Goal: Task Accomplishment & Management: Manage account settings

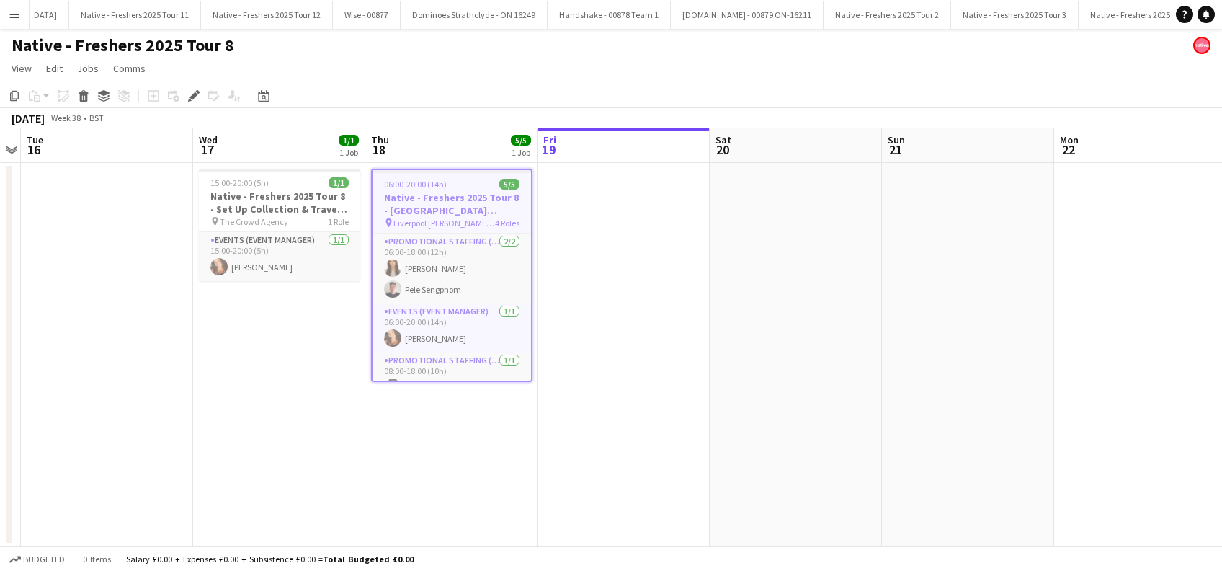
click at [588, 313] on app-date-cell at bounding box center [623, 354] width 172 height 383
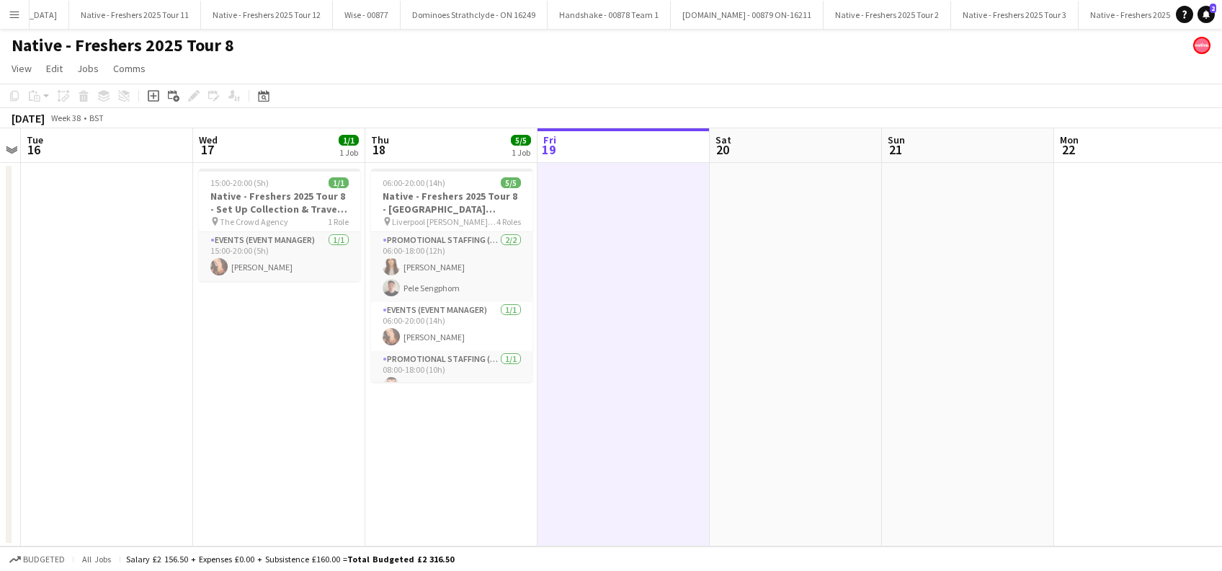
click at [657, 278] on app-date-cell at bounding box center [623, 354] width 172 height 383
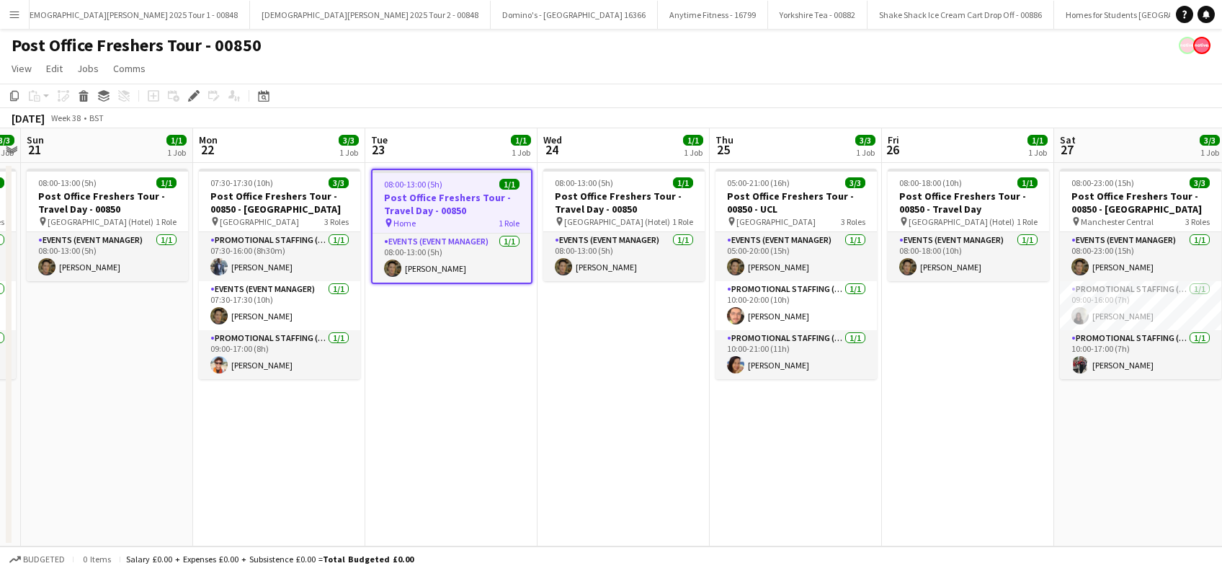
drag, startPoint x: 603, startPoint y: 414, endPoint x: 665, endPoint y: 430, distance: 64.1
click at [603, 415] on app-date-cell "08:00-13:00 (5h) 1/1 Post Office Freshers Tour - Travel Day - 00850 pin London …" at bounding box center [623, 354] width 172 height 383
click at [635, 414] on app-date-cell "08:00-13:00 (5h) 1/1 Post Office Freshers Tour - Travel Day - 00850 pin London …" at bounding box center [623, 354] width 172 height 383
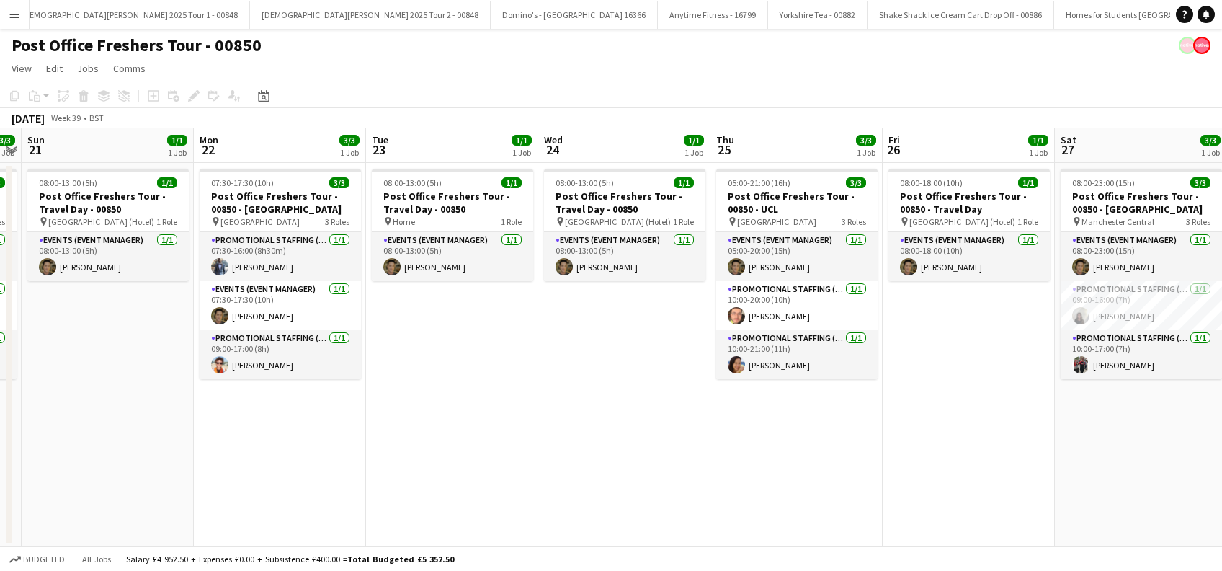
scroll to position [0, 715]
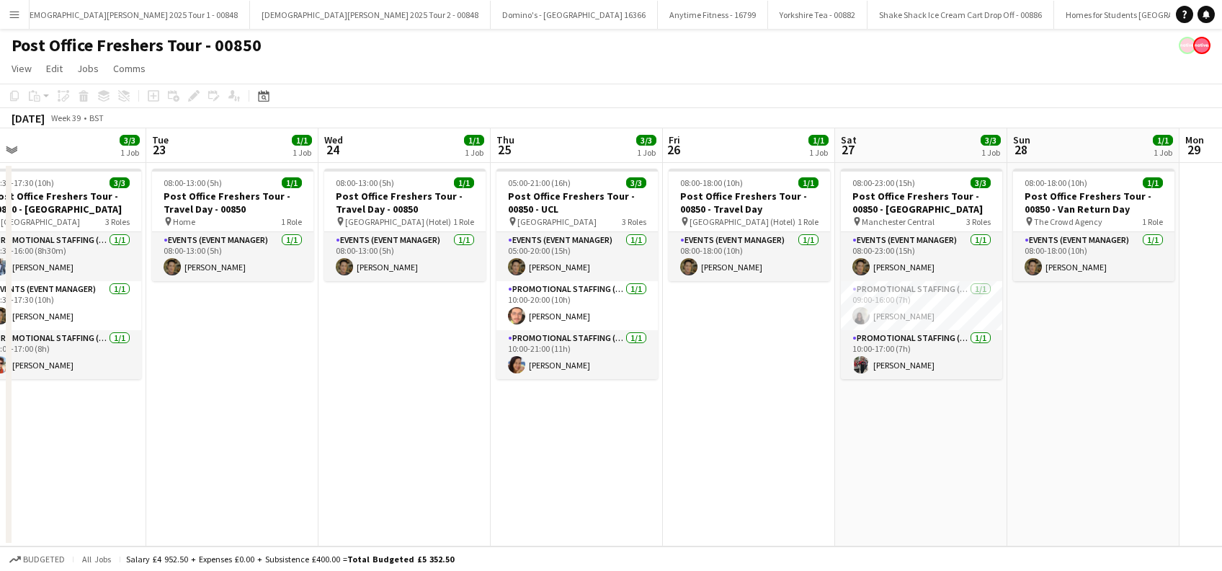
drag, startPoint x: 906, startPoint y: 437, endPoint x: 686, endPoint y: 468, distance: 221.9
click at [686, 468] on app-calendar-viewport "Thu 18 2/3 1 Job Fri 19 1/1 1 Job Sat 20 3/3 1 Job Sun 21 1/1 1 Job Mon 22 3/3 …" at bounding box center [611, 337] width 1222 height 418
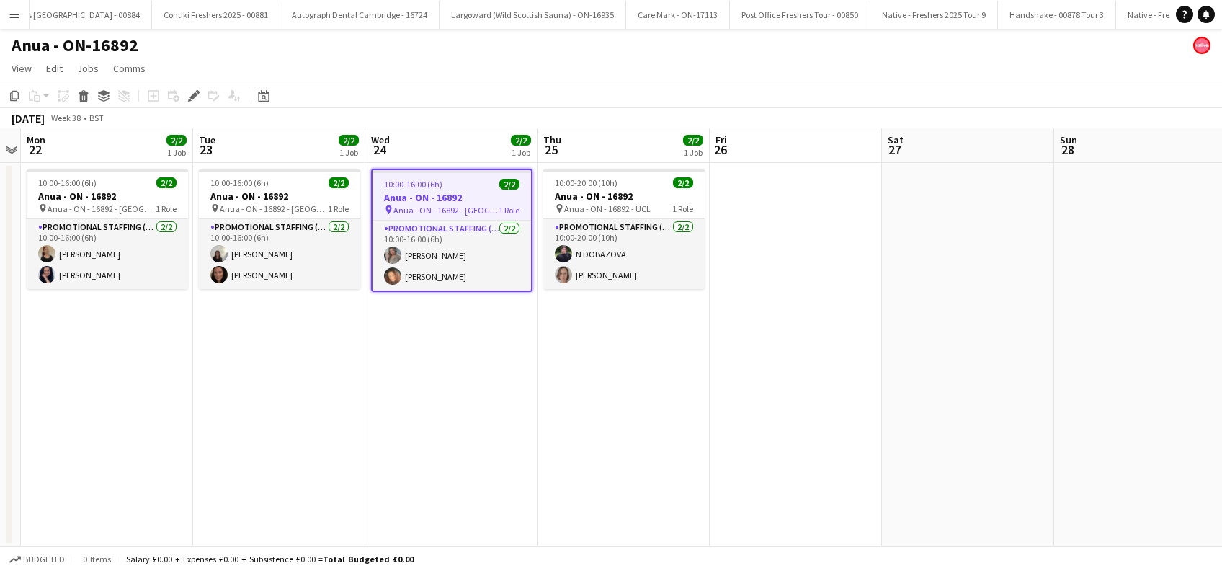
click at [465, 368] on app-date-cell "10:00-16:00 (6h) 2/2 Anua - ON - 16892 pin Anua - ON - 16892 - Leeds 1 Role Pro…" at bounding box center [451, 354] width 172 height 383
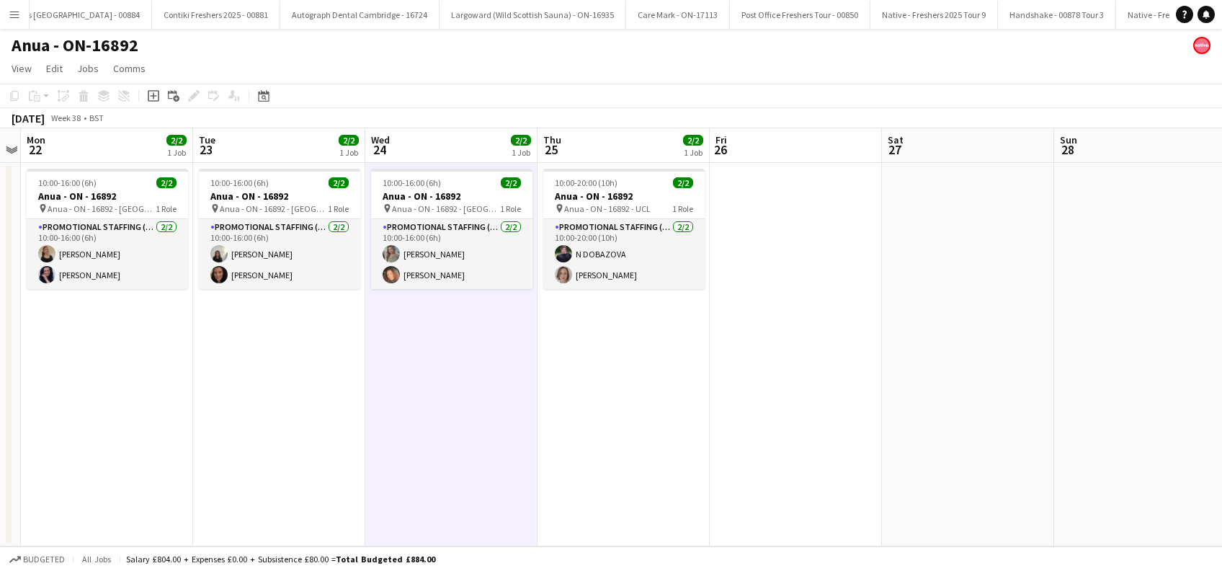
click at [705, 437] on app-date-cell "10:00-20:00 (10h) 2/2 Anua - ON - 16892 pin Anua - ON - 16892 - UCL 1 Role Prom…" at bounding box center [623, 354] width 172 height 383
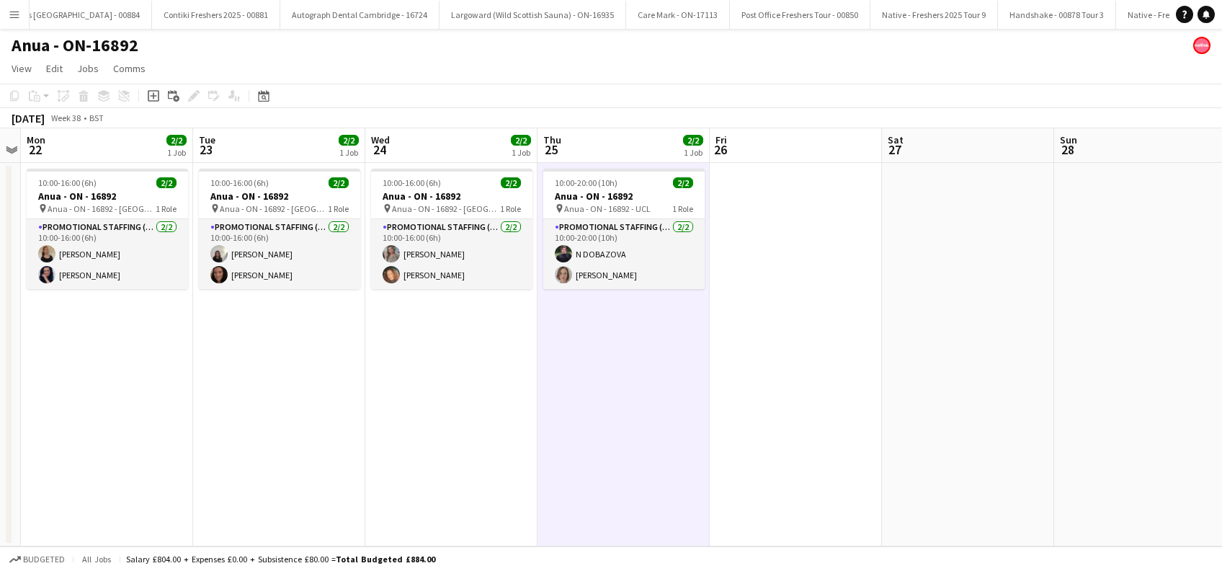
click at [803, 381] on app-date-cell at bounding box center [796, 354] width 172 height 383
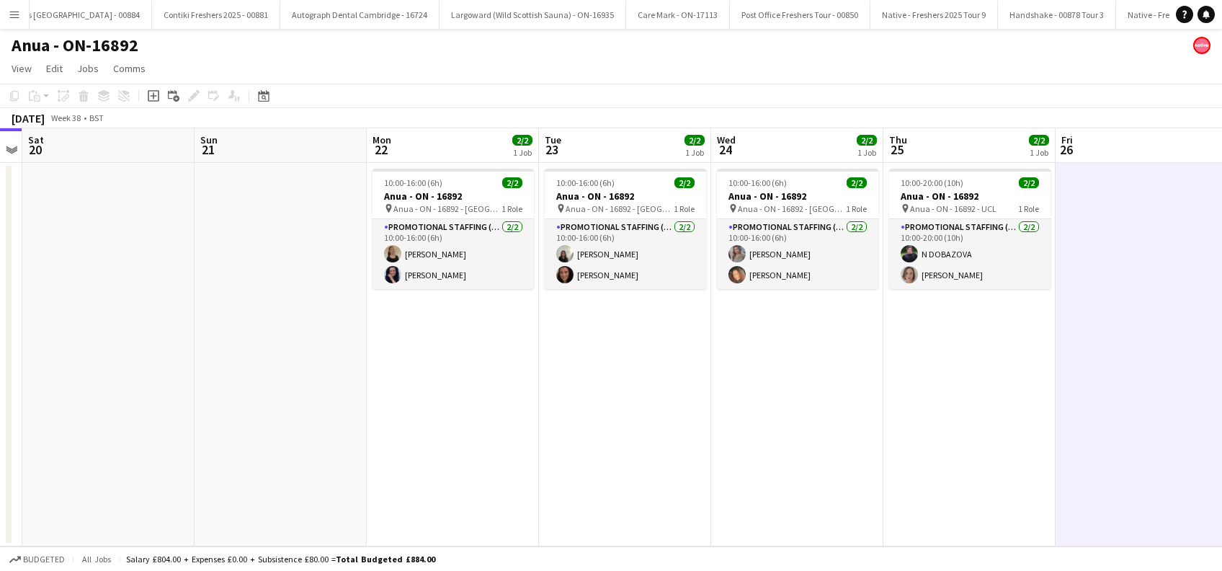
drag, startPoint x: 555, startPoint y: 429, endPoint x: 784, endPoint y: 427, distance: 229.1
click at [784, 427] on app-calendar-viewport "Thu 18 Fri 19 Sat 20 Sun 21 Mon 22 2/2 1 Job Tue 23 2/2 1 Job Wed 24 2/2 1 Job …" at bounding box center [611, 337] width 1222 height 418
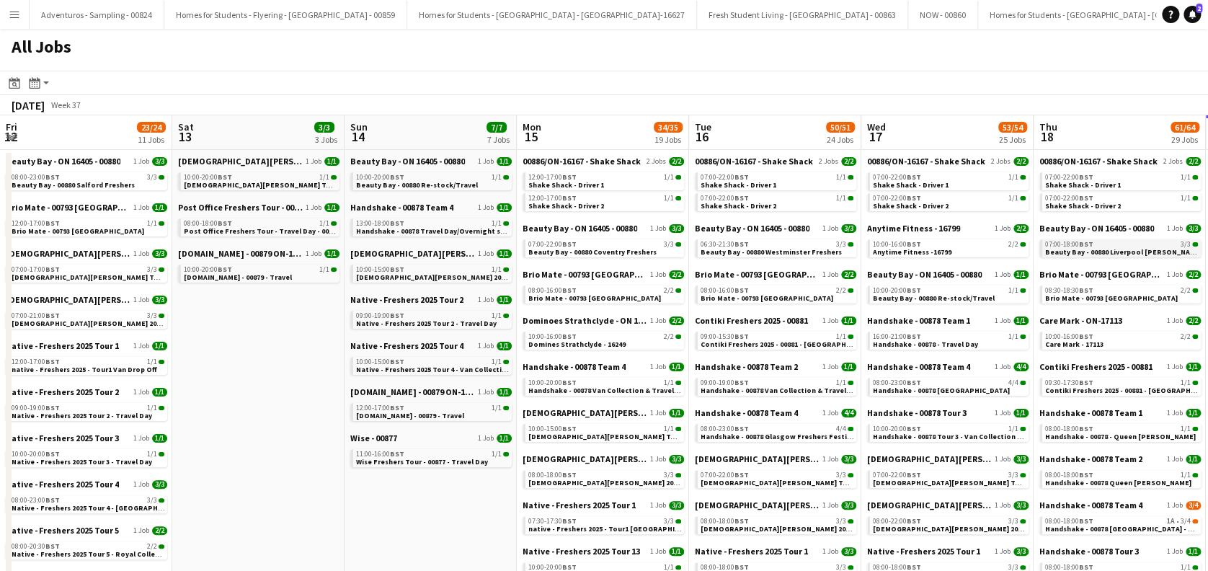
scroll to position [0, 432]
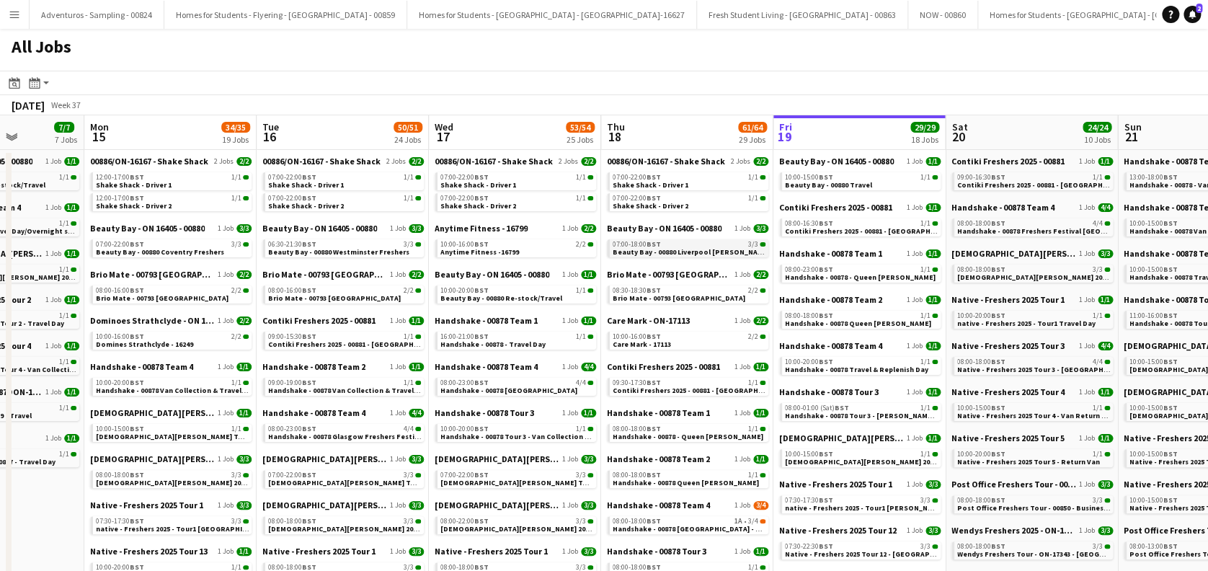
click at [674, 248] on span "Beauty Bay - 00880 Liverpool John Moores Freshers" at bounding box center [706, 251] width 189 height 9
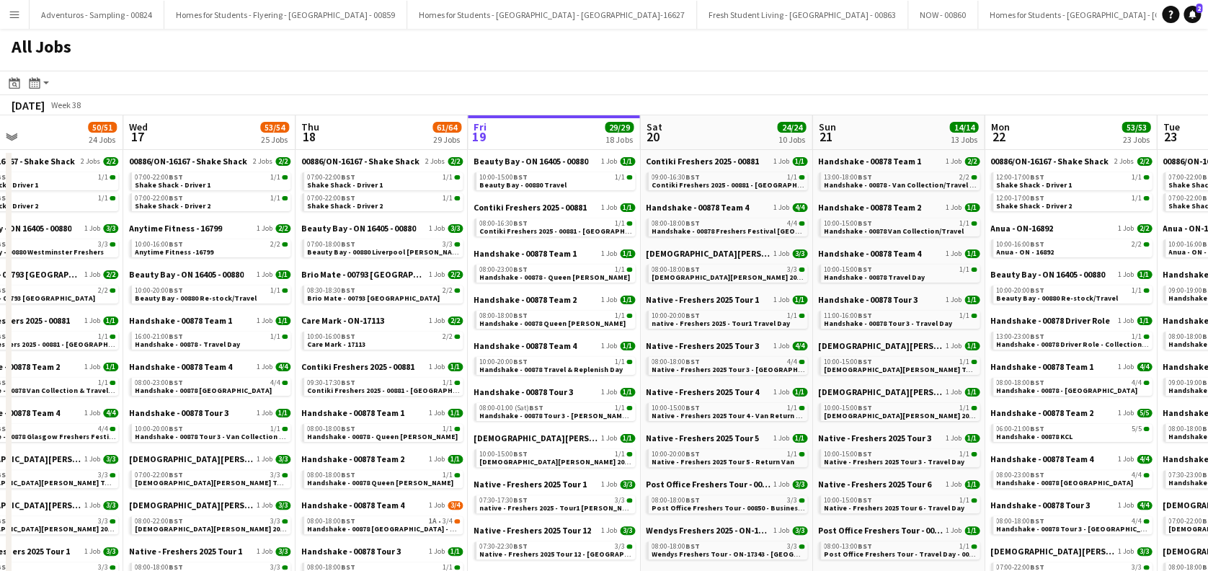
drag, startPoint x: 940, startPoint y: 367, endPoint x: 880, endPoint y: 369, distance: 60.6
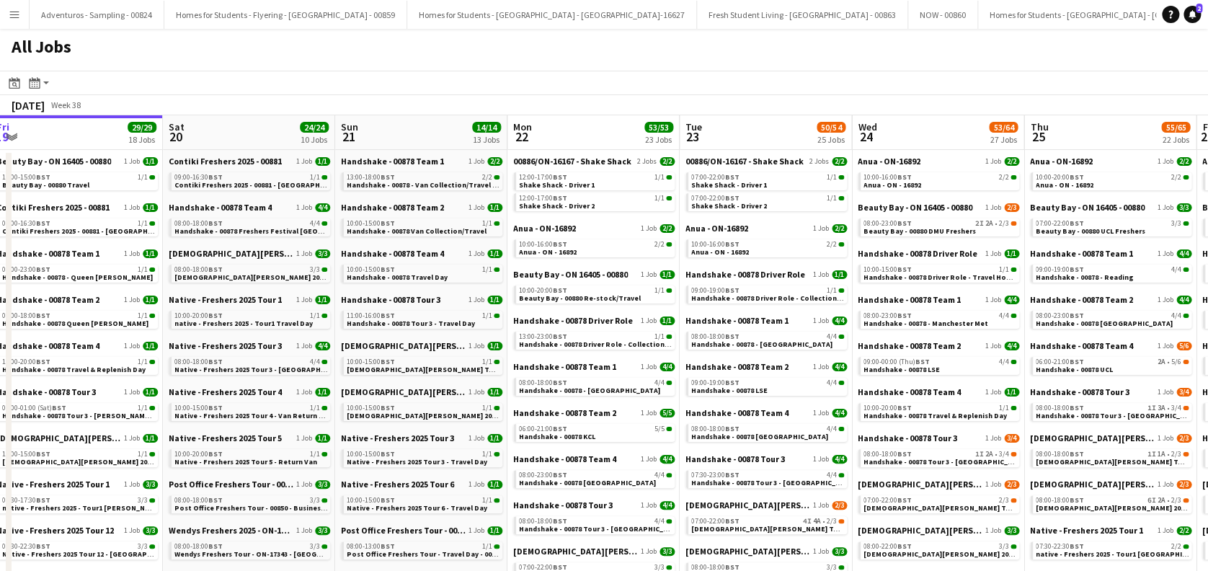
drag, startPoint x: 824, startPoint y: 375, endPoint x: 439, endPoint y: 368, distance: 384.1
click at [576, 391] on span "Handshake - 00878 - Manchester" at bounding box center [589, 389] width 141 height 9
drag, startPoint x: 367, startPoint y: 357, endPoint x: 630, endPoint y: 340, distance: 262.8
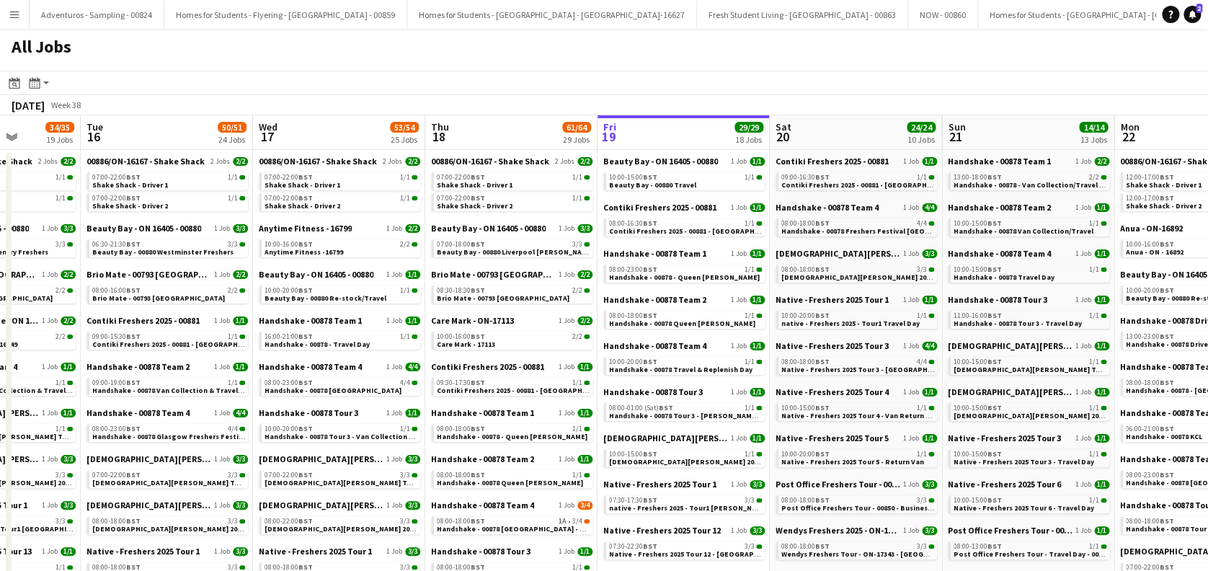
drag, startPoint x: 533, startPoint y: 317, endPoint x: 736, endPoint y: 313, distance: 203.2
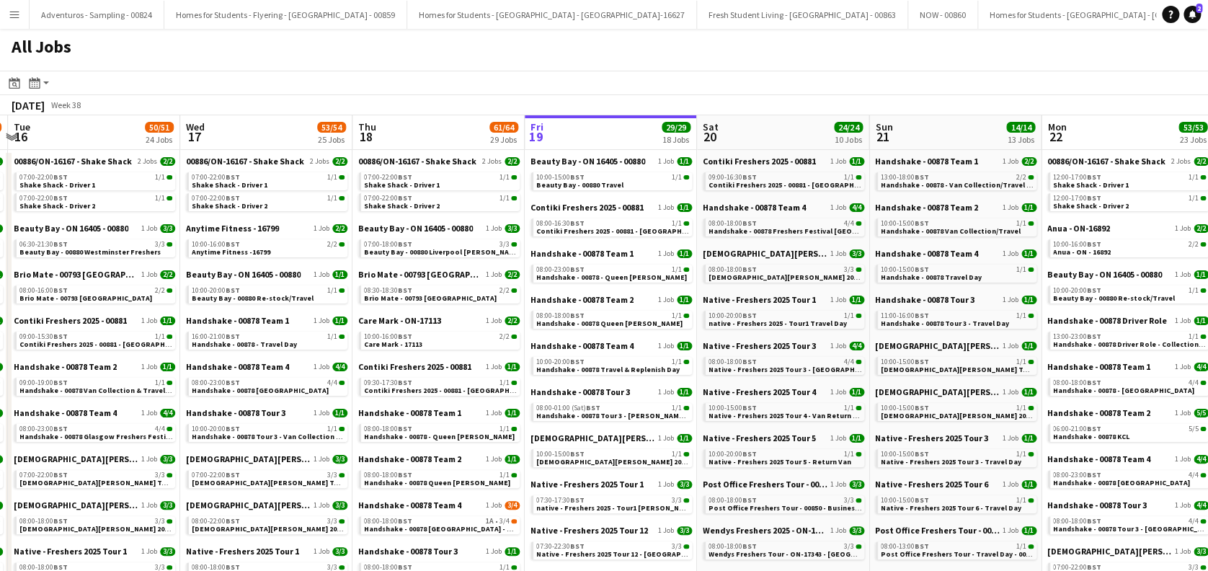
scroll to position [0, 339]
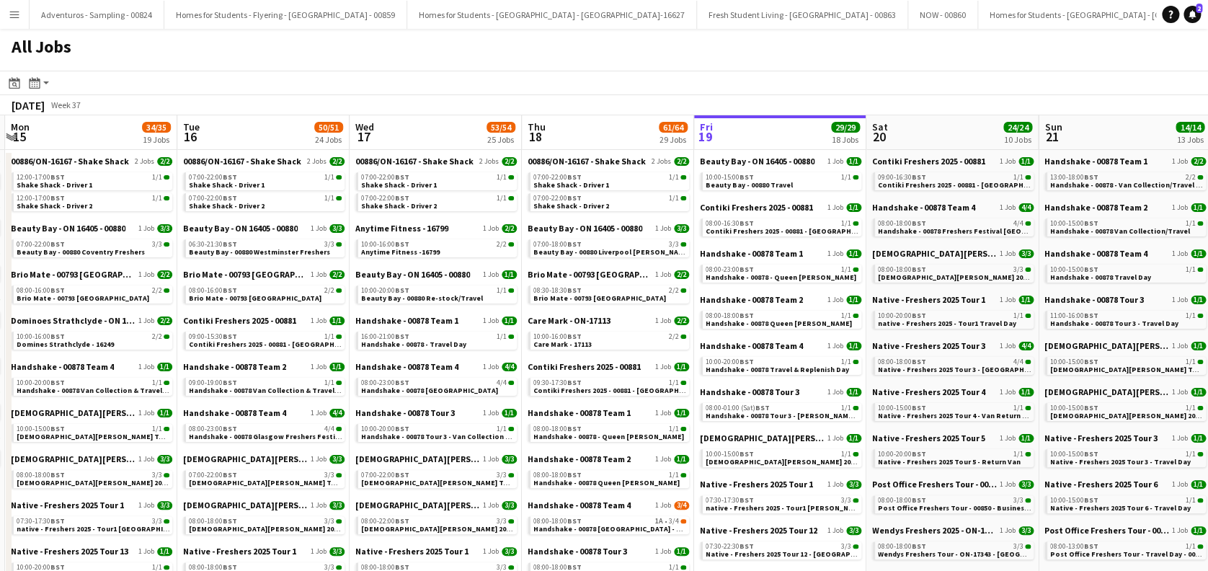
drag, startPoint x: 297, startPoint y: 323, endPoint x: 467, endPoint y: 323, distance: 170.0
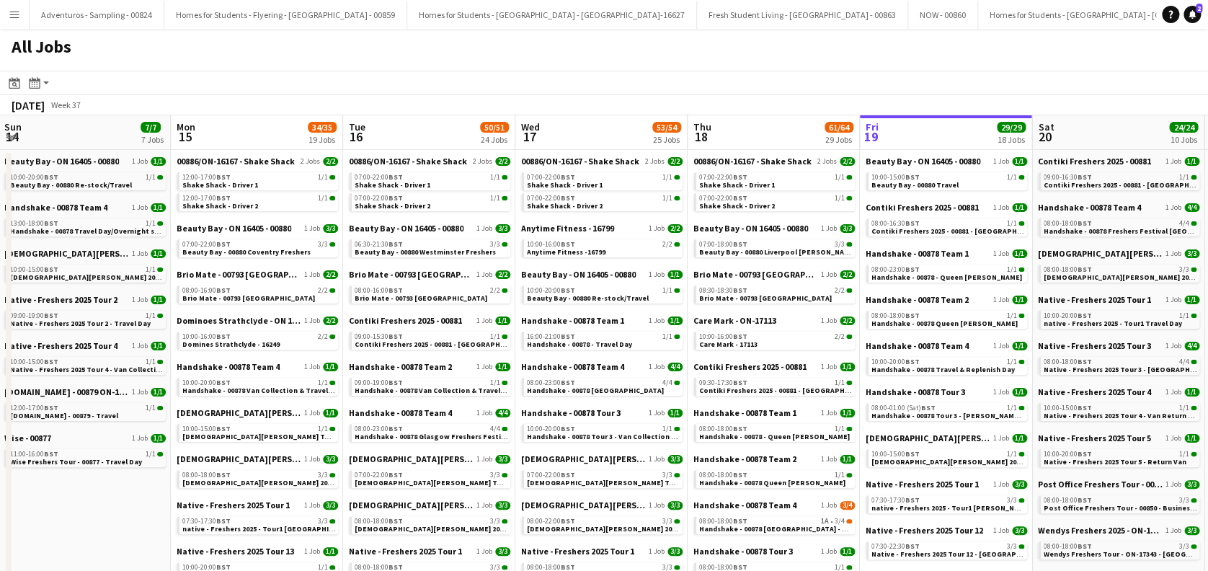
drag, startPoint x: 217, startPoint y: 329, endPoint x: 380, endPoint y: 346, distance: 164.5
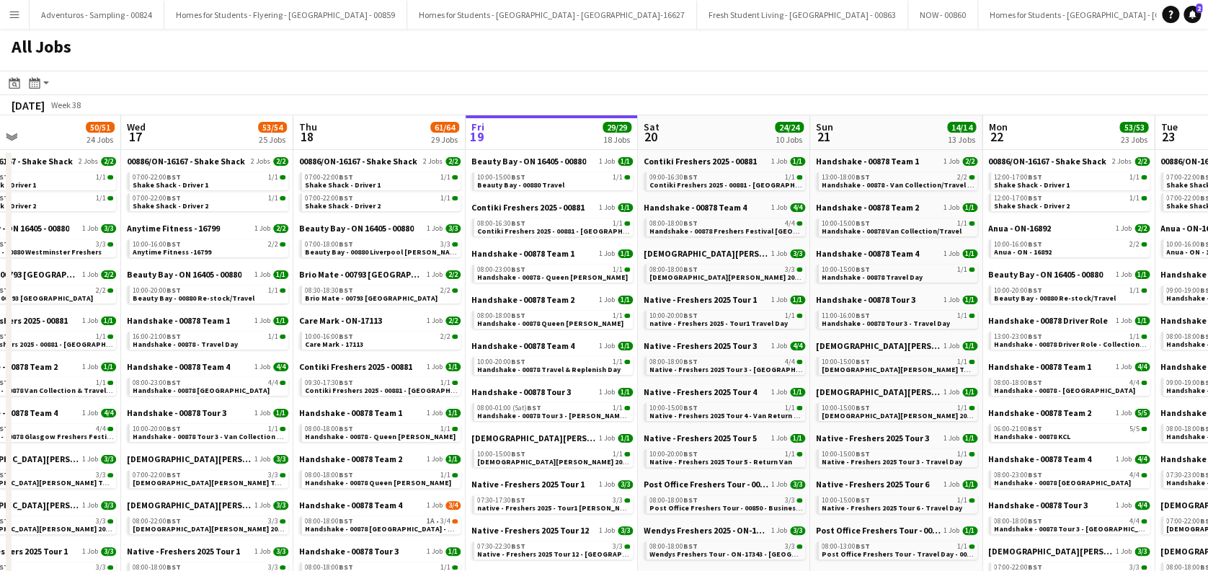
scroll to position [0, 401]
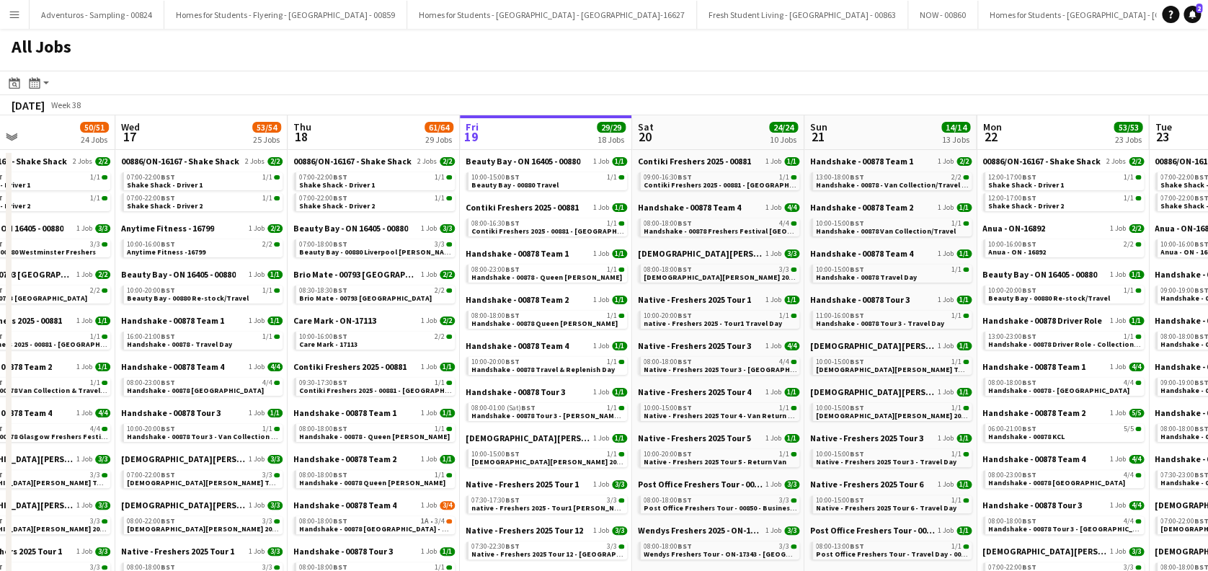
drag, startPoint x: 1141, startPoint y: 298, endPoint x: 744, endPoint y: 342, distance: 400.1
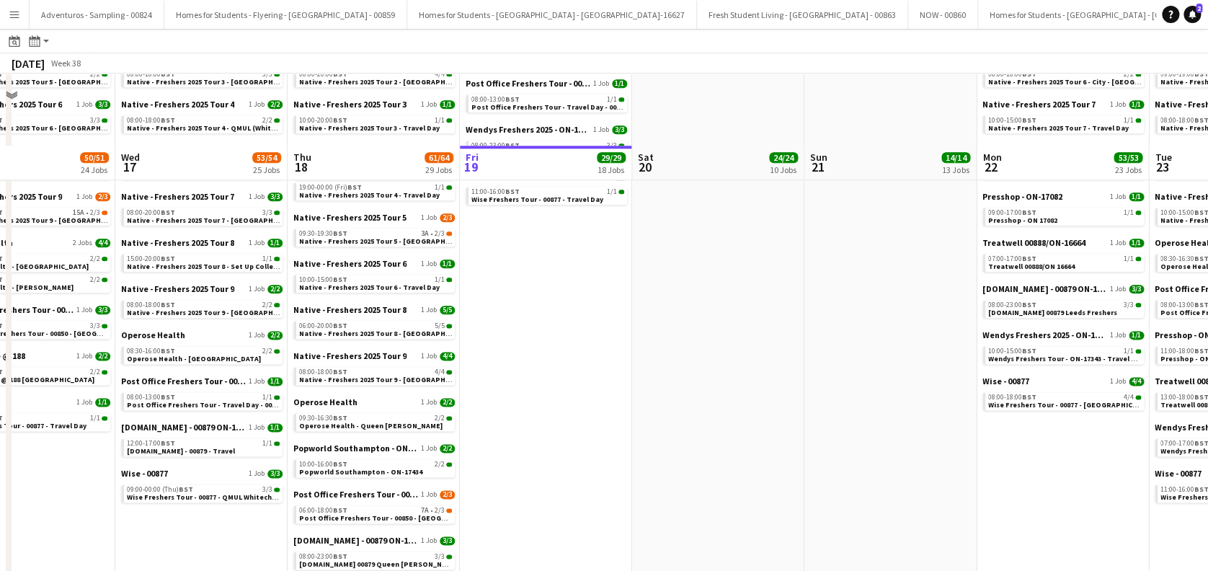
scroll to position [948, 0]
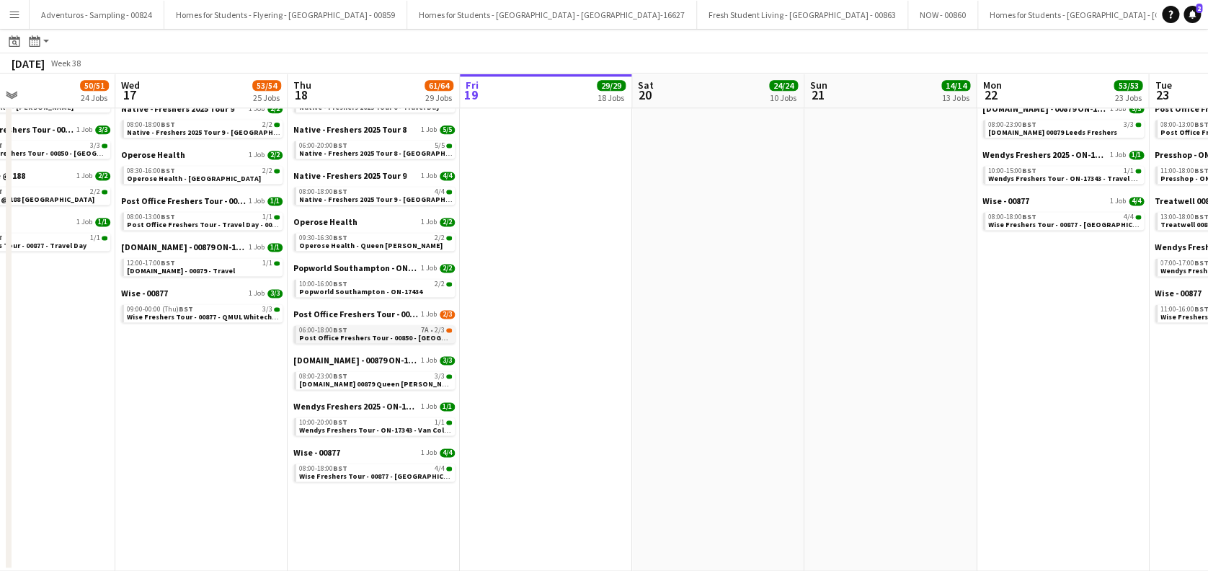
click at [349, 340] on span "Post Office Freshers Tour - 00850 - [GEOGRAPHIC_DATA] [PERSON_NAME][GEOGRAPHIC_…" at bounding box center [460, 337] width 323 height 9
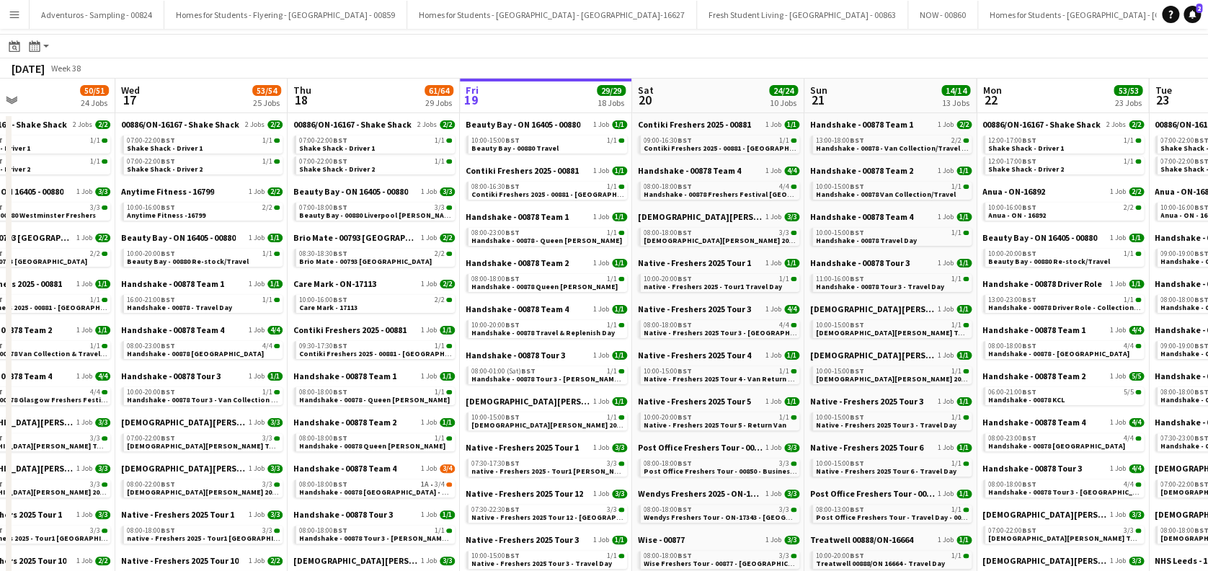
scroll to position [0, 0]
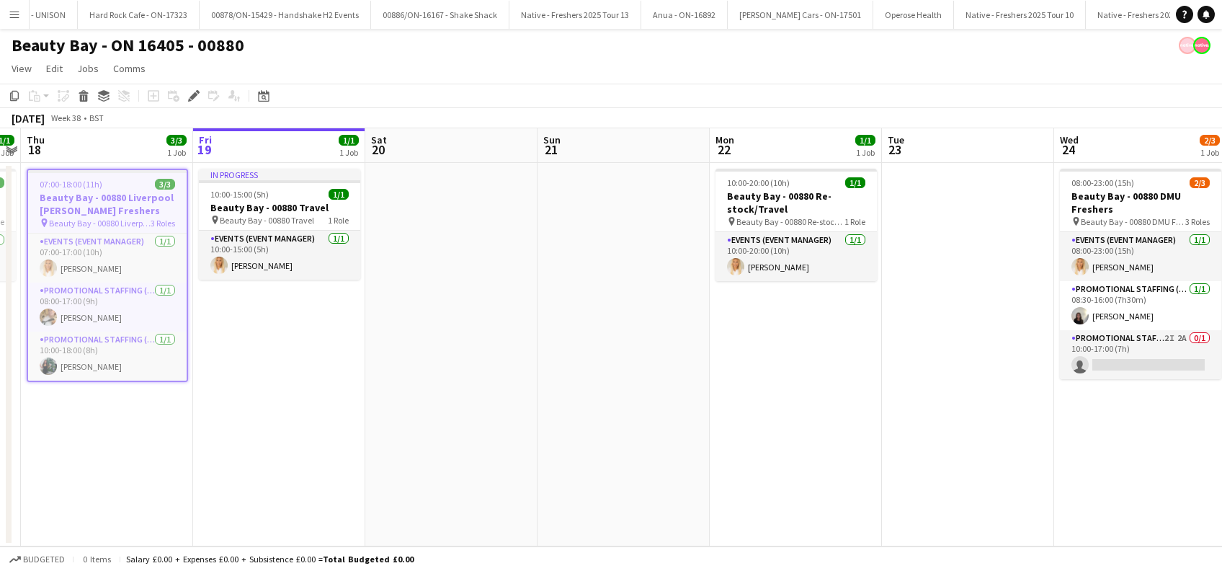
scroll to position [0, 491]
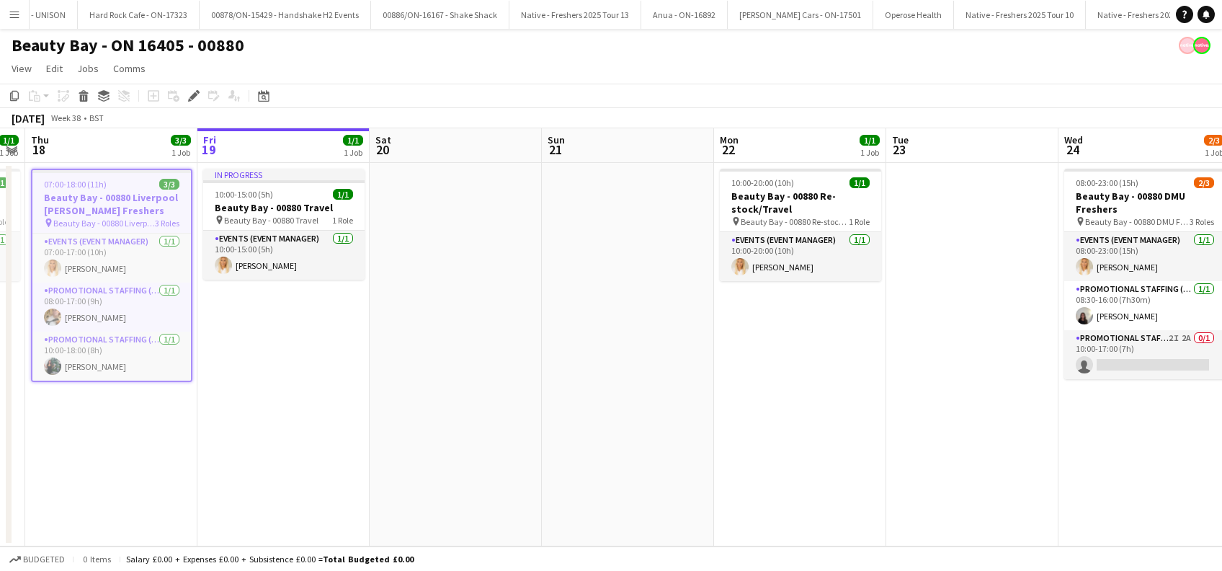
drag, startPoint x: 836, startPoint y: 302, endPoint x: 495, endPoint y: 360, distance: 345.7
click at [495, 360] on app-calendar-viewport "Mon 15 3/3 1 Job Tue 16 3/3 1 Job Wed 17 1/1 1 Job Thu 18 3/3 1 Job Fri 19 1/1 …" at bounding box center [611, 337] width 1222 height 418
drag, startPoint x: 568, startPoint y: 385, endPoint x: 318, endPoint y: 399, distance: 250.4
click at [318, 399] on app-calendar-viewport "Mon 15 3/3 1 Job Tue 16 3/3 1 Job Wed 17 1/1 1 Job Thu 18 3/3 1 Job Fri 19 1/1 …" at bounding box center [611, 337] width 1222 height 418
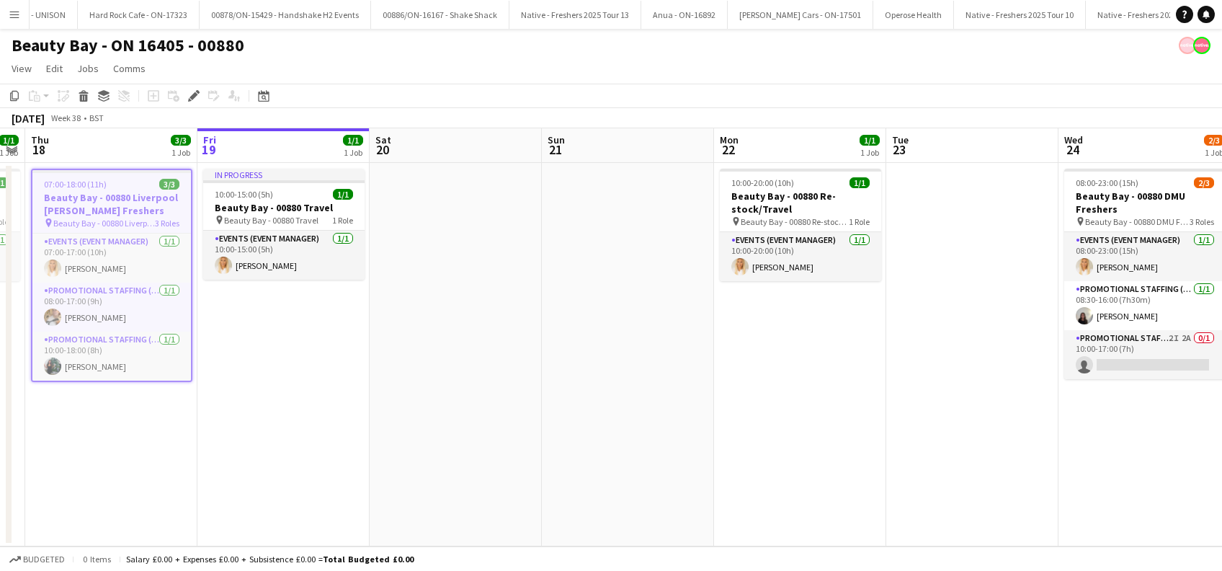
scroll to position [0, 405]
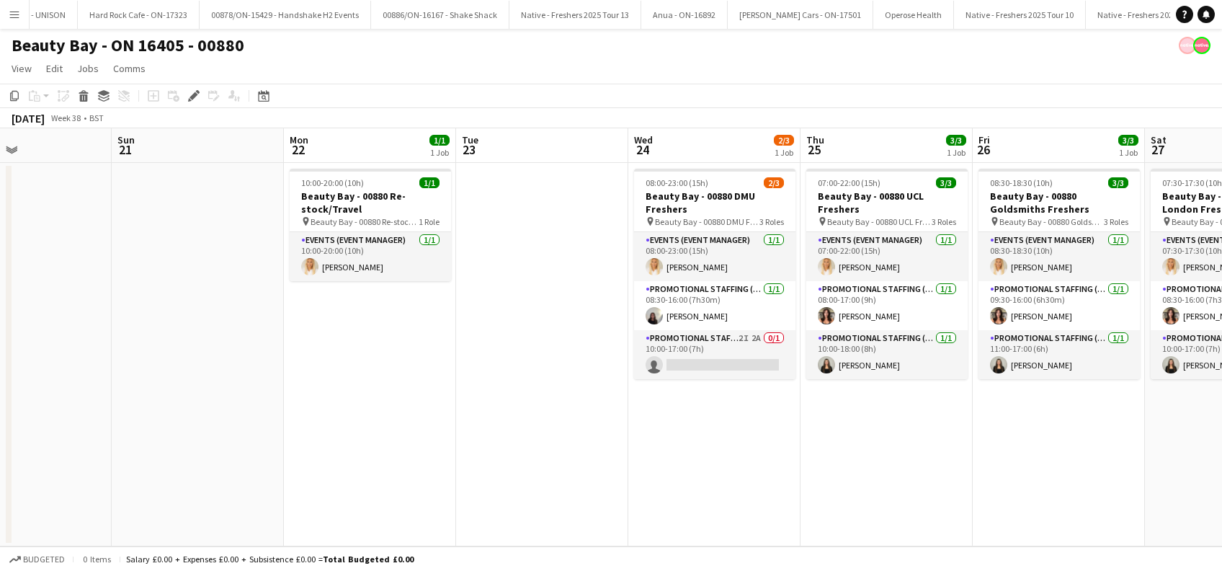
drag, startPoint x: 849, startPoint y: 442, endPoint x: 692, endPoint y: 459, distance: 157.9
click at [692, 459] on app-calendar-viewport "Thu 18 3/3 1 Job Fri 19 1/1 1 Job Sat 20 Sun 21 Mon 22 1/1 1 Job Tue 23 Wed 24 …" at bounding box center [611, 337] width 1222 height 418
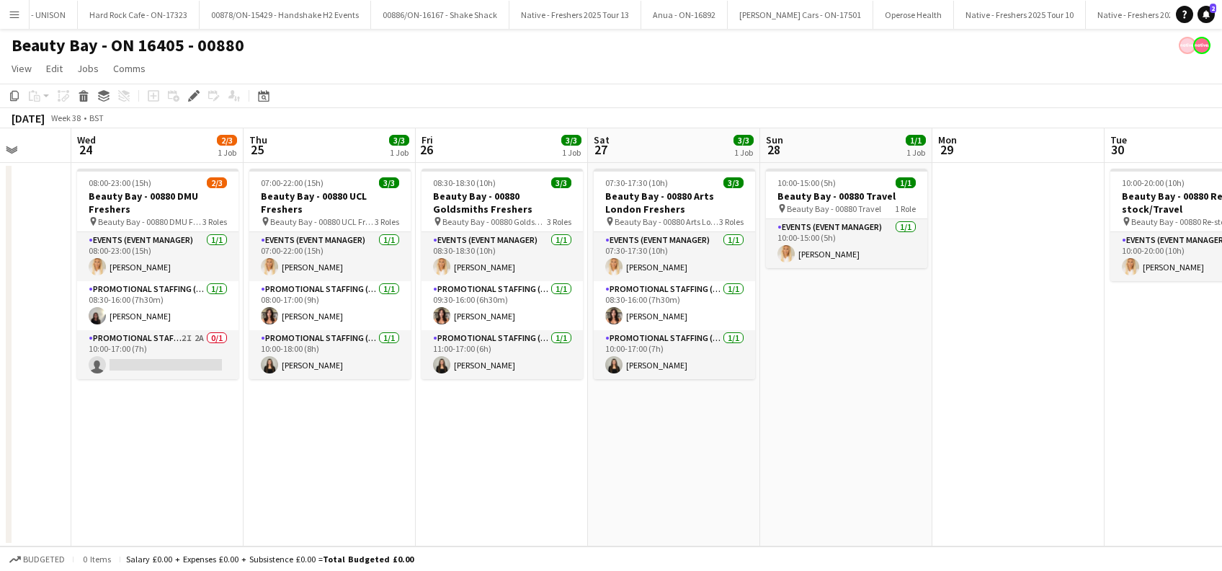
scroll to position [0, 671]
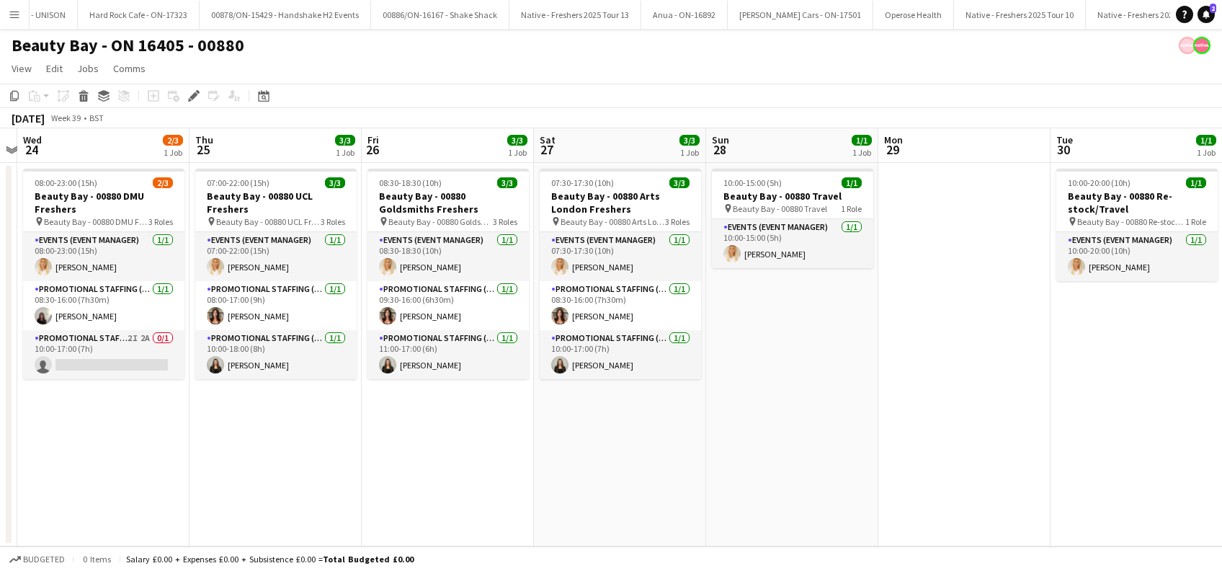
drag, startPoint x: 1056, startPoint y: 441, endPoint x: 603, endPoint y: 437, distance: 453.2
click at [603, 437] on app-calendar-viewport "Sat 20 Sun 21 Mon 22 1/1 1 Job Tue 23 Wed 24 2/3 1 Job Thu 25 3/3 1 Job Fri 26 …" at bounding box center [611, 337] width 1222 height 418
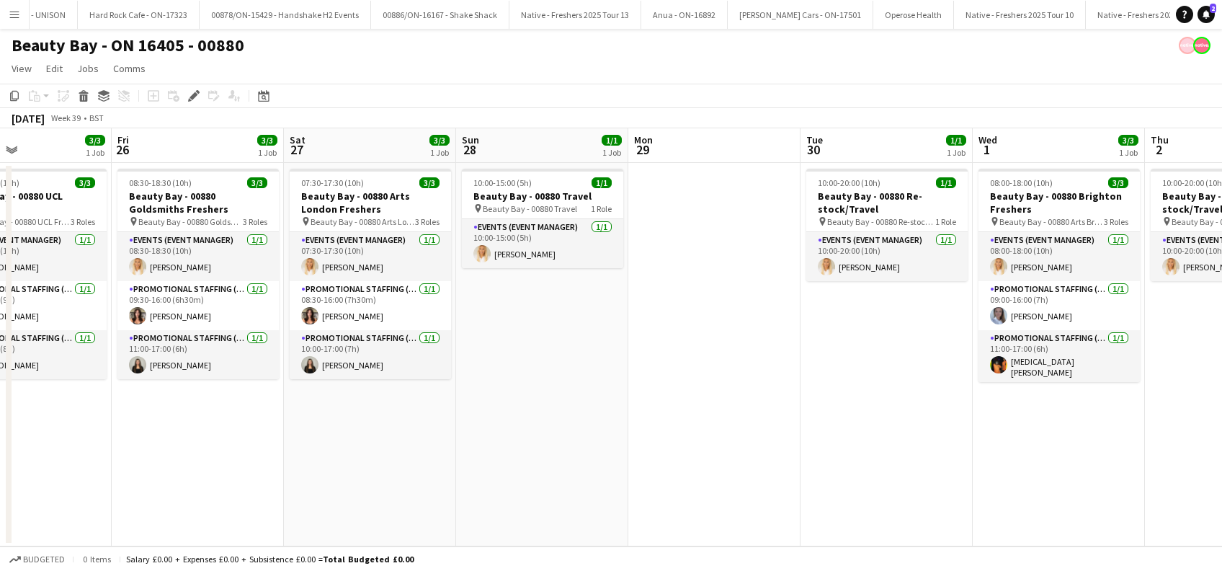
scroll to position [0, 465]
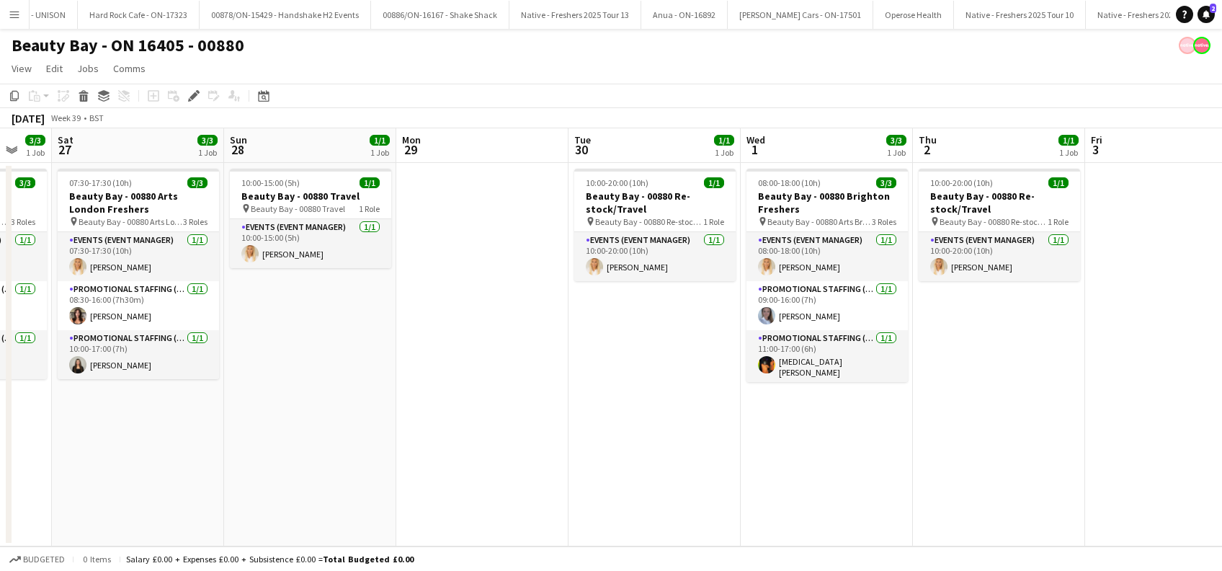
drag, startPoint x: 994, startPoint y: 425, endPoint x: 512, endPoint y: 468, distance: 483.9
click at [512, 468] on app-calendar-viewport "Wed 24 2/3 1 Job Thu 25 3/3 1 Job Fri 26 3/3 1 Job Sat 27 3/3 1 Job Sun 28 1/1 …" at bounding box center [611, 337] width 1222 height 418
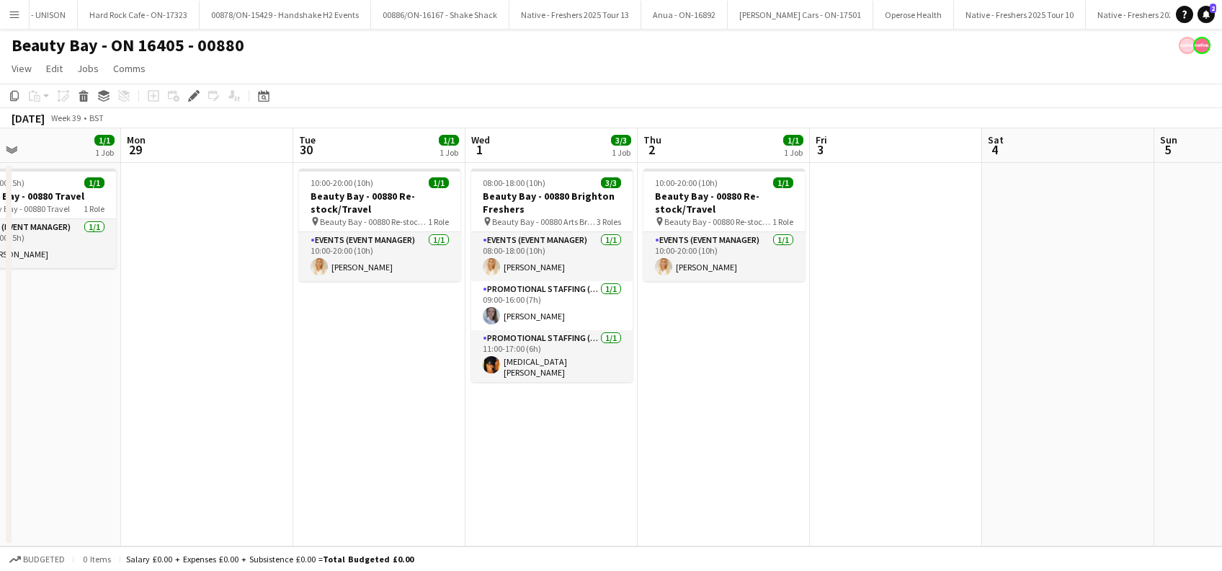
drag, startPoint x: 991, startPoint y: 439, endPoint x: 703, endPoint y: 474, distance: 290.3
click at [703, 474] on app-calendar-viewport "Wed 24 2/3 1 Job Thu 25 3/3 1 Job Fri 26 3/3 1 Job Sat 27 3/3 1 Job Sun 28 1/1 …" at bounding box center [611, 337] width 1222 height 418
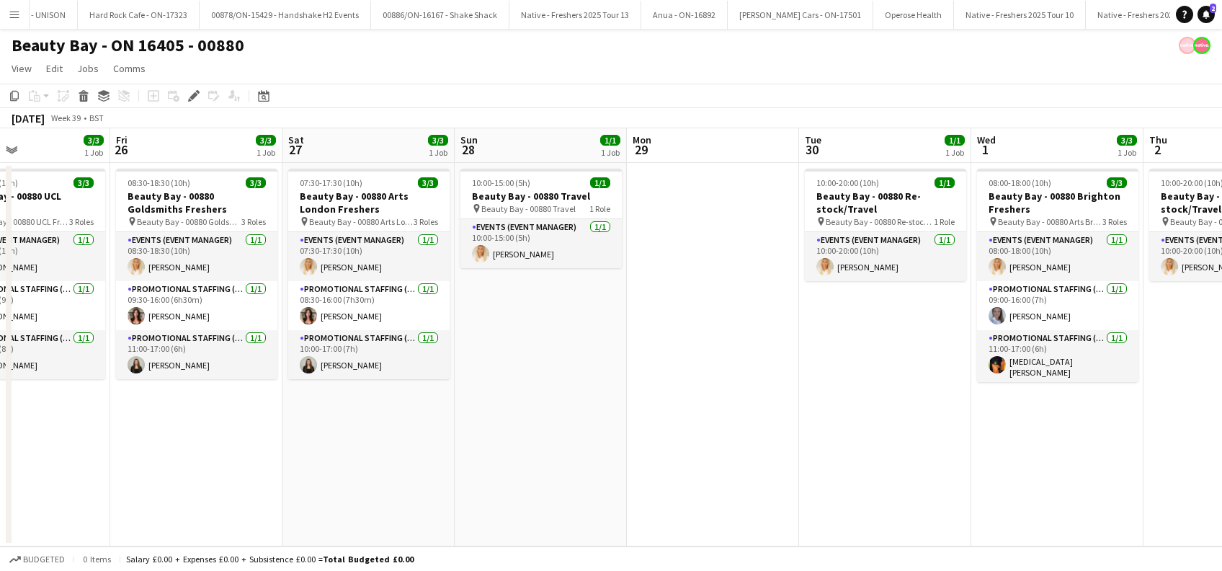
drag, startPoint x: 882, startPoint y: 442, endPoint x: 989, endPoint y: 461, distance: 109.0
click at [989, 461] on app-calendar-viewport "Tue 23 Wed 24 2/3 1 Job Thu 25 3/3 1 Job Fri 26 3/3 1 Job Sat 27 3/3 1 Job Sun …" at bounding box center [611, 337] width 1222 height 418
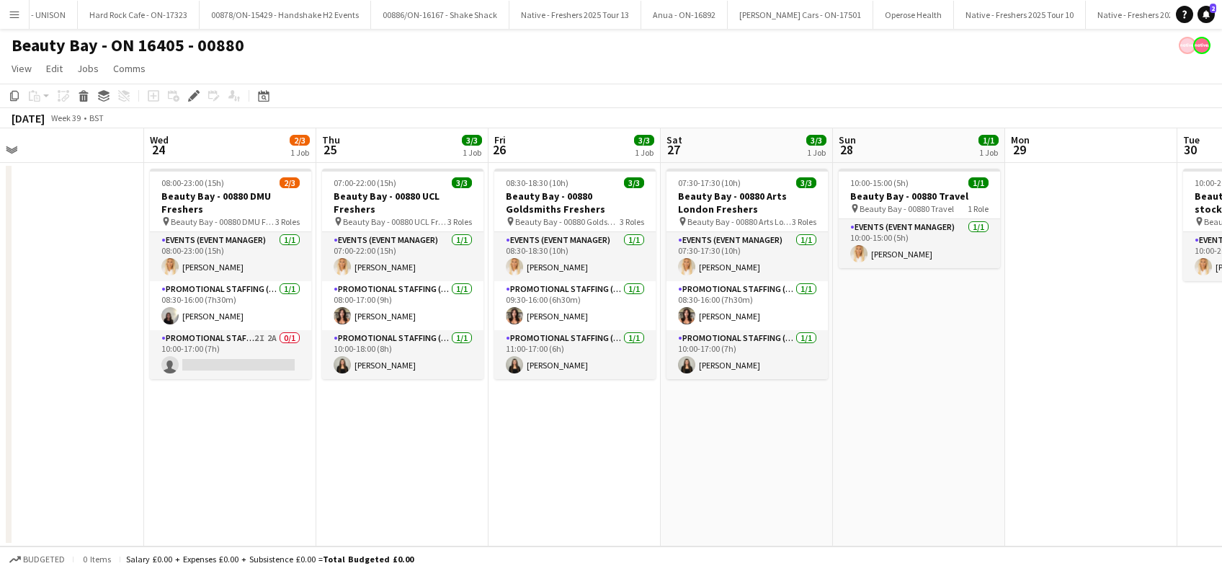
drag, startPoint x: 847, startPoint y: 476, endPoint x: 795, endPoint y: 476, distance: 52.6
click at [853, 476] on app-calendar-viewport "Sun 21 Mon 22 1/1 1 Job Tue 23 Wed 24 2/3 1 Job Thu 25 3/3 1 Job Fri 26 3/3 1 J…" at bounding box center [611, 337] width 1222 height 418
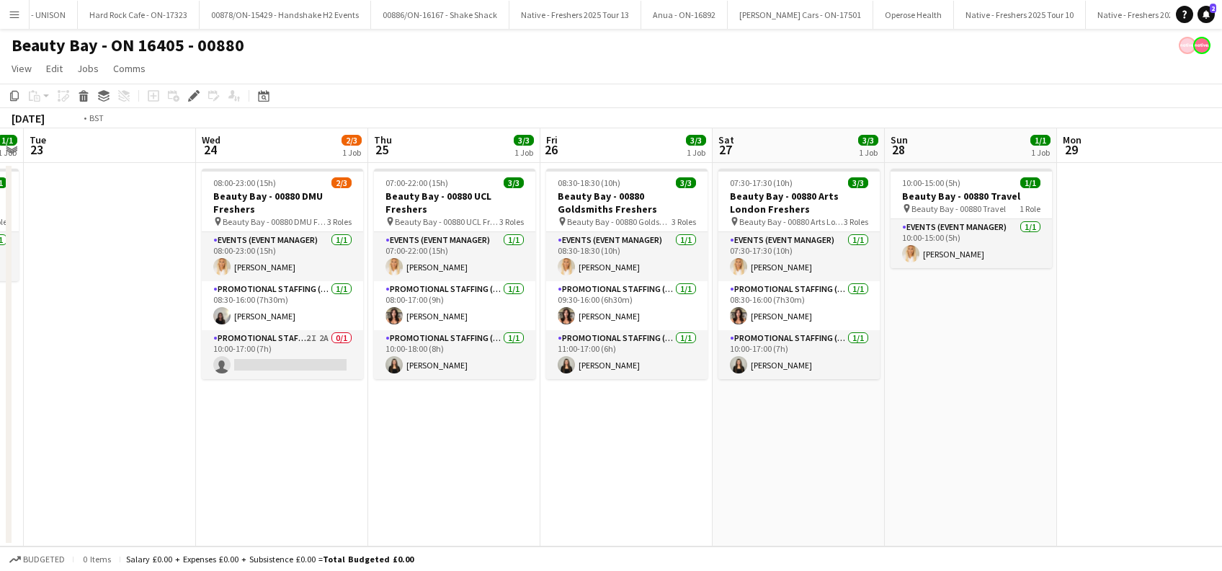
drag, startPoint x: 561, startPoint y: 476, endPoint x: 767, endPoint y: 466, distance: 206.3
click at [767, 466] on app-calendar-viewport "Sun 21 Mon 22 1/1 1 Job Tue 23 Wed 24 2/3 1 Job Thu 25 3/3 1 Job Fri 26 3/3 1 J…" at bounding box center [611, 337] width 1222 height 418
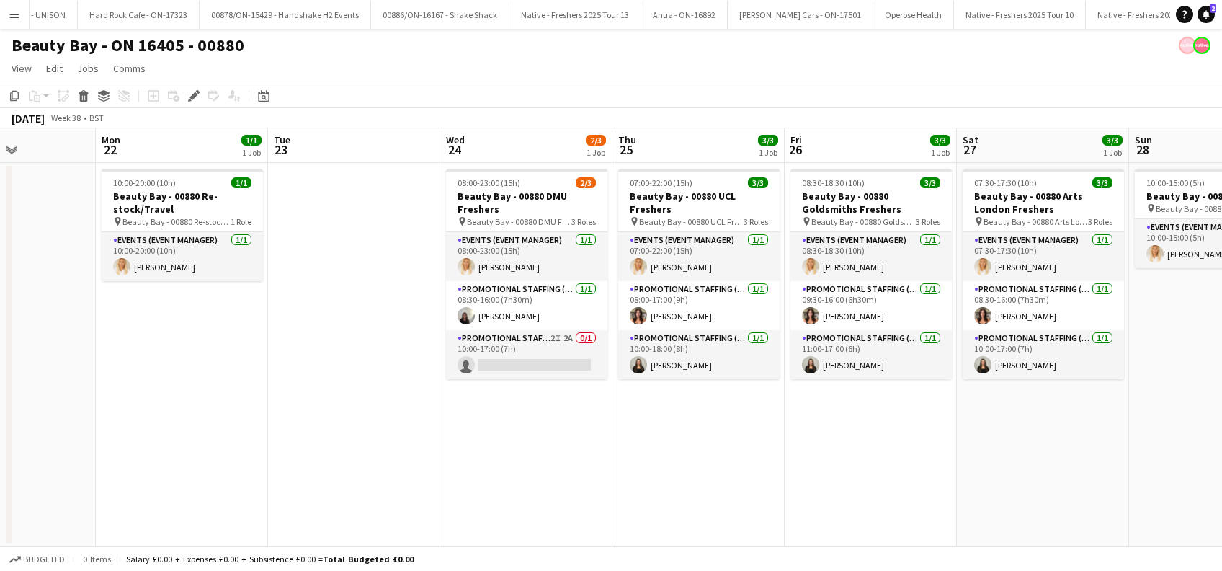
drag, startPoint x: 392, startPoint y: 455, endPoint x: 559, endPoint y: 473, distance: 168.0
click at [559, 473] on app-calendar-viewport "Fri 19 1/1 1 Job Sat 20 Sun 21 Mon 22 1/1 1 Job Tue 23 Wed 24 2/3 1 Job Thu 25 …" at bounding box center [611, 337] width 1222 height 418
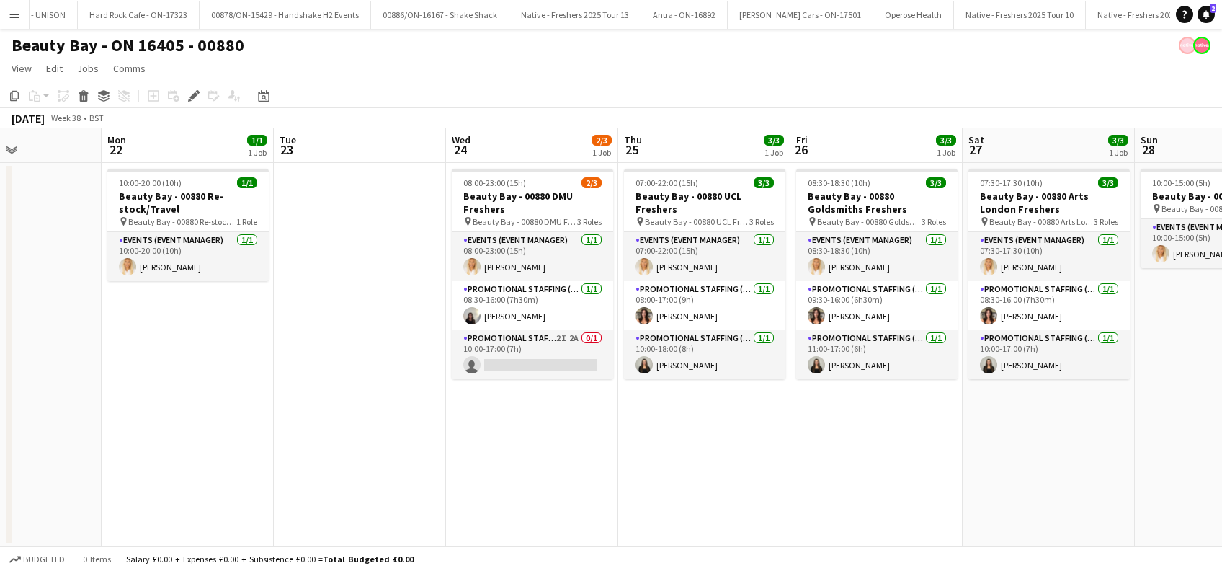
scroll to position [0, 611]
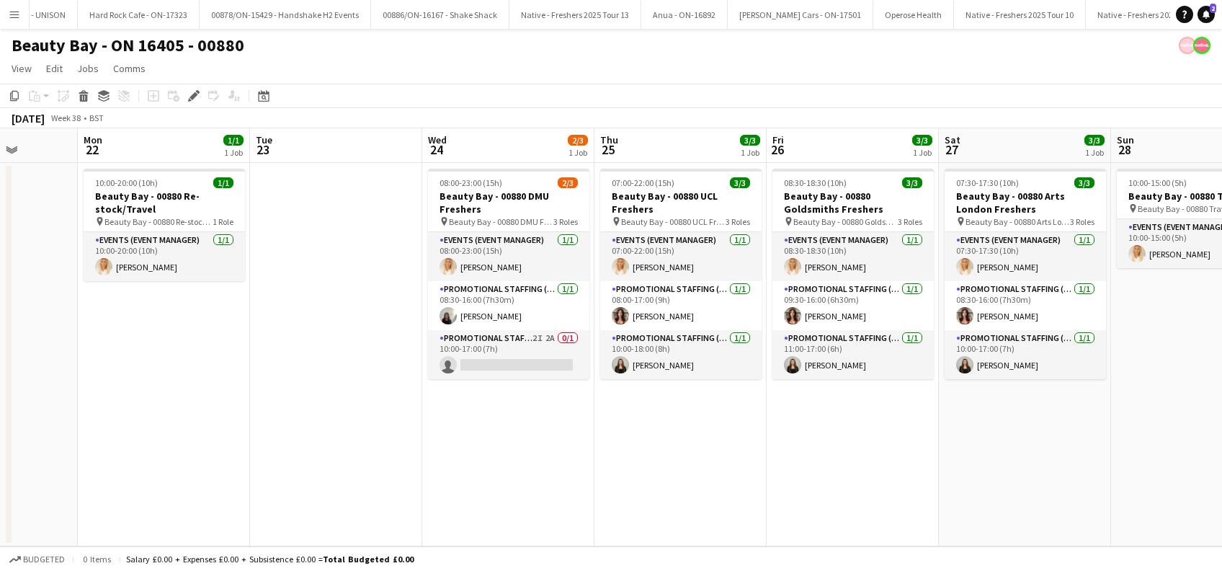
drag, startPoint x: 882, startPoint y: 436, endPoint x: 697, endPoint y: 458, distance: 185.7
click at [697, 458] on app-calendar-viewport "Thu 18 3/3 1 Job Fri 19 1/1 1 Job Sat 20 Sun 21 Mon 22 1/1 1 Job Tue 23 Wed 24 …" at bounding box center [611, 337] width 1222 height 418
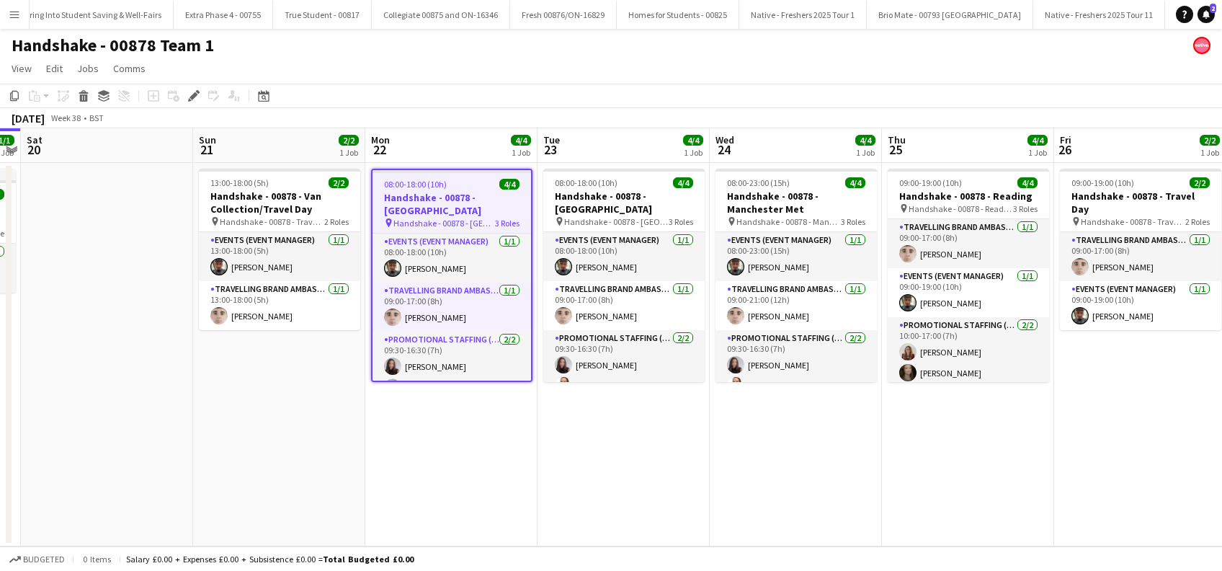
scroll to position [20, 0]
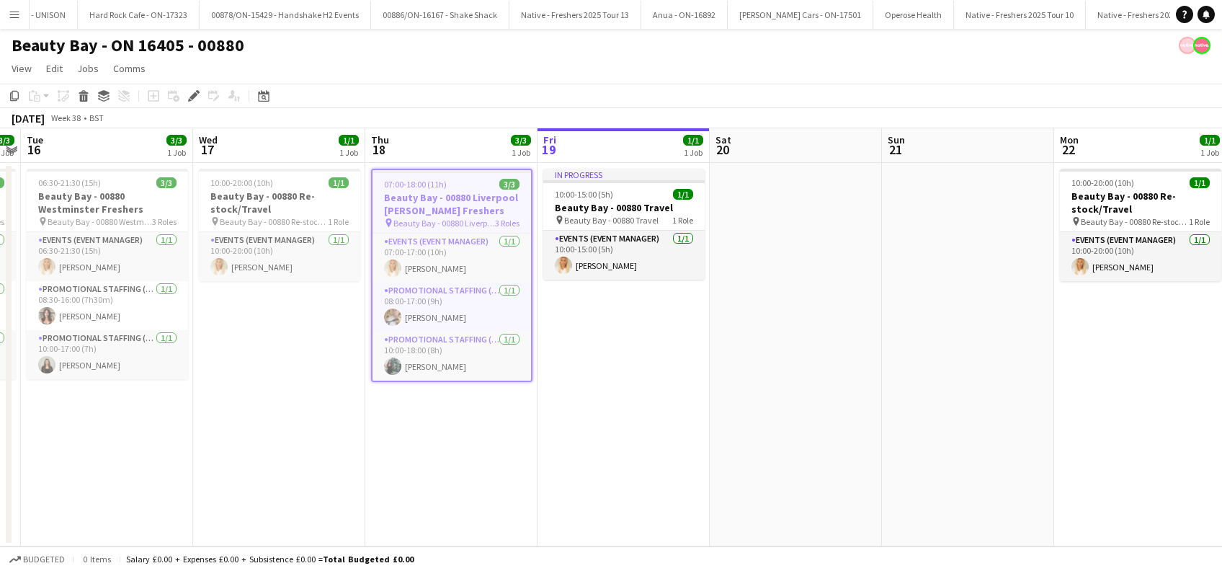
click at [671, 361] on app-date-cell "In progress 10:00-15:00 (5h) 1/1 Beauty Bay - 00880 Travel pin Beauty Bay - 008…" at bounding box center [623, 354] width 172 height 383
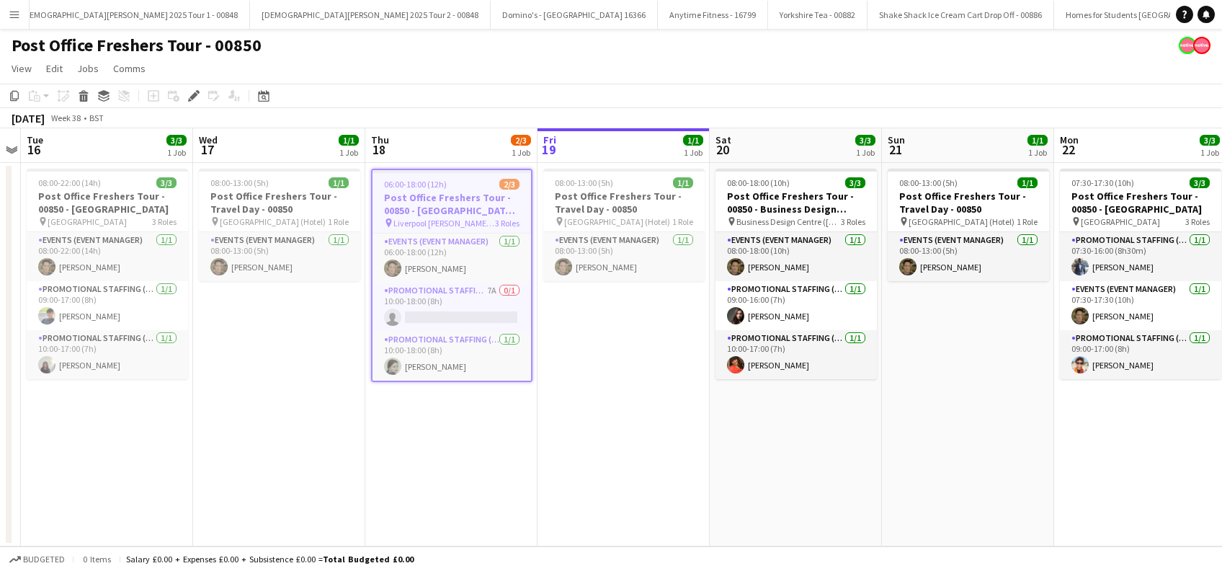
click at [585, 410] on app-date-cell "08:00-13:00 (5h) 1/1 Post Office Freshers Tour - Travel Day - 00850 pin London …" at bounding box center [623, 354] width 172 height 383
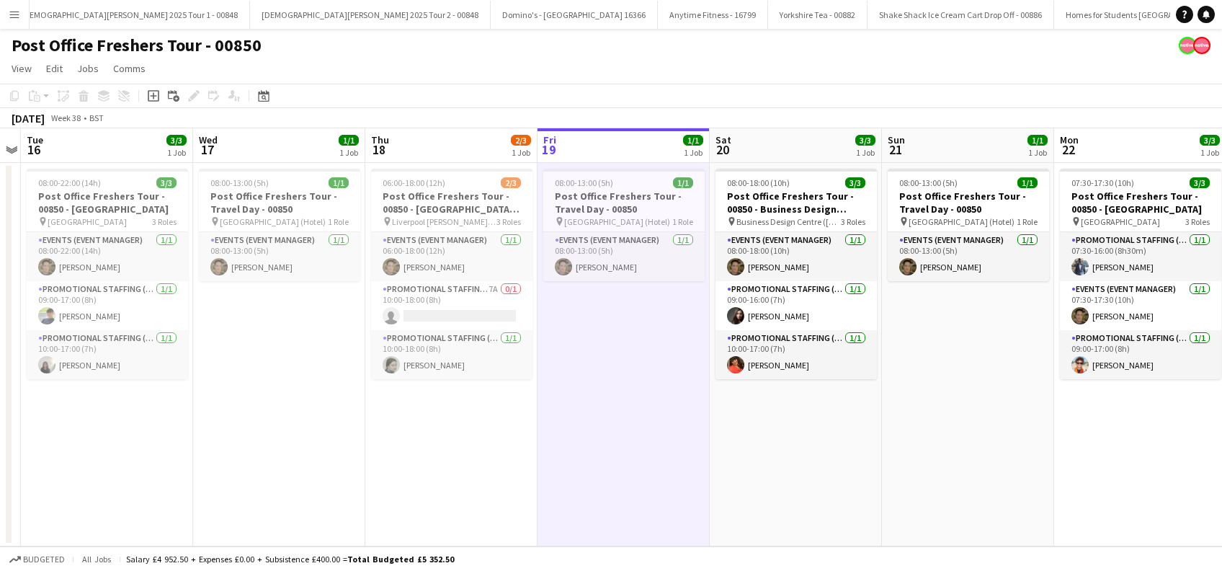
scroll to position [0, 495]
click at [604, 211] on h3 "Post Office Freshers Tour - Travel Day - 00850" at bounding box center [624, 202] width 161 height 26
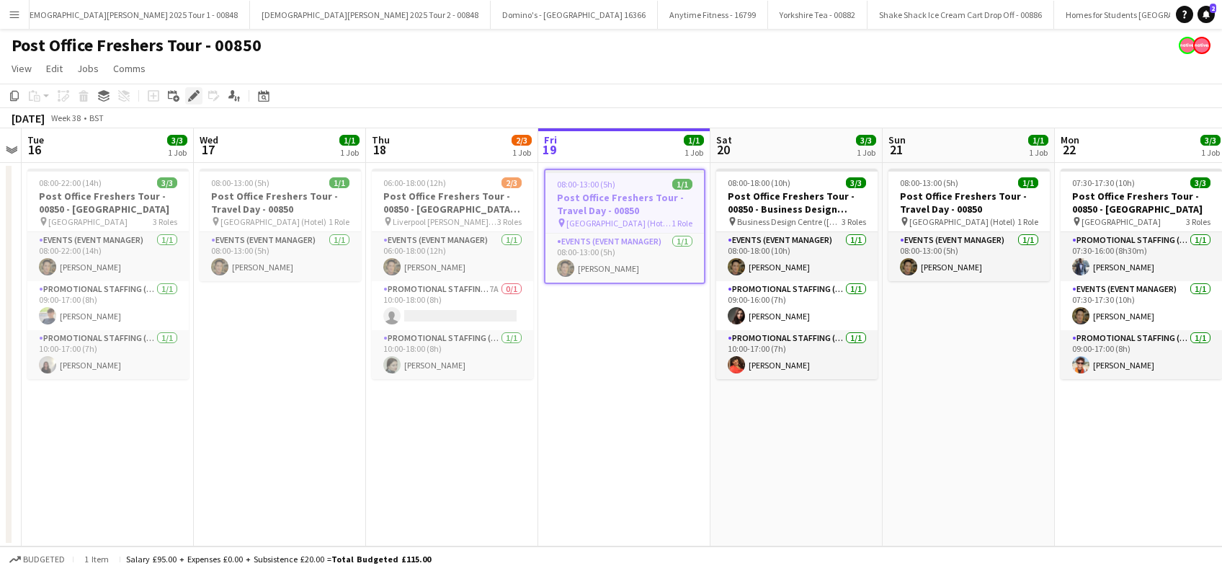
click at [188, 96] on icon "Edit" at bounding box center [194, 96] width 12 height 12
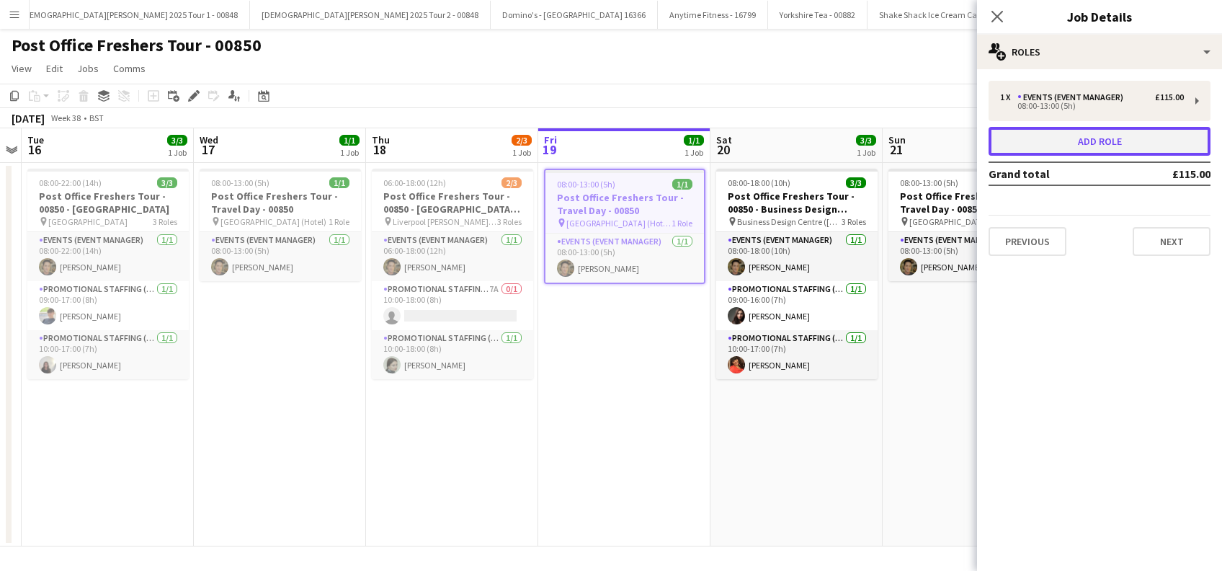
click at [1084, 146] on button "Add role" at bounding box center [1099, 141] width 222 height 29
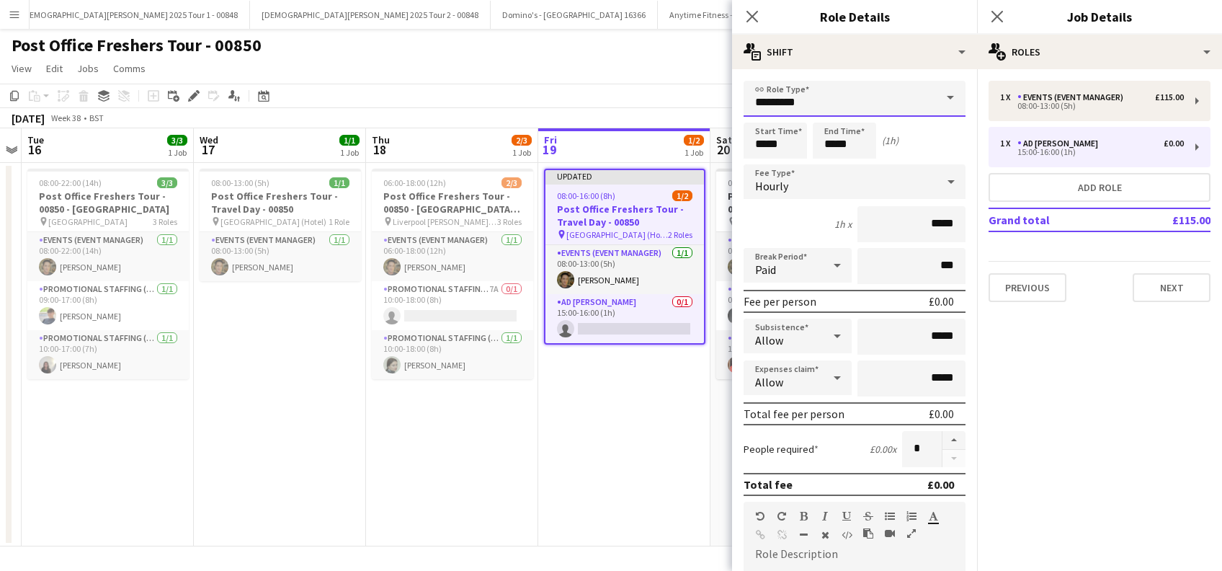
click at [851, 104] on input "*********" at bounding box center [855, 99] width 222 height 36
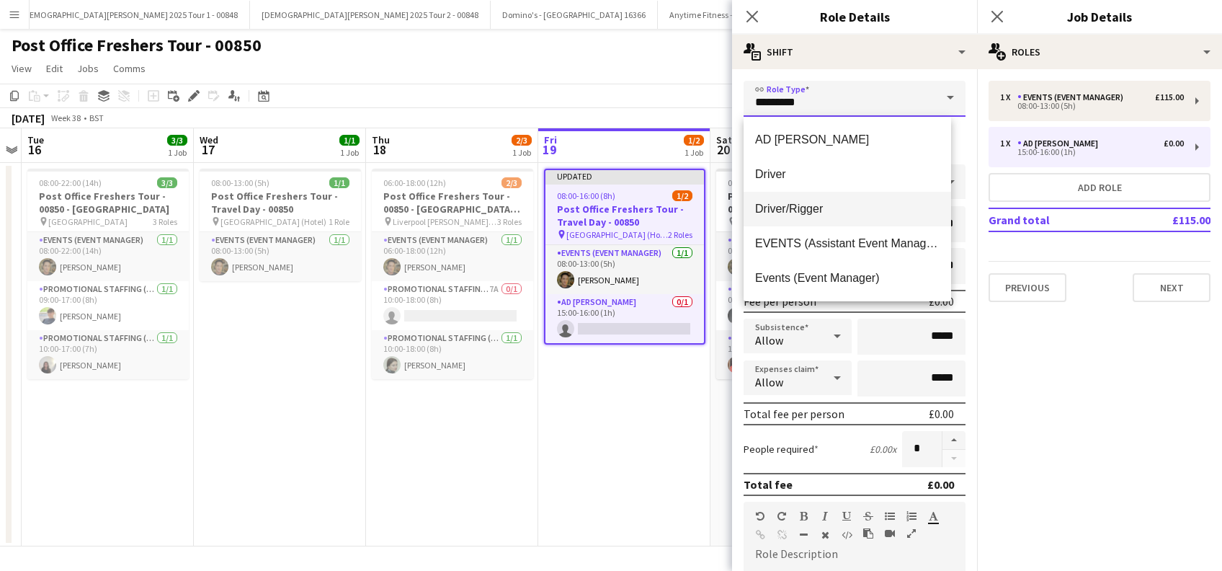
scroll to position [173, 0]
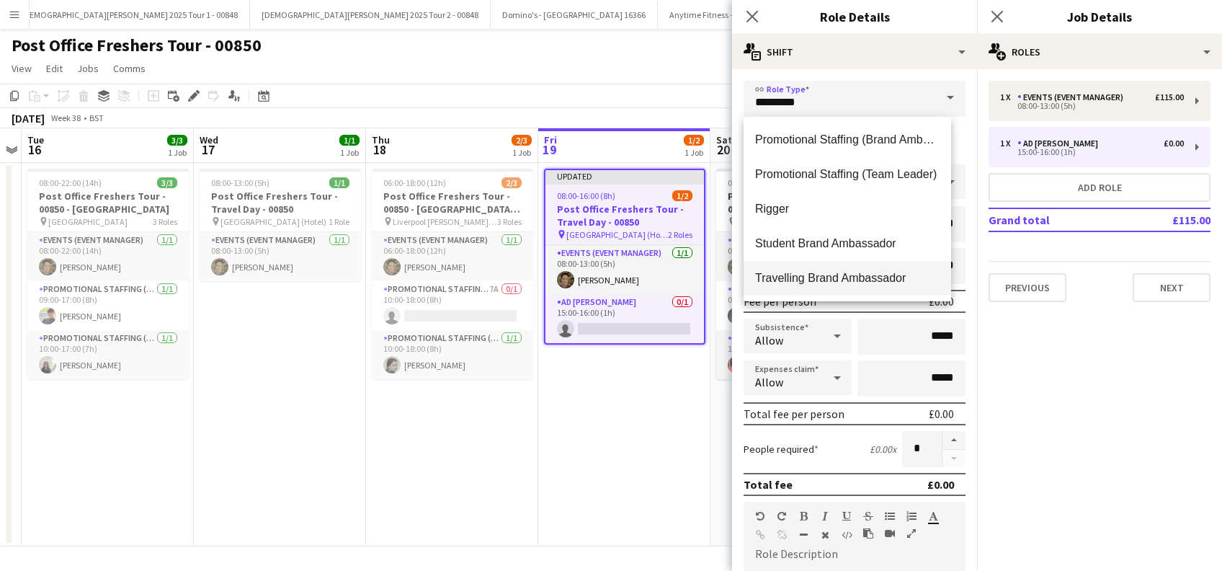
click at [859, 276] on span "Travelling Brand Ambassador" at bounding box center [847, 278] width 184 height 14
type input "**********"
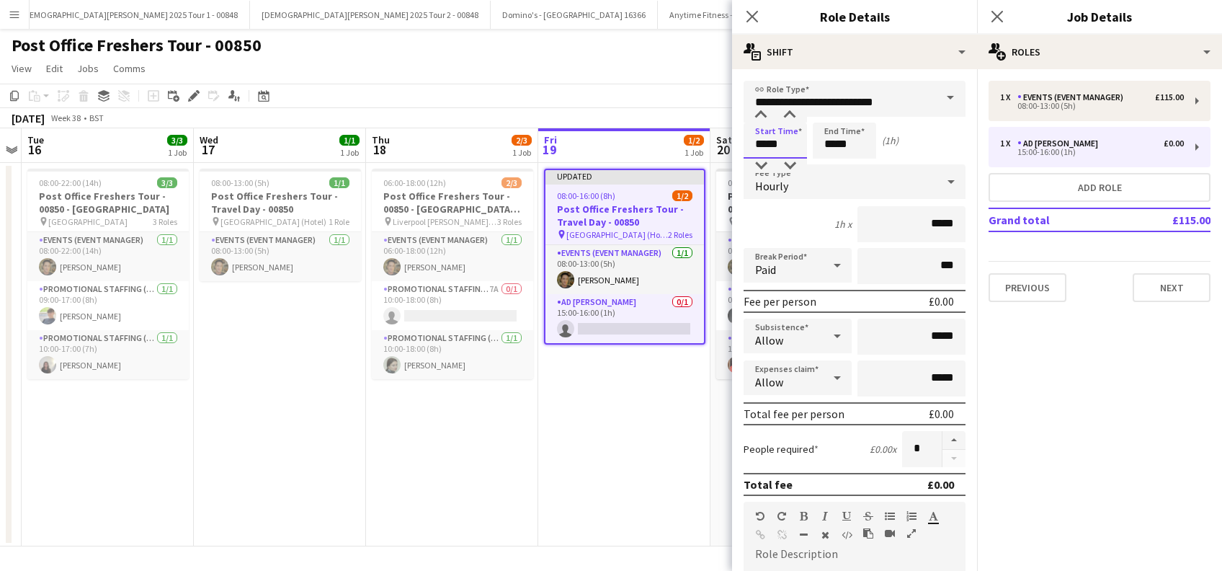
click at [769, 146] on input "*****" at bounding box center [775, 140] width 63 height 36
type input "*****"
click at [763, 119] on div at bounding box center [760, 115] width 29 height 14
drag, startPoint x: 839, startPoint y: 143, endPoint x: 834, endPoint y: 135, distance: 8.4
click at [839, 143] on input "*****" at bounding box center [844, 140] width 63 height 36
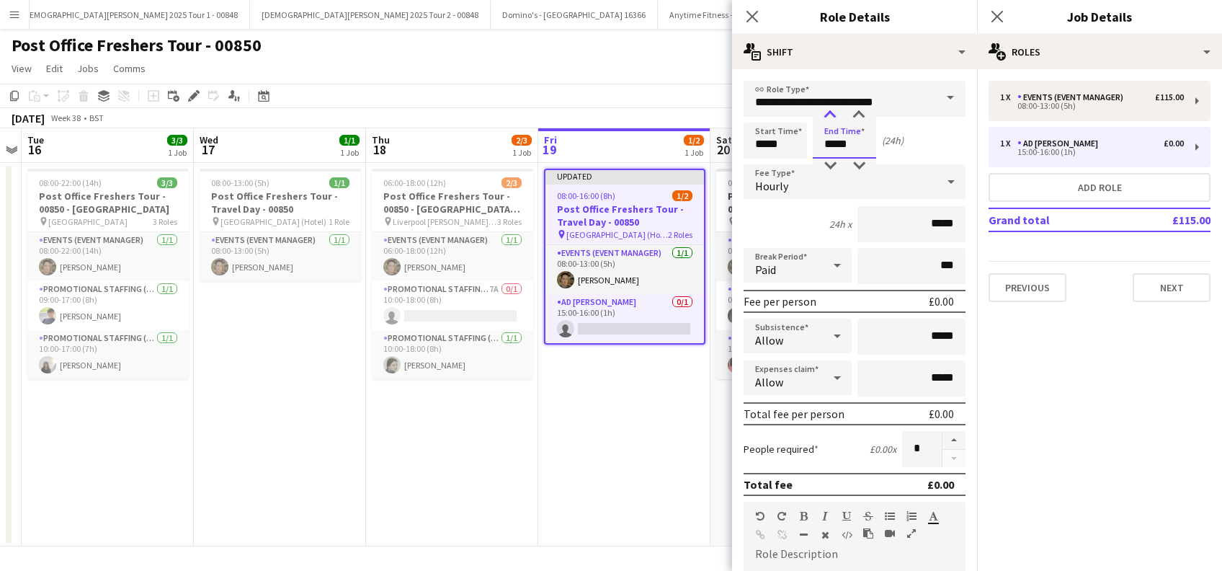
click at [831, 118] on div at bounding box center [830, 115] width 29 height 14
type input "*****"
click at [831, 118] on div at bounding box center [830, 115] width 29 height 14
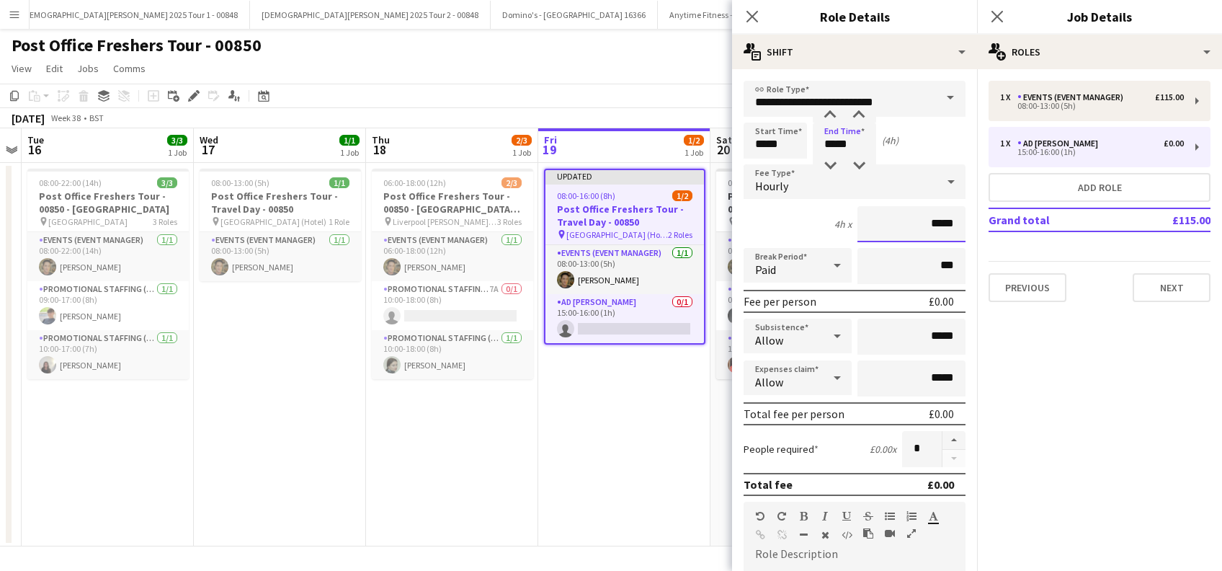
drag, startPoint x: 921, startPoint y: 226, endPoint x: 937, endPoint y: 231, distance: 16.6
click at [922, 226] on input "*****" at bounding box center [911, 224] width 108 height 36
type input "******"
click at [922, 334] on input "*****" at bounding box center [911, 336] width 108 height 36
type input "******"
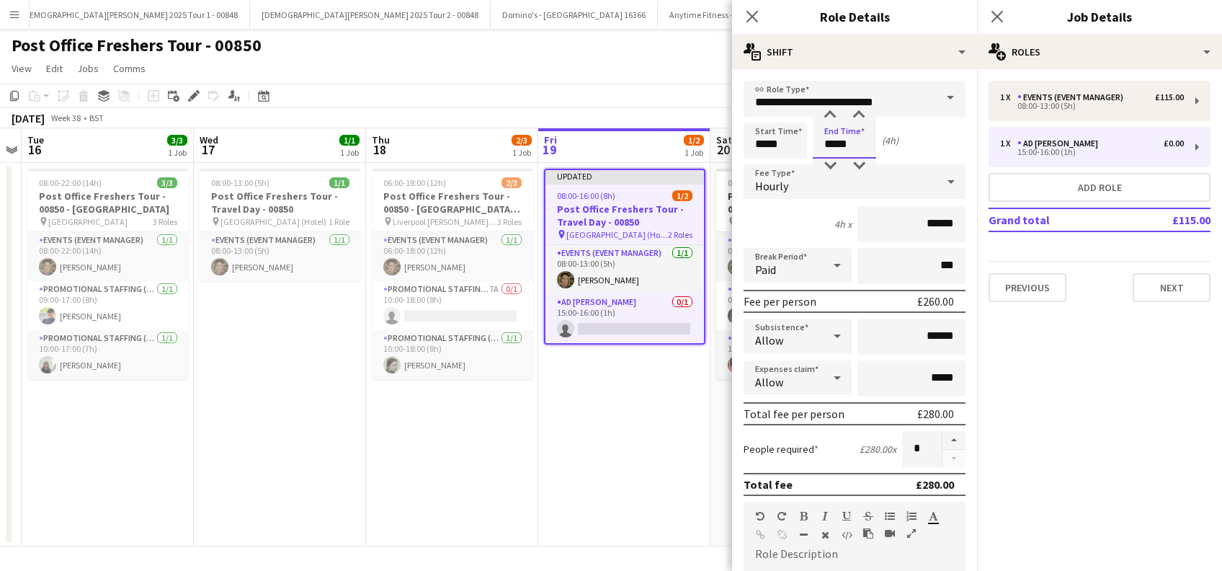
click at [838, 143] on input "*****" at bounding box center [844, 140] width 63 height 36
type input "*****"
click at [828, 114] on div at bounding box center [830, 115] width 29 height 14
click at [916, 138] on div "Start Time ***** End Time ***** (5h)" at bounding box center [855, 140] width 222 height 36
click at [787, 190] on span "Hourly" at bounding box center [771, 186] width 33 height 14
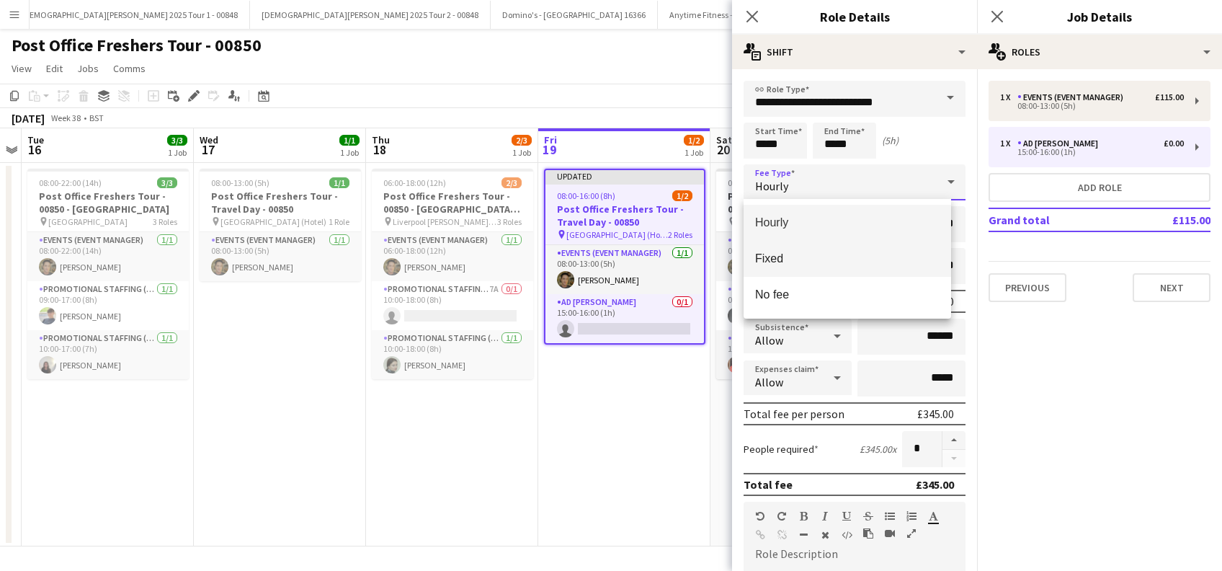
click at [772, 259] on span "Fixed" at bounding box center [847, 258] width 184 height 14
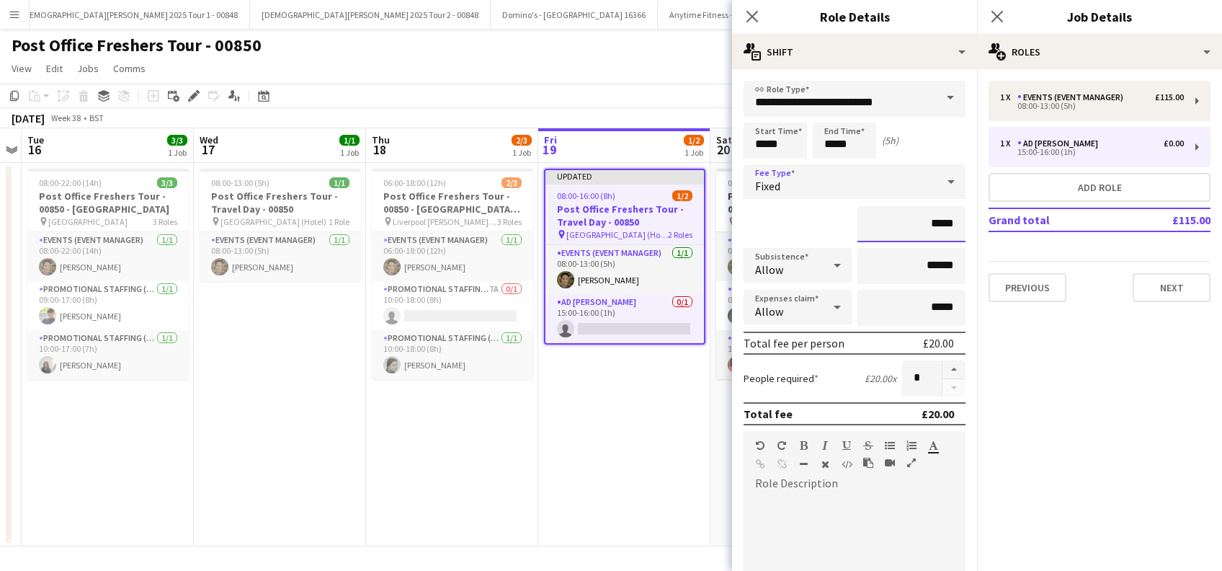
drag, startPoint x: 916, startPoint y: 223, endPoint x: 927, endPoint y: 221, distance: 10.9
click at [916, 223] on input "*****" at bounding box center [911, 224] width 108 height 36
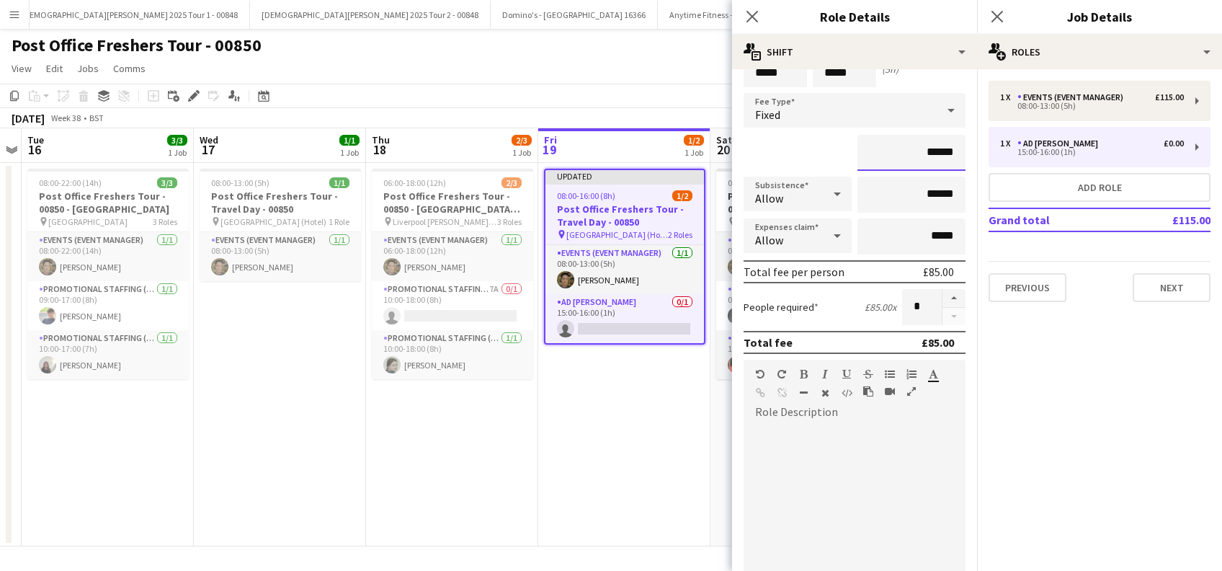
scroll to position [96, 0]
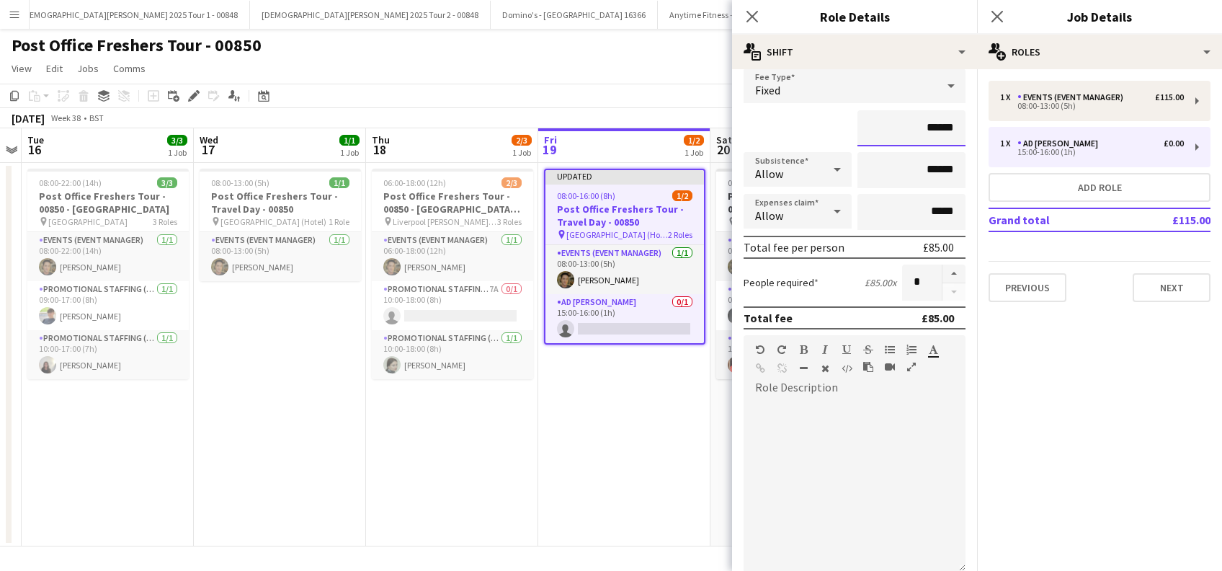
type input "******"
click at [768, 415] on div at bounding box center [855, 485] width 222 height 173
drag, startPoint x: 881, startPoint y: 416, endPoint x: 743, endPoint y: 409, distance: 138.5
click at [743, 405] on form "**********" at bounding box center [854, 397] width 245 height 825
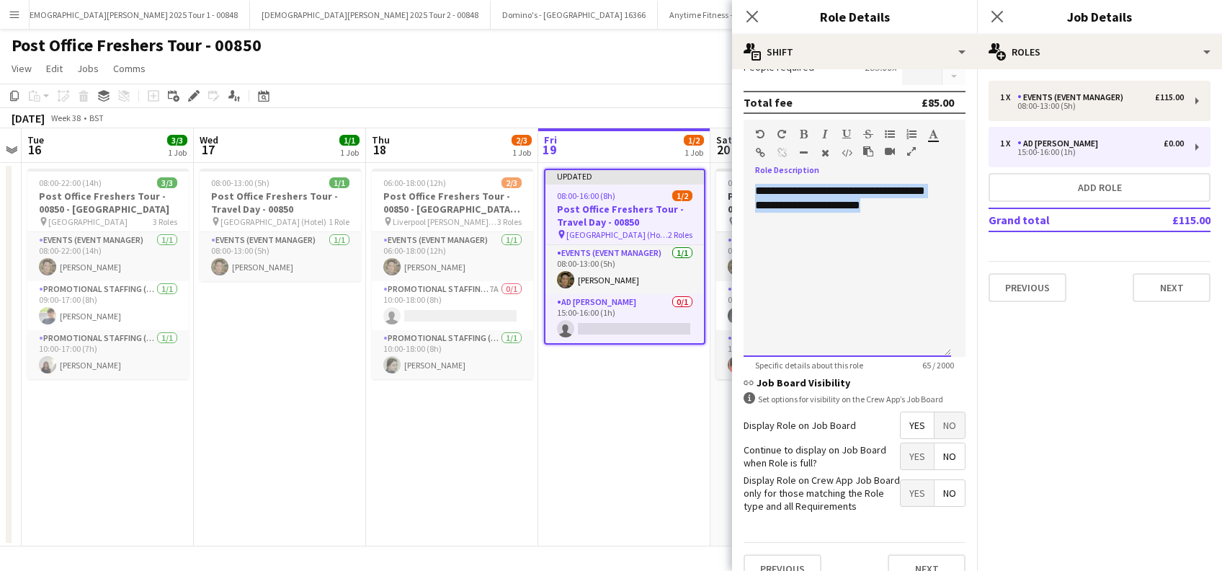
scroll to position [346, 0]
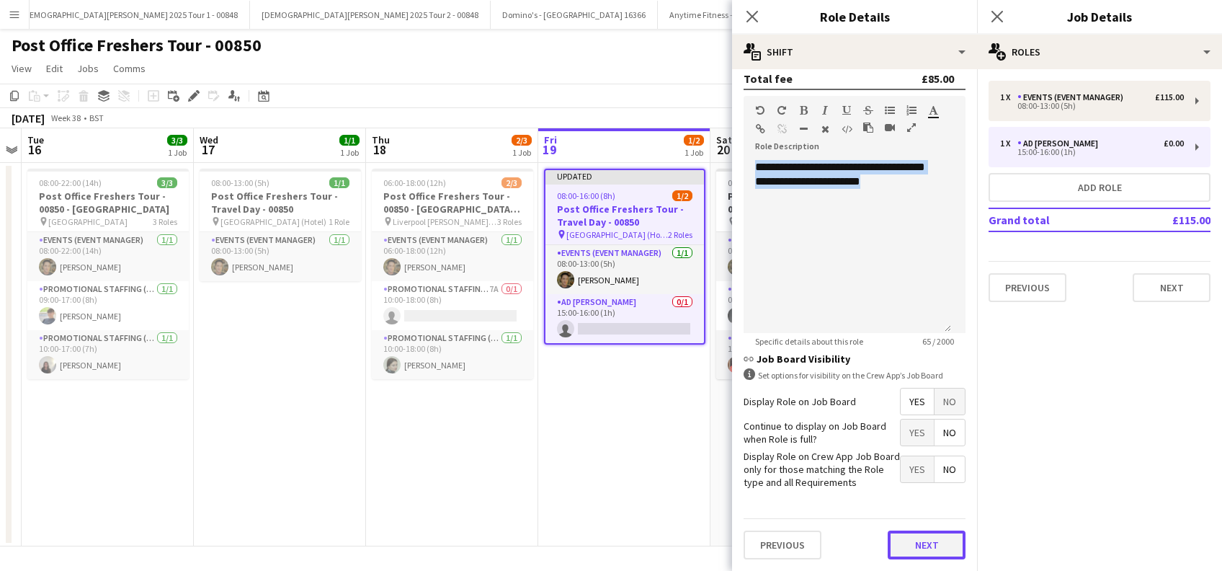
click at [927, 539] on button "Next" at bounding box center [927, 544] width 78 height 29
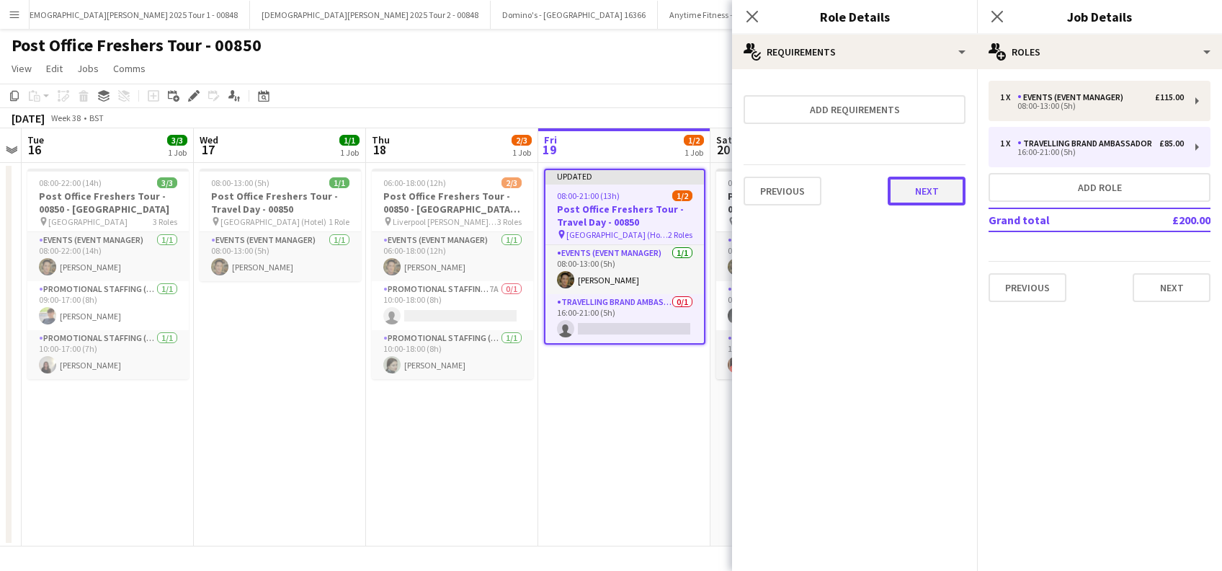
click at [924, 200] on button "Next" at bounding box center [927, 191] width 78 height 29
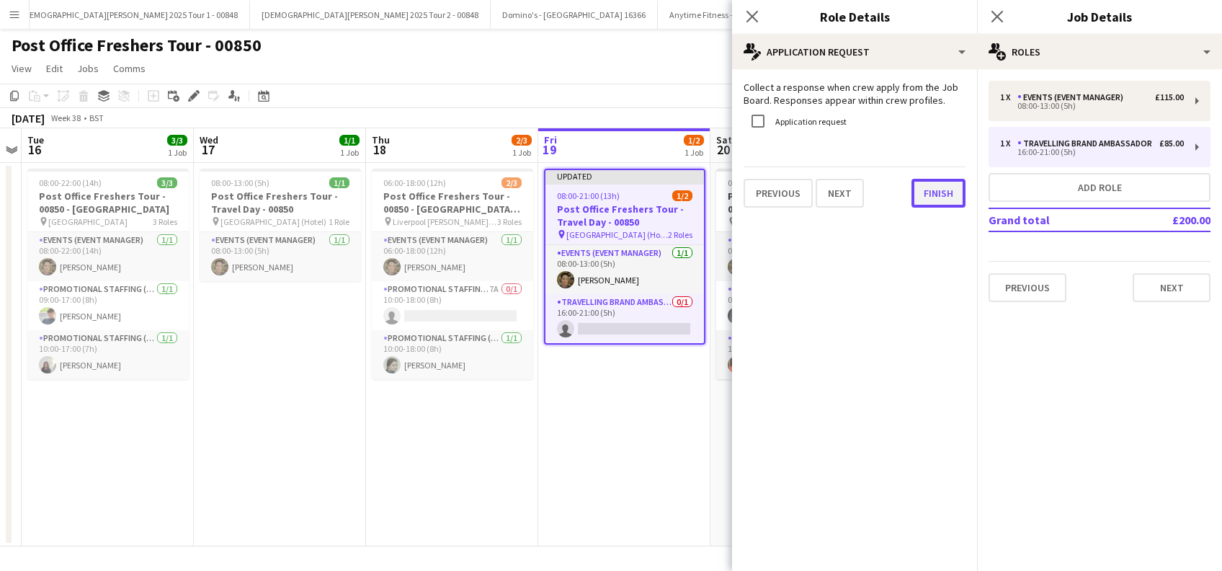
click at [932, 196] on button "Finish" at bounding box center [938, 193] width 54 height 29
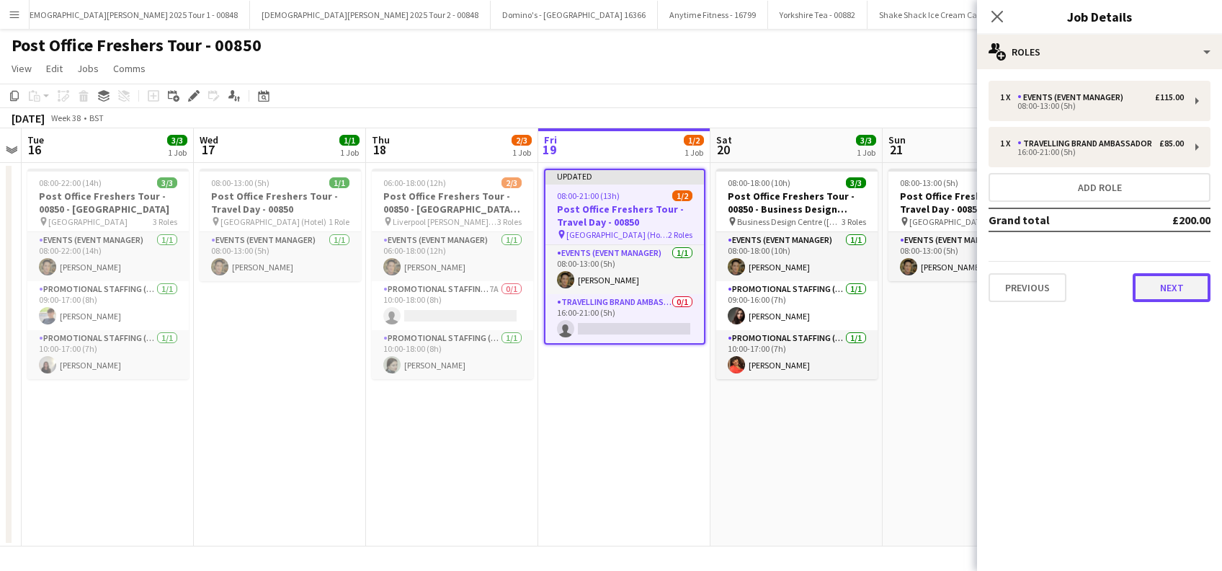
click at [1171, 282] on button "Next" at bounding box center [1172, 287] width 78 height 29
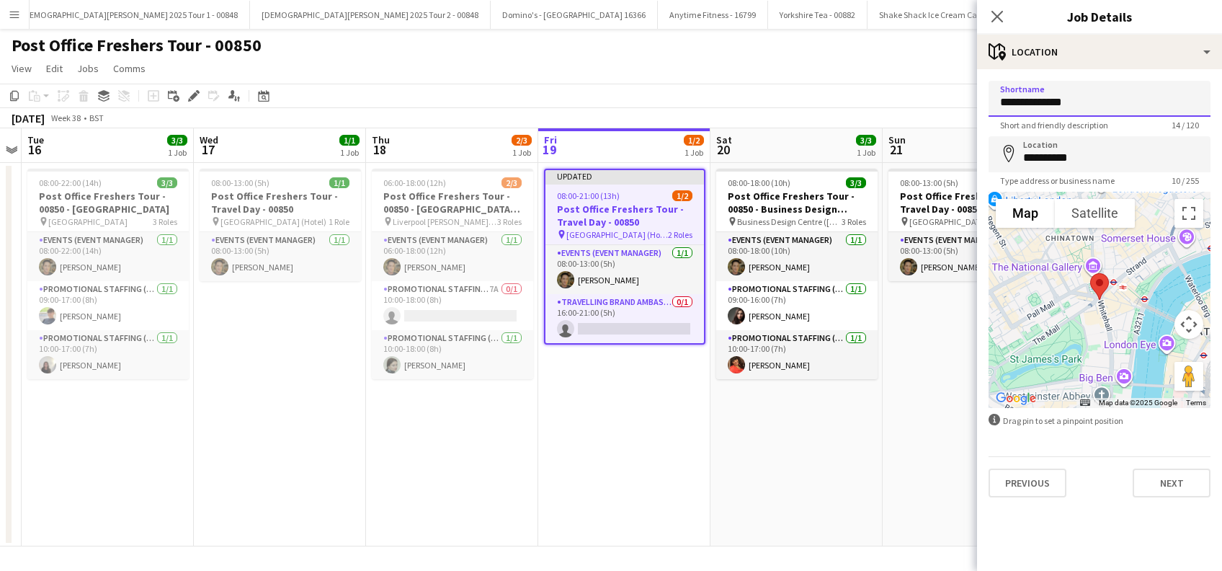
click at [1117, 104] on input "**********" at bounding box center [1099, 99] width 222 height 36
type input "*"
type input "**********"
click at [1164, 484] on button "Next" at bounding box center [1172, 482] width 78 height 29
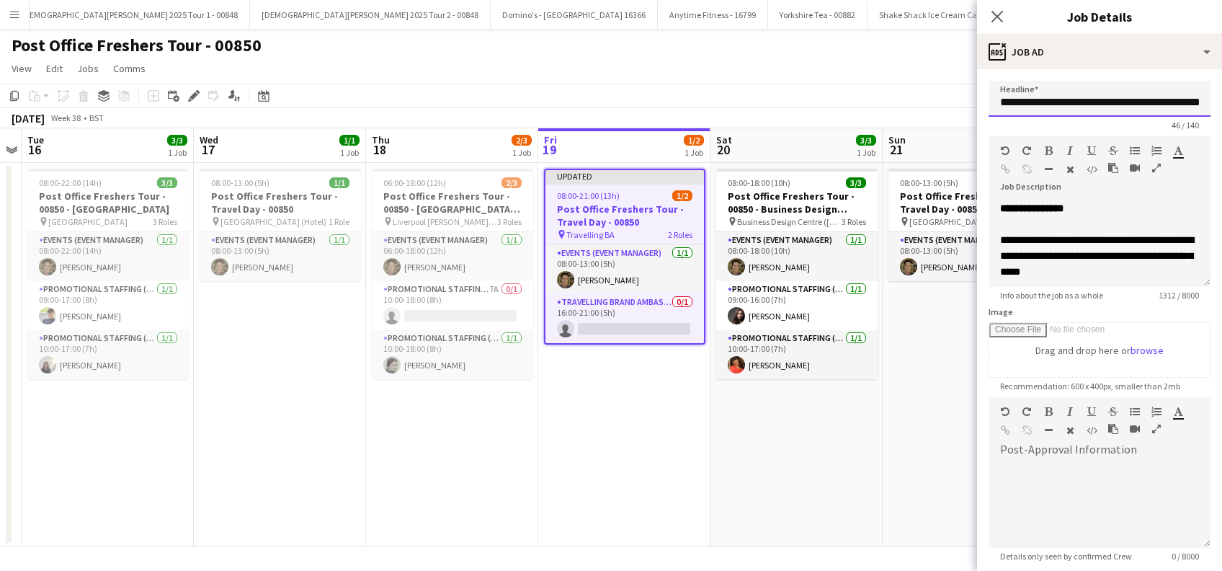
click at [1095, 109] on input "**********" at bounding box center [1099, 99] width 222 height 36
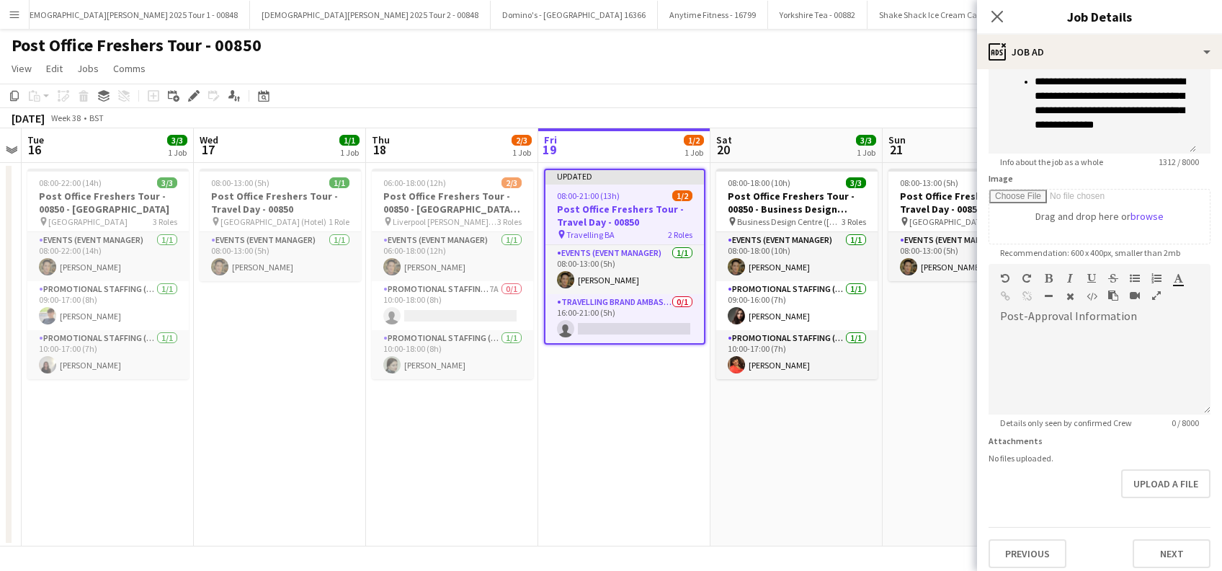
scroll to position [141, 0]
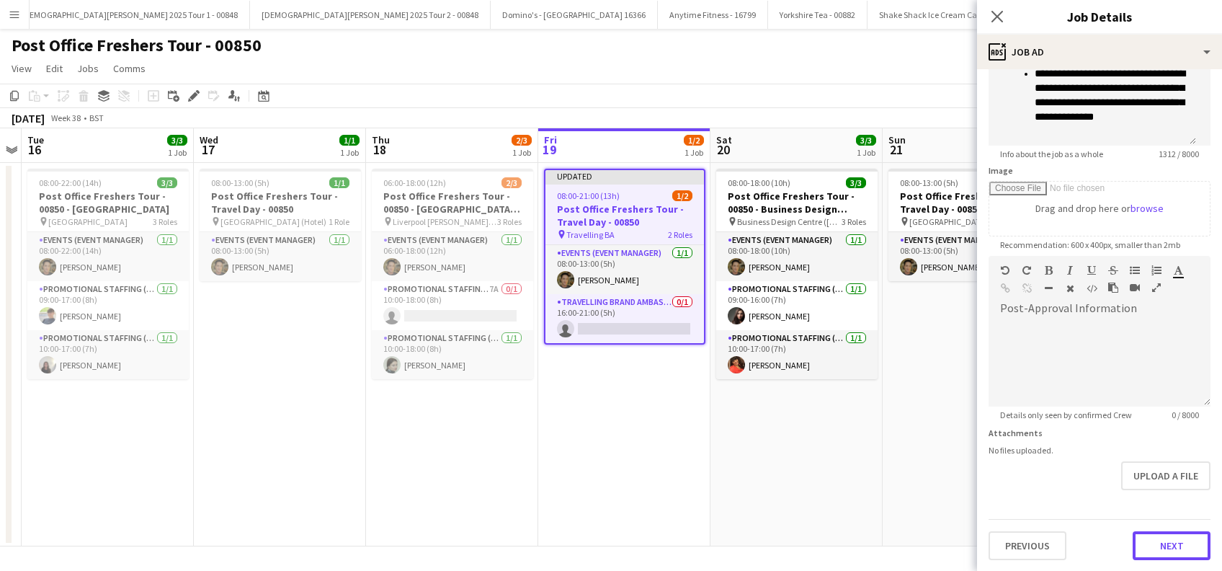
click at [1153, 540] on button "Next" at bounding box center [1172, 545] width 78 height 29
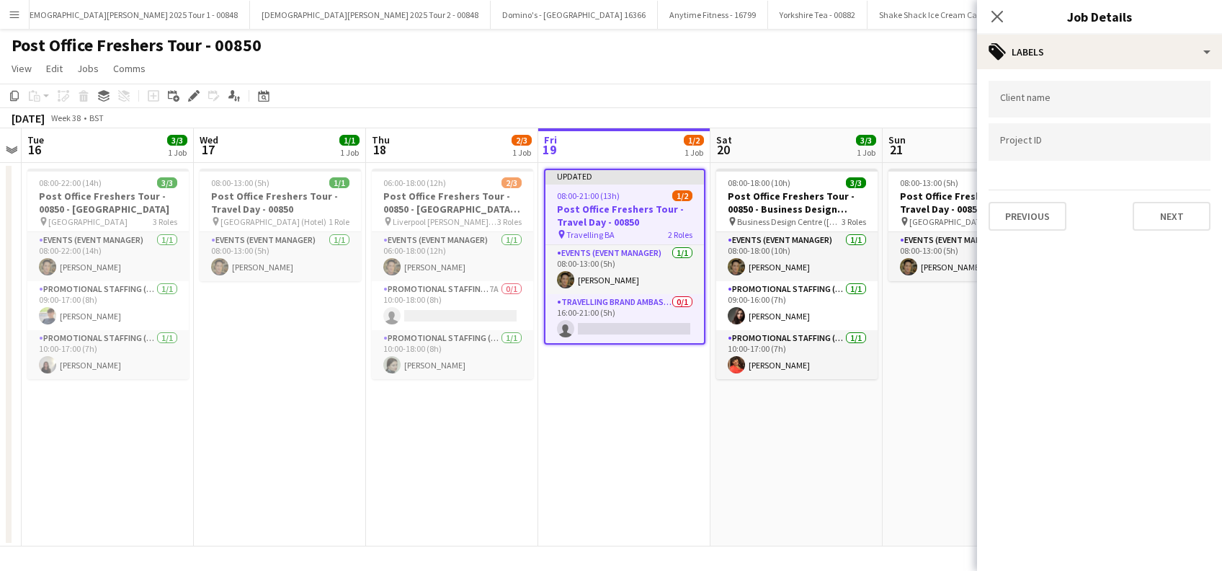
scroll to position [0, 0]
click at [1182, 210] on button "Next" at bounding box center [1172, 216] width 78 height 29
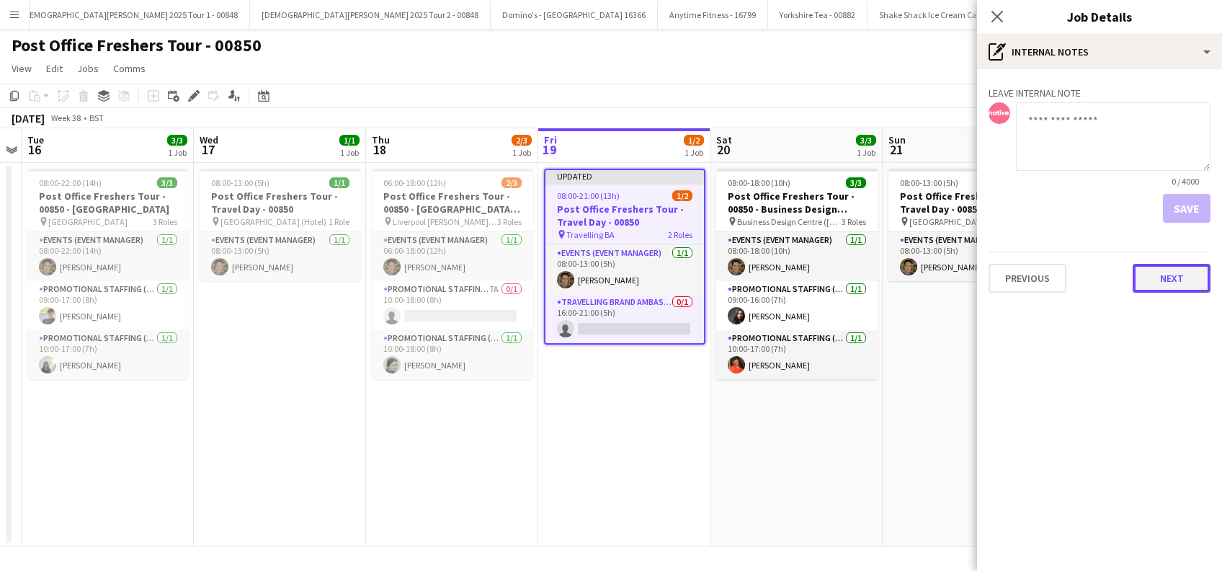
click at [1174, 288] on button "Next" at bounding box center [1172, 278] width 78 height 29
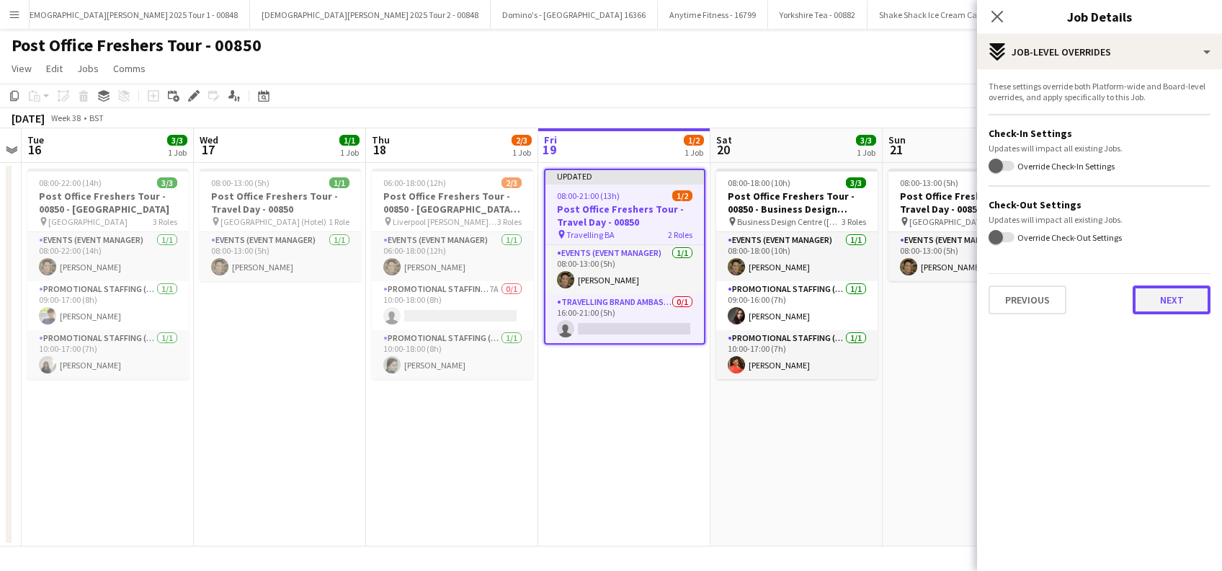
click at [1164, 300] on button "Next" at bounding box center [1172, 299] width 78 height 29
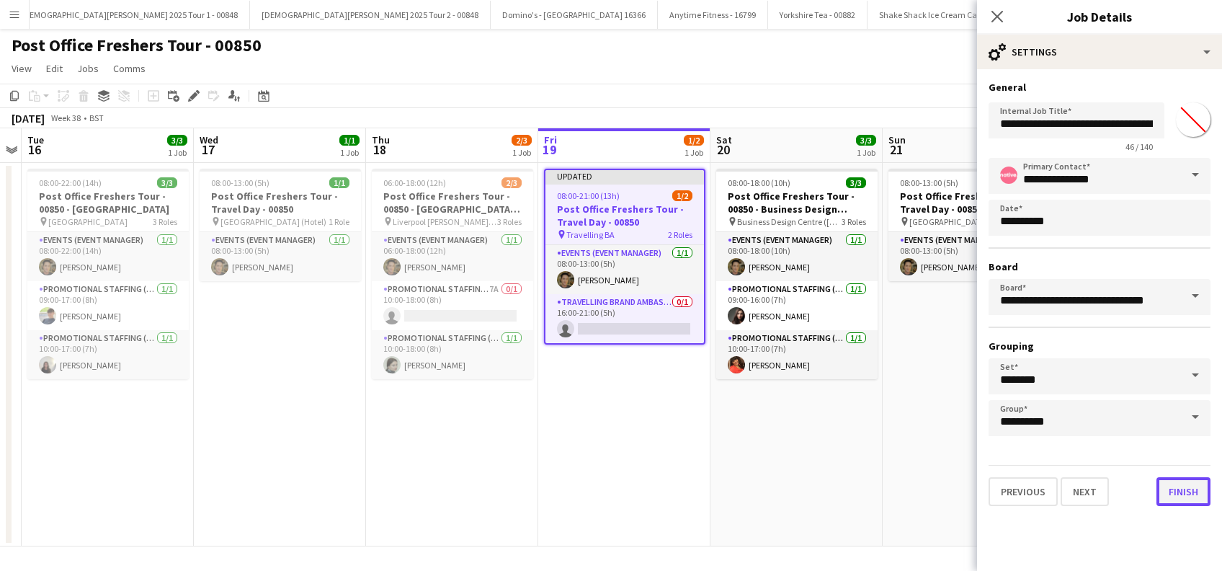
click at [1186, 489] on button "Finish" at bounding box center [1183, 491] width 54 height 29
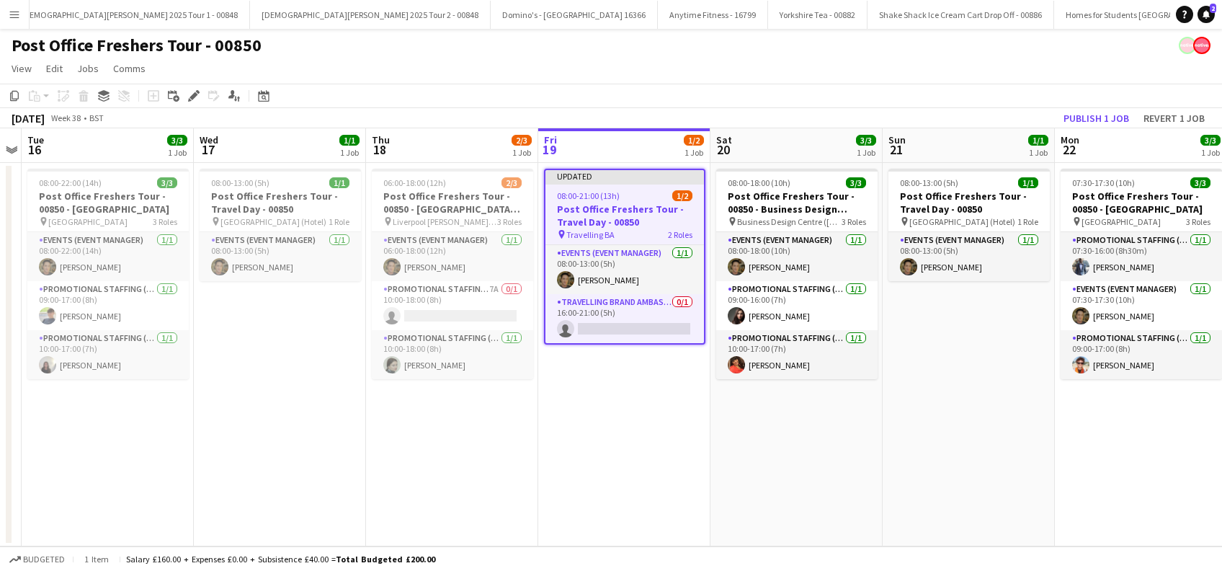
click at [610, 450] on app-date-cell "Updated 08:00-21:00 (13h) 1/2 Post Office Freshers Tour - Travel Day - 00850 pi…" at bounding box center [624, 354] width 172 height 383
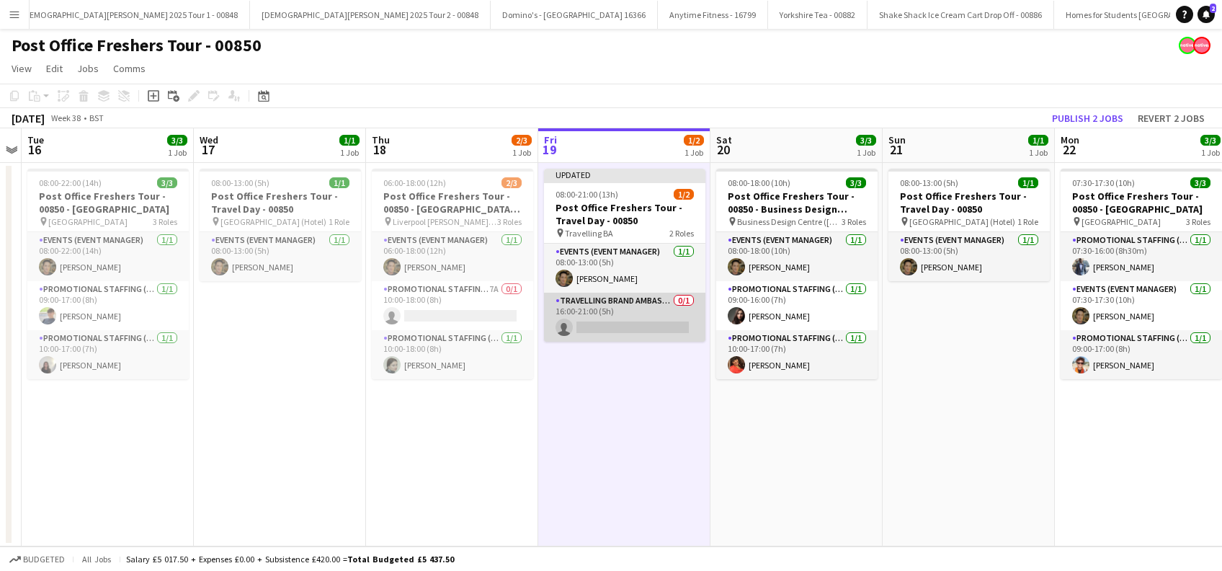
click at [617, 328] on app-card-role "Travelling Brand Ambassador 0/1 16:00-21:00 (5h) single-neutral-actions" at bounding box center [624, 317] width 161 height 49
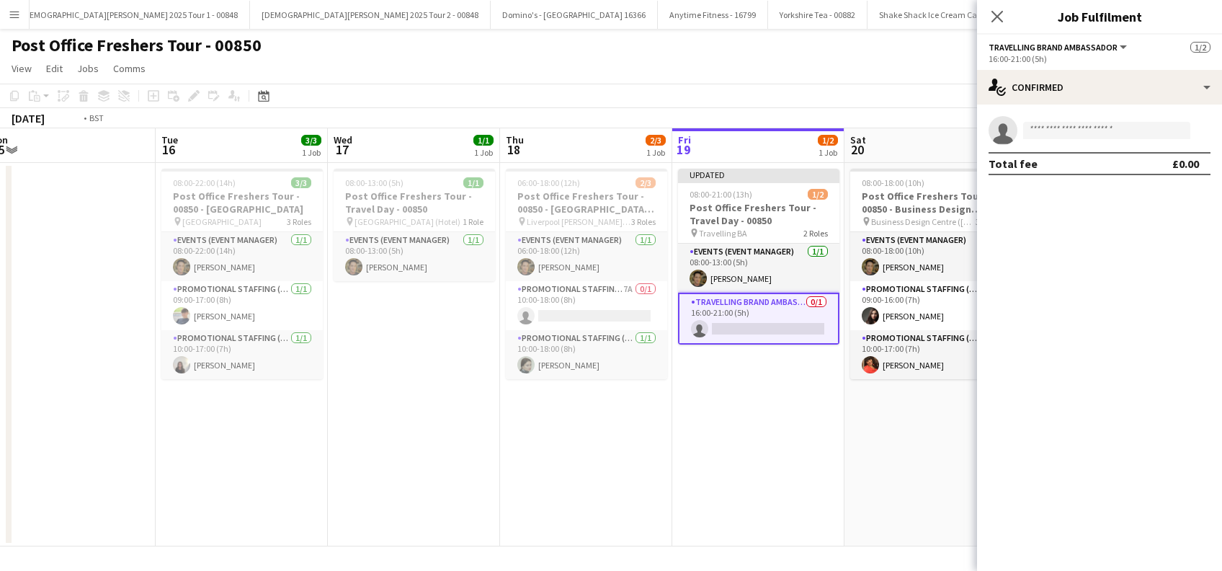
scroll to position [0, 682]
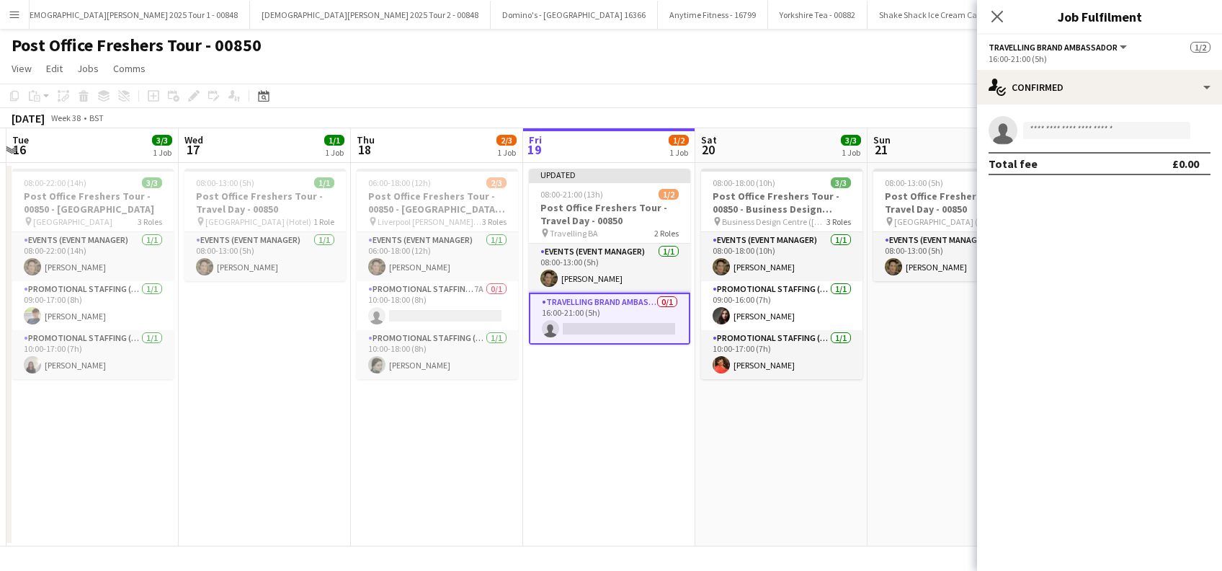
drag, startPoint x: 280, startPoint y: 440, endPoint x: 258, endPoint y: 444, distance: 22.6
click at [258, 444] on app-calendar-viewport "Fri 12 3/3 1 Job Sat 13 1/1 1 Job Sun 14 Mon 15 Tue 16 3/3 1 Job Wed 17 1/1 1 J…" at bounding box center [611, 337] width 1222 height 418
click at [1048, 135] on input at bounding box center [1106, 130] width 167 height 17
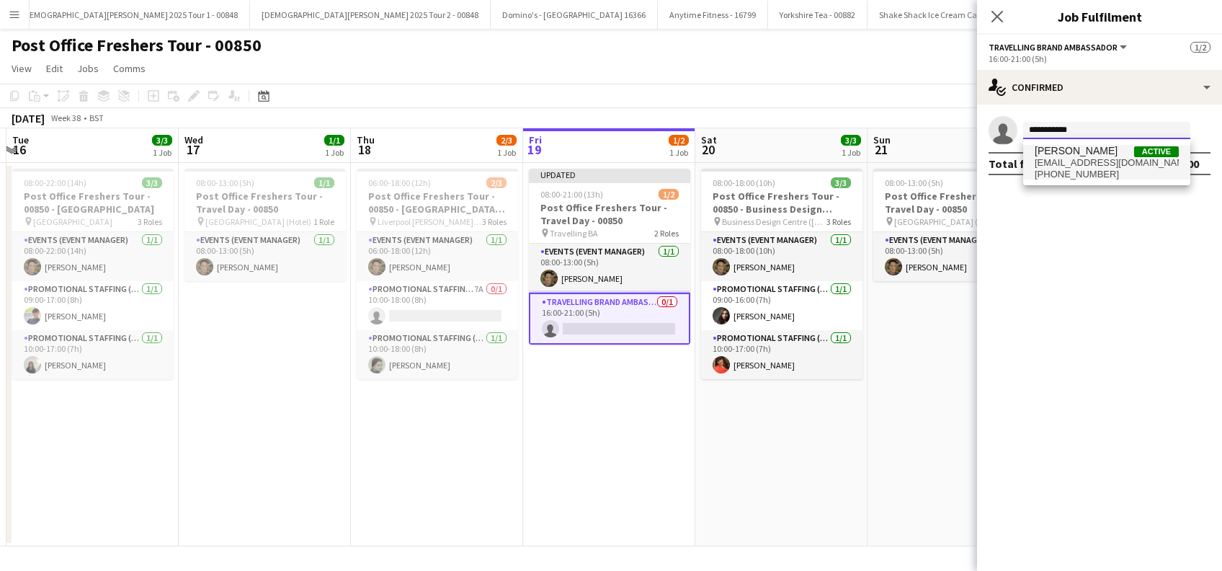
type input "**********"
click at [1055, 151] on span "Thomas Voss" at bounding box center [1076, 151] width 83 height 12
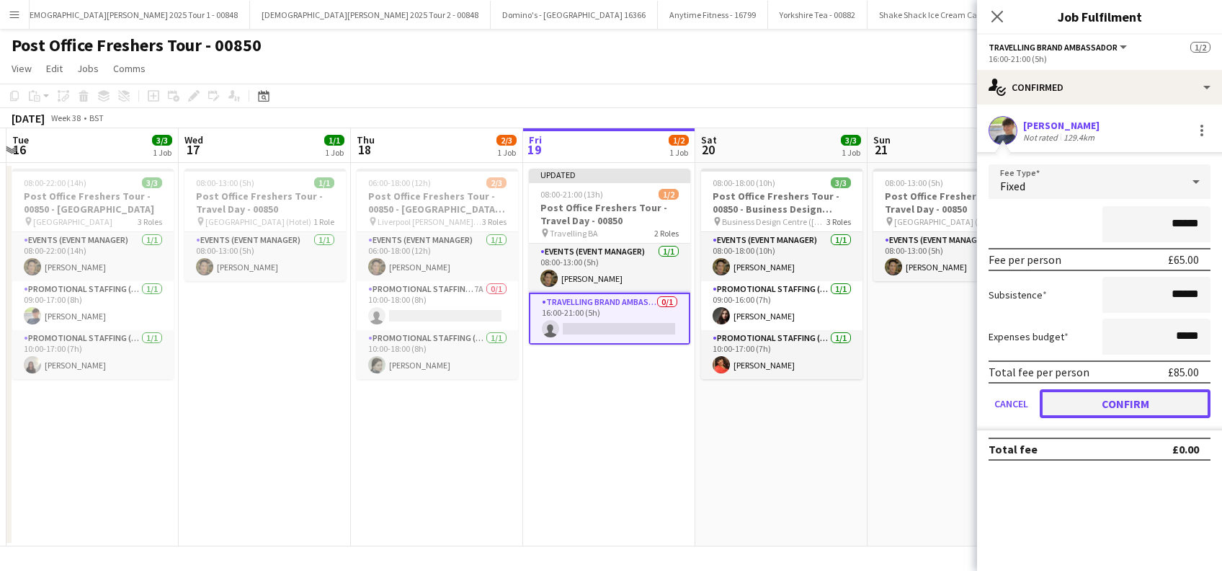
click at [1105, 401] on button "Confirm" at bounding box center [1125, 403] width 171 height 29
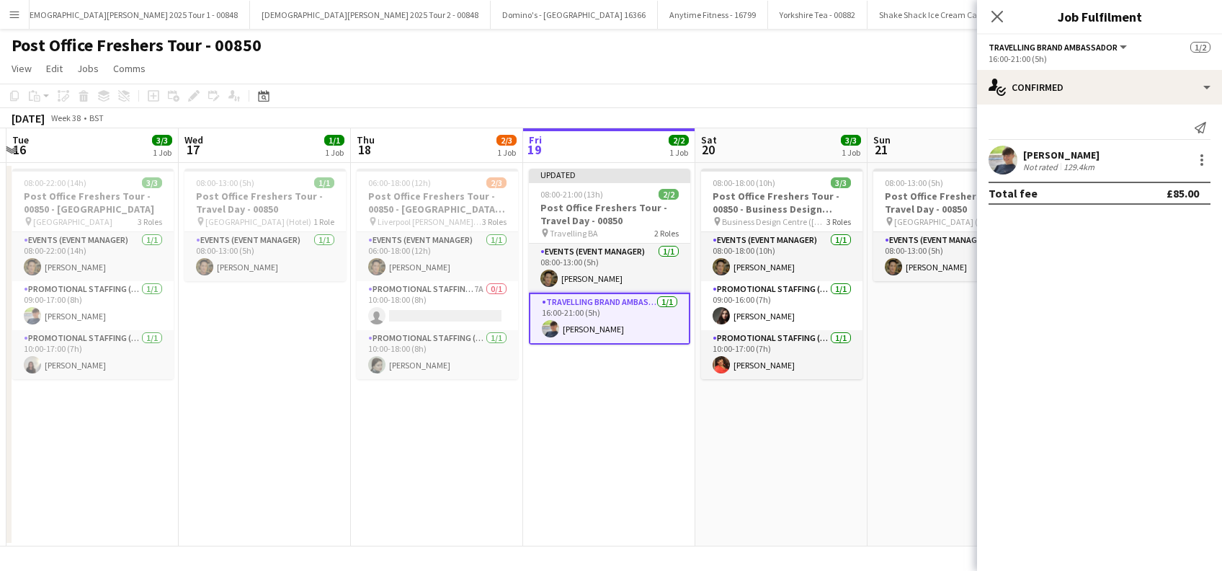
drag, startPoint x: 999, startPoint y: 12, endPoint x: 1001, endPoint y: 19, distance: 7.8
click at [999, 13] on icon "Close pop-in" at bounding box center [997, 17] width 12 height 12
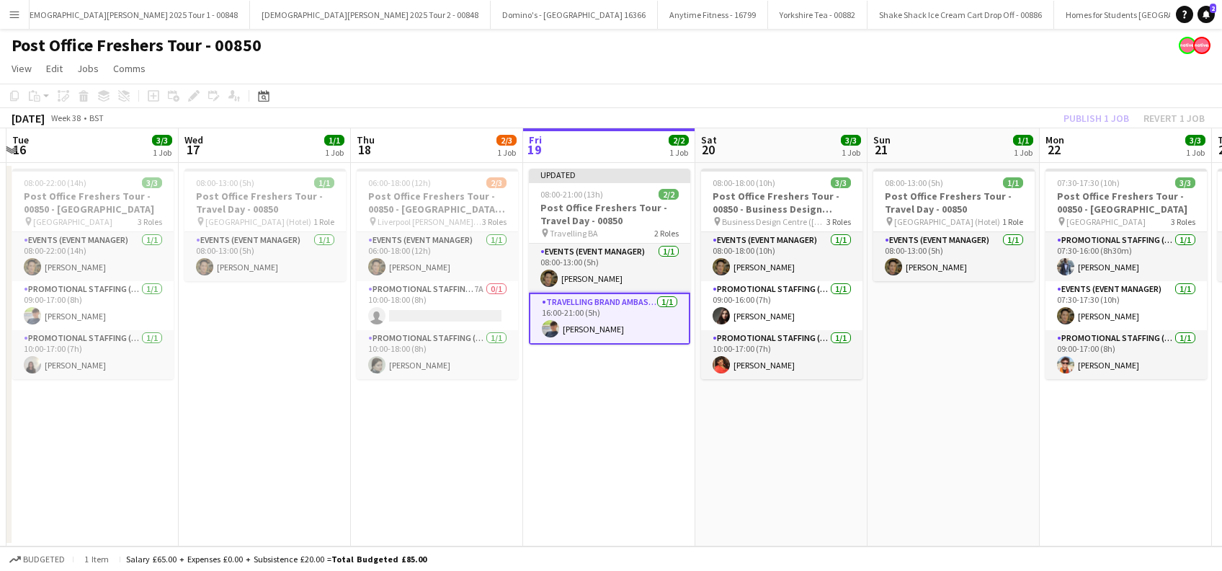
click at [647, 414] on app-date-cell "Updated 08:00-21:00 (13h) 2/2 Post Office Freshers Tour - Travel Day - 00850 pi…" at bounding box center [609, 354] width 172 height 383
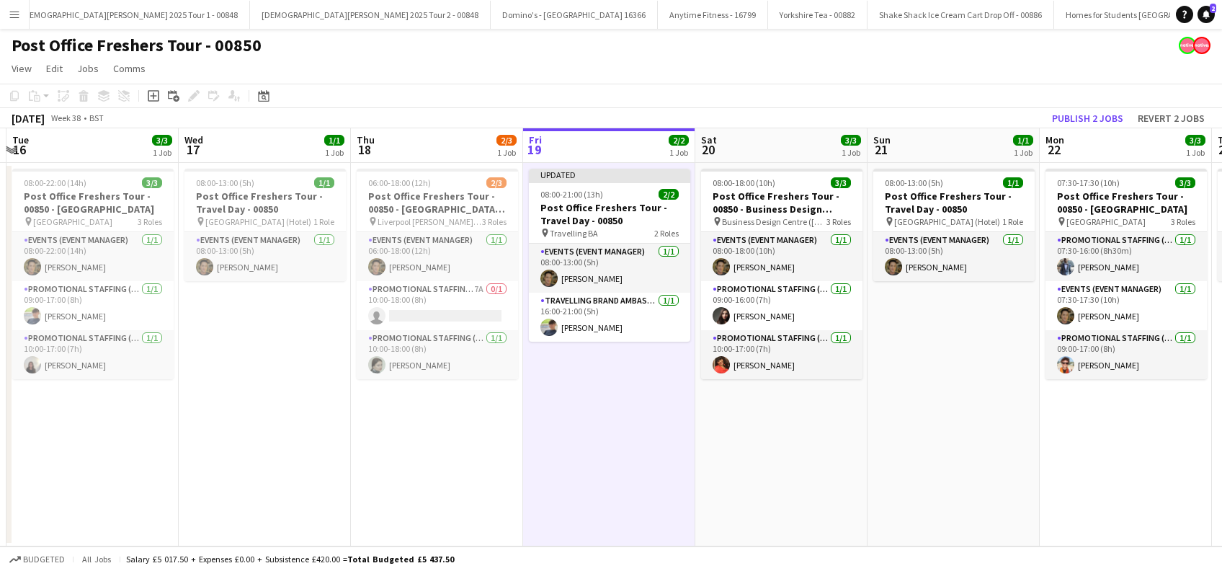
click at [727, 427] on app-date-cell "08:00-18:00 (10h) 3/3 Post Office Freshers Tour - 00850 - Business Design Centr…" at bounding box center [781, 354] width 172 height 383
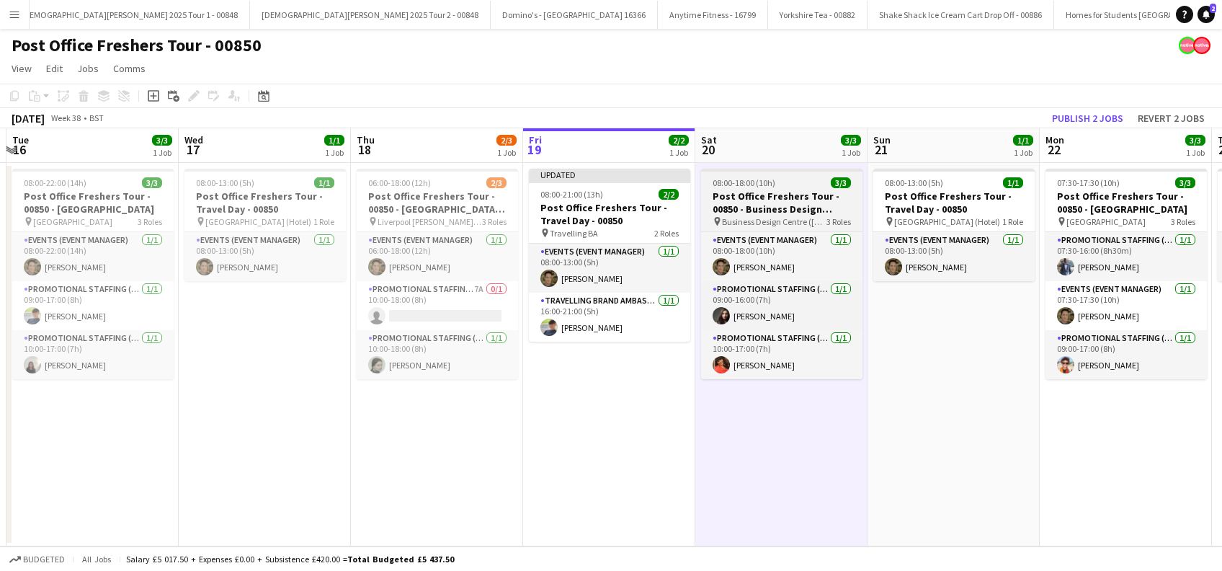
click at [771, 199] on h3 "Post Office Freshers Tour - 00850 - Business Design Centre (London)" at bounding box center [781, 202] width 161 height 26
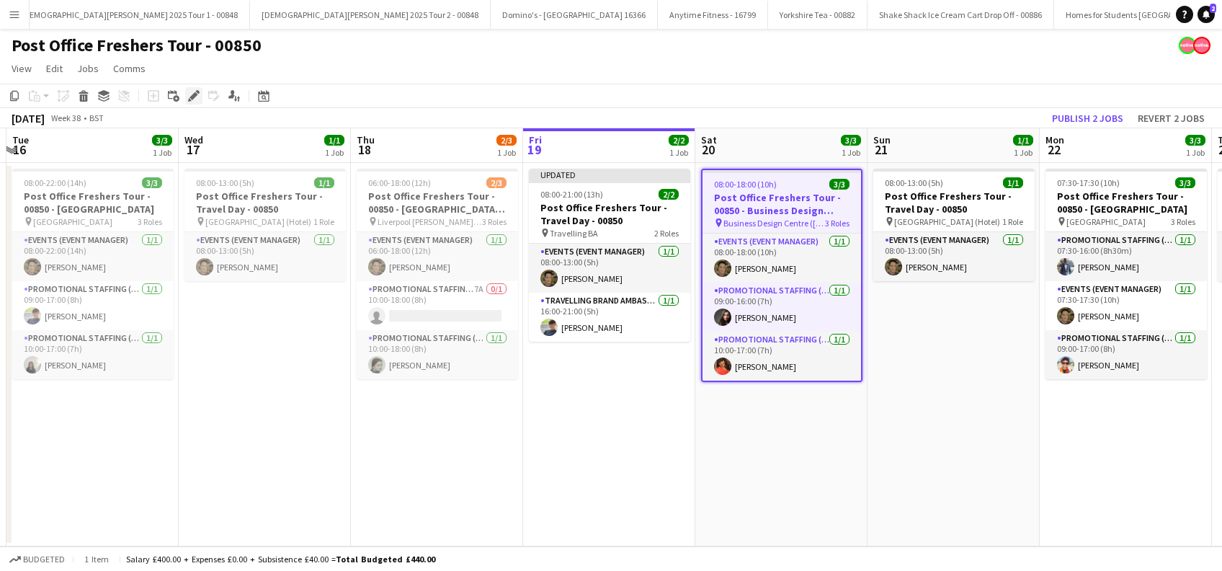
click at [195, 97] on icon at bounding box center [193, 96] width 8 height 8
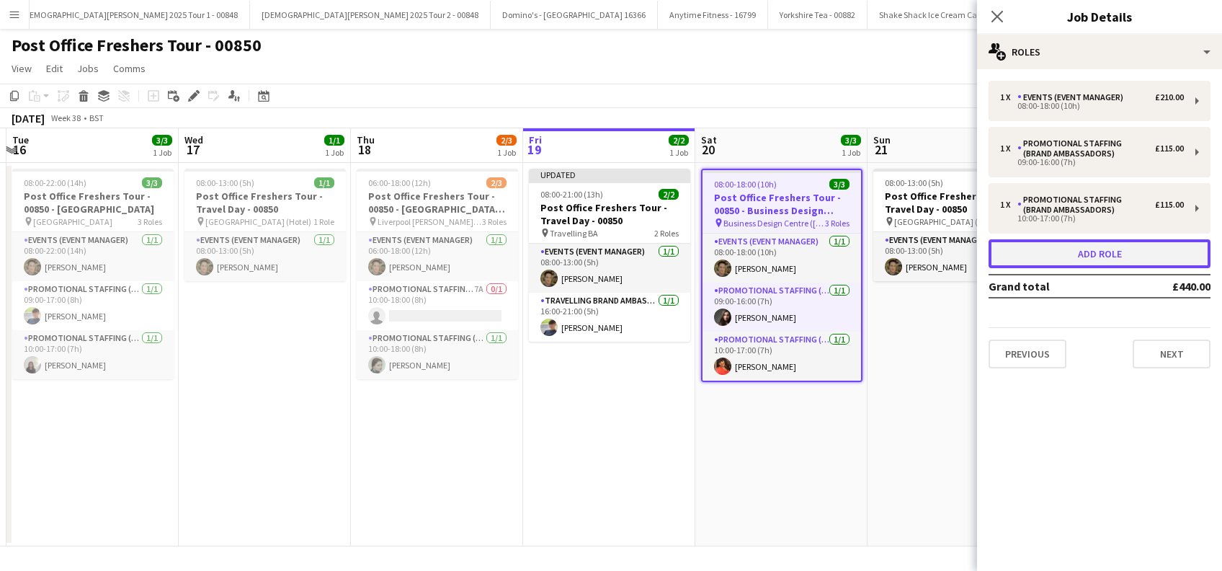
click at [1099, 251] on button "Add role" at bounding box center [1099, 253] width 222 height 29
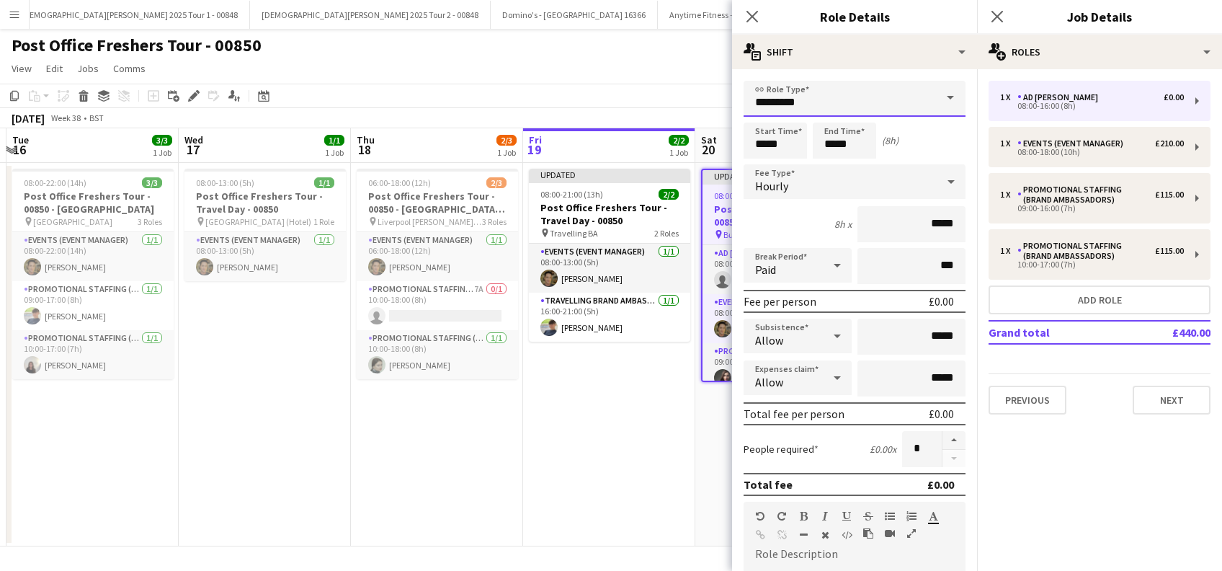
click at [855, 98] on input "*********" at bounding box center [855, 99] width 222 height 36
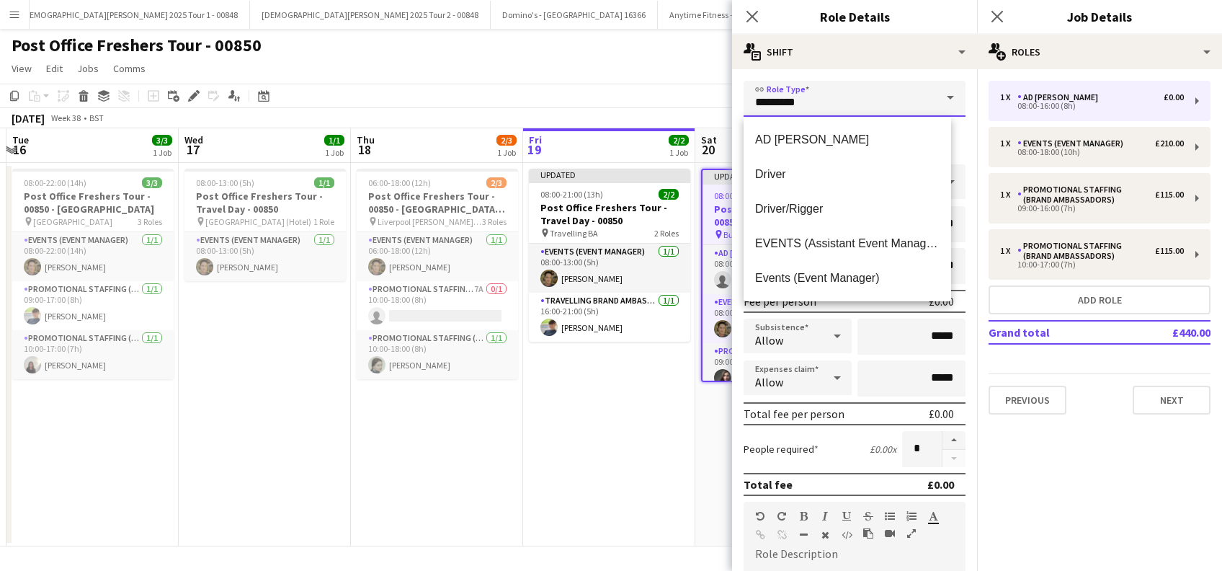
scroll to position [173, 0]
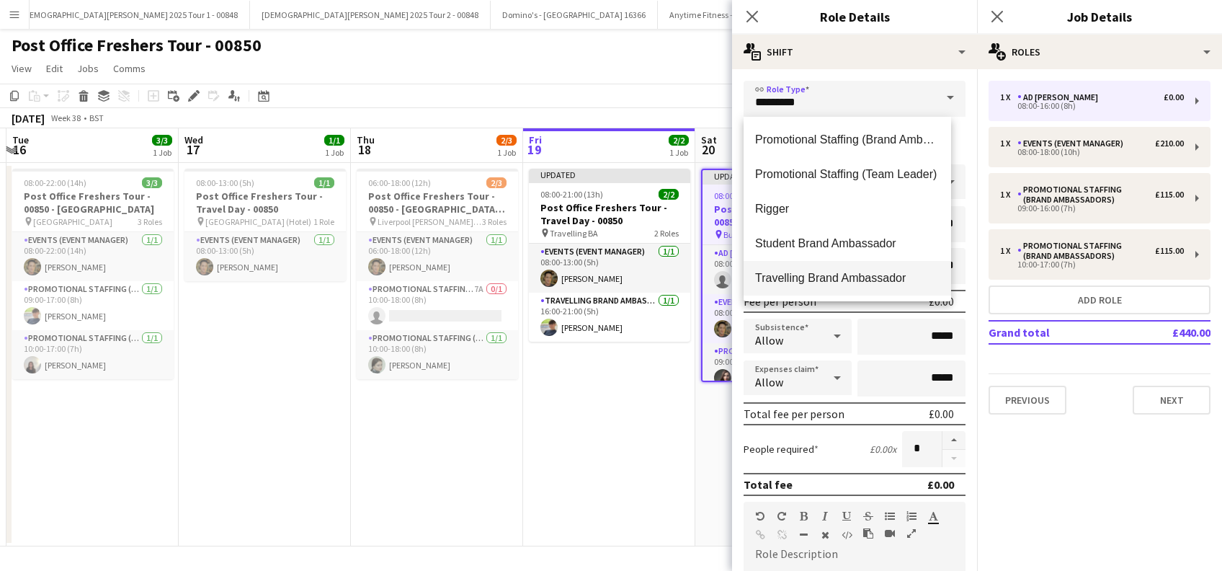
click at [858, 272] on span "Travelling Brand Ambassador" at bounding box center [847, 278] width 184 height 14
type input "**********"
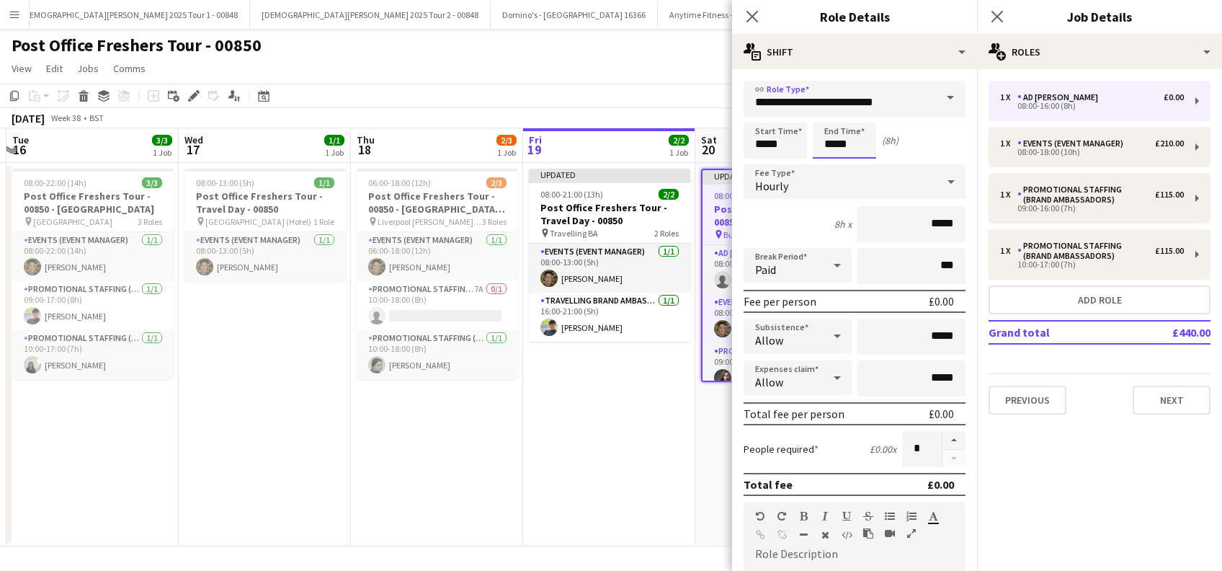
click at [846, 142] on input "*****" at bounding box center [844, 140] width 63 height 36
click at [831, 116] on div at bounding box center [830, 115] width 29 height 14
type input "*****"
click at [831, 116] on div at bounding box center [830, 115] width 29 height 14
click at [790, 183] on div "Hourly" at bounding box center [840, 181] width 193 height 35
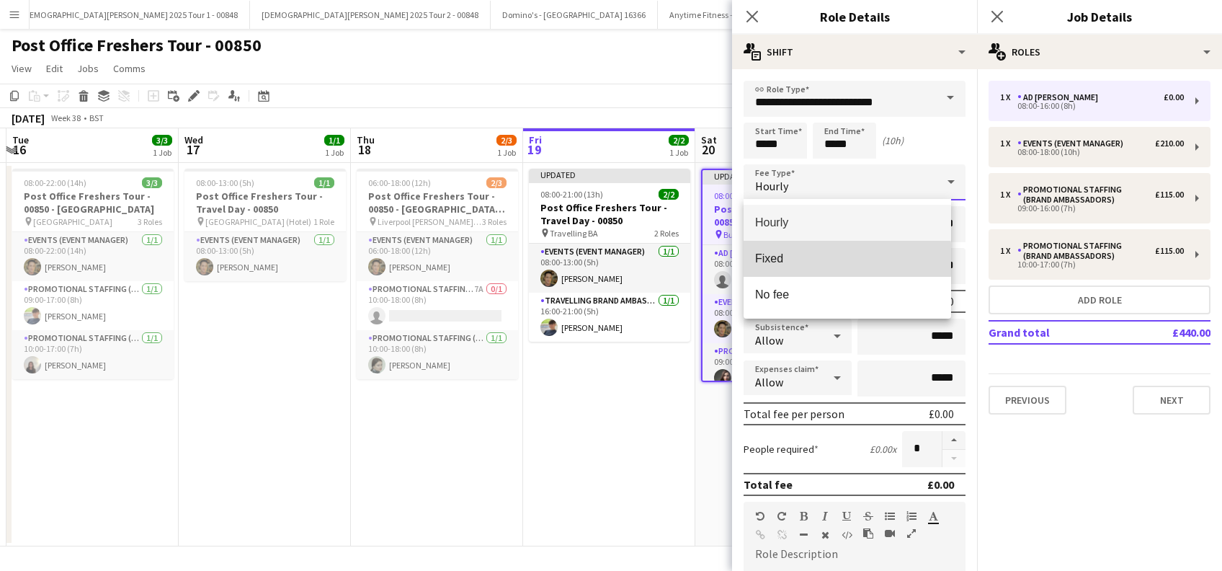
click at [778, 259] on span "Fixed" at bounding box center [847, 258] width 184 height 14
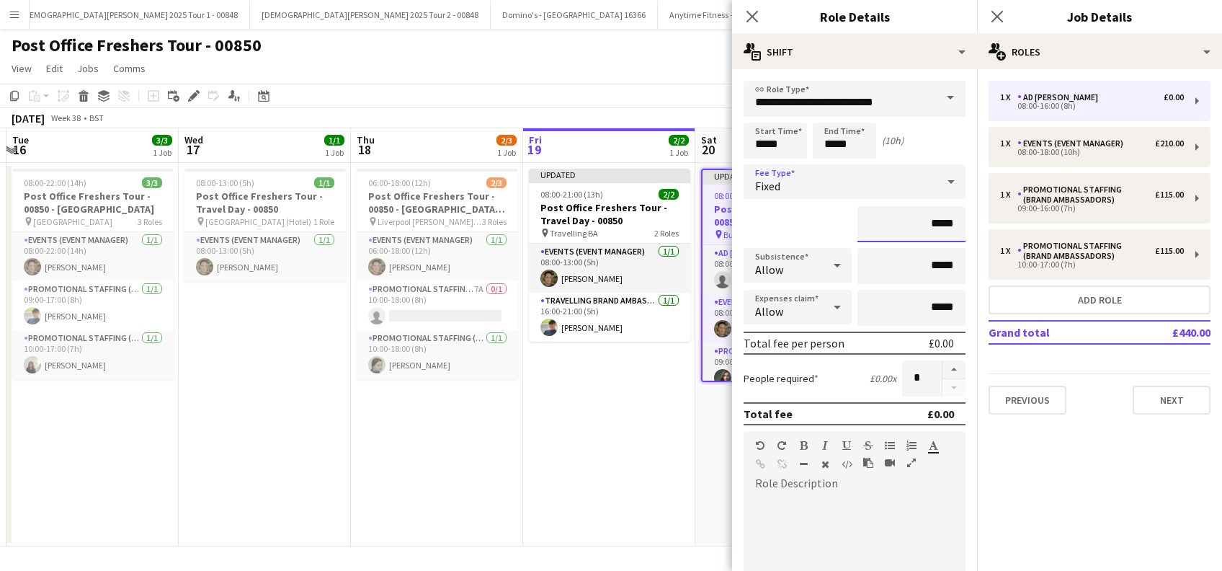
click at [917, 221] on input "*****" at bounding box center [911, 224] width 108 height 36
type input "*******"
click at [811, 501] on div at bounding box center [855, 581] width 222 height 173
paste div
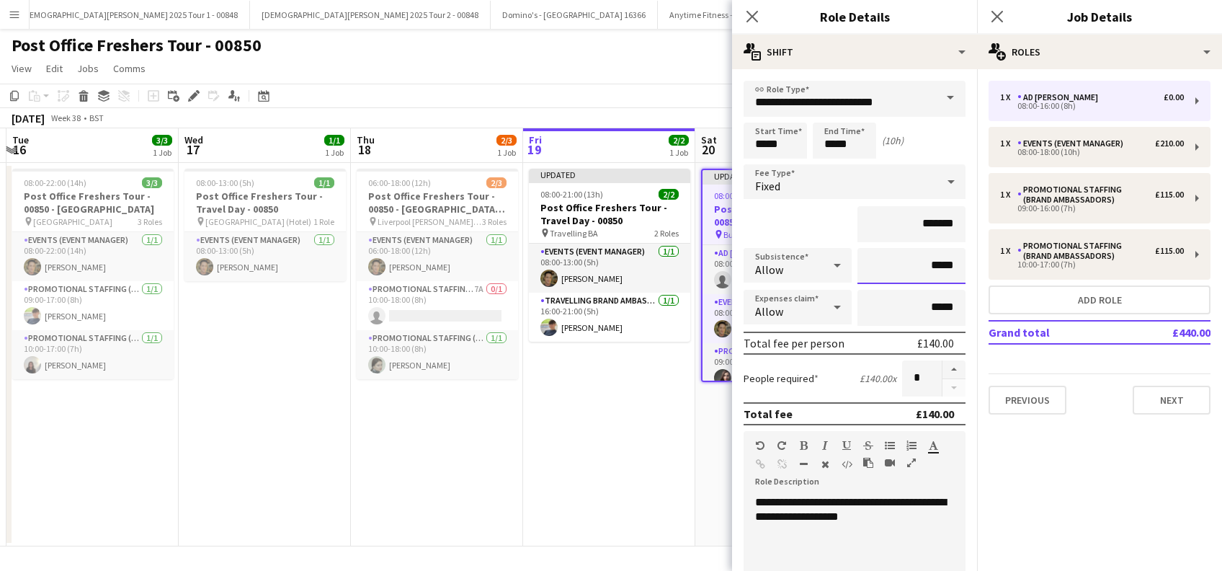
click at [920, 267] on input "*****" at bounding box center [911, 266] width 108 height 36
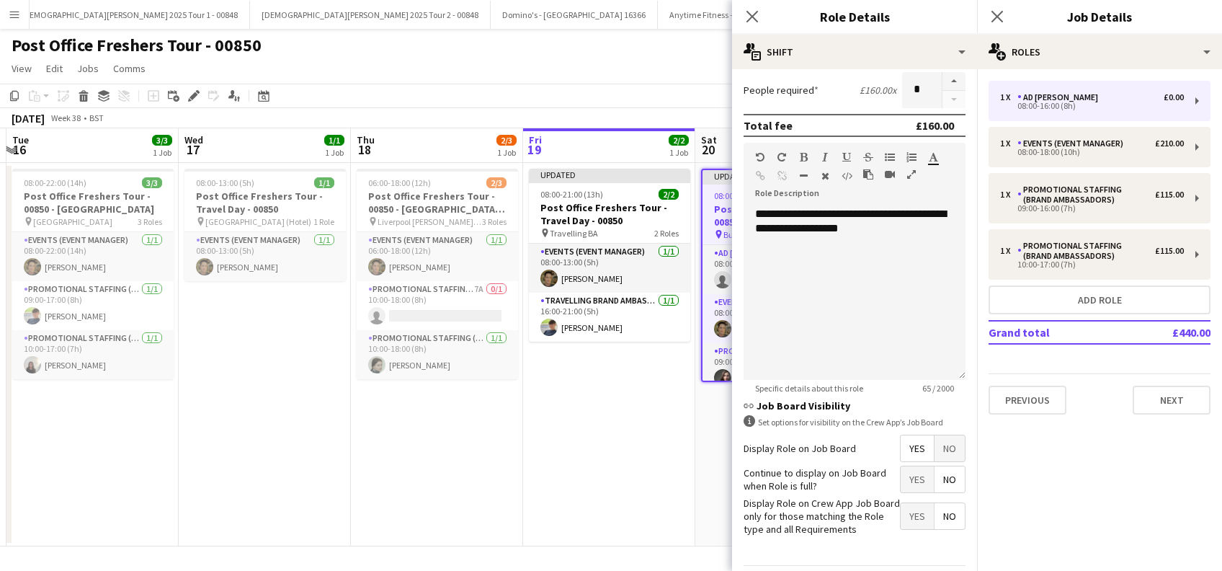
scroll to position [346, 0]
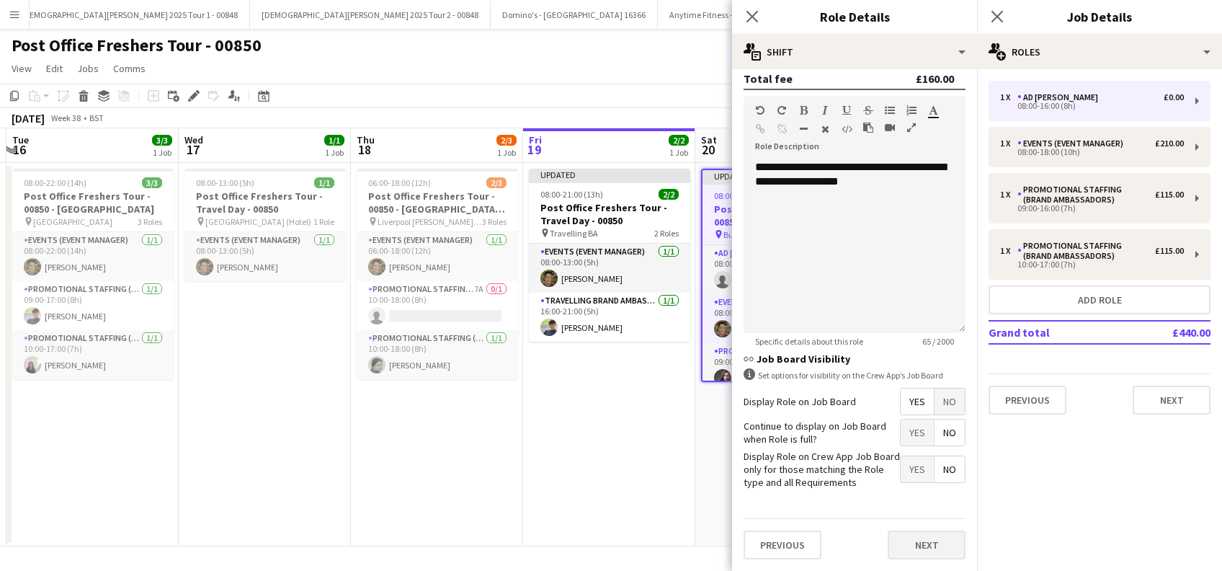
type input "******"
click at [916, 547] on button "Next" at bounding box center [927, 544] width 78 height 29
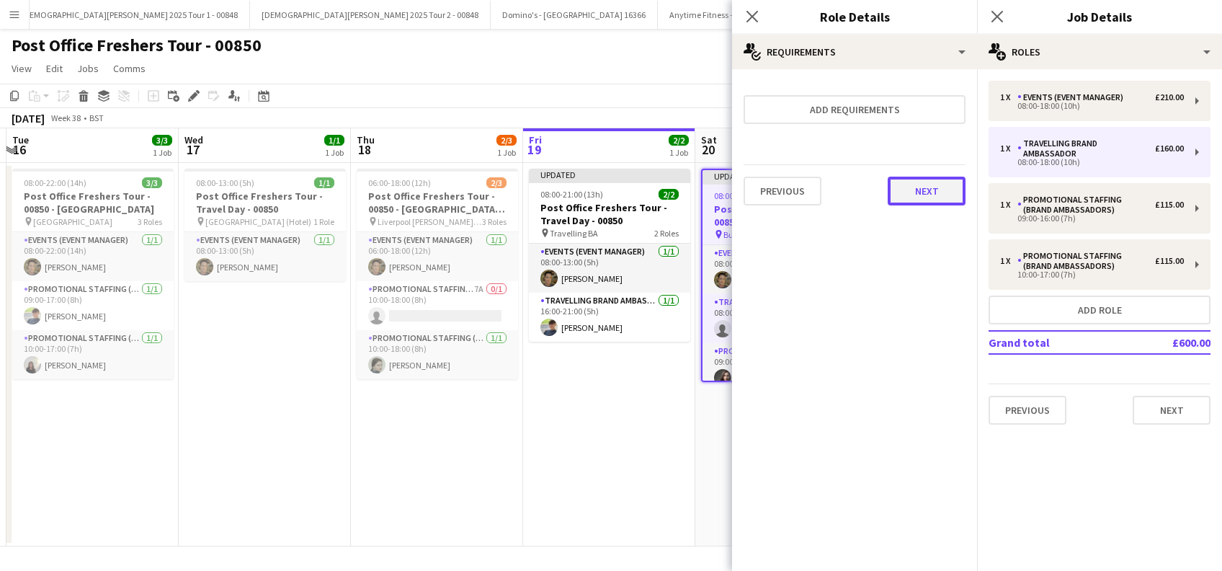
click at [928, 190] on button "Next" at bounding box center [927, 191] width 78 height 29
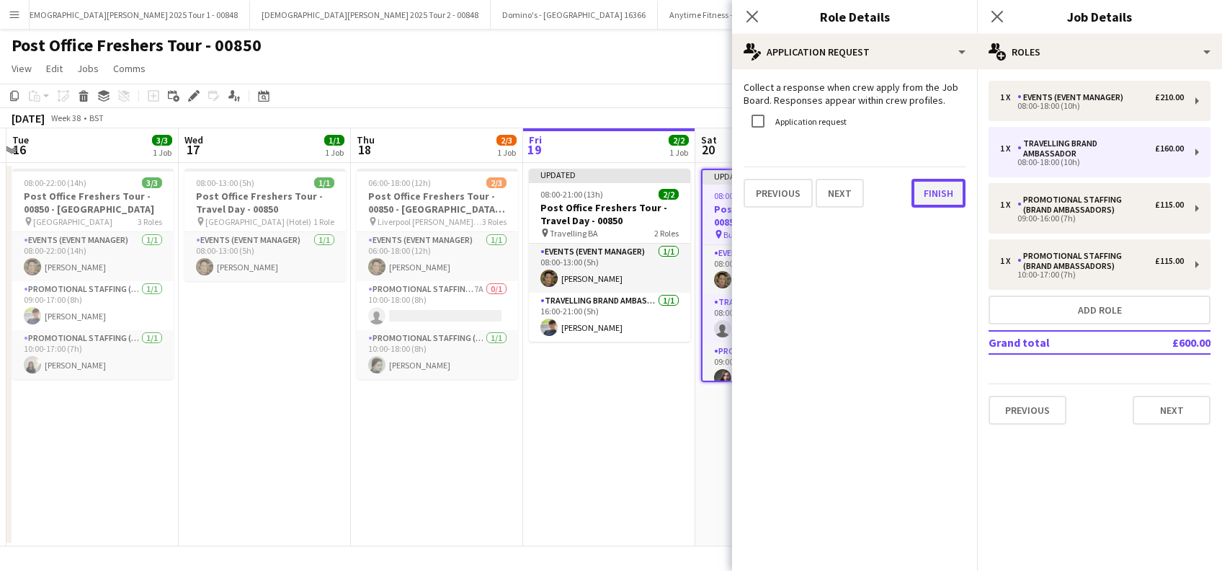
click at [948, 196] on button "Finish" at bounding box center [938, 193] width 54 height 29
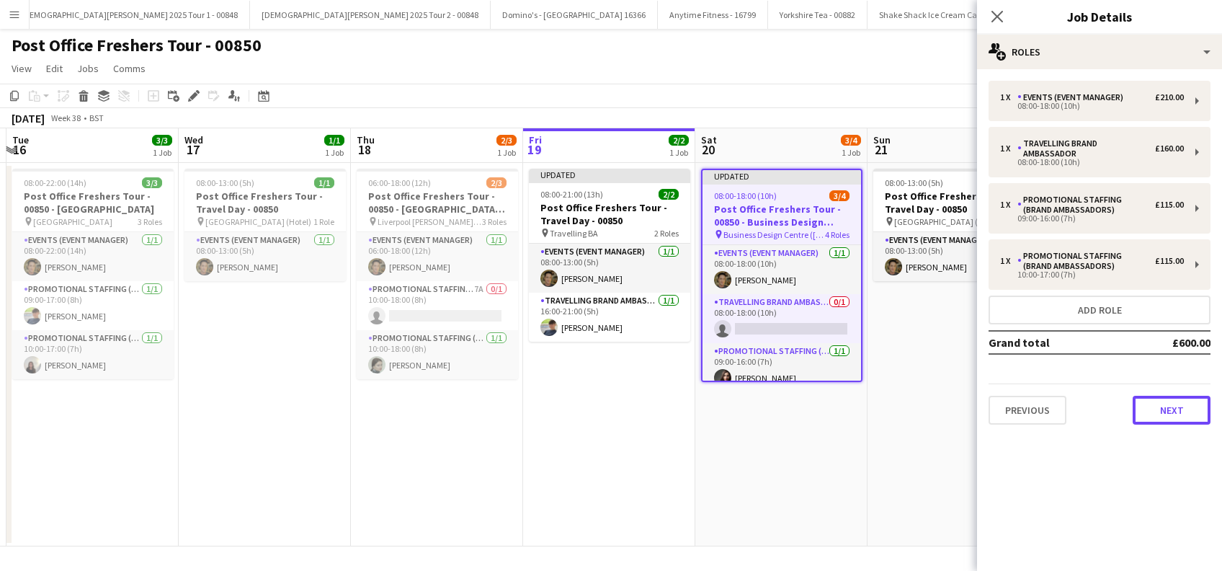
click at [1171, 415] on button "Next" at bounding box center [1172, 410] width 78 height 29
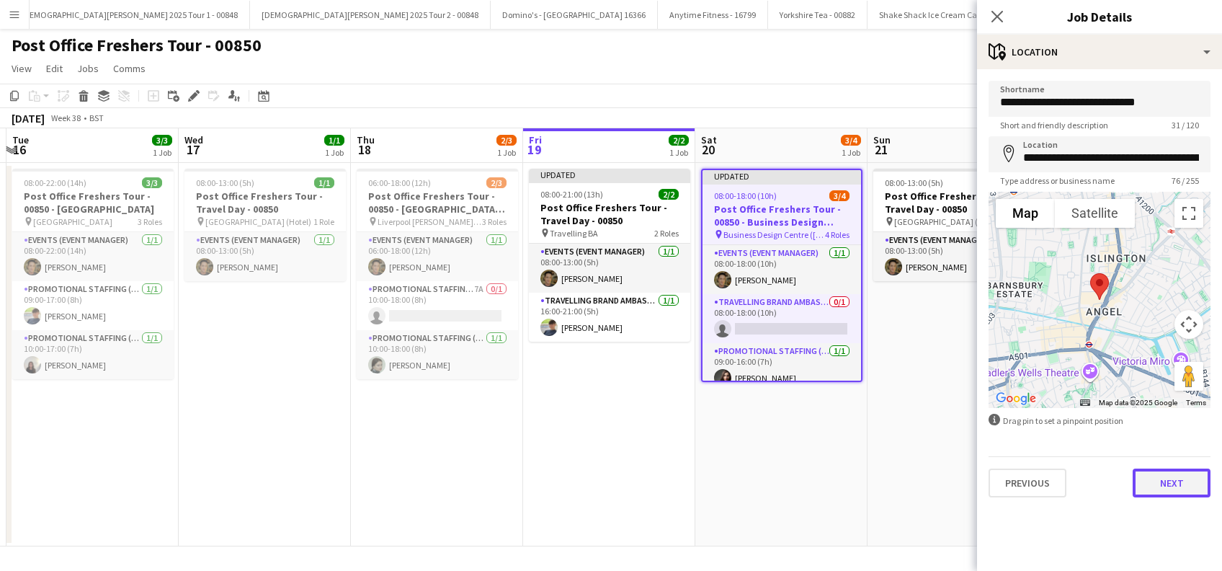
click at [1166, 494] on button "Next" at bounding box center [1172, 482] width 78 height 29
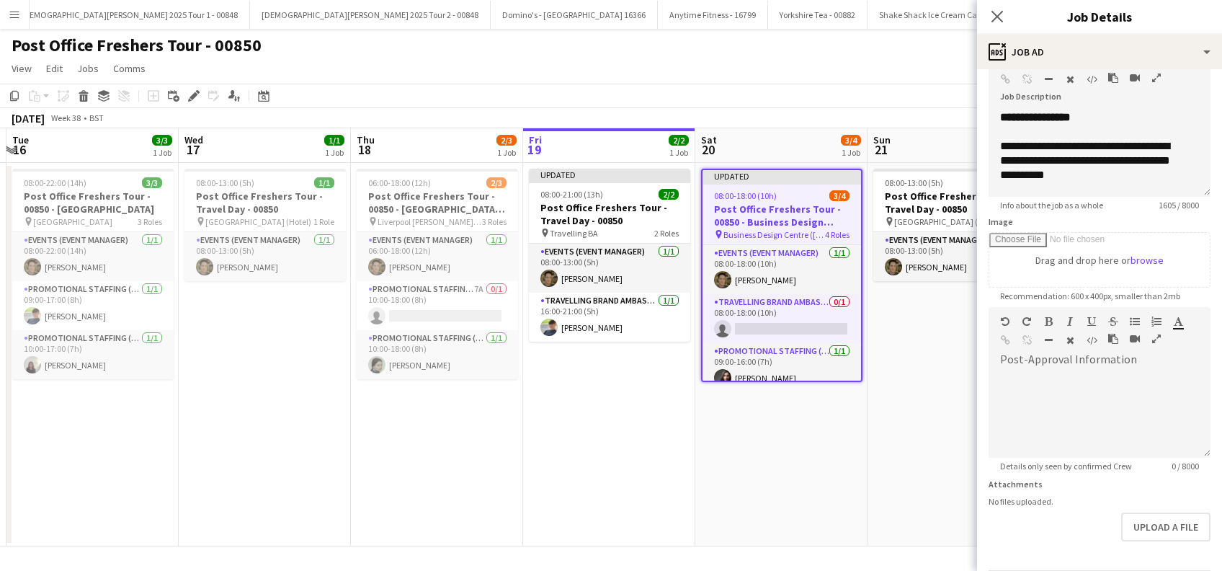
scroll to position [141, 0]
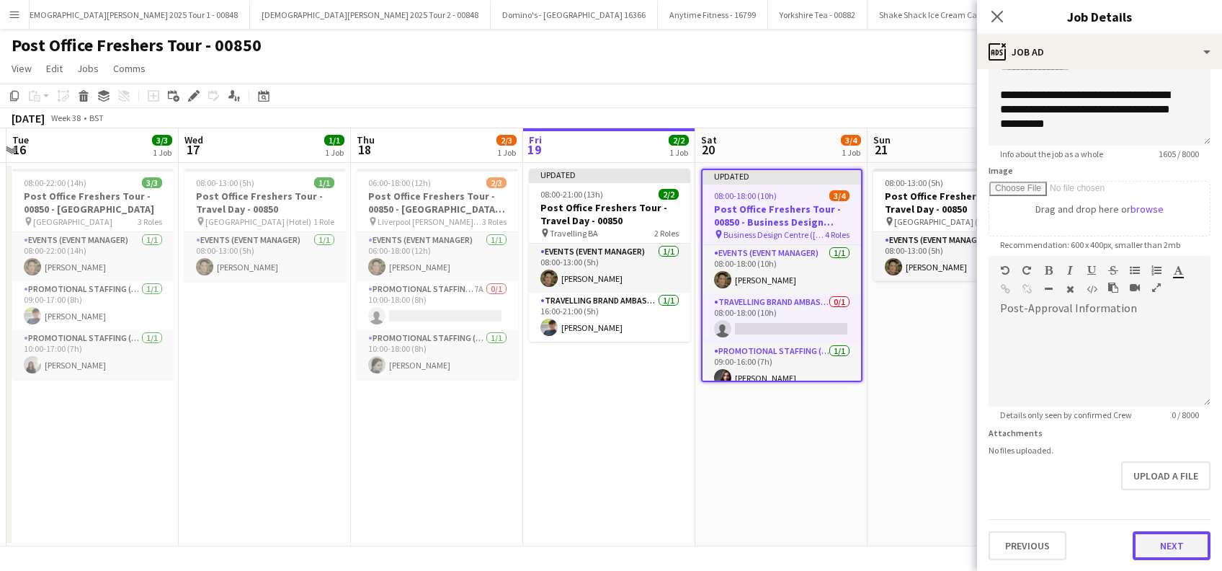
click at [1165, 548] on button "Next" at bounding box center [1172, 545] width 78 height 29
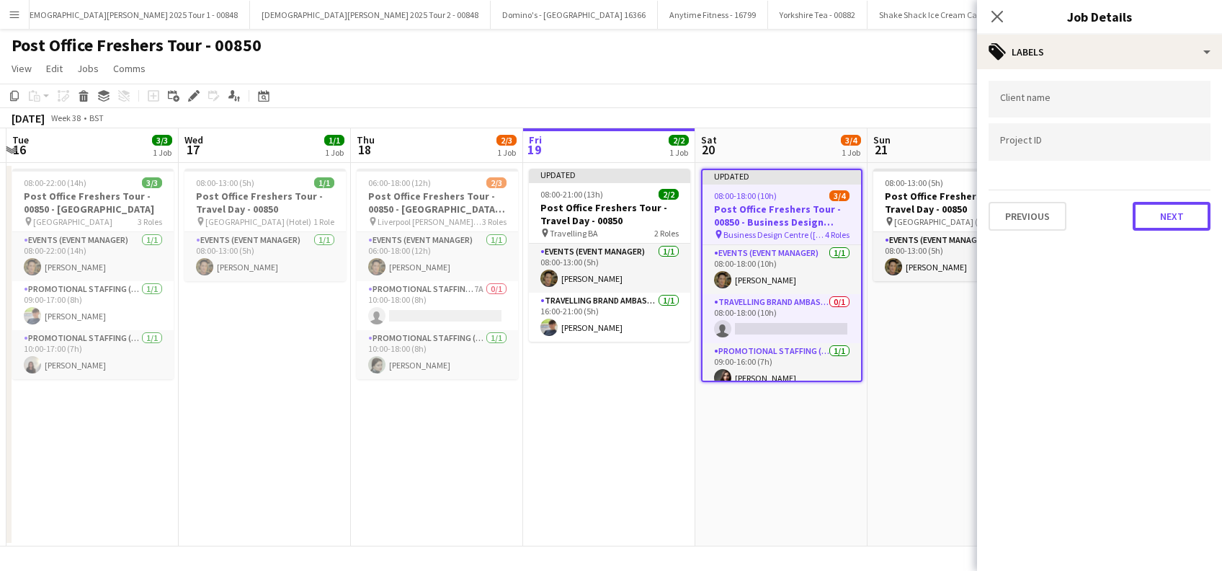
click at [1177, 216] on button "Next" at bounding box center [1172, 216] width 78 height 29
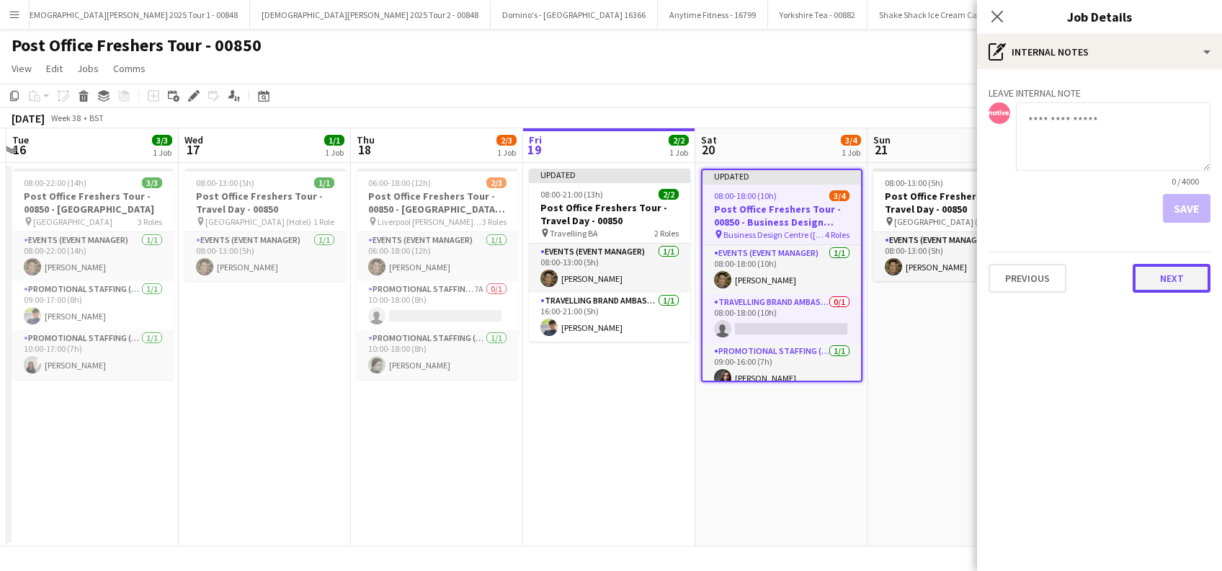
click at [1171, 291] on button "Next" at bounding box center [1172, 278] width 78 height 29
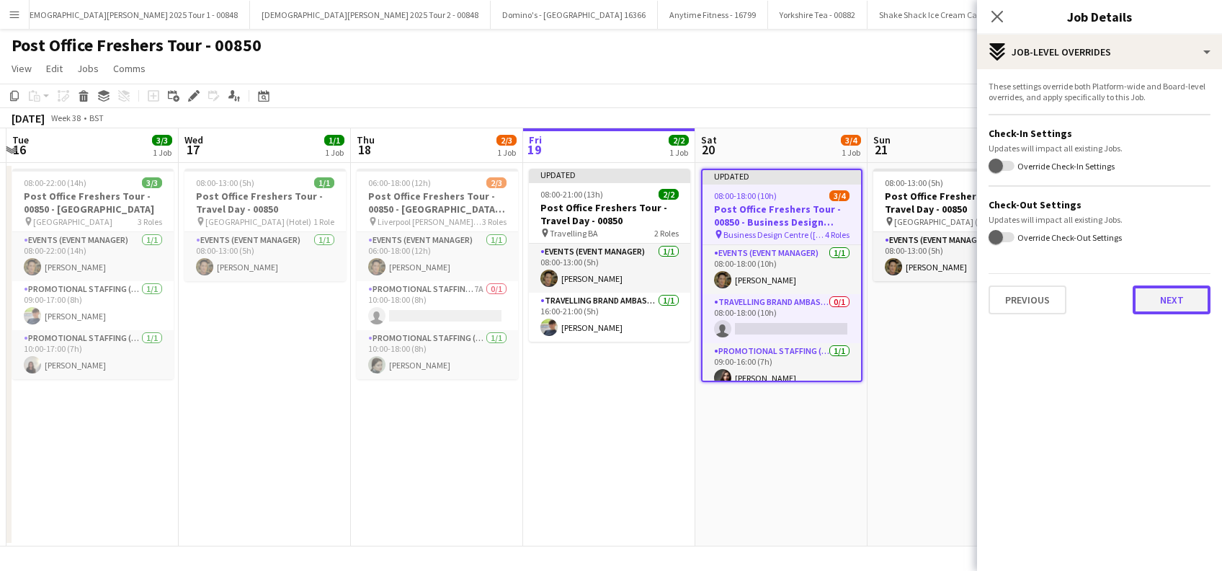
click at [1167, 307] on button "Next" at bounding box center [1172, 299] width 78 height 29
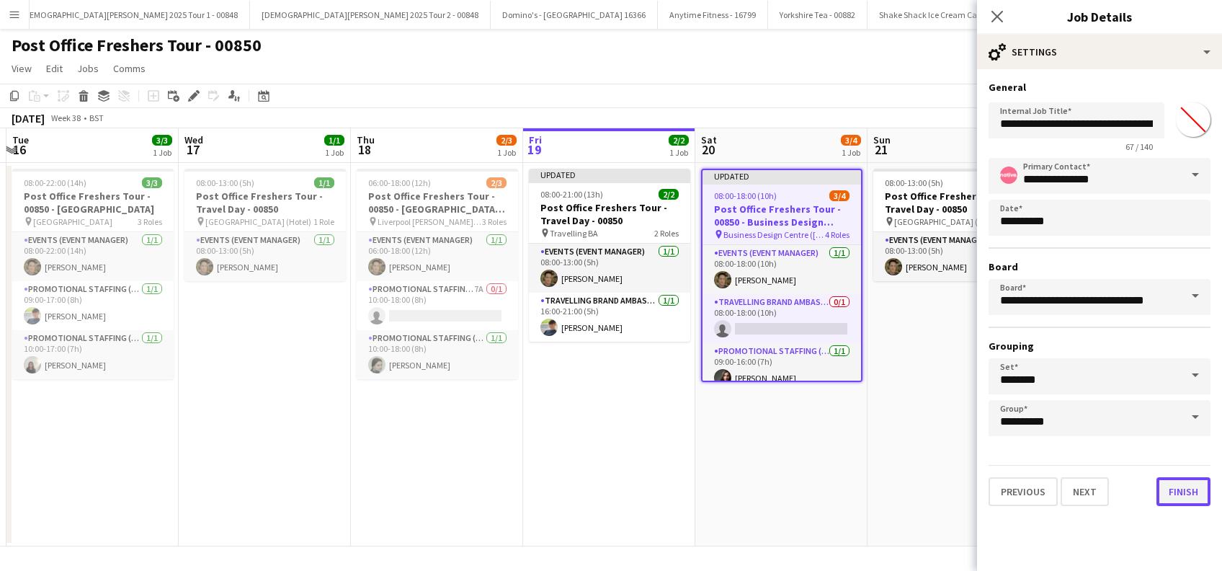
drag, startPoint x: 1182, startPoint y: 488, endPoint x: 1167, endPoint y: 491, distance: 14.6
click at [1182, 489] on button "Finish" at bounding box center [1183, 491] width 54 height 29
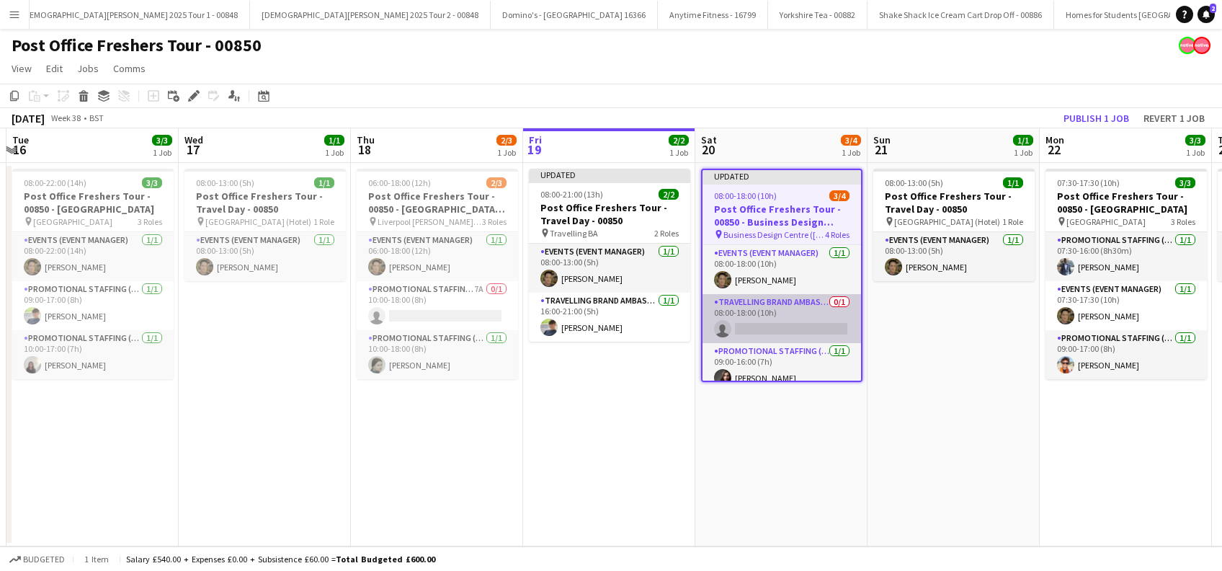
click at [768, 315] on app-card-role "Travelling Brand Ambassador 0/1 08:00-18:00 (10h) single-neutral-actions" at bounding box center [781, 318] width 159 height 49
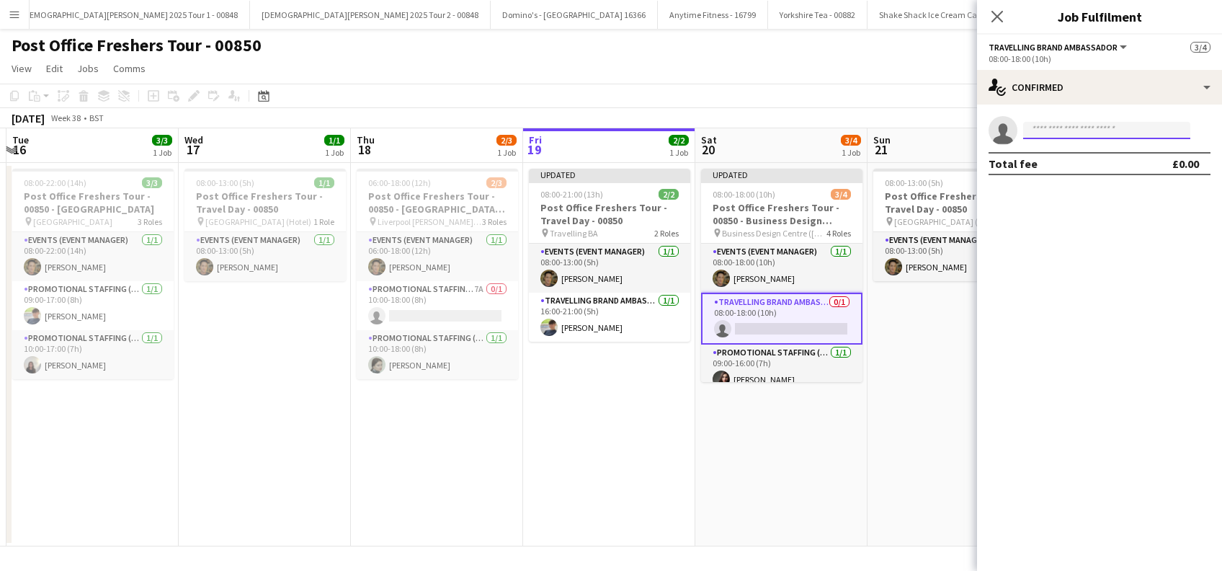
click at [1063, 132] on input at bounding box center [1106, 130] width 167 height 17
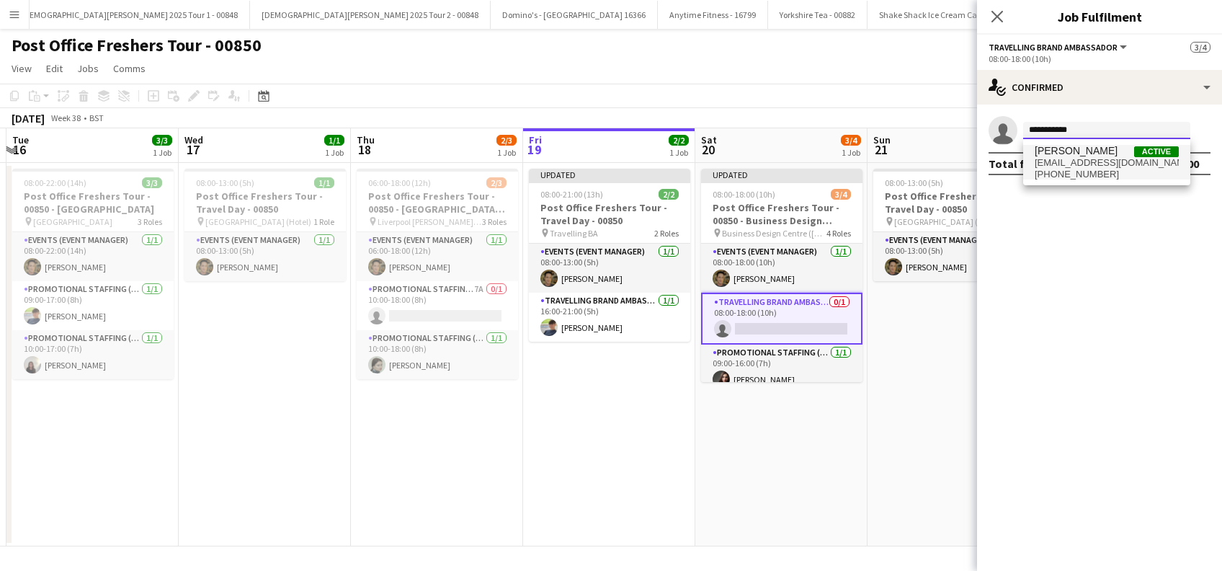
type input "**********"
click at [1089, 157] on span "thomasvoss13@icloud.com" at bounding box center [1107, 163] width 144 height 12
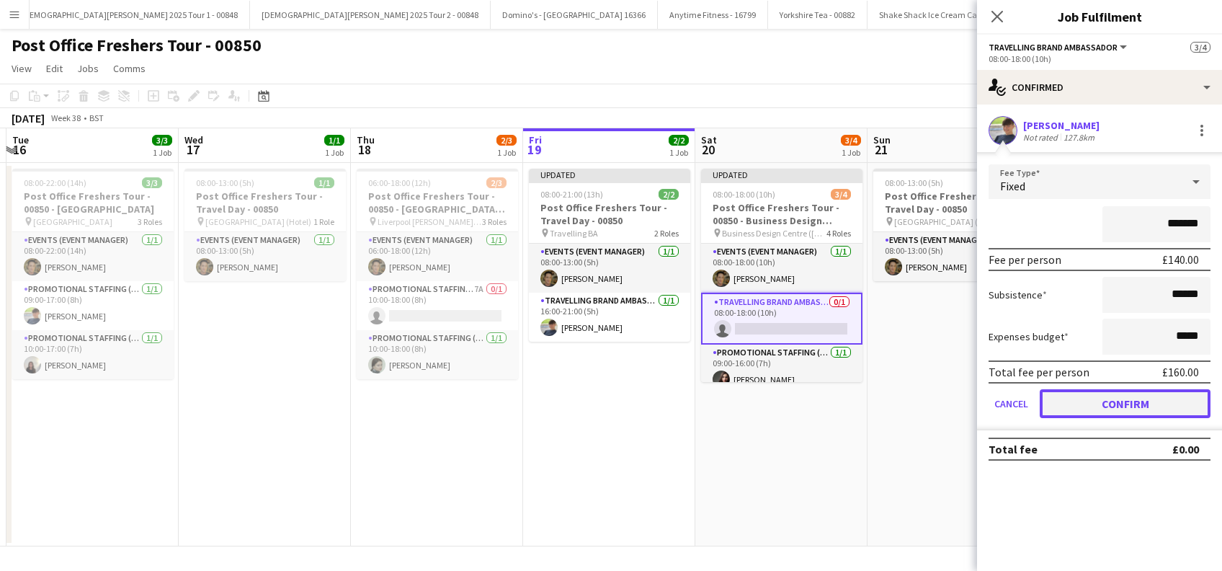
click at [1123, 398] on button "Confirm" at bounding box center [1125, 403] width 171 height 29
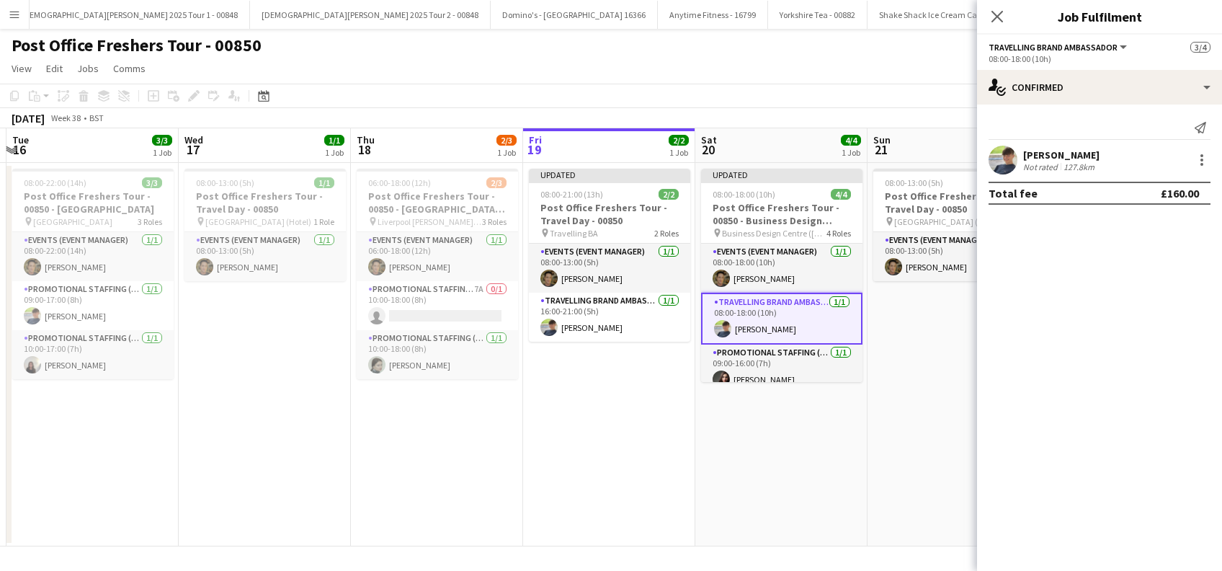
drag, startPoint x: 723, startPoint y: 421, endPoint x: 702, endPoint y: 425, distance: 21.2
click at [723, 421] on app-date-cell "Updated 08:00-18:00 (10h) 4/4 Post Office Freshers Tour - 00850 - Business Desi…" at bounding box center [781, 354] width 172 height 383
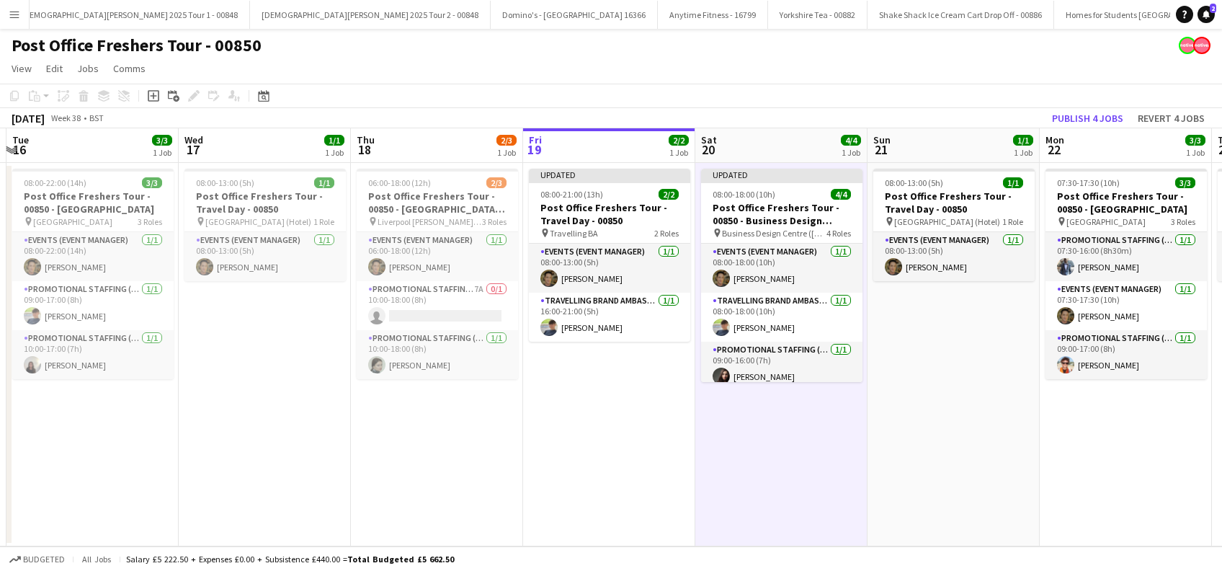
click at [621, 427] on app-date-cell "Updated 08:00-21:00 (13h) 2/2 Post Office Freshers Tour - Travel Day - 00850 pi…" at bounding box center [609, 354] width 172 height 383
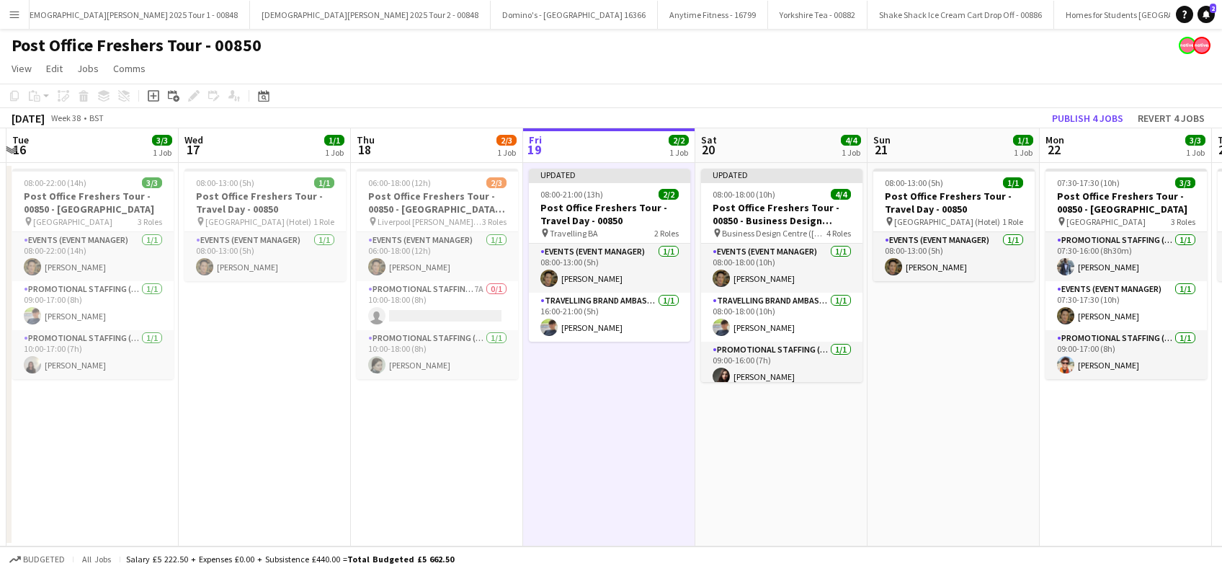
click at [595, 424] on app-date-cell "Updated 08:00-21:00 (13h) 2/2 Post Office Freshers Tour - Travel Day - 00850 pi…" at bounding box center [609, 354] width 172 height 383
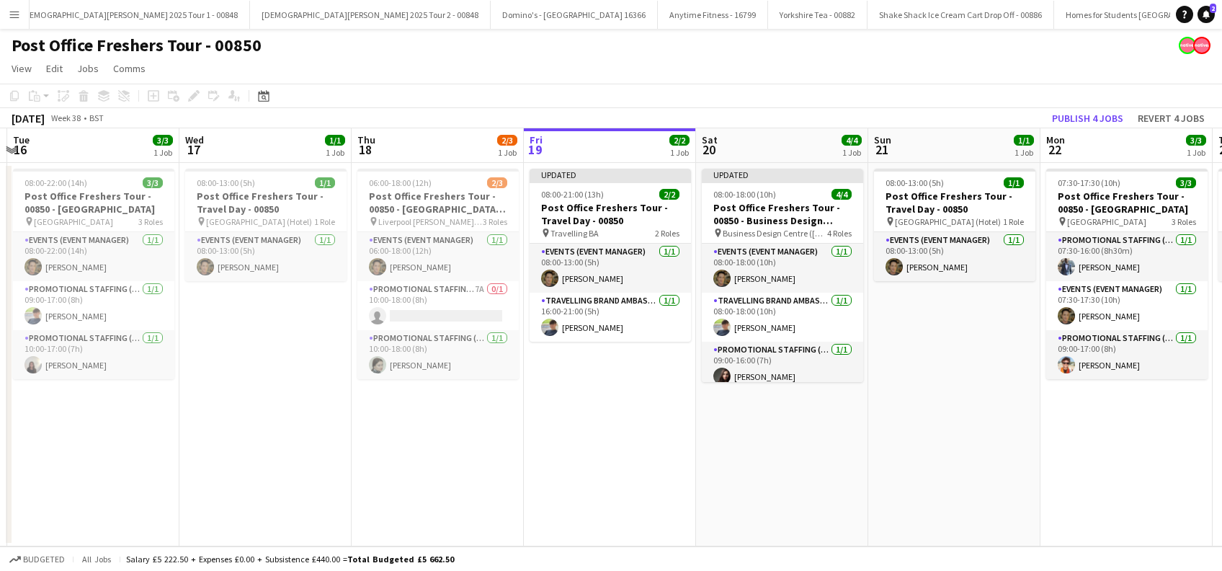
click at [738, 425] on app-date-cell "Updated 08:00-18:00 (10h) 4/4 Post Office Freshers Tour - 00850 - Business Desi…" at bounding box center [782, 354] width 172 height 383
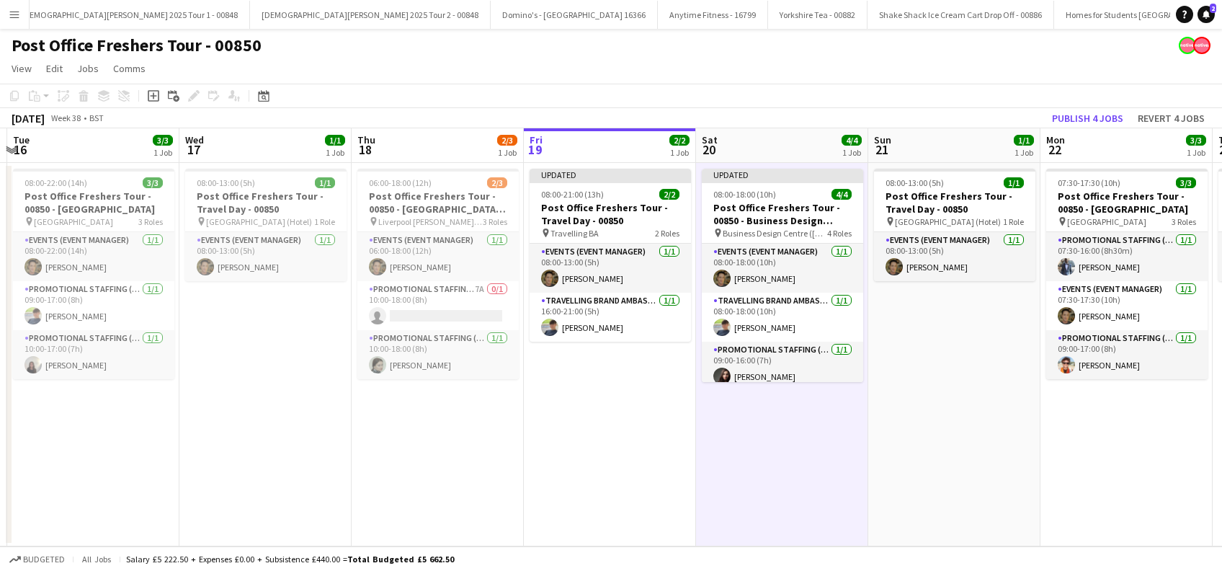
scroll to position [0, 555]
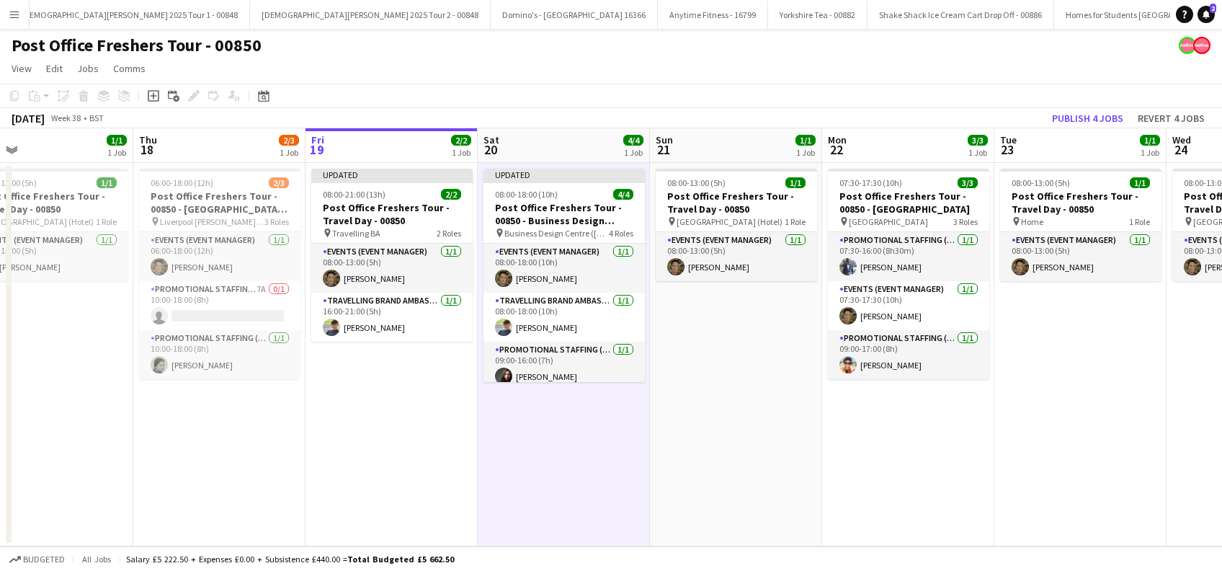
drag, startPoint x: 933, startPoint y: 438, endPoint x: 715, endPoint y: 462, distance: 219.6
click at [715, 462] on app-calendar-viewport "Sun 14 Mon 15 Tue 16 3/3 1 Job Wed 17 1/1 1 Job Thu 18 2/3 1 Job Fri 19 2/2 1 J…" at bounding box center [611, 337] width 1222 height 418
click at [713, 204] on h3 "Post Office Freshers Tour - Travel Day - 00850" at bounding box center [736, 202] width 161 height 26
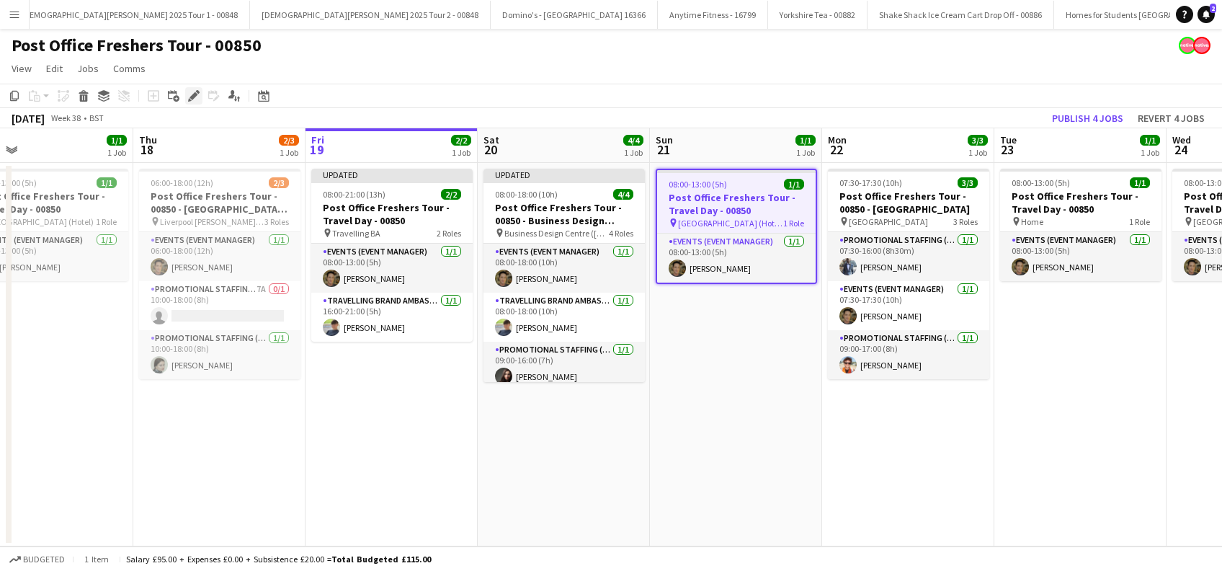
click at [191, 96] on icon at bounding box center [193, 96] width 8 height 8
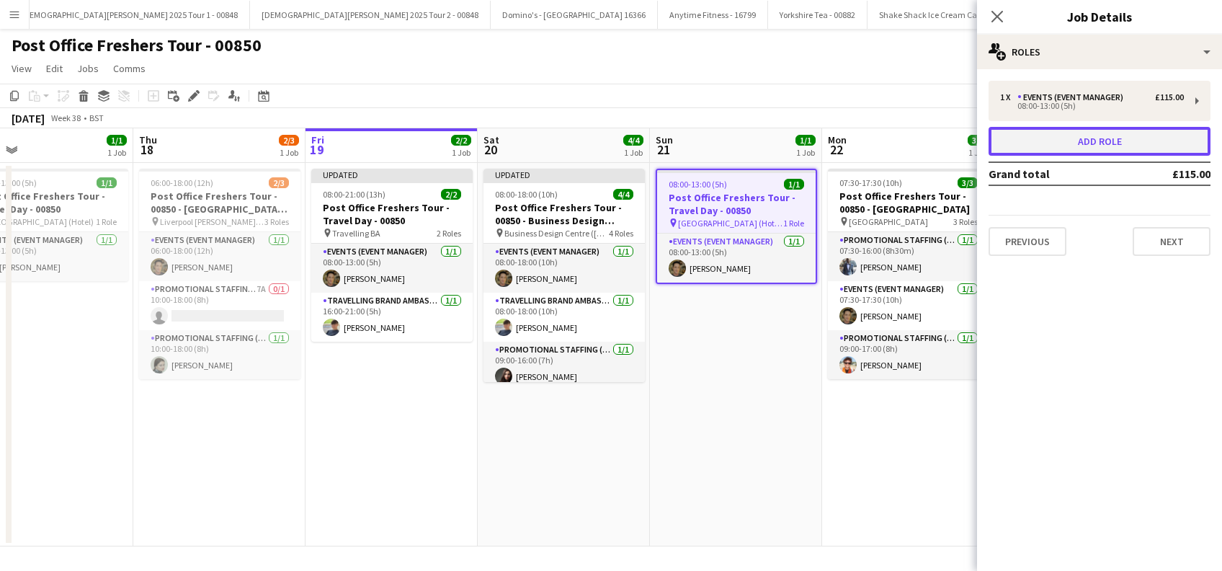
click at [1081, 143] on button "Add role" at bounding box center [1099, 141] width 222 height 29
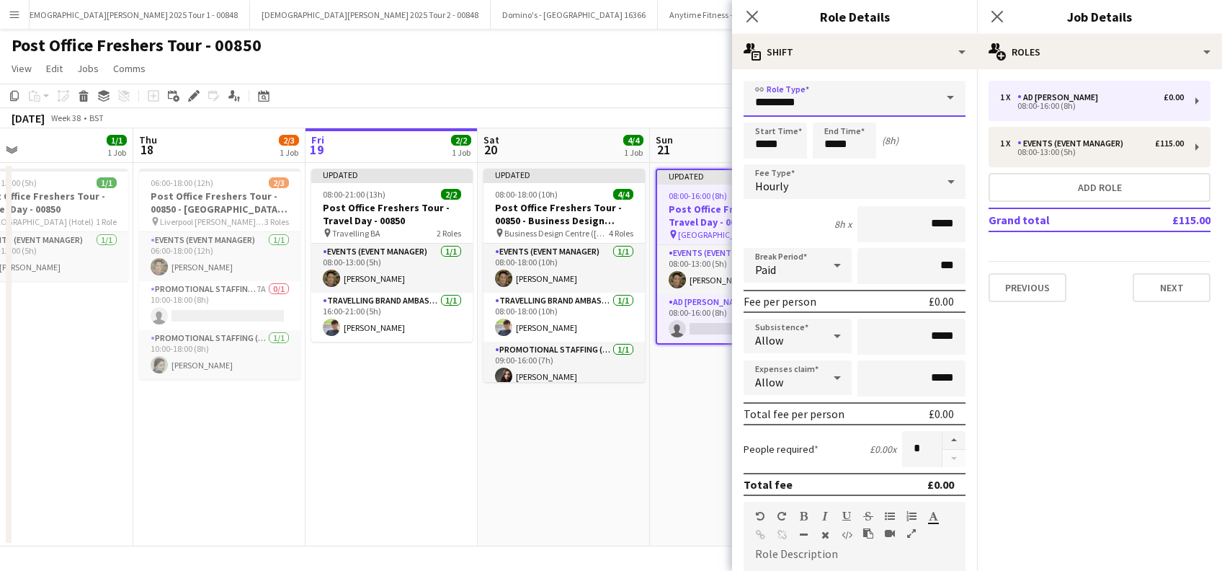
click at [857, 98] on input "*********" at bounding box center [855, 99] width 222 height 36
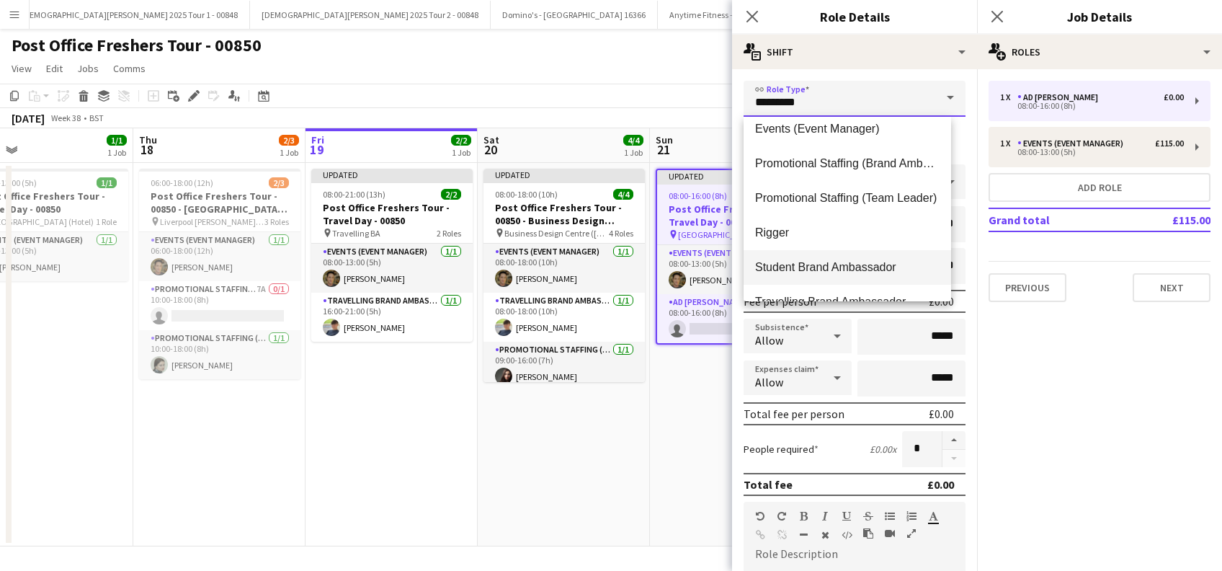
scroll to position [173, 0]
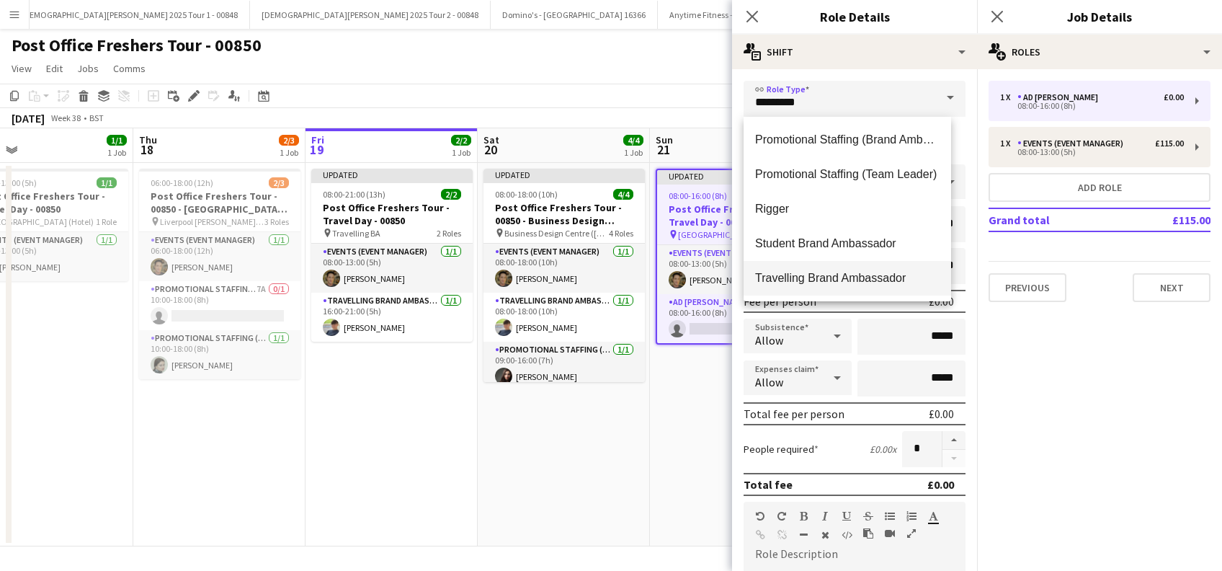
click at [848, 274] on span "Travelling Brand Ambassador" at bounding box center [847, 278] width 184 height 14
type input "**********"
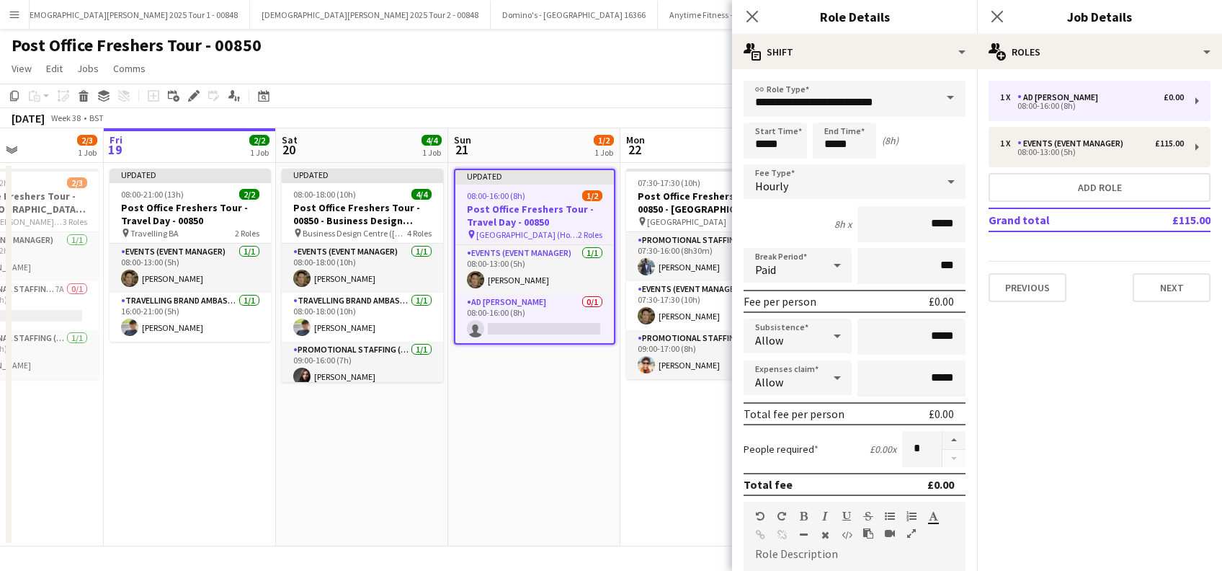
scroll to position [0, 450]
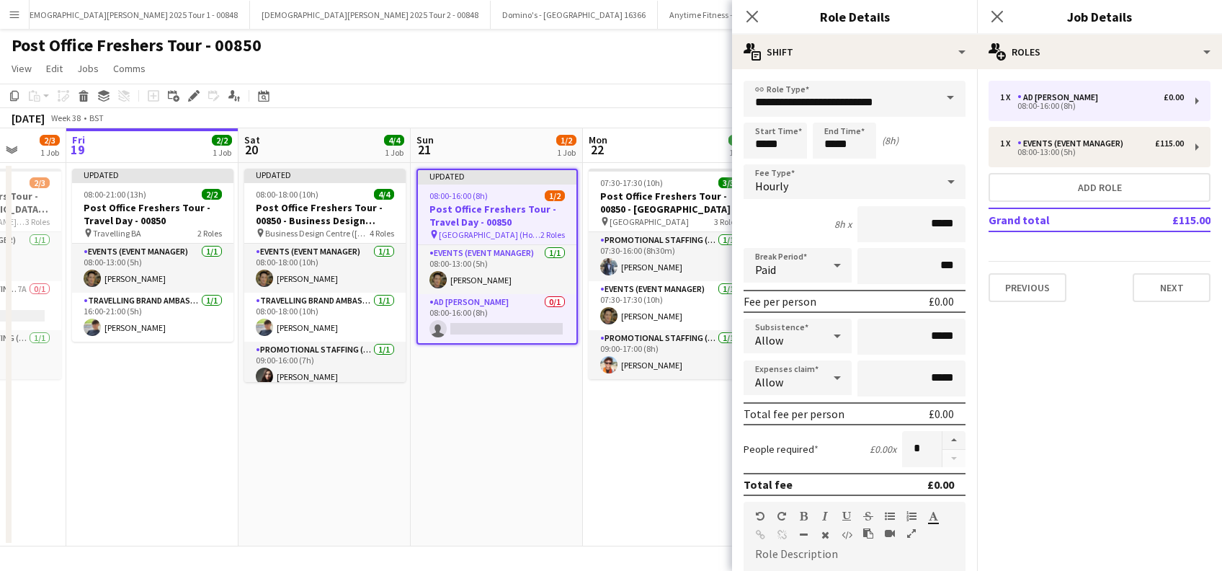
drag, startPoint x: 692, startPoint y: 463, endPoint x: 452, endPoint y: 460, distance: 239.2
click at [452, 460] on app-calendar-viewport "Tue 16 3/3 1 Job Wed 17 1/1 1 Job Thu 18 2/3 1 Job Fri 19 2/2 1 Job Sat 20 4/4 …" at bounding box center [611, 337] width 1222 height 418
click at [782, 143] on input "*****" at bounding box center [775, 140] width 63 height 36
click at [762, 110] on div at bounding box center [760, 115] width 29 height 14
type input "*****"
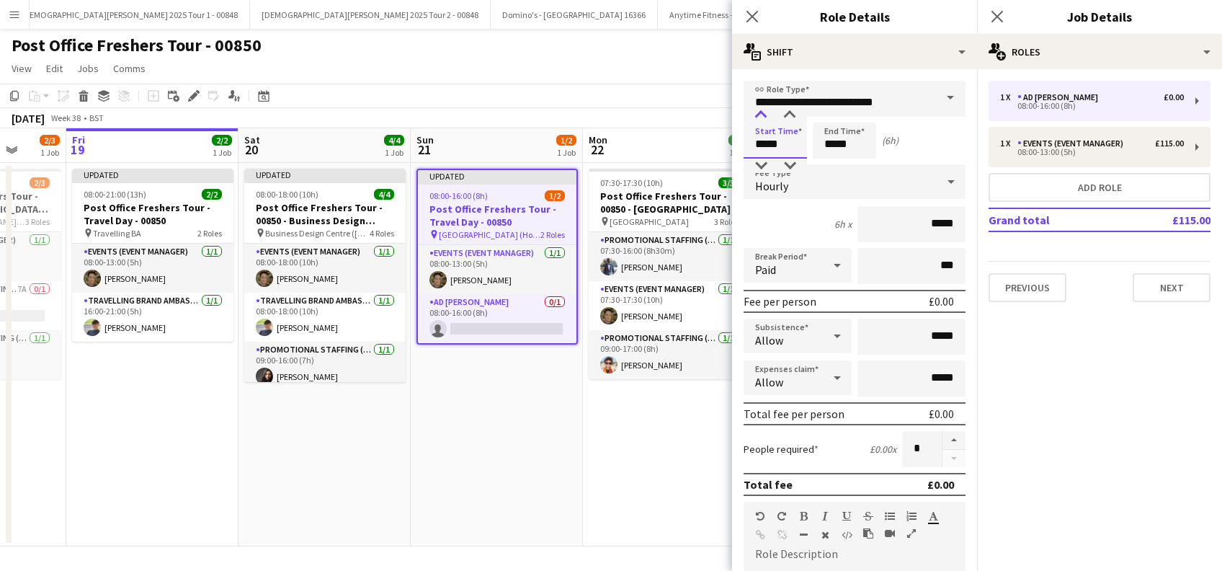
click at [762, 110] on div at bounding box center [760, 115] width 29 height 14
click at [841, 146] on input "*****" at bounding box center [844, 140] width 63 height 36
type input "*****"
click at [831, 166] on div at bounding box center [830, 166] width 29 height 14
click at [921, 220] on input "*****" at bounding box center [911, 224] width 108 height 36
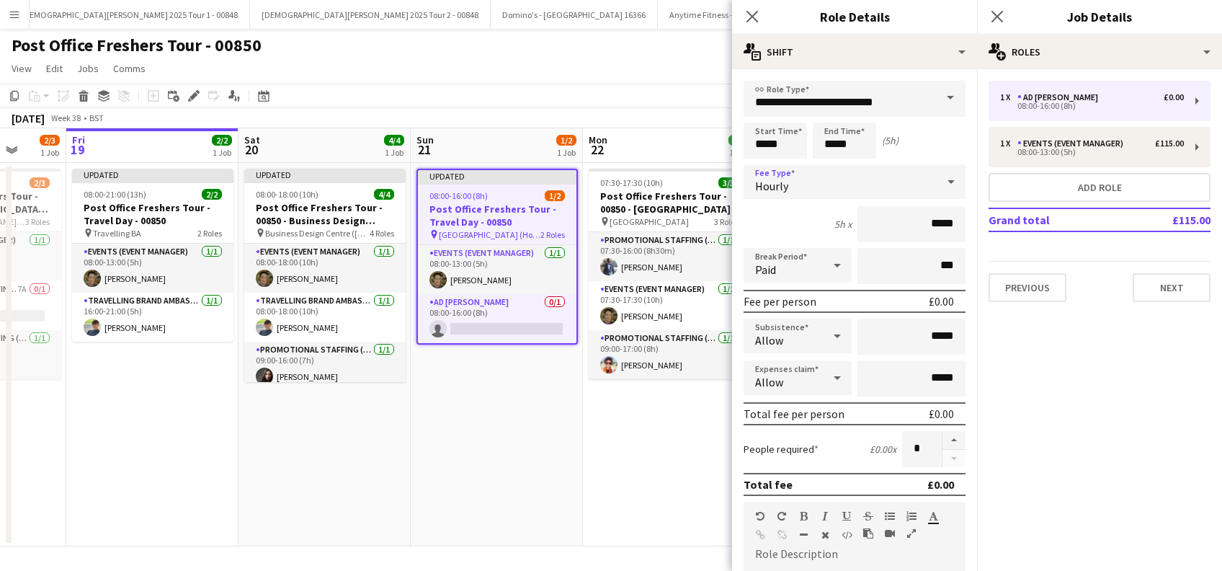
click at [783, 179] on span "Hourly" at bounding box center [771, 186] width 33 height 14
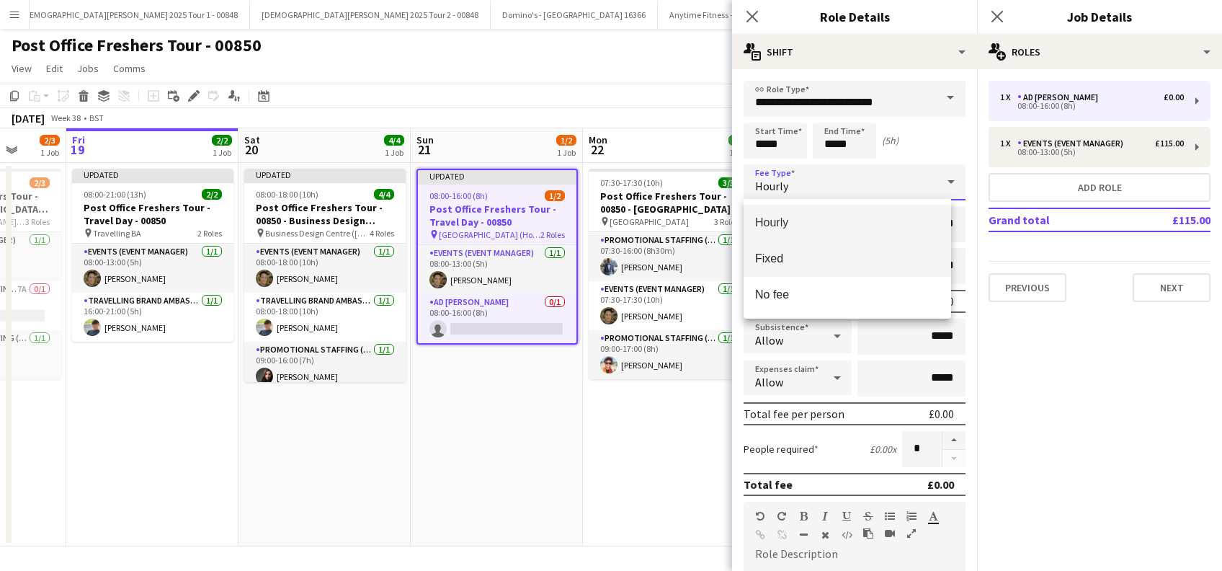
click at [771, 253] on span "Fixed" at bounding box center [847, 258] width 184 height 14
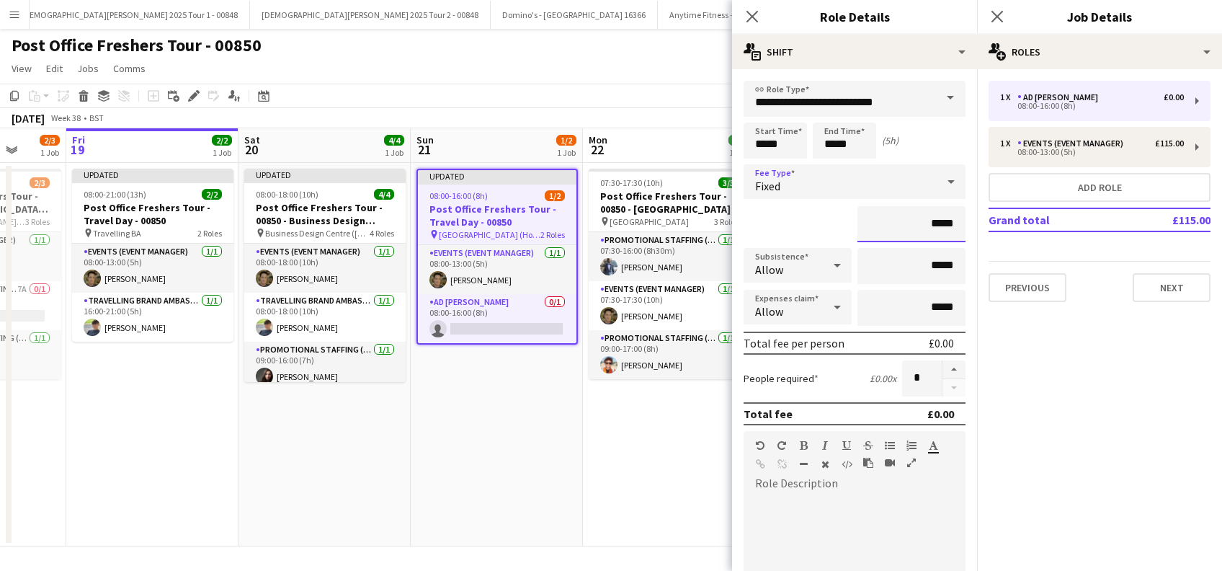
click at [919, 220] on input "*****" at bounding box center [911, 224] width 108 height 36
type input "******"
click at [919, 266] on input "*****" at bounding box center [911, 266] width 108 height 36
type input "******"
click at [803, 501] on div at bounding box center [855, 581] width 222 height 173
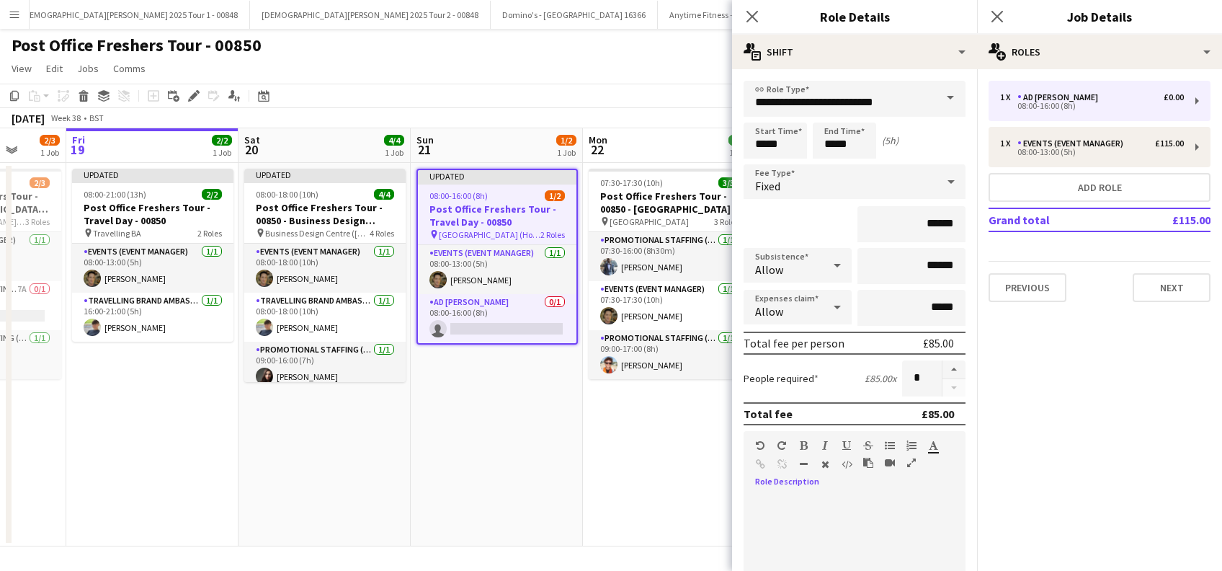
paste div
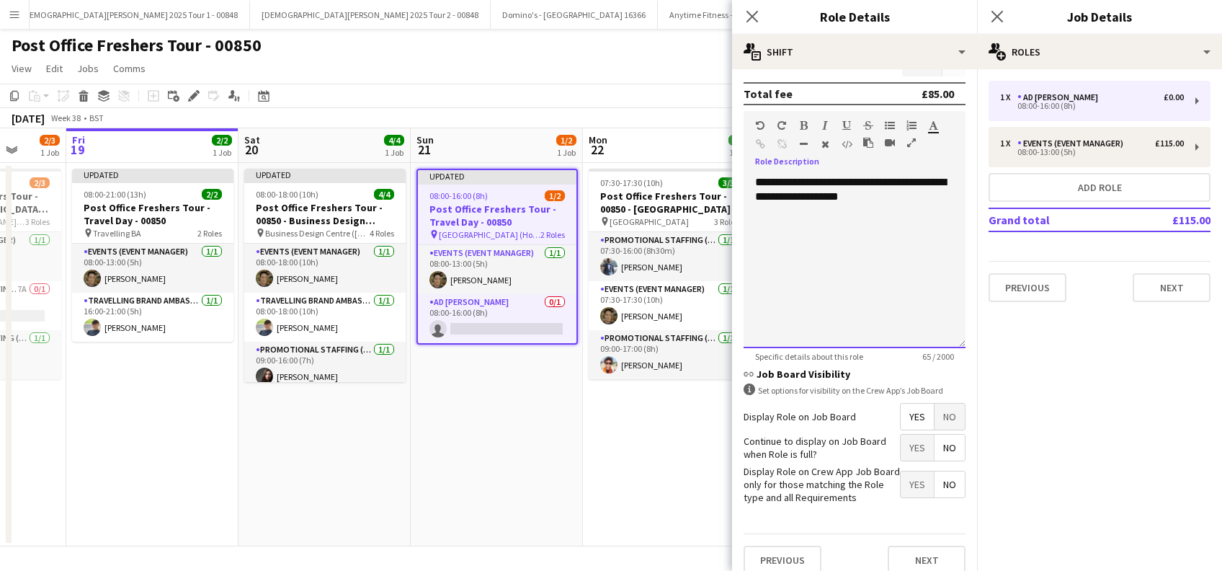
scroll to position [346, 0]
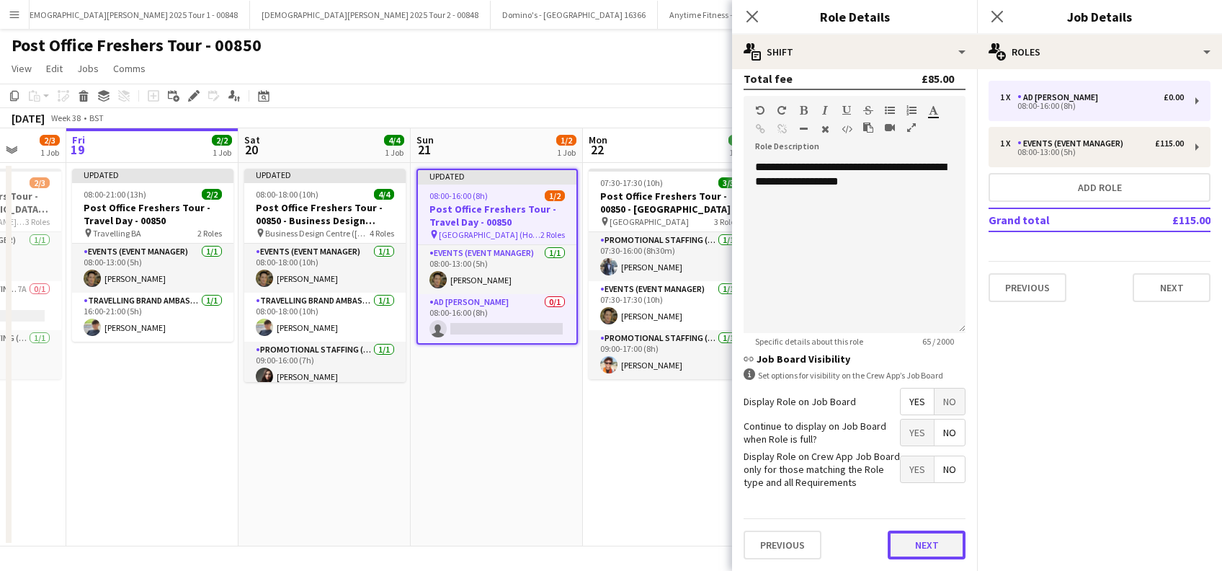
click at [901, 543] on button "Next" at bounding box center [927, 544] width 78 height 29
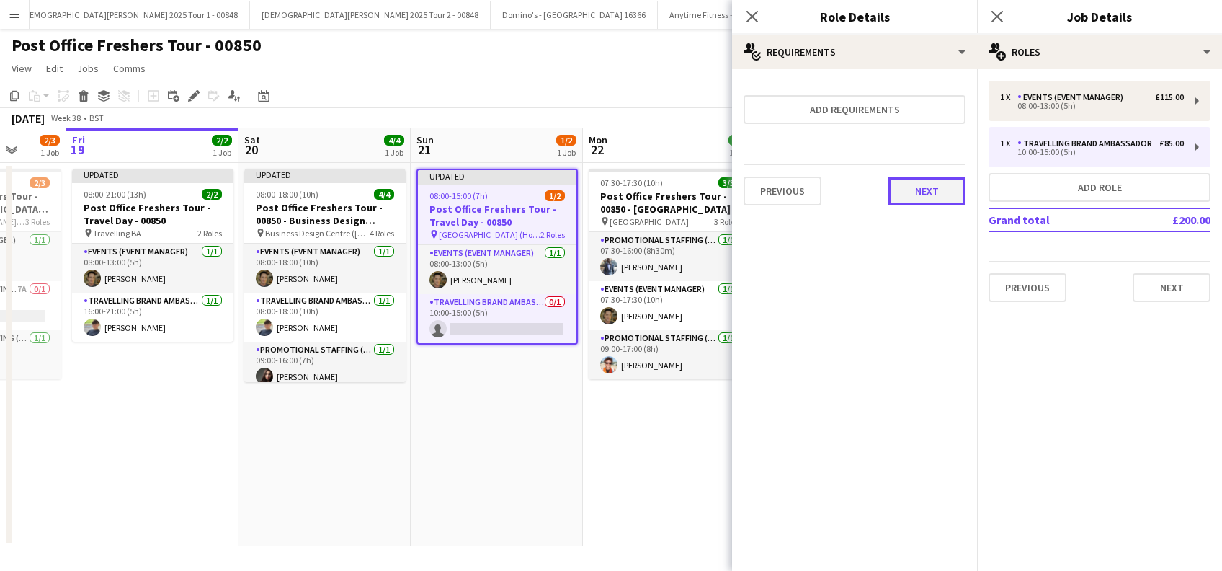
click at [925, 182] on button "Next" at bounding box center [927, 191] width 78 height 29
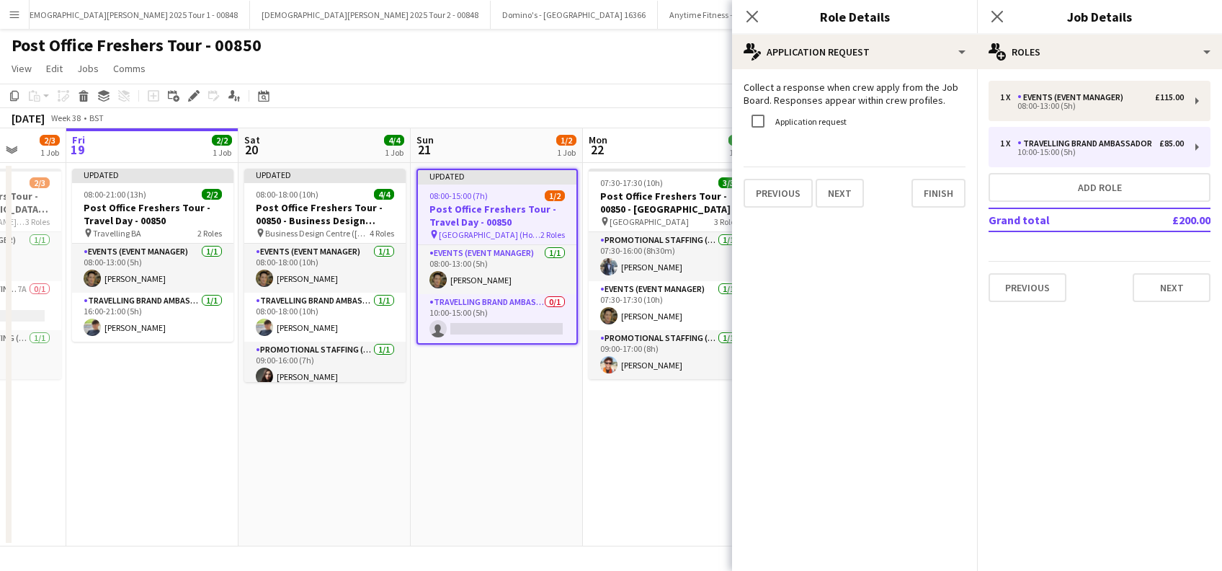
click at [936, 171] on div "Previous Next Finish" at bounding box center [855, 186] width 222 height 41
drag, startPoint x: 936, startPoint y: 171, endPoint x: 945, endPoint y: 194, distance: 24.2
click at [945, 194] on button "Finish" at bounding box center [938, 193] width 54 height 29
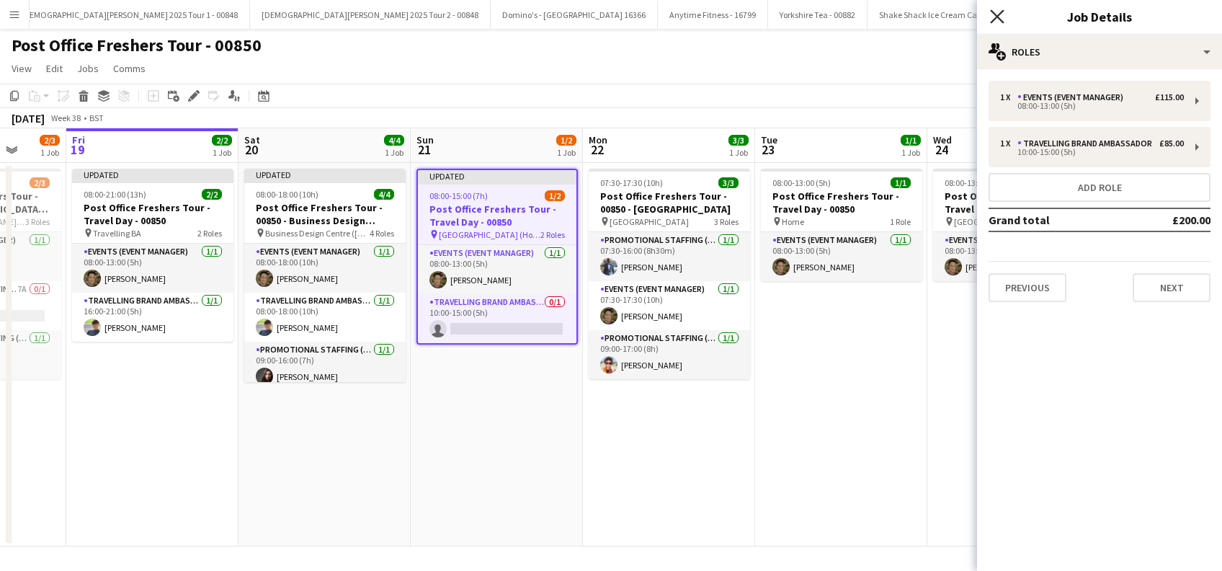
click at [997, 14] on icon "Close pop-in" at bounding box center [997, 16] width 14 height 14
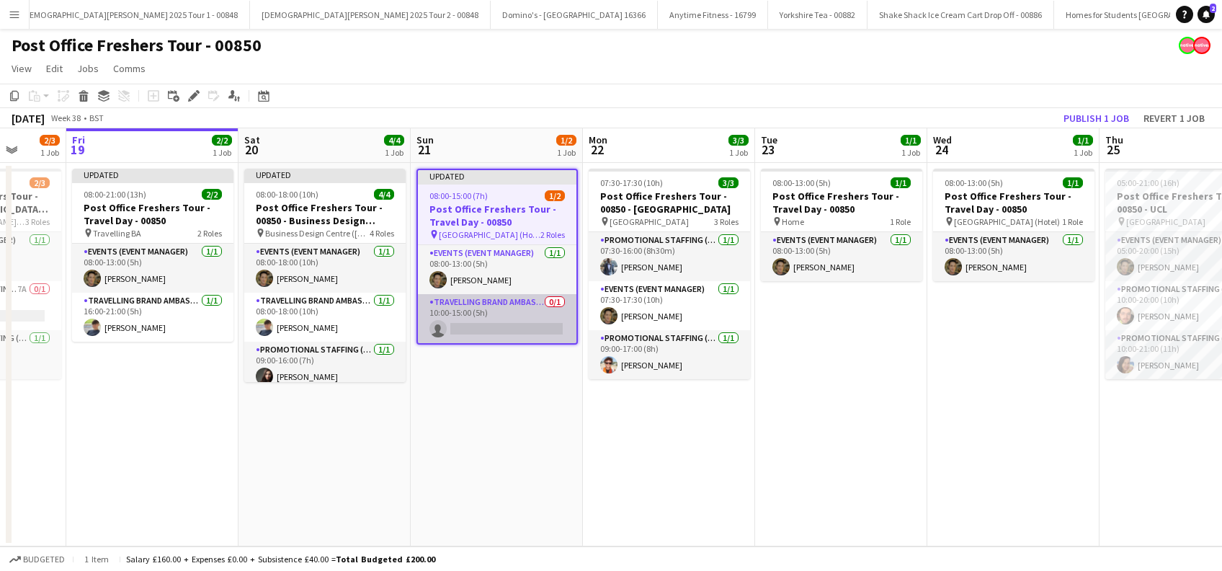
click at [537, 329] on app-card-role "Travelling Brand Ambassador 0/1 10:00-15:00 (5h) single-neutral-actions" at bounding box center [497, 318] width 159 height 49
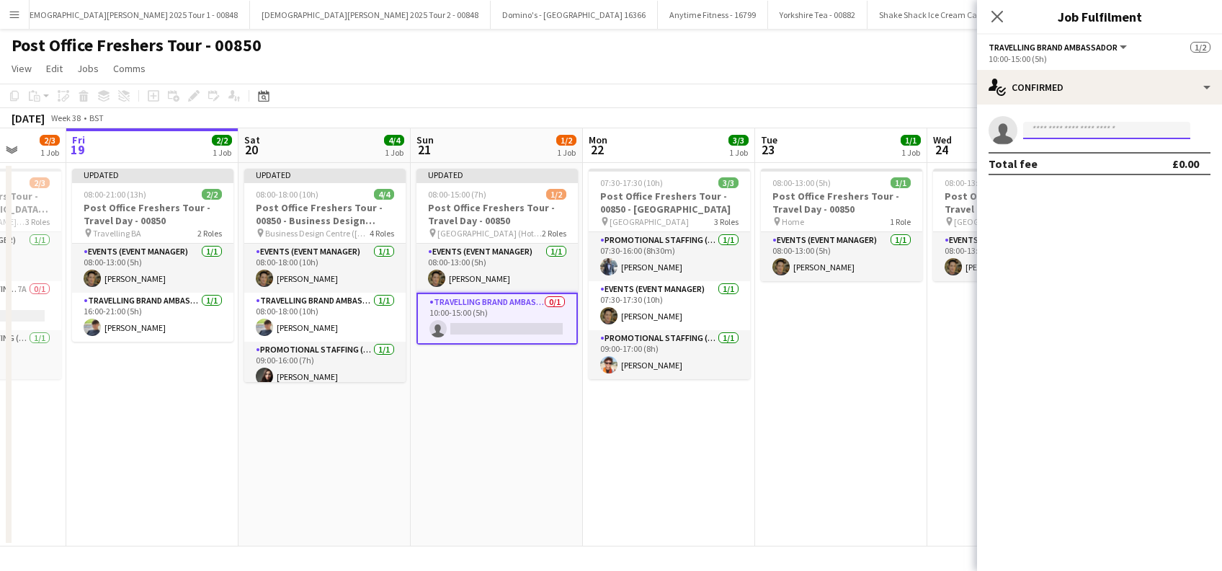
click at [1072, 129] on input at bounding box center [1106, 130] width 167 height 17
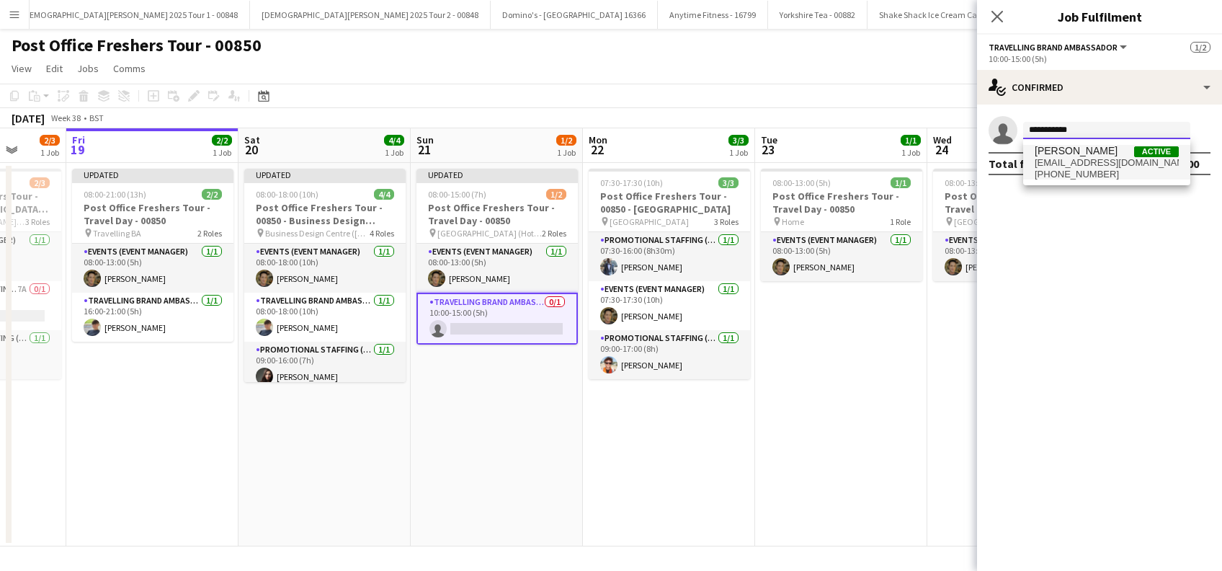
type input "**********"
click at [1060, 160] on span "thomasvoss13@icloud.com" at bounding box center [1107, 163] width 144 height 12
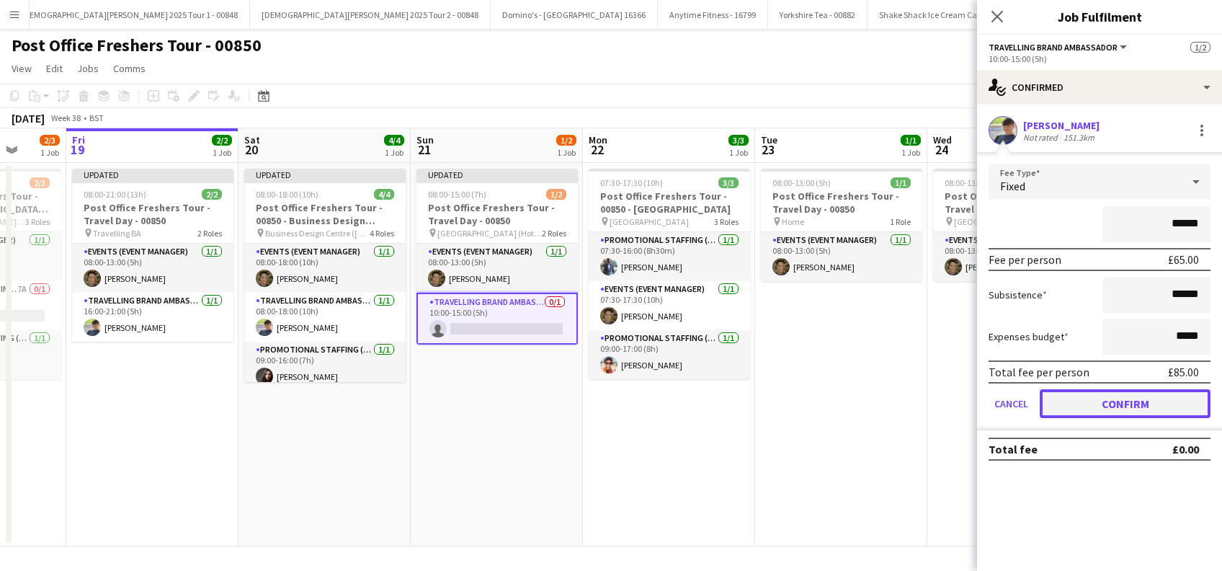
click at [1133, 405] on button "Confirm" at bounding box center [1125, 403] width 171 height 29
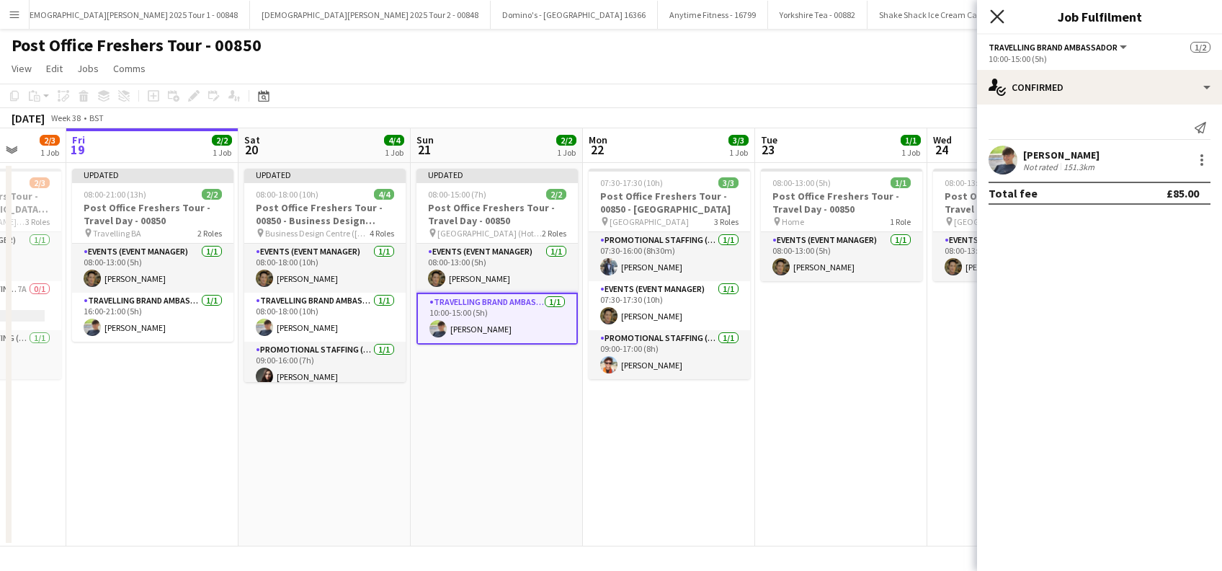
click at [999, 15] on icon at bounding box center [997, 16] width 14 height 14
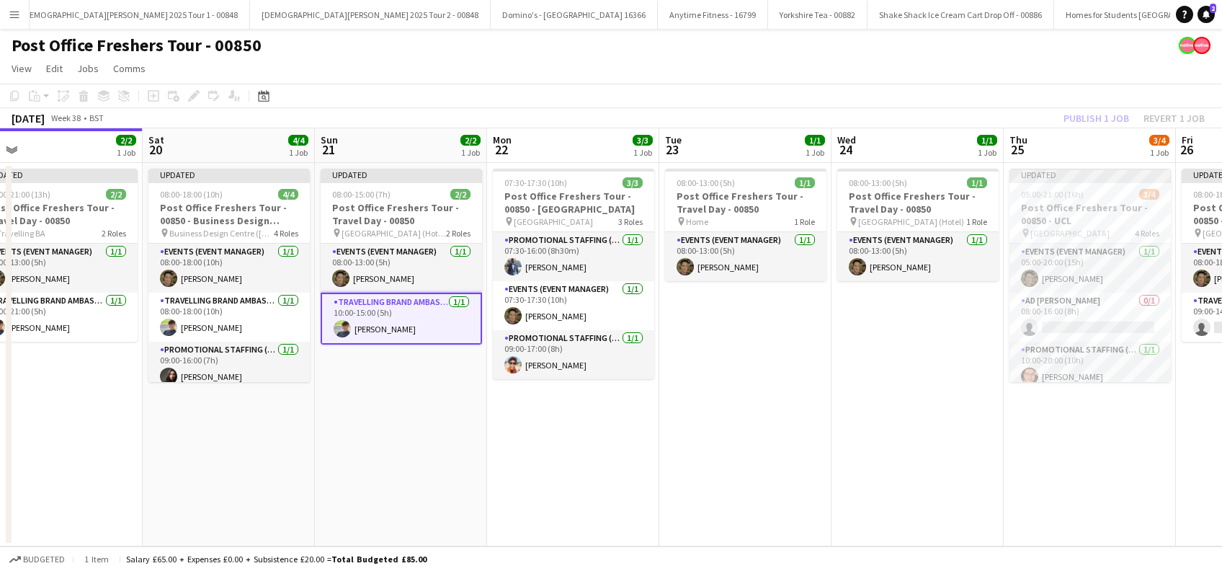
drag, startPoint x: 506, startPoint y: 442, endPoint x: 410, endPoint y: 452, distance: 96.4
click at [410, 452] on app-calendar-viewport "Tue 16 3/3 1 Job Wed 17 1/1 1 Job Thu 18 2/3 1 Job Fri 19 2/2 1 Job Sat 20 4/4 …" at bounding box center [611, 337] width 1222 height 418
click at [532, 467] on app-date-cell "07:30-17:30 (10h) 3/3 Post Office Freshers Tour - 00850 - Leeds University pin …" at bounding box center [572, 354] width 172 height 383
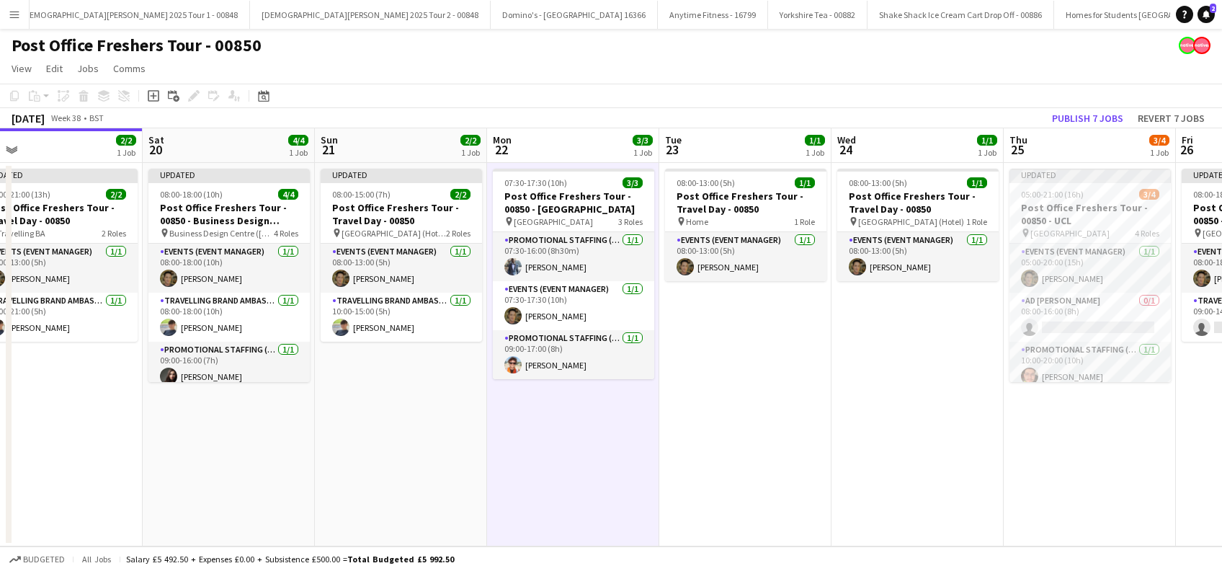
drag, startPoint x: 383, startPoint y: 440, endPoint x: 392, endPoint y: 439, distance: 9.4
click at [383, 439] on app-date-cell "Updated 08:00-15:00 (7h) 2/2 Post Office Freshers Tour - Travel Day - 00850 pin…" at bounding box center [401, 354] width 172 height 383
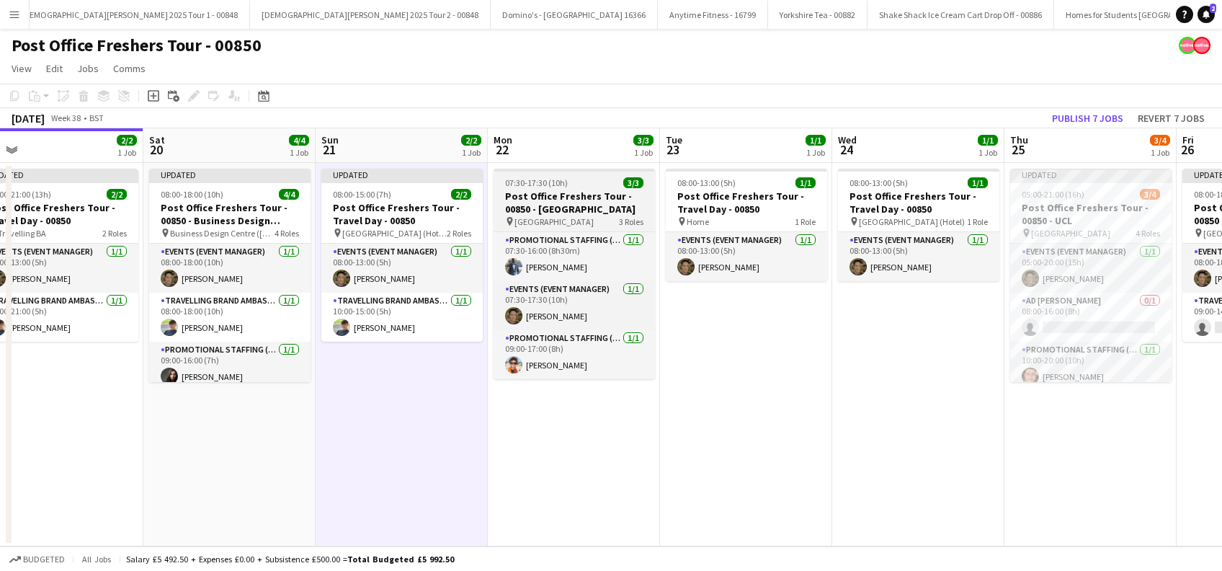
click at [563, 206] on h3 "Post Office Freshers Tour - 00850 - Leeds University" at bounding box center [574, 202] width 161 height 26
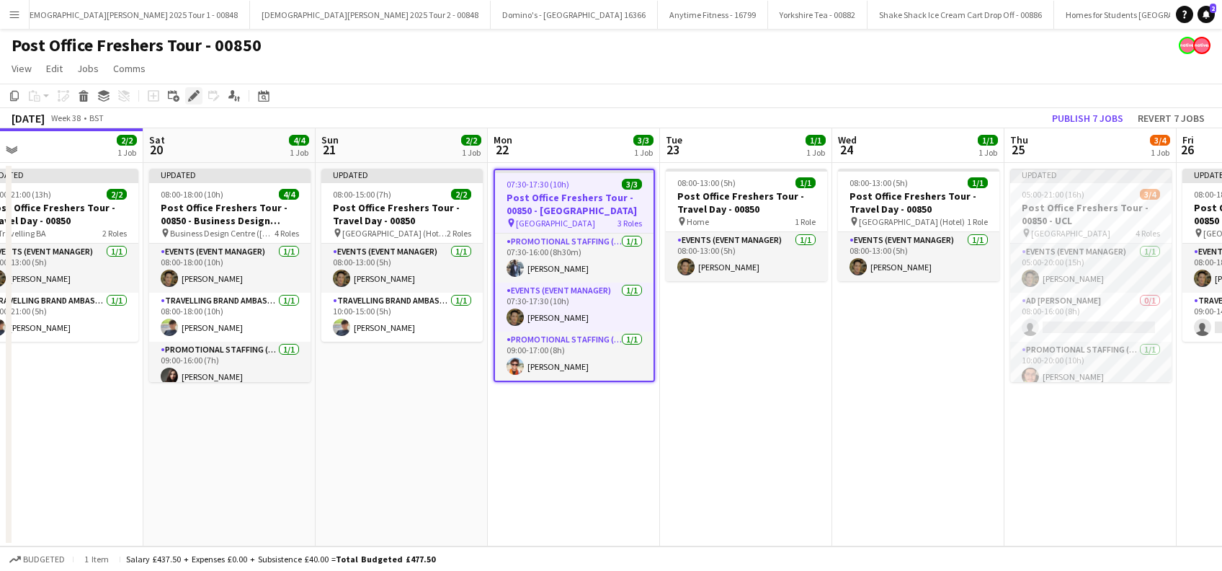
click at [191, 94] on icon "Edit" at bounding box center [194, 96] width 12 height 12
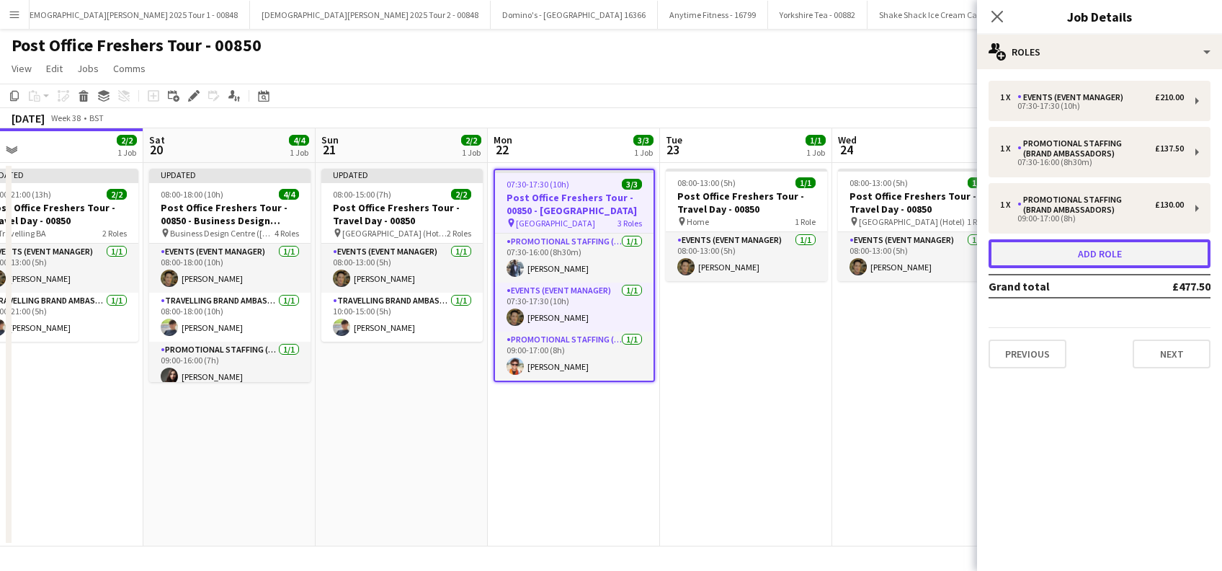
click at [1084, 259] on button "Add role" at bounding box center [1099, 253] width 222 height 29
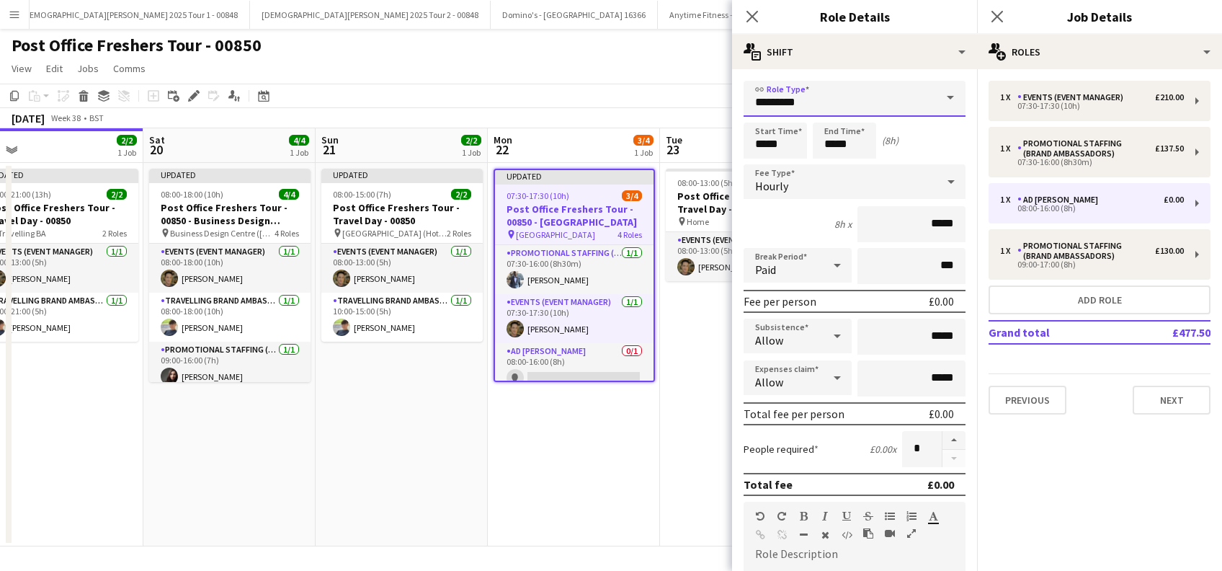
click at [852, 98] on input "*********" at bounding box center [855, 99] width 222 height 36
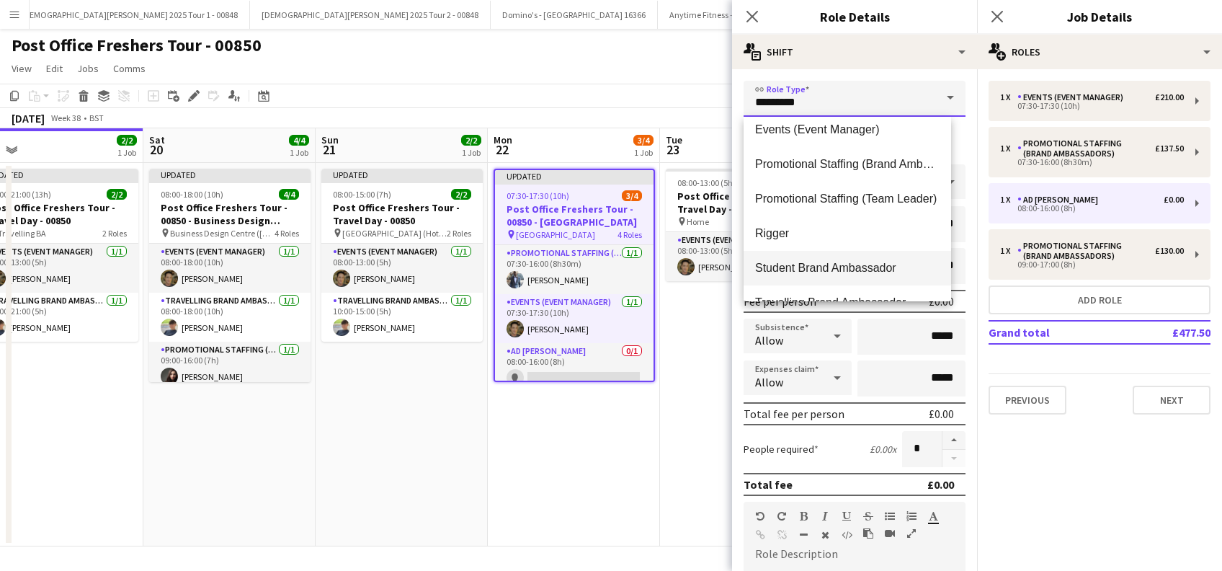
scroll to position [173, 0]
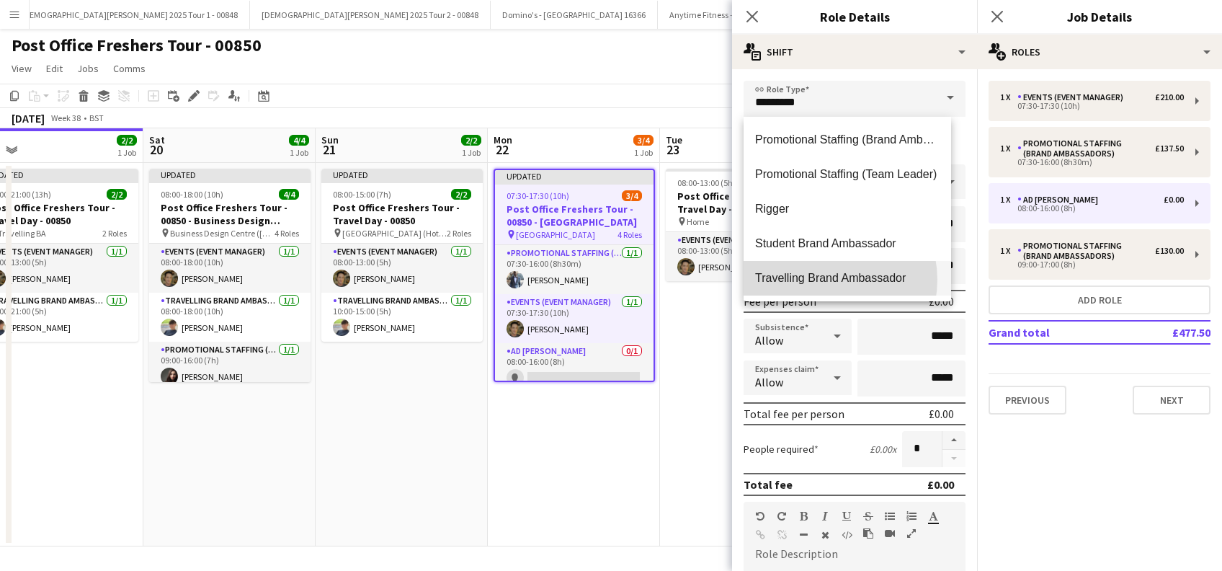
click at [824, 280] on span "Travelling Brand Ambassador" at bounding box center [847, 278] width 184 height 14
type input "**********"
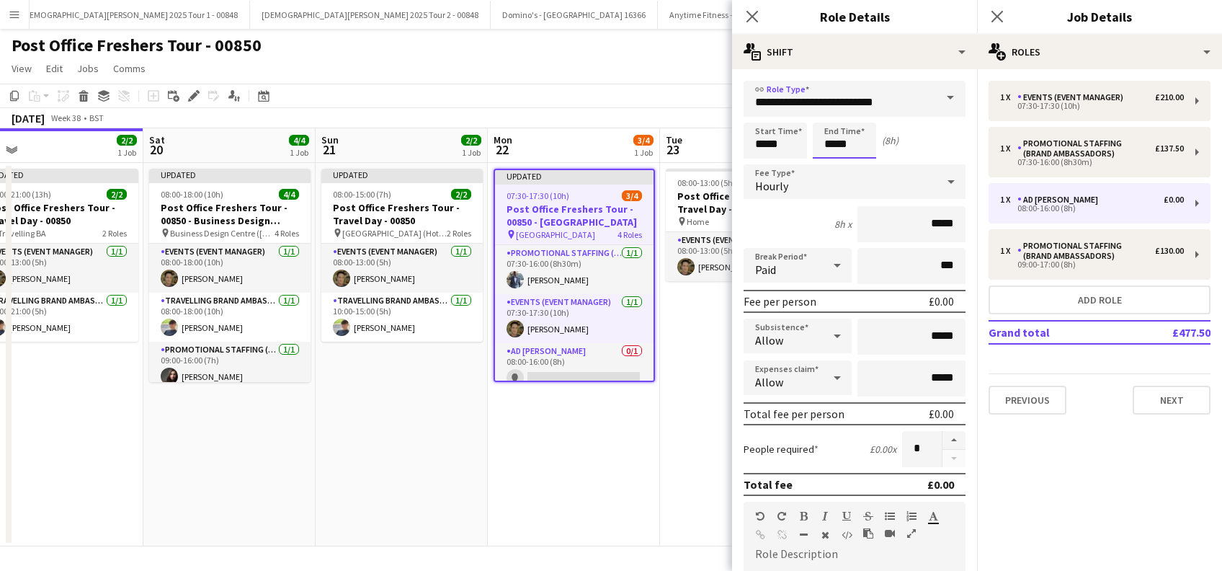
click at [834, 140] on input "*****" at bounding box center [844, 140] width 63 height 36
click at [835, 117] on div at bounding box center [830, 115] width 29 height 14
type input "*****"
click at [835, 117] on div at bounding box center [830, 115] width 29 height 14
click at [763, 182] on span "Hourly" at bounding box center [771, 186] width 33 height 14
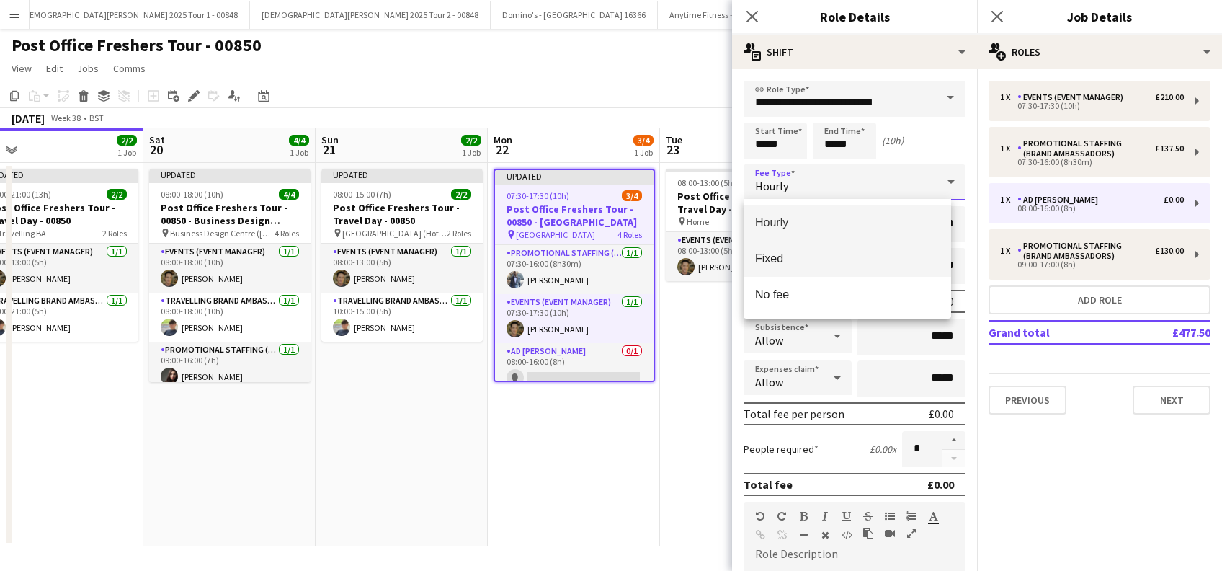
click at [772, 261] on span "Fixed" at bounding box center [847, 258] width 184 height 14
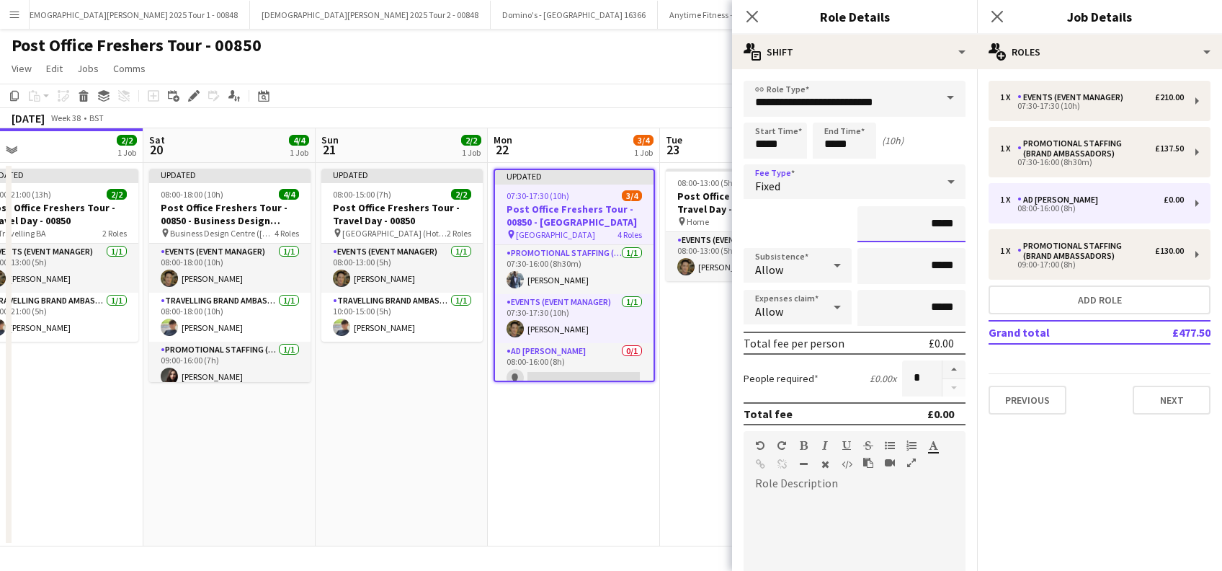
click at [920, 226] on input "*****" at bounding box center [911, 224] width 108 height 36
type input "*******"
click at [920, 265] on input "*****" at bounding box center [911, 266] width 108 height 36
type input "******"
click at [786, 495] on div at bounding box center [855, 581] width 222 height 173
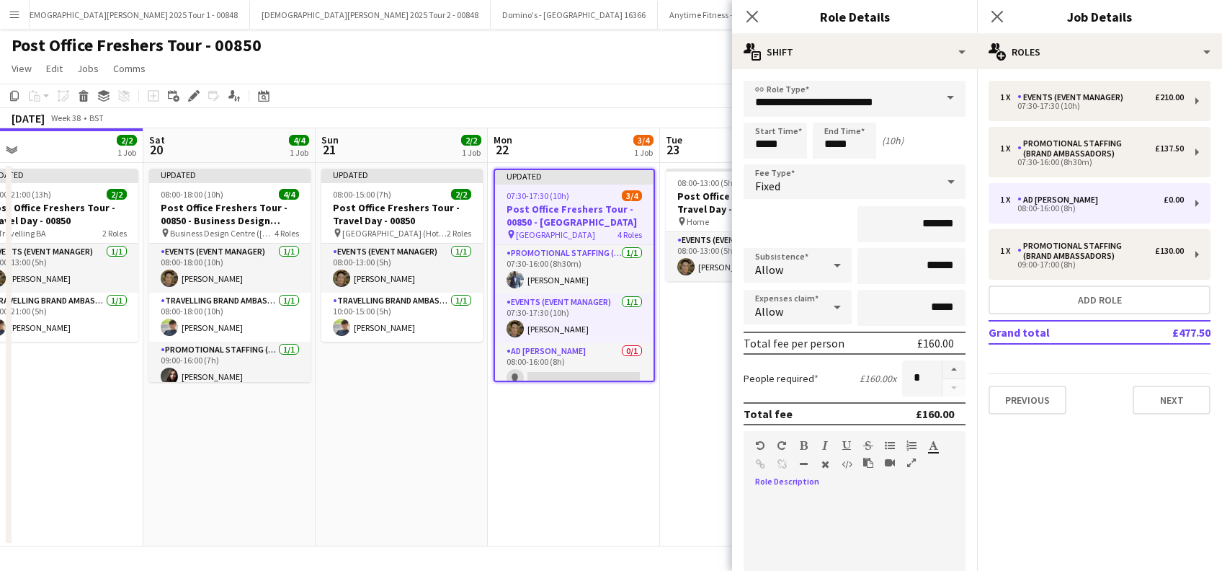
paste div
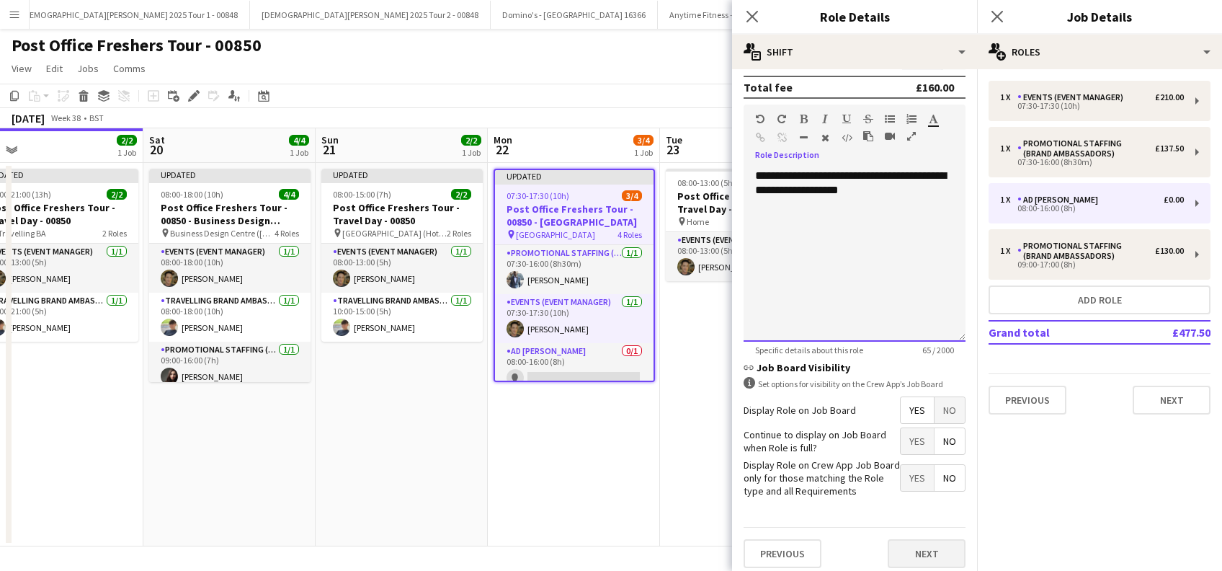
scroll to position [346, 0]
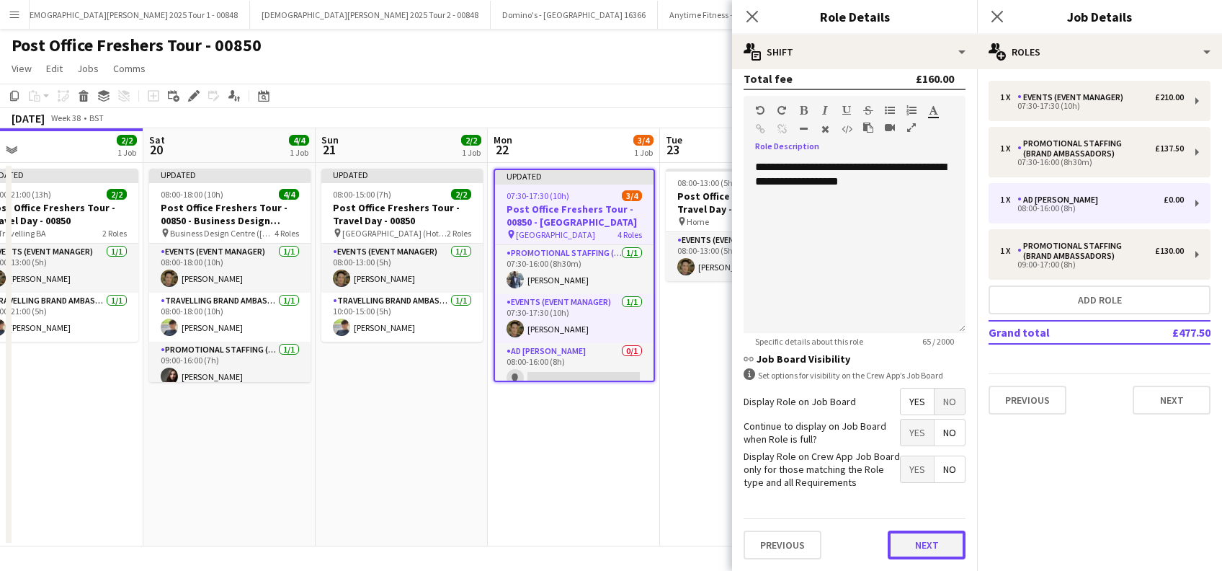
click at [898, 536] on button "Next" at bounding box center [927, 544] width 78 height 29
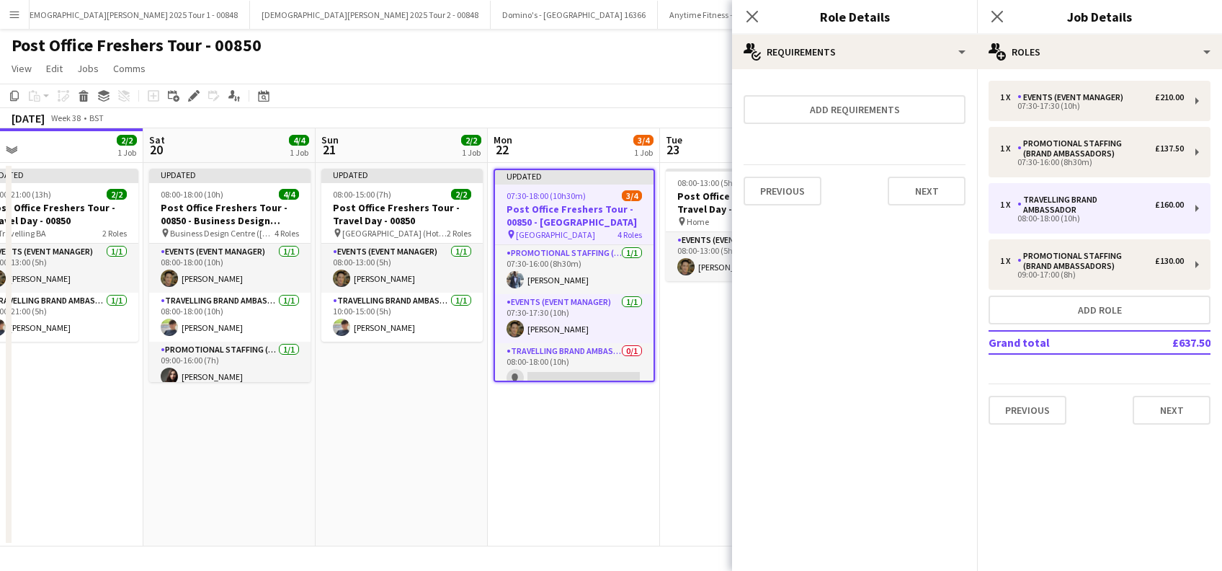
scroll to position [0, 0]
click at [934, 192] on button "Next" at bounding box center [927, 191] width 78 height 29
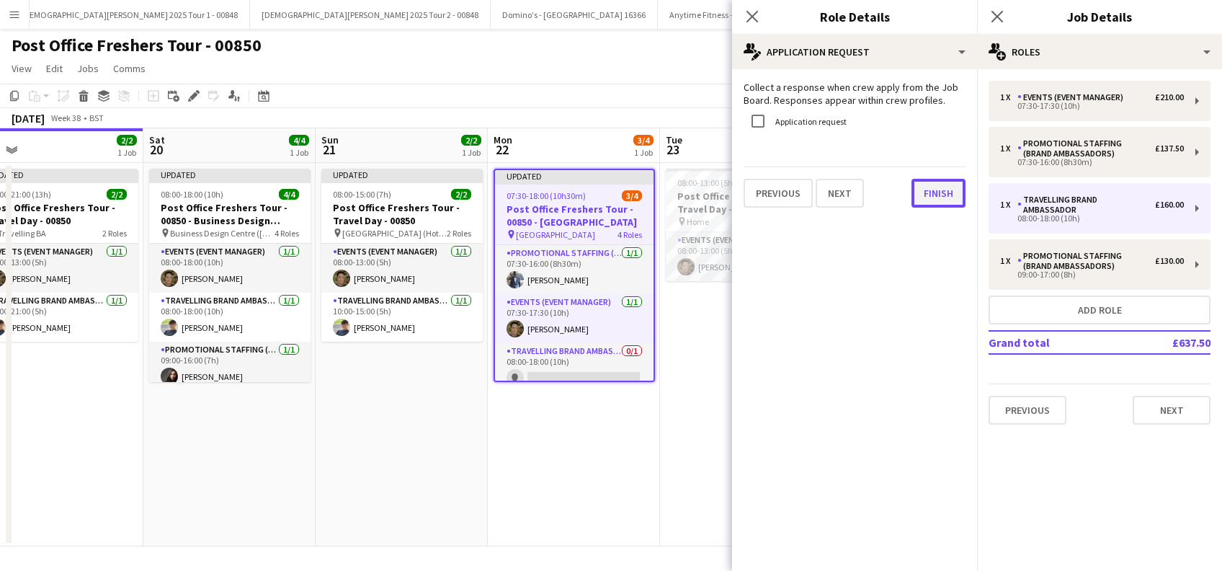
click at [946, 192] on button "Finish" at bounding box center [938, 193] width 54 height 29
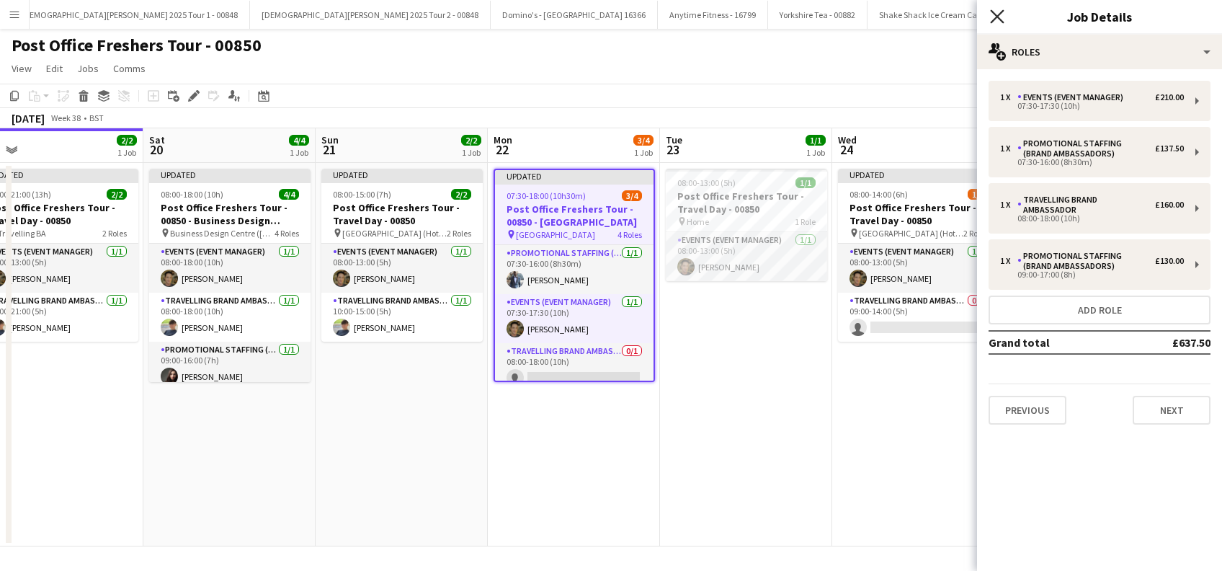
click at [996, 15] on icon at bounding box center [997, 16] width 14 height 14
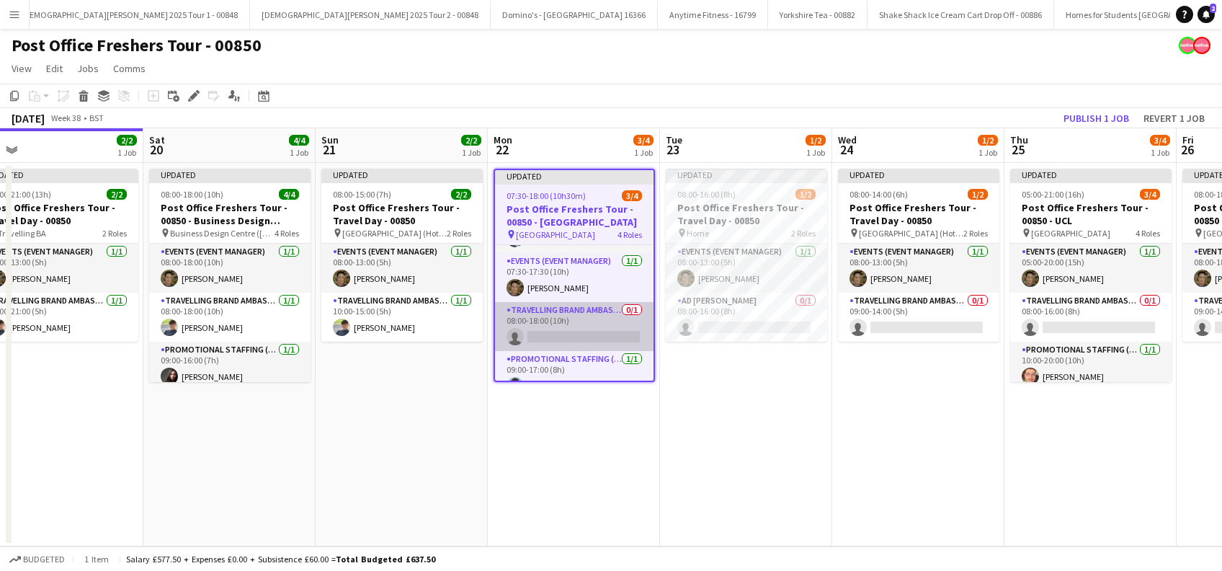
scroll to position [60, 0]
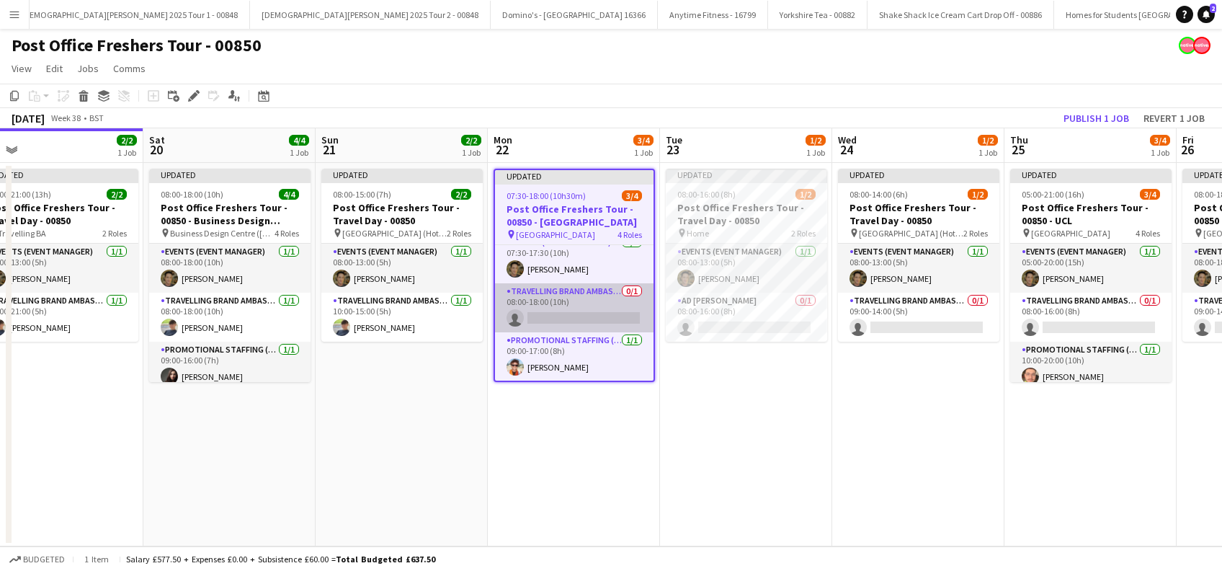
click at [570, 323] on app-card-role "Travelling Brand Ambassador 0/1 08:00-18:00 (10h) single-neutral-actions" at bounding box center [574, 307] width 159 height 49
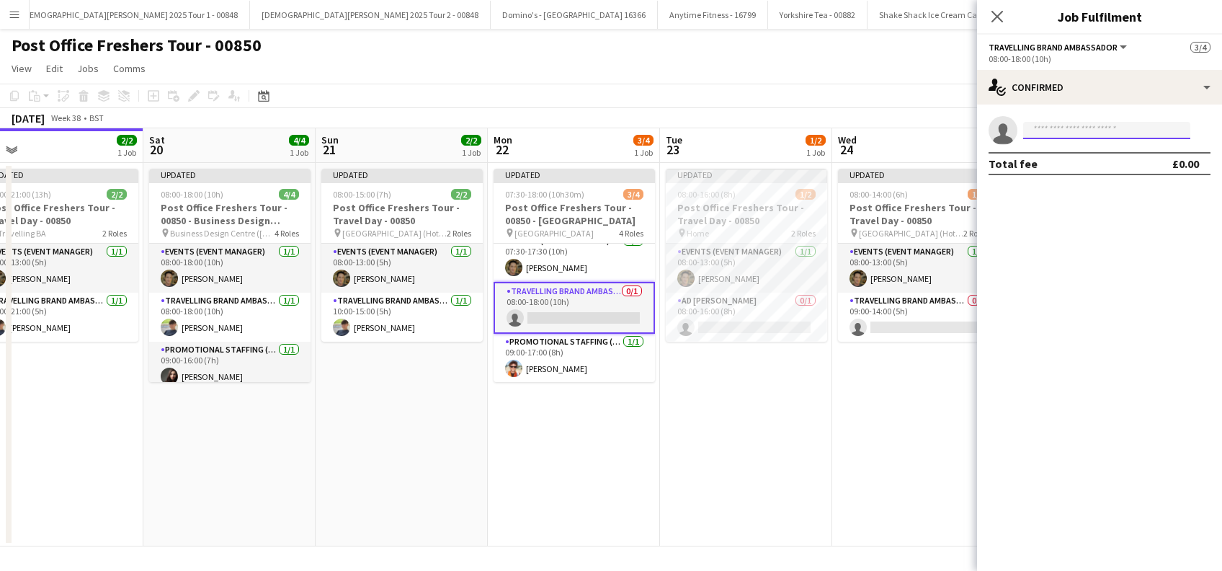
click at [1054, 126] on input at bounding box center [1106, 130] width 167 height 17
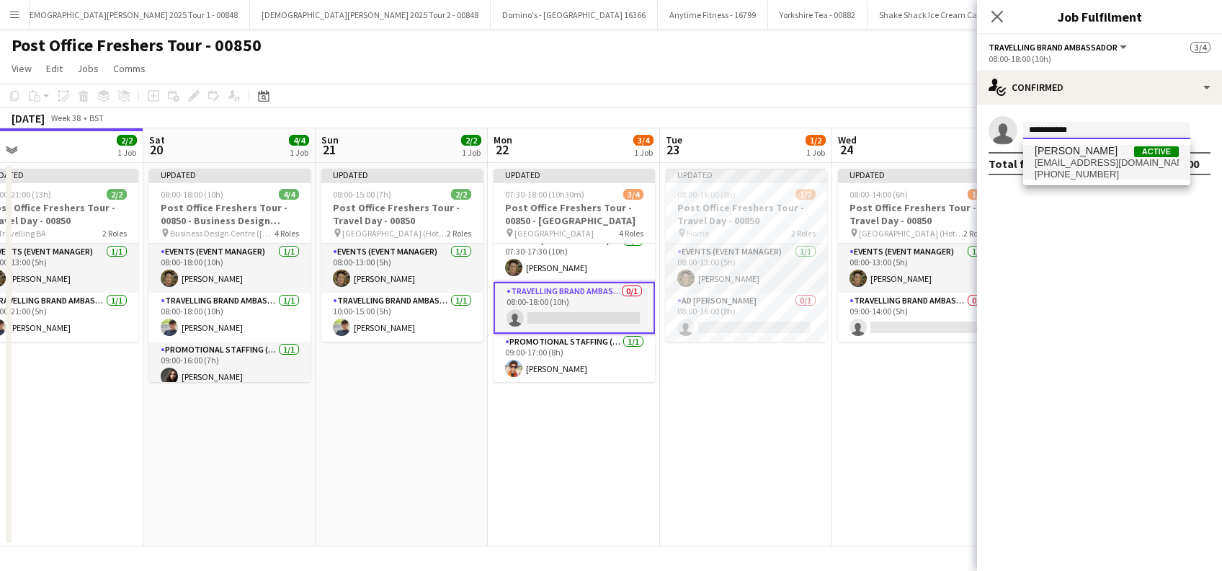
type input "**********"
click at [1066, 157] on span "thomasvoss13@icloud.com" at bounding box center [1107, 163] width 144 height 12
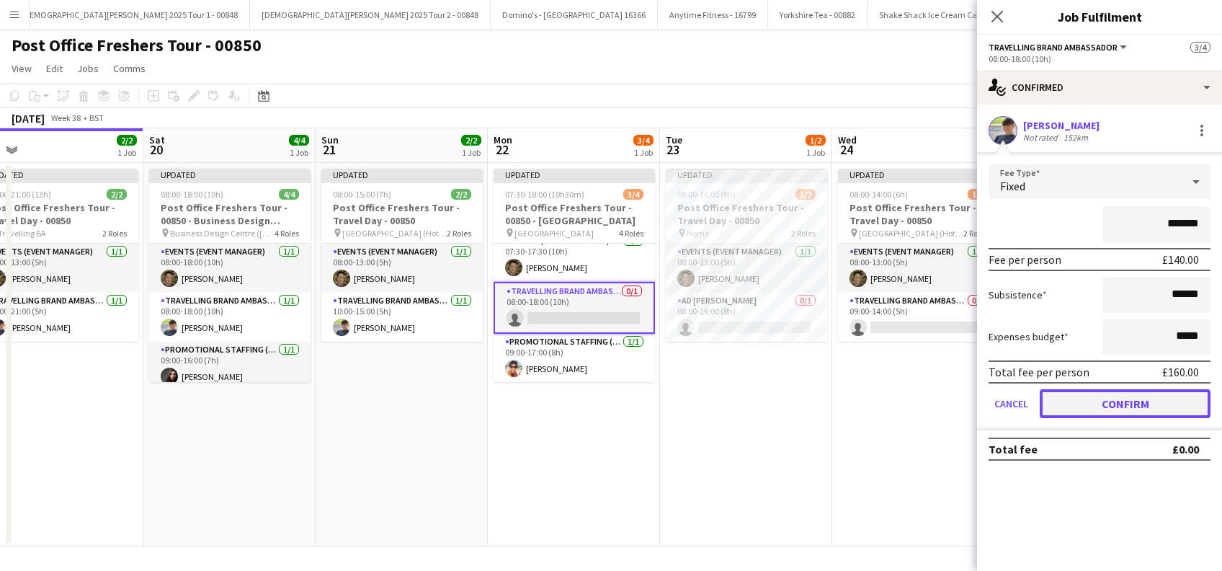
click at [1110, 404] on button "Confirm" at bounding box center [1125, 403] width 171 height 29
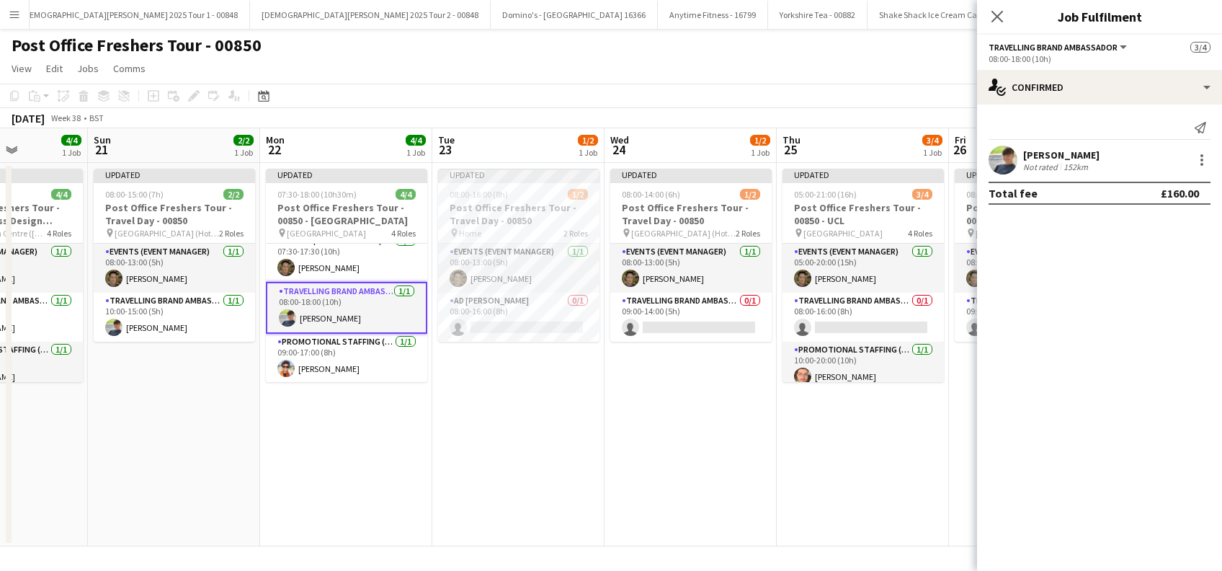
drag, startPoint x: 768, startPoint y: 442, endPoint x: 538, endPoint y: 481, distance: 233.0
click at [538, 481] on app-calendar-viewport "Thu 18 2/3 1 Job Fri 19 2/2 1 Job Sat 20 4/4 1 Job Sun 21 2/2 1 Job Mon 22 4/4 …" at bounding box center [611, 337] width 1222 height 418
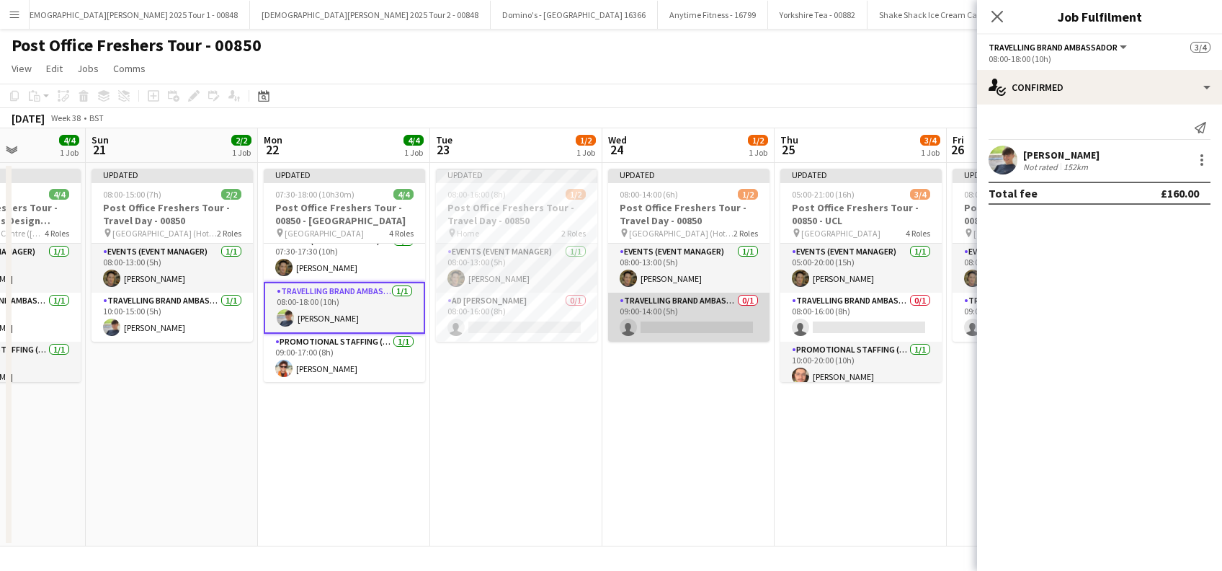
click at [688, 321] on app-card-role "Travelling Brand Ambassador 0/1 09:00-14:00 (5h) single-neutral-actions" at bounding box center [688, 317] width 161 height 49
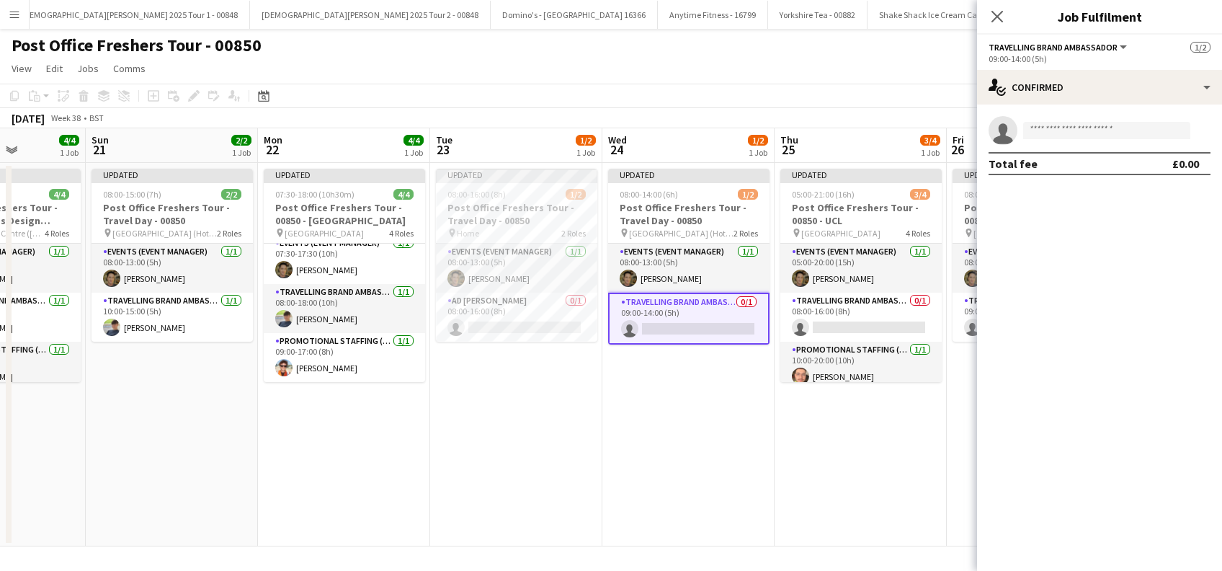
scroll to position [58, 0]
click at [1054, 130] on input at bounding box center [1106, 130] width 167 height 17
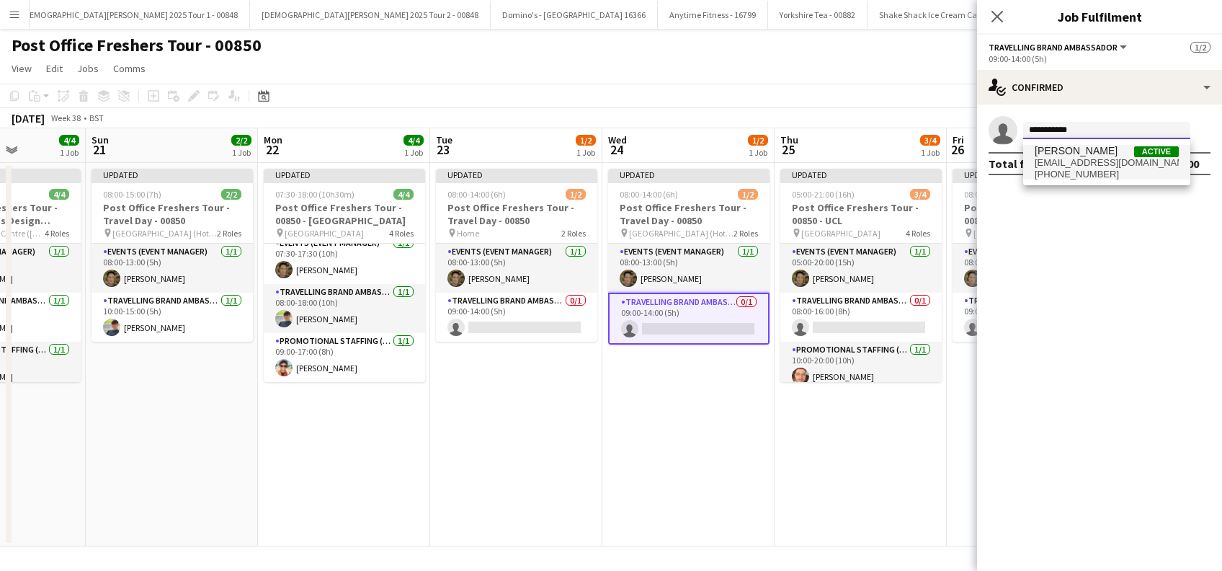
type input "**********"
click at [1055, 160] on span "thomasvoss13@icloud.com" at bounding box center [1107, 163] width 144 height 12
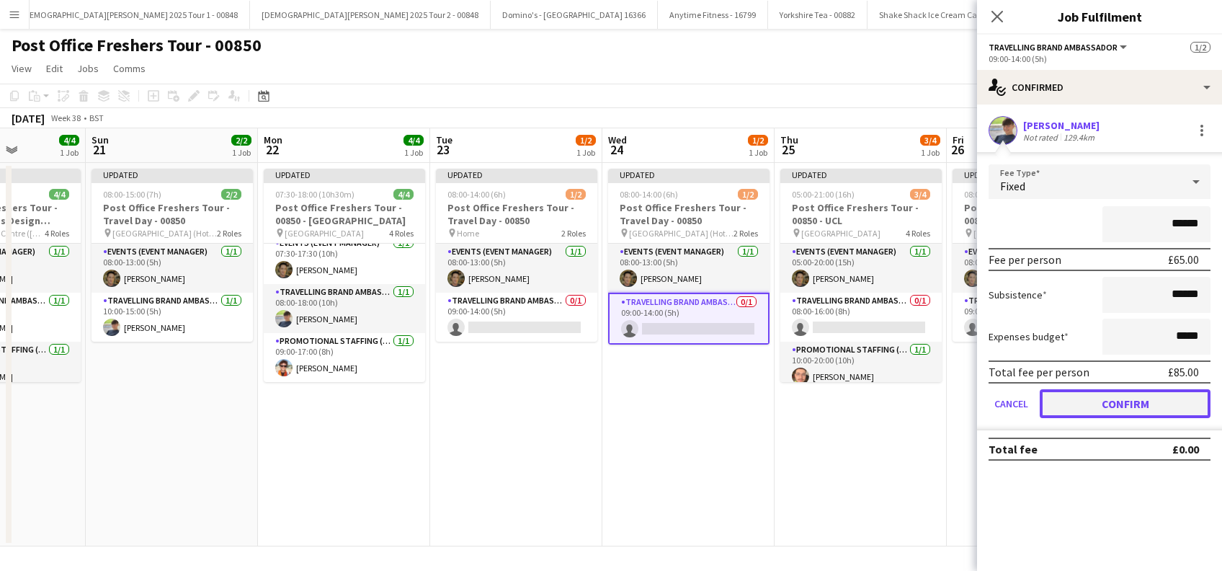
click at [1115, 405] on button "Confirm" at bounding box center [1125, 403] width 171 height 29
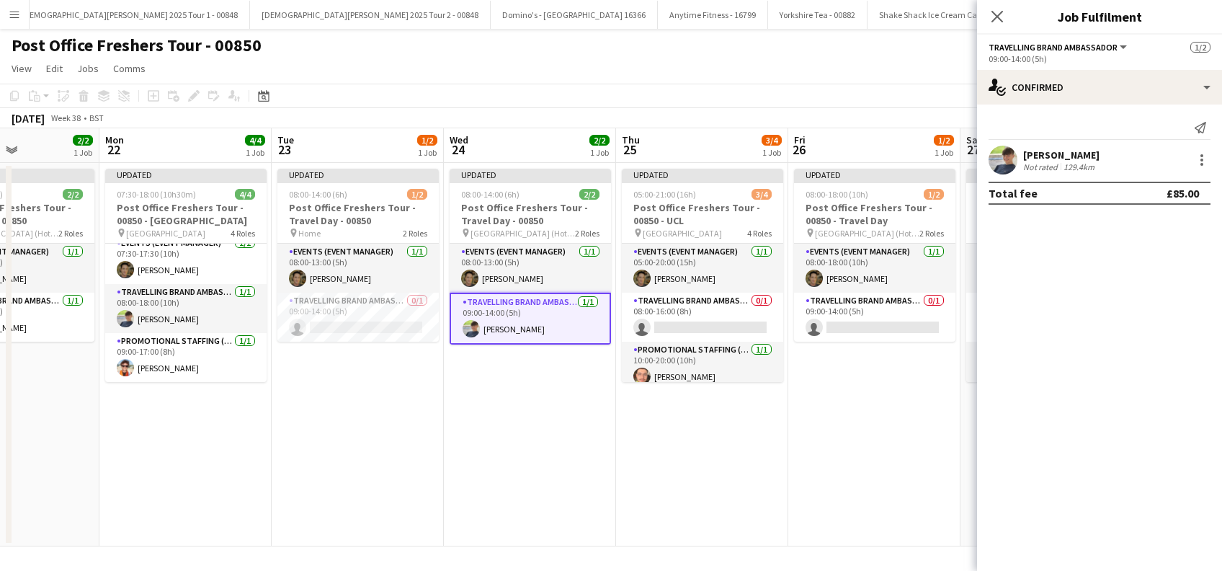
click at [612, 426] on app-calendar-viewport "Thu 18 2/3 1 Job Fri 19 2/2 1 Job Sat 20 4/4 1 Job Sun 21 2/2 1 Job Mon 22 4/4 …" at bounding box center [611, 337] width 1222 height 418
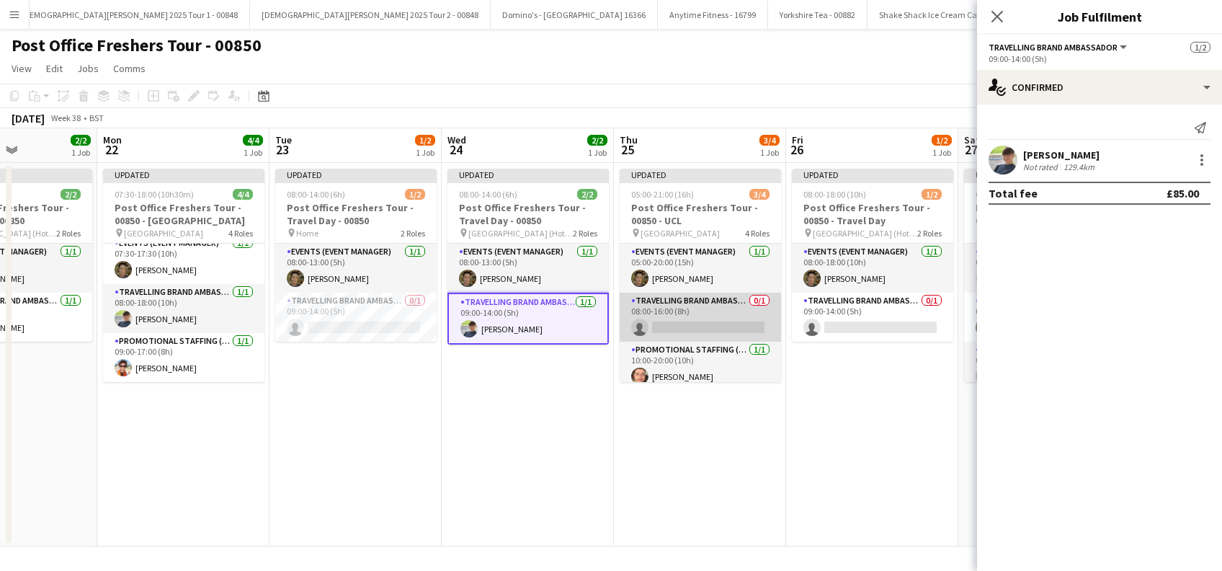
click at [696, 323] on app-card-role "Travelling Brand Ambassador 0/1 08:00-16:00 (8h) single-neutral-actions" at bounding box center [700, 317] width 161 height 49
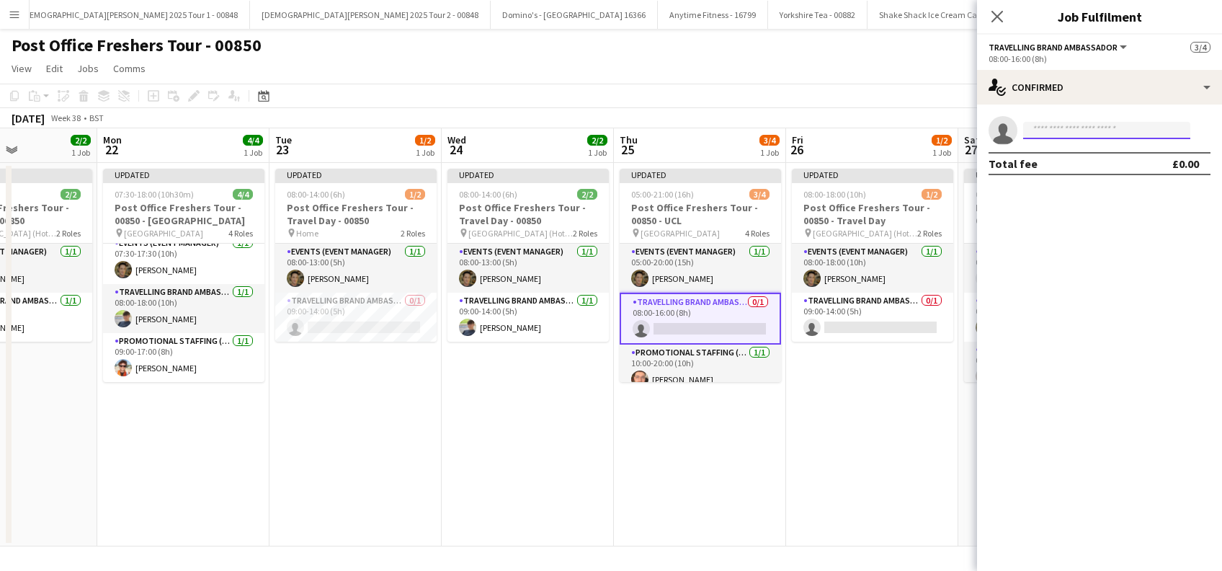
click at [1045, 131] on input at bounding box center [1106, 130] width 167 height 17
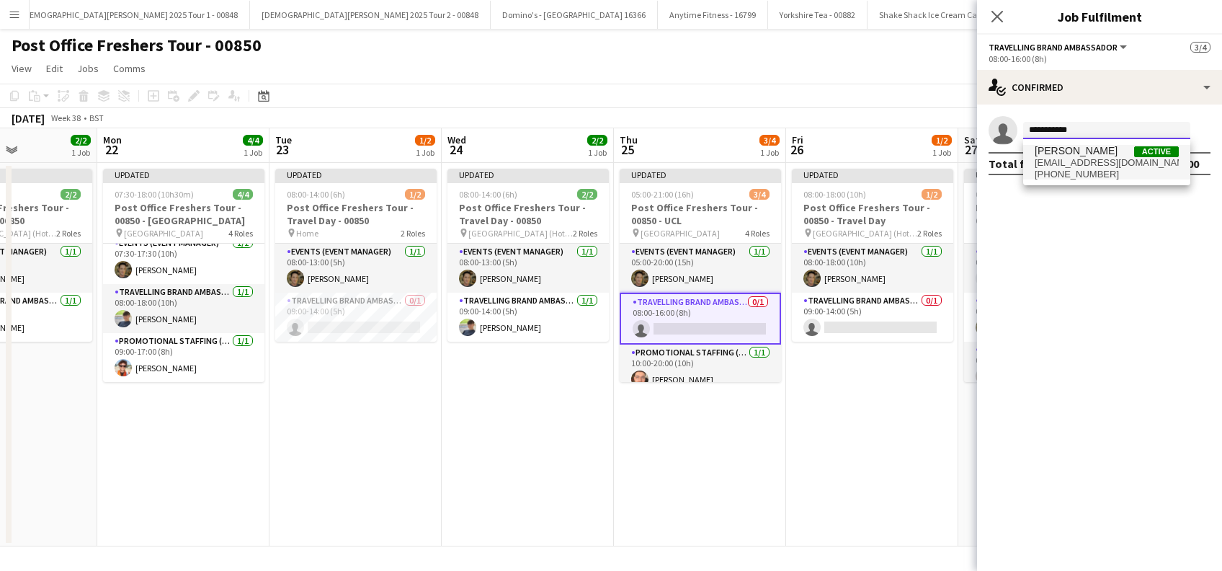
type input "**********"
click at [1070, 151] on span "Thomas Voss" at bounding box center [1076, 151] width 83 height 12
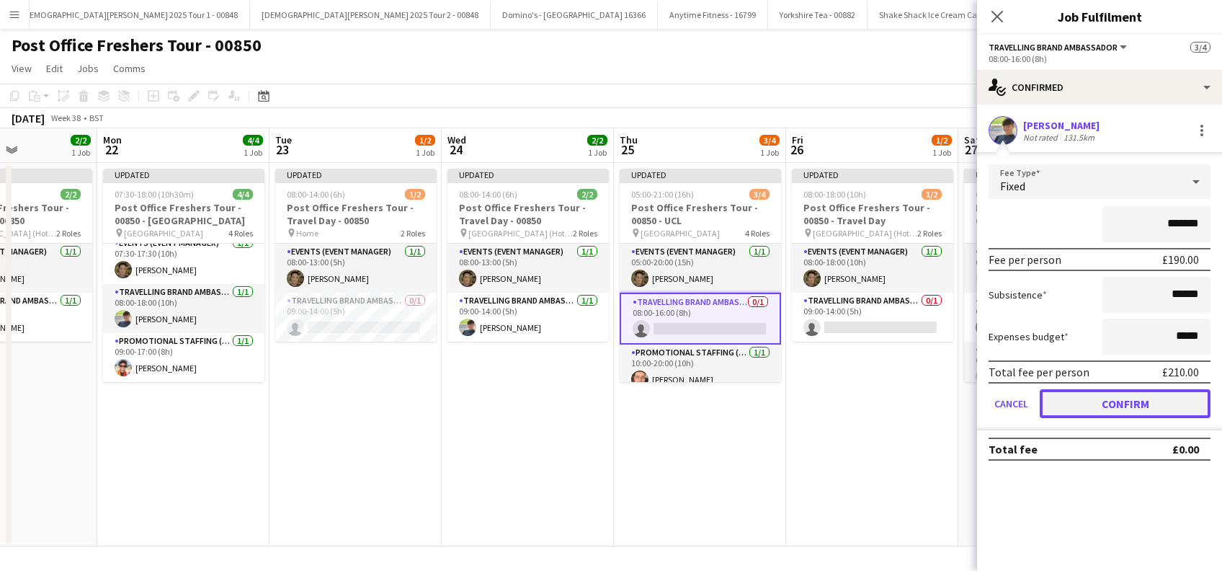
click at [1102, 405] on button "Confirm" at bounding box center [1125, 403] width 171 height 29
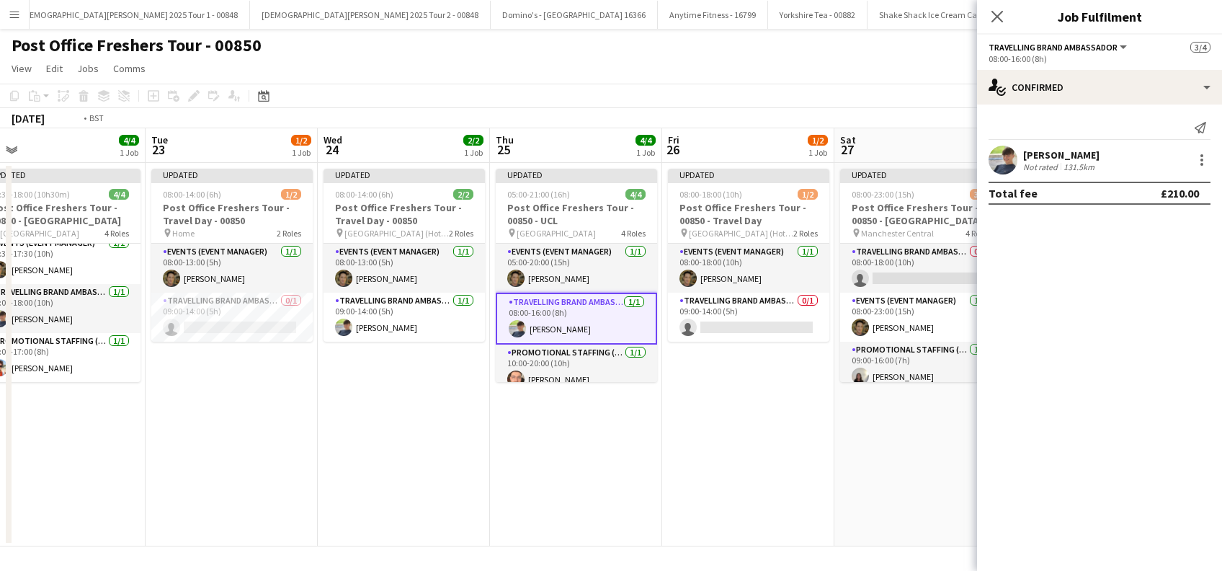
drag, startPoint x: 849, startPoint y: 421, endPoint x: 689, endPoint y: 396, distance: 161.1
click at [677, 434] on app-calendar-viewport "Thu 18 2/3 1 Job Fri 19 2/2 1 Job Sat 20 4/4 1 Job Sun 21 2/2 1 Job Mon 22 4/4 …" at bounding box center [611, 337] width 1222 height 418
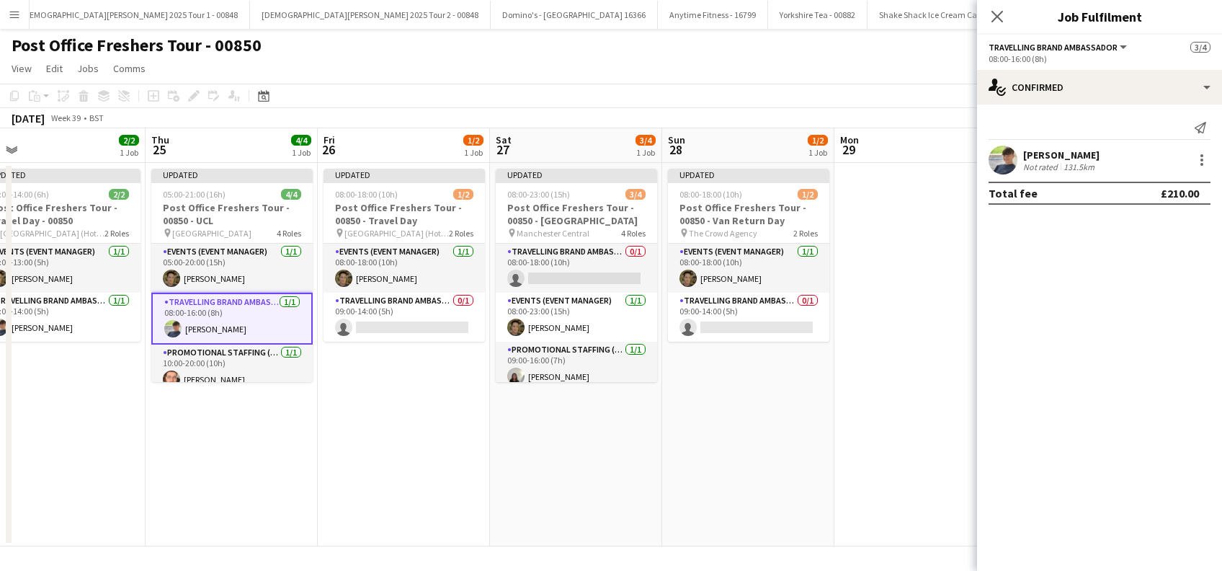
scroll to position [0, 421]
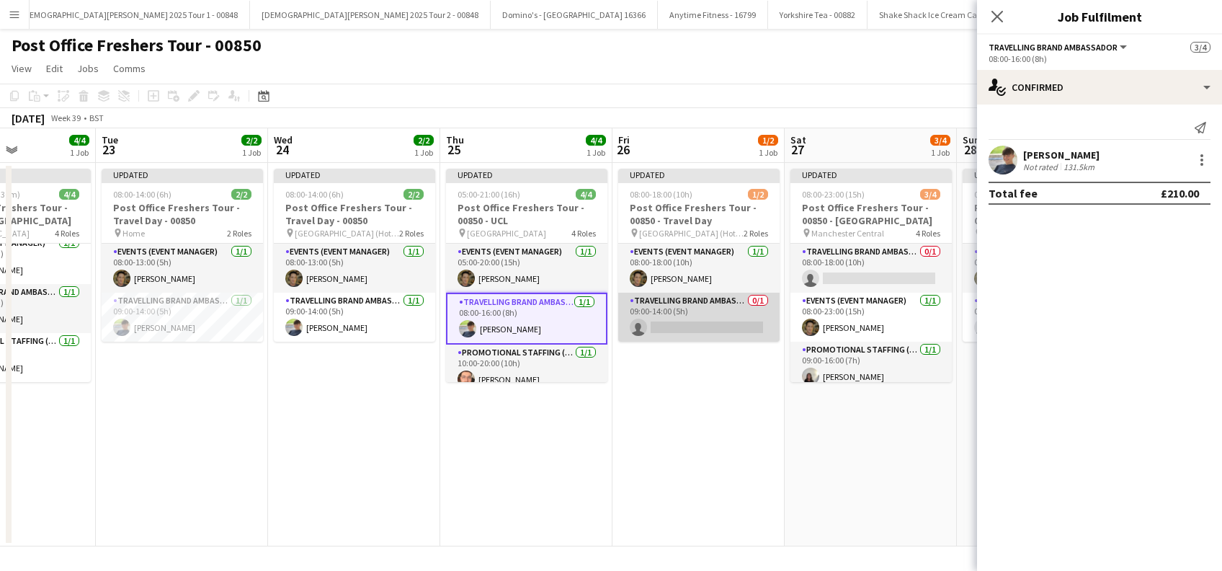
click at [715, 334] on app-card-role "Travelling Brand Ambassador 0/1 09:00-14:00 (5h) single-neutral-actions" at bounding box center [698, 317] width 161 height 49
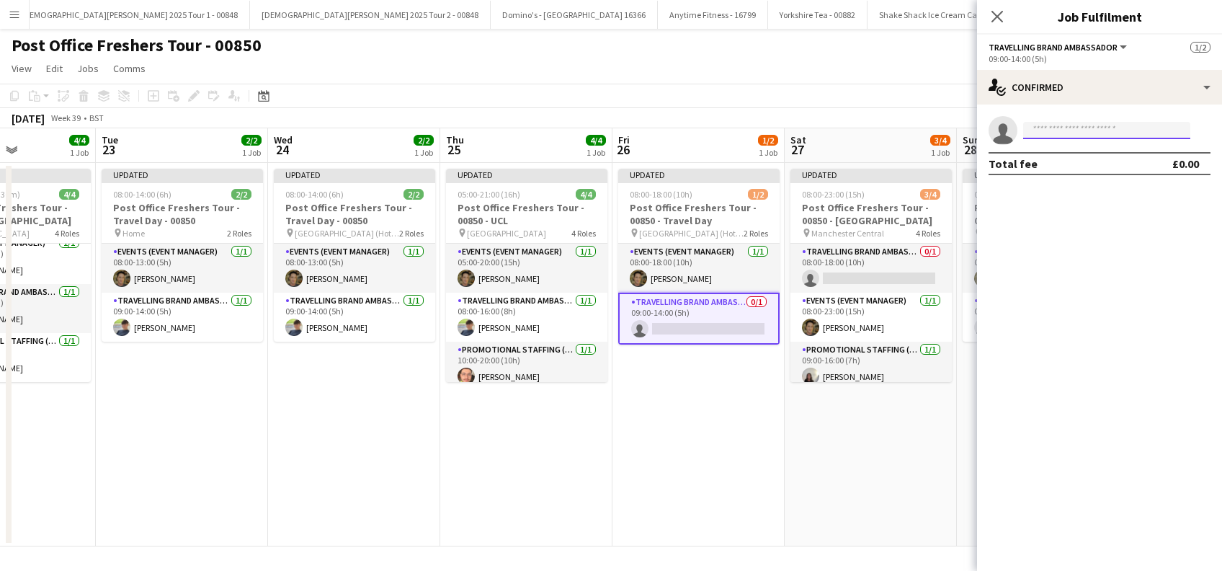
click at [1084, 127] on input at bounding box center [1106, 130] width 167 height 17
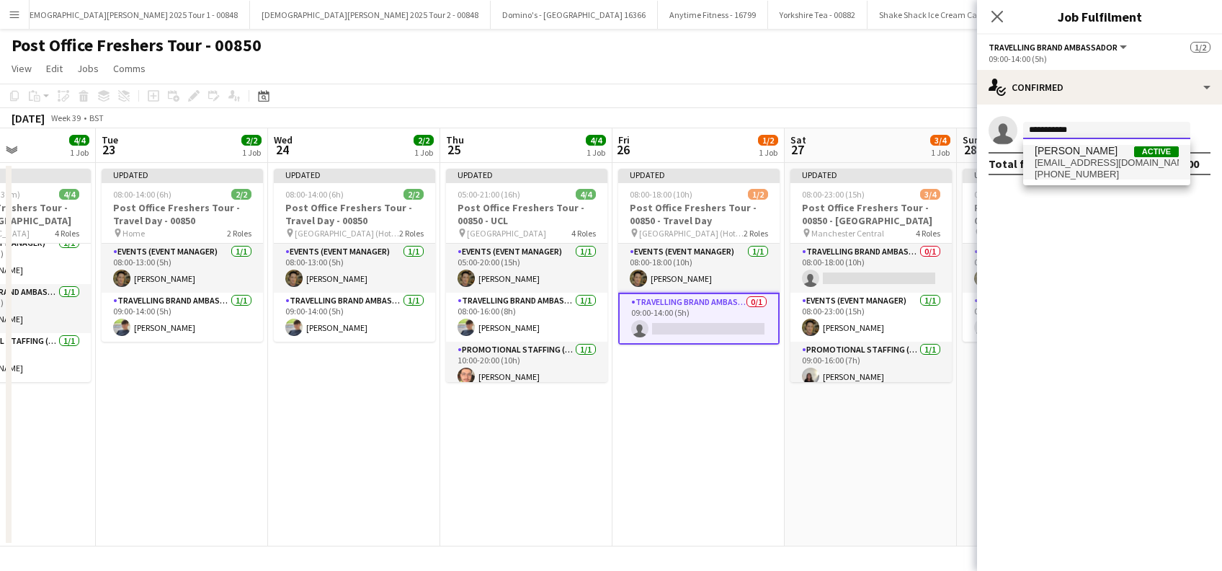
type input "**********"
click at [1077, 159] on span "thomasvoss13@icloud.com" at bounding box center [1107, 163] width 144 height 12
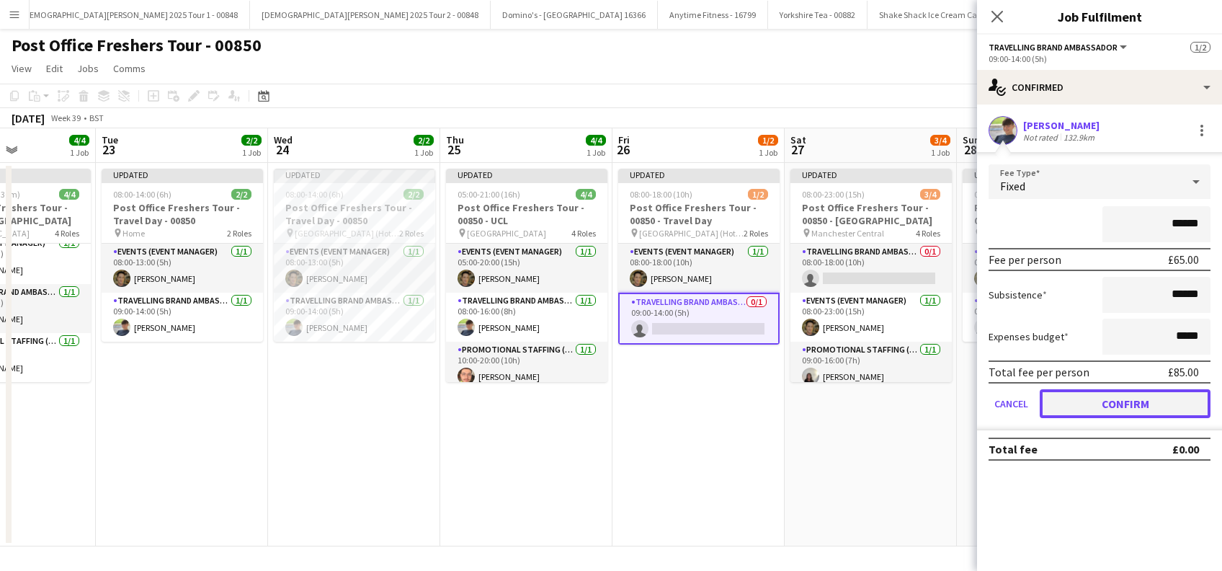
click at [1097, 400] on button "Confirm" at bounding box center [1125, 403] width 171 height 29
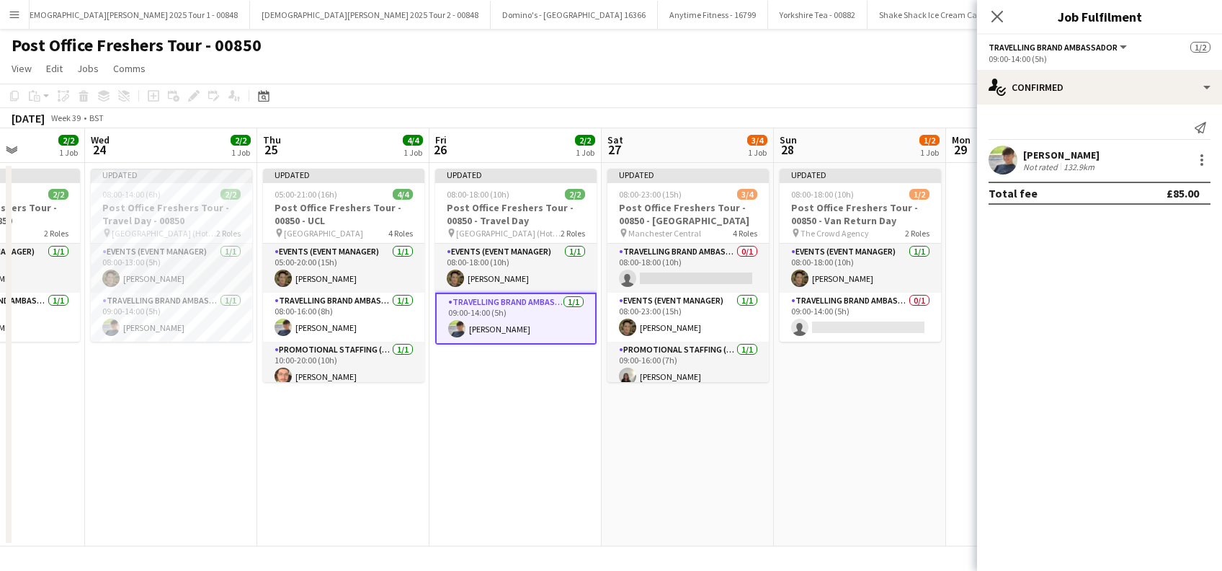
drag, startPoint x: 858, startPoint y: 437, endPoint x: 673, endPoint y: 429, distance: 185.4
click at [674, 437] on app-calendar-viewport "Sat 20 4/4 1 Job Sun 21 2/2 1 Job Mon 22 4/4 1 Job Tue 23 2/2 1 Job Wed 24 2/2 …" at bounding box center [611, 337] width 1222 height 418
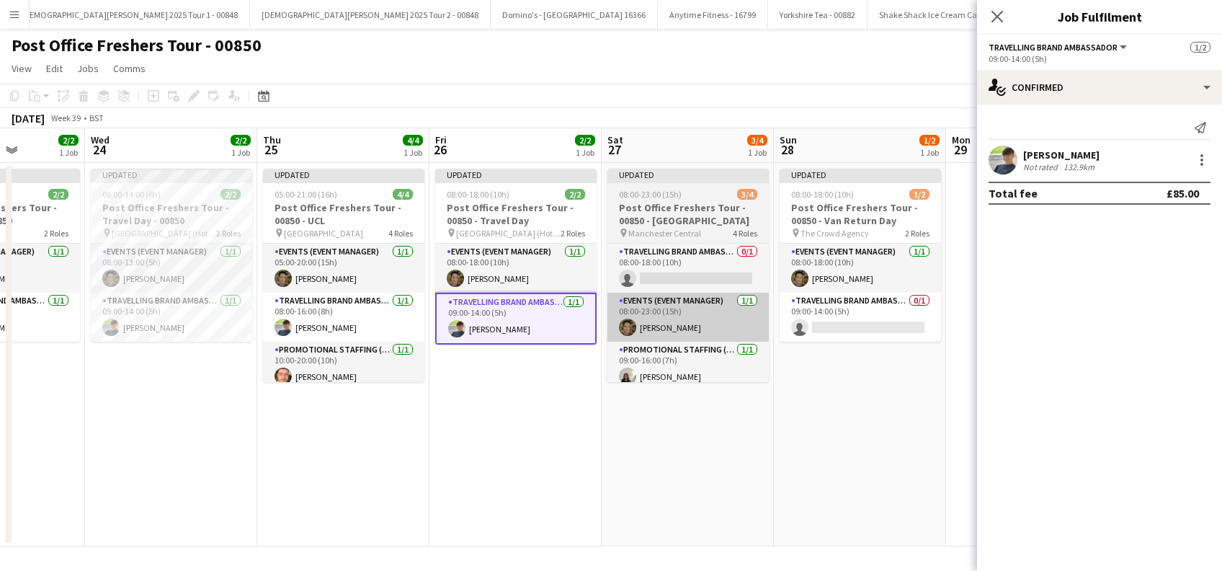
scroll to position [0, 604]
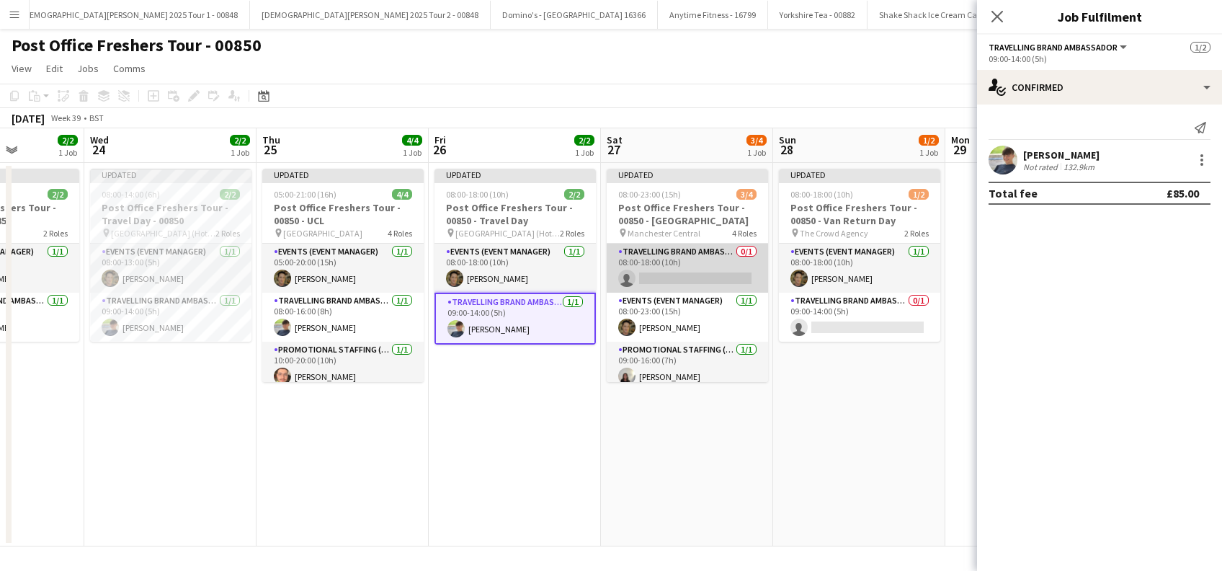
click at [695, 273] on app-card-role "Travelling Brand Ambassador 0/1 08:00-18:00 (10h) single-neutral-actions" at bounding box center [687, 268] width 161 height 49
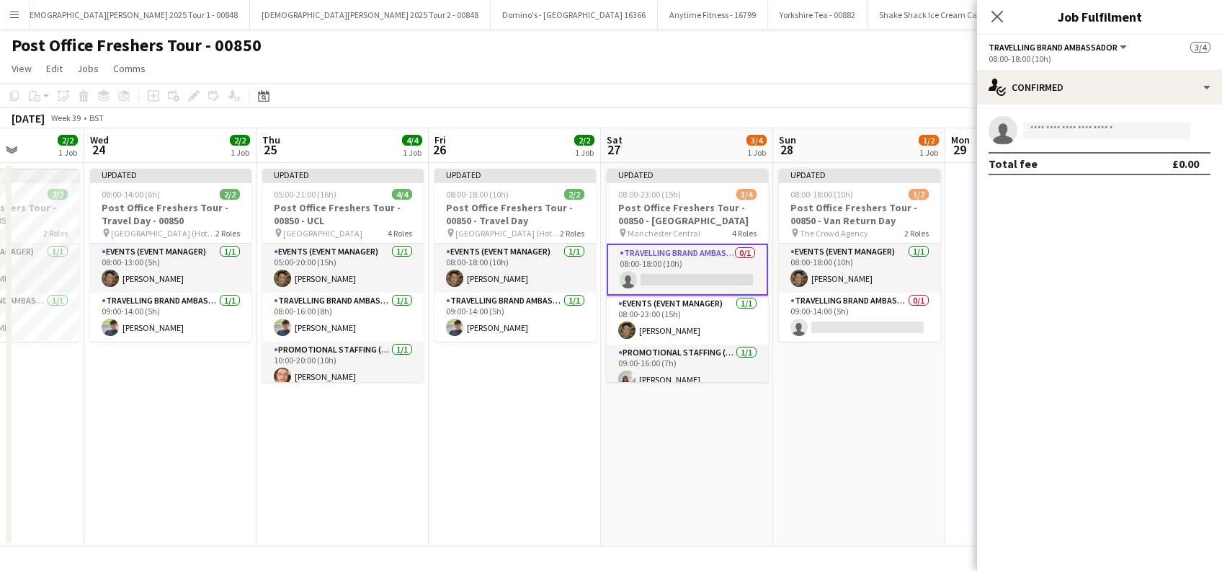
click at [1057, 120] on app-invite-slot "single-neutral-actions" at bounding box center [1099, 130] width 245 height 29
click at [1049, 125] on input at bounding box center [1106, 130] width 167 height 17
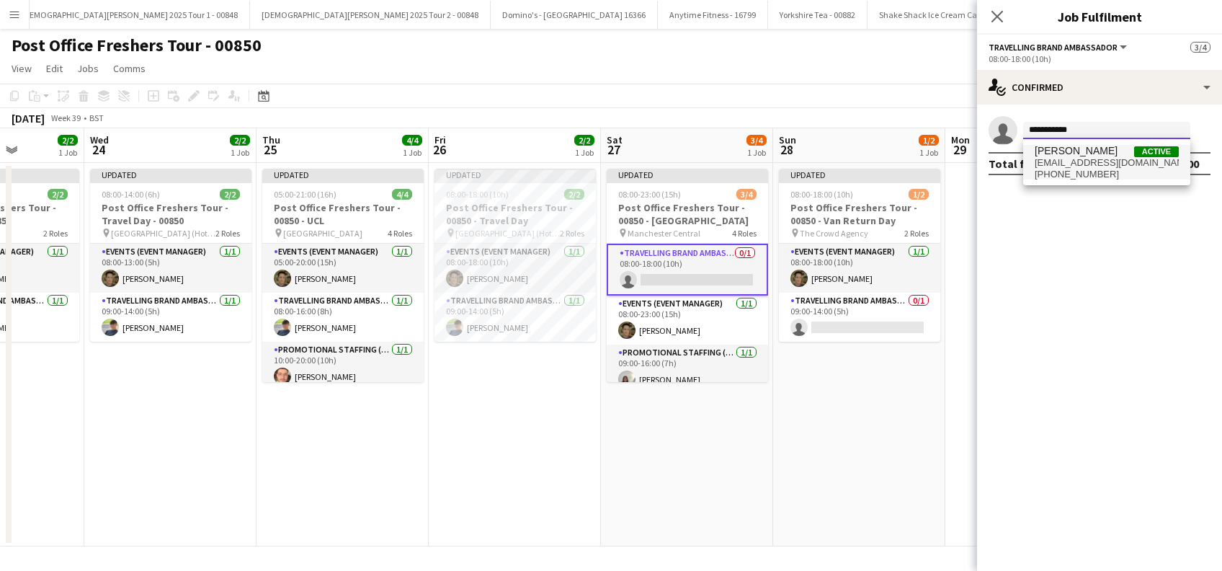
type input "**********"
click at [1058, 156] on span "Thomas Voss" at bounding box center [1076, 151] width 83 height 12
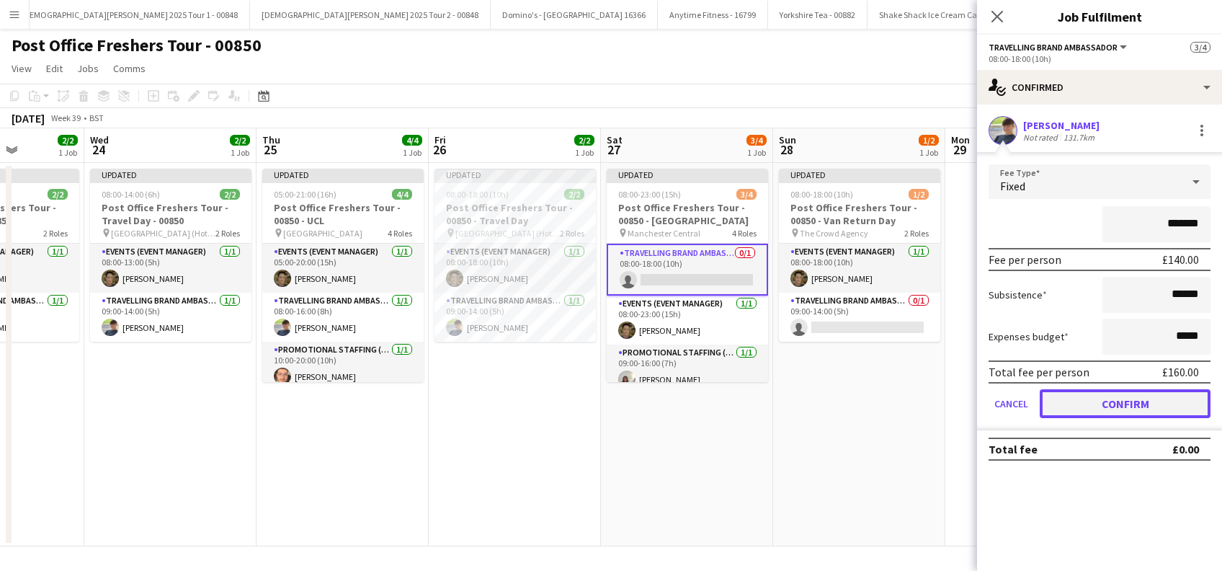
click at [1099, 398] on button "Confirm" at bounding box center [1125, 403] width 171 height 29
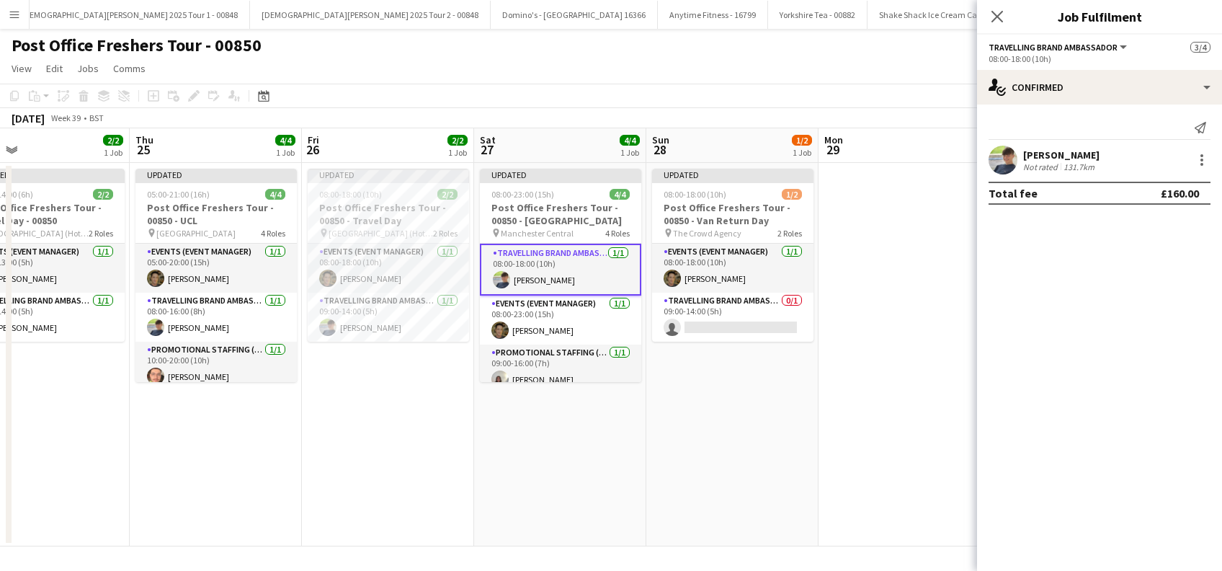
drag, startPoint x: 839, startPoint y: 454, endPoint x: 706, endPoint y: 455, distance: 133.3
click at [709, 458] on app-calendar-viewport "Mon 22 4/4 1 Job Tue 23 2/2 1 Job Wed 24 2/2 1 Job Thu 25 4/4 1 Job Fri 26 2/2 …" at bounding box center [611, 337] width 1222 height 418
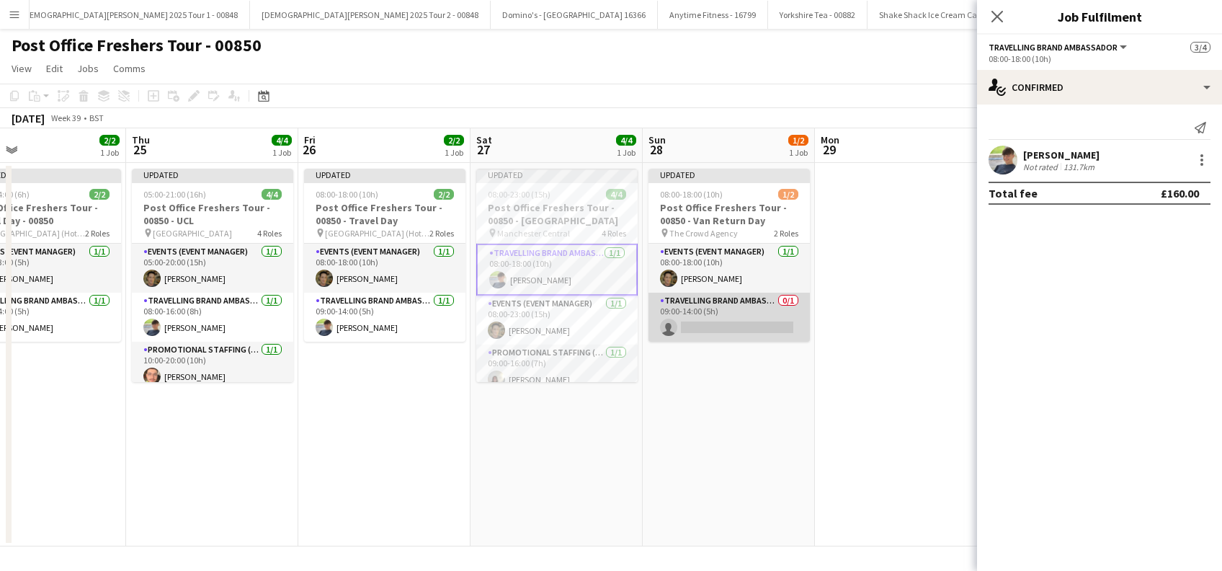
click at [756, 329] on app-card-role "Travelling Brand Ambassador 0/1 09:00-14:00 (5h) single-neutral-actions" at bounding box center [728, 317] width 161 height 49
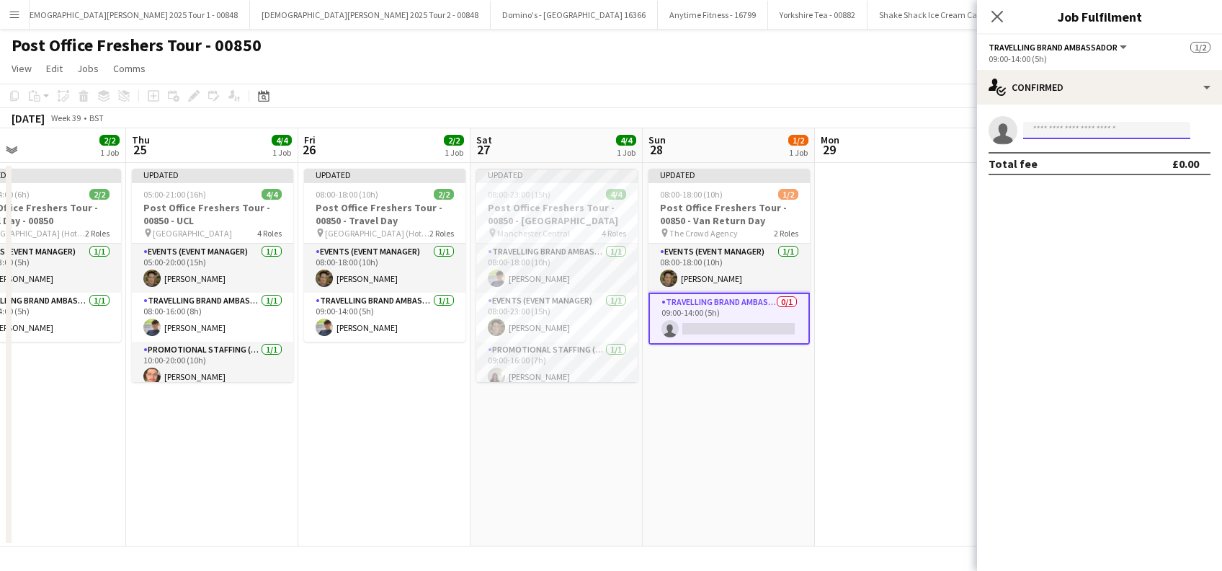
click at [1049, 122] on input at bounding box center [1106, 130] width 167 height 17
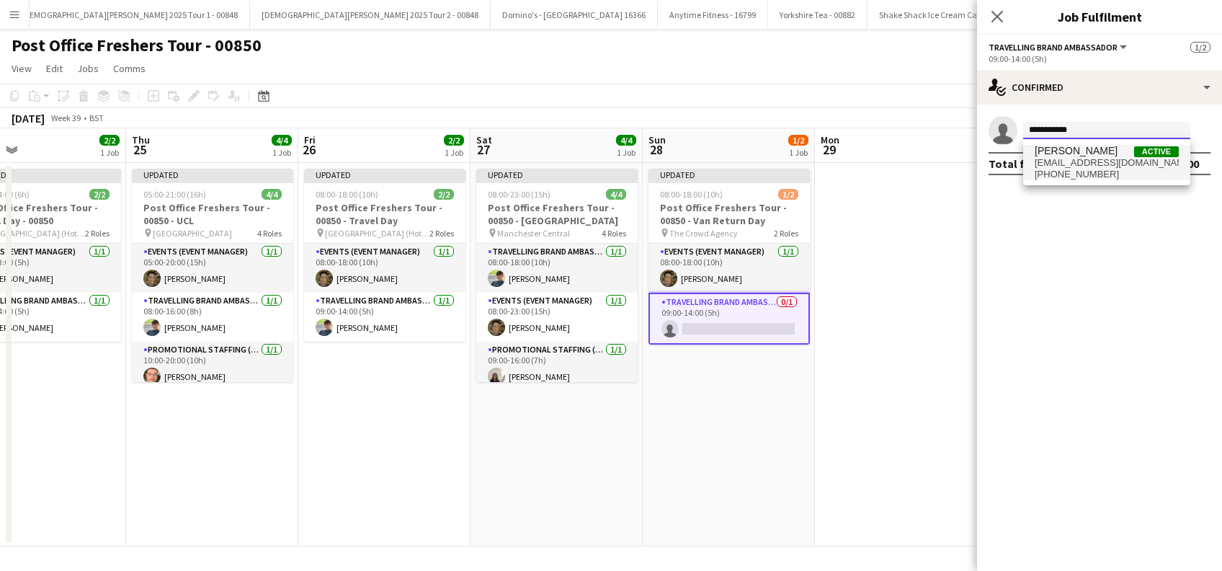
type input "**********"
click at [1061, 155] on span "Thomas Voss" at bounding box center [1076, 151] width 83 height 12
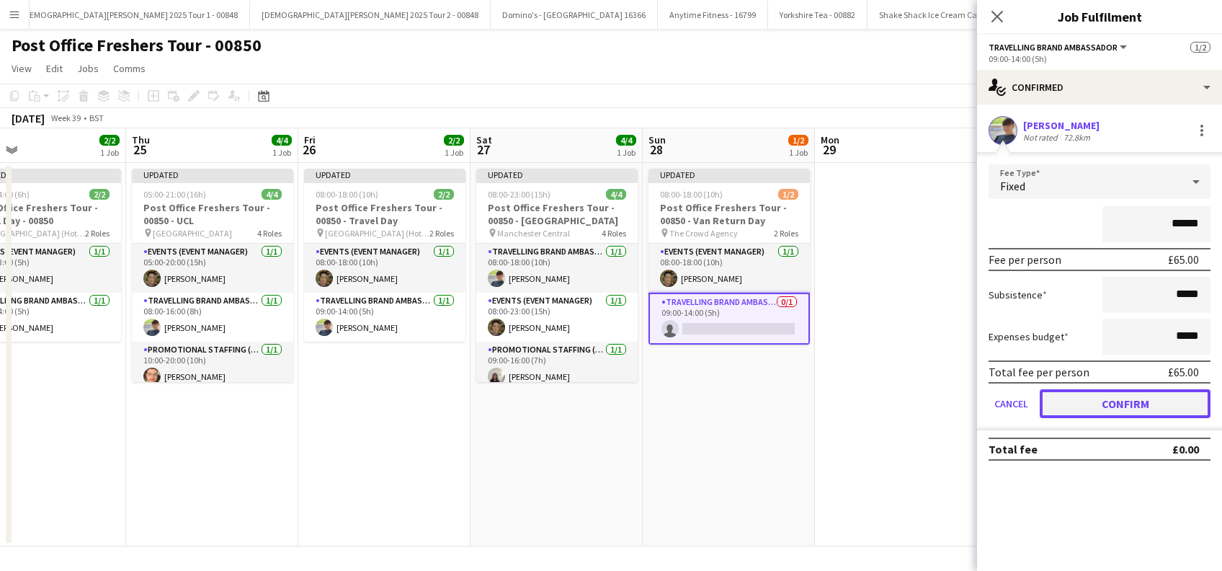
click at [1107, 405] on button "Confirm" at bounding box center [1125, 403] width 171 height 29
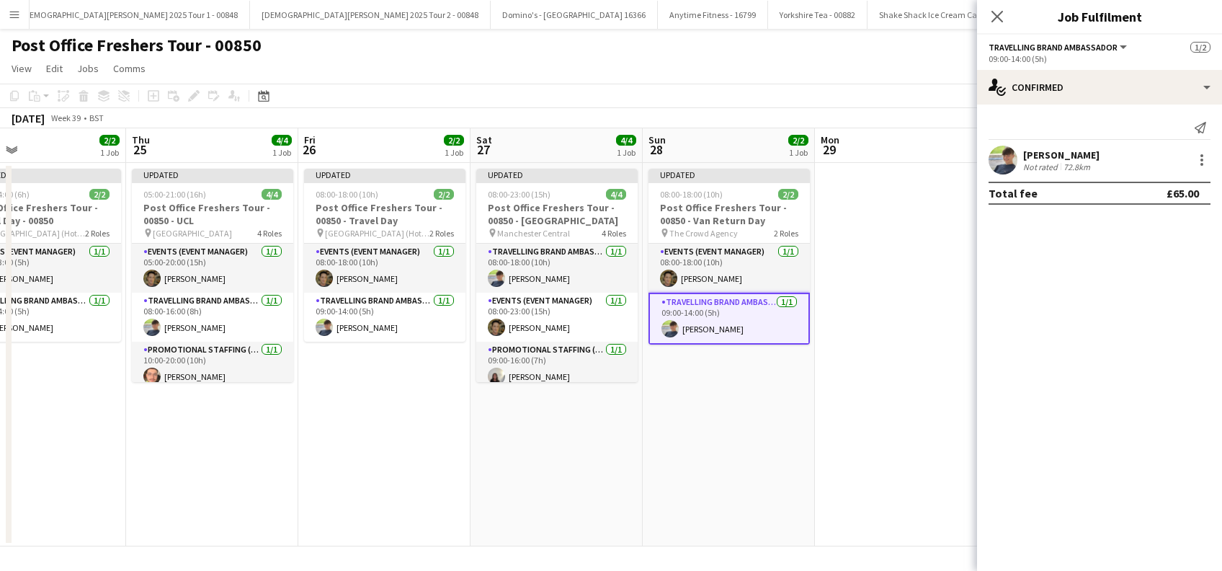
click at [885, 432] on app-date-cell at bounding box center [901, 354] width 172 height 383
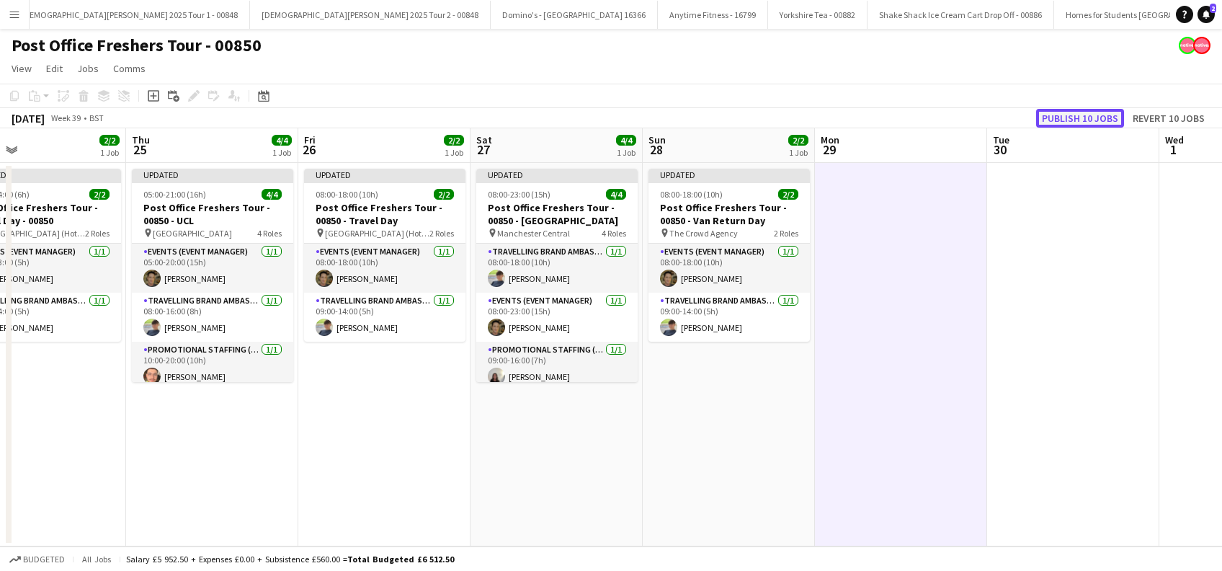
click at [1071, 114] on button "Publish 10 jobs" at bounding box center [1080, 118] width 88 height 19
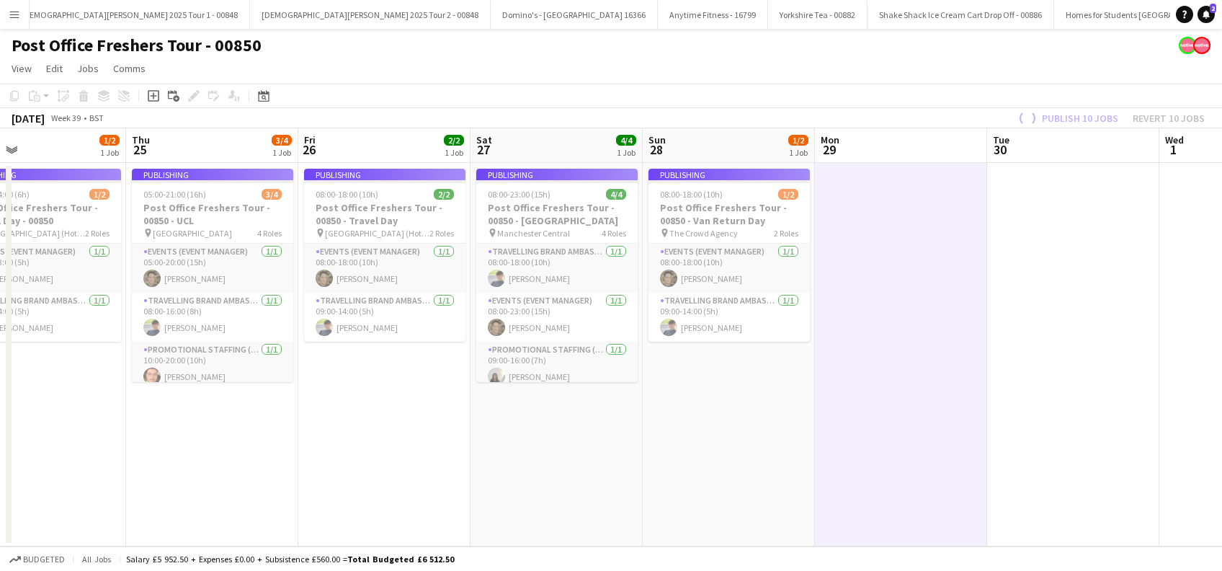
scroll to position [46, 0]
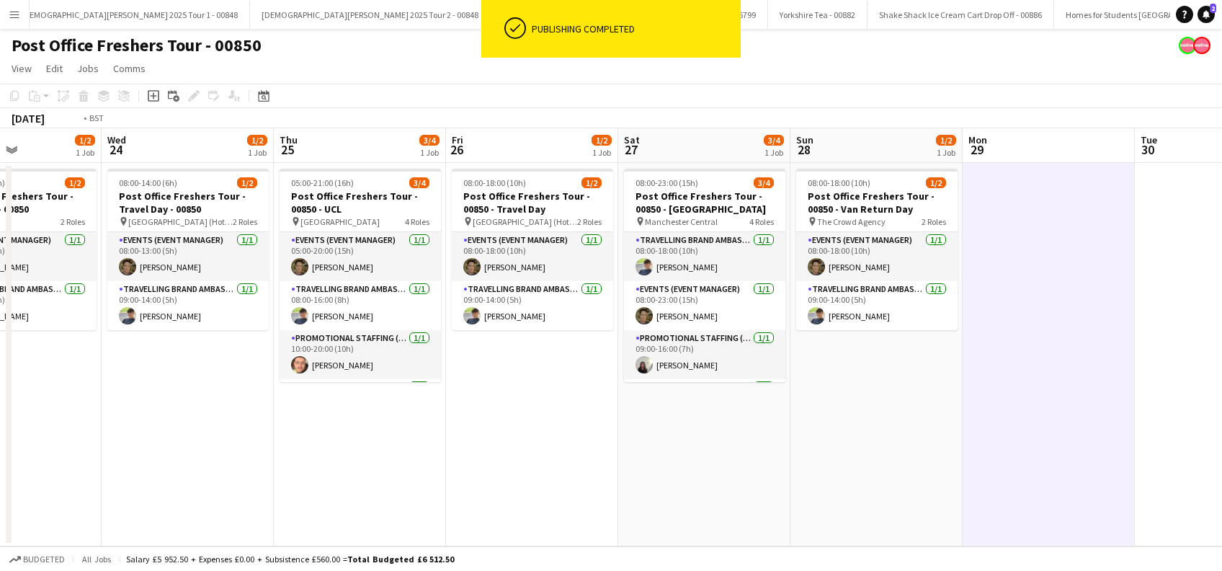
drag, startPoint x: 408, startPoint y: 410, endPoint x: 878, endPoint y: 429, distance: 470.8
click at [899, 428] on app-calendar-viewport "Sun 21 1/2 1 Job Mon 22 3/4 1 Job Tue 23 1/2 1 Job Wed 24 1/2 1 Job Thu 25 3/4 …" at bounding box center [611, 337] width 1222 height 418
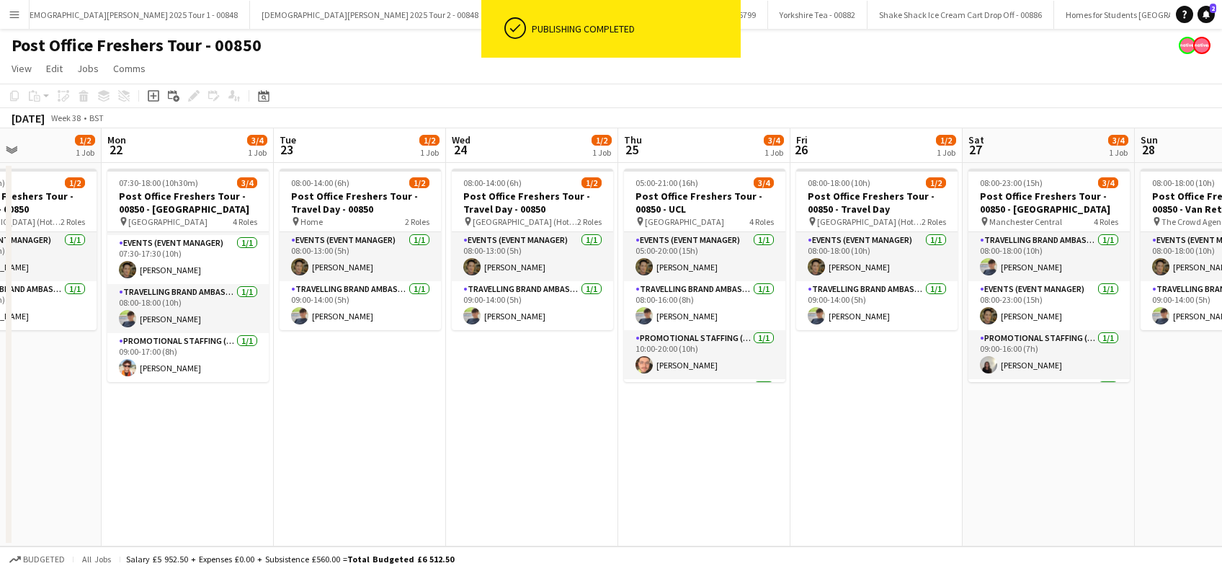
drag, startPoint x: 604, startPoint y: 439, endPoint x: 919, endPoint y: 442, distance: 315.6
click at [919, 442] on app-calendar-viewport "Fri 19 1/2 1 Job Sat 20 3/4 1 Job Sun 21 1/2 1 Job Mon 22 3/4 1 Job Tue 23 1/2 …" at bounding box center [611, 337] width 1222 height 418
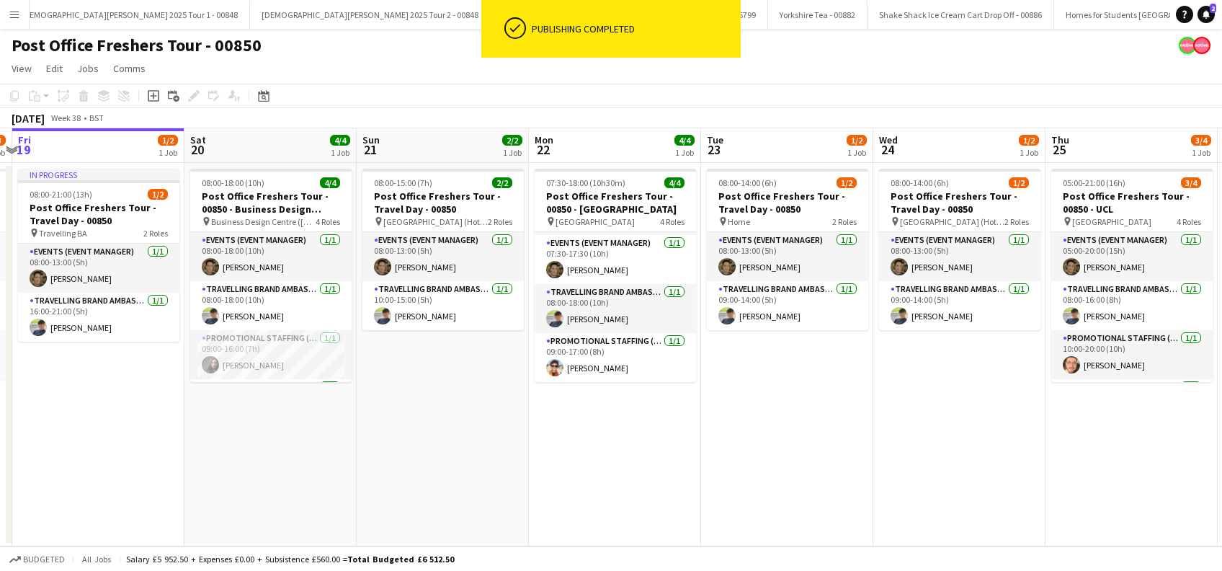
scroll to position [0, 388]
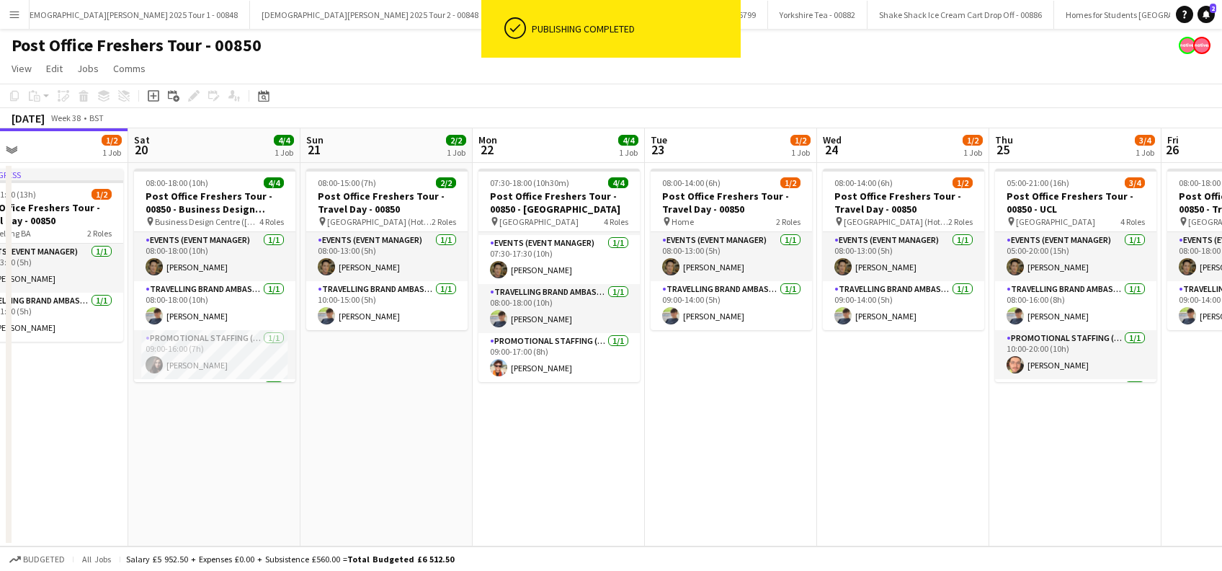
drag, startPoint x: 433, startPoint y: 426, endPoint x: 705, endPoint y: 424, distance: 271.6
click at [705, 424] on app-calendar-viewport "Wed 17 1/1 1 Job Thu 18 2/3 1 Job Fri 19 1/2 1 Job Sat 20 4/4 1 Job Sun 21 2/2 …" at bounding box center [611, 337] width 1222 height 418
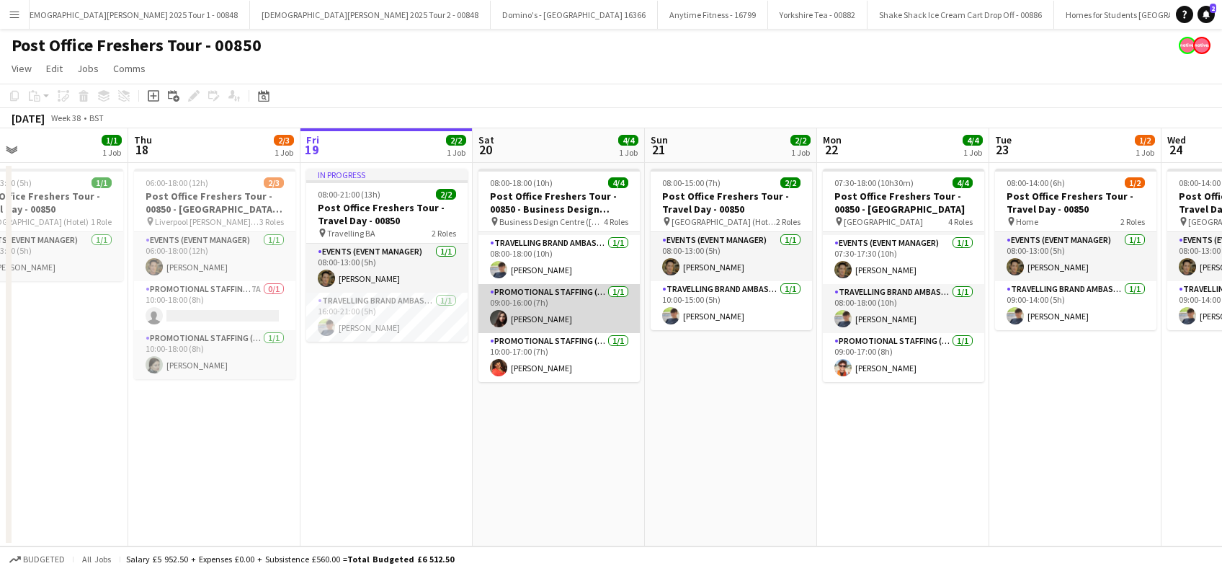
scroll to position [0, 0]
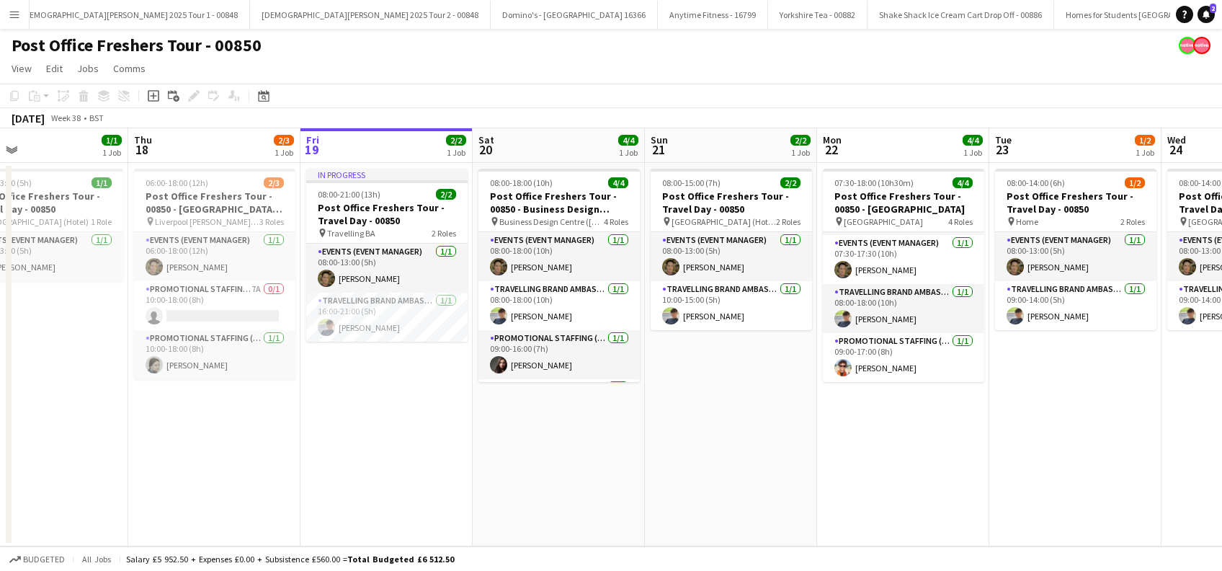
click at [349, 418] on app-date-cell "In progress 08:00-21:00 (13h) 2/2 Post Office Freshers Tour - Travel Day - 0085…" at bounding box center [386, 354] width 172 height 383
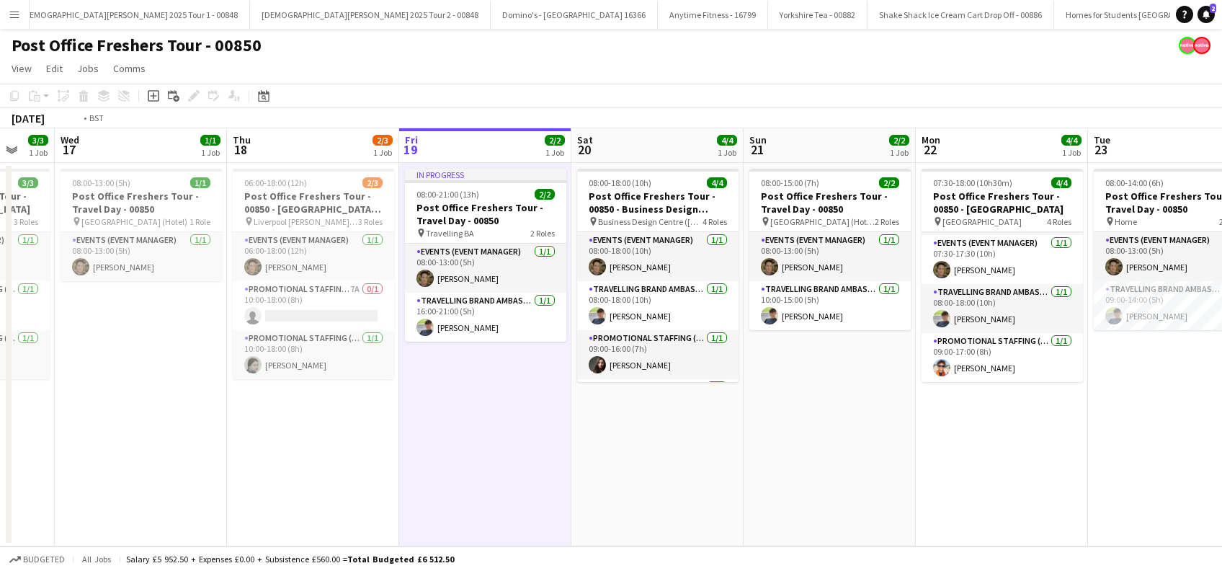
drag, startPoint x: 476, startPoint y: 450, endPoint x: 929, endPoint y: 470, distance: 453.7
click at [929, 470] on app-calendar-viewport "Mon 15 Tue 16 3/3 1 Job Wed 17 1/1 1 Job Thu 18 2/3 1 Job Fri 19 2/2 1 Job Sat …" at bounding box center [611, 337] width 1222 height 418
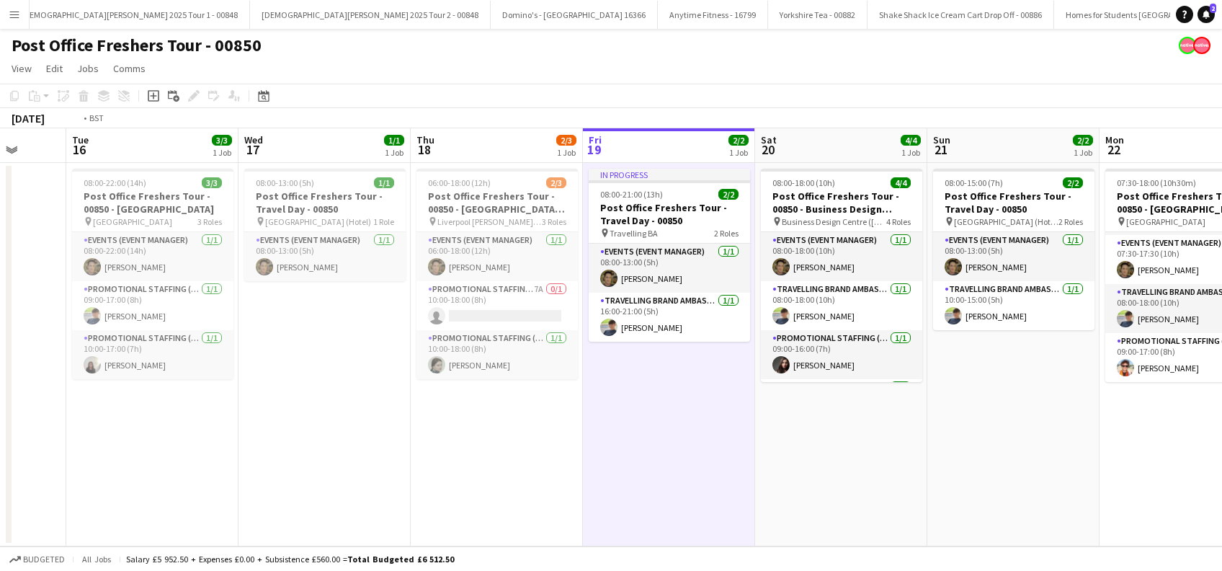
drag, startPoint x: 851, startPoint y: 470, endPoint x: 675, endPoint y: 488, distance: 176.7
click at [676, 488] on app-calendar-viewport "Fri 12 3/3 1 Job Sat 13 1/1 1 Job Sun 14 Mon 15 Tue 16 3/3 1 Job Wed 17 1/1 1 J…" at bounding box center [611, 337] width 1222 height 418
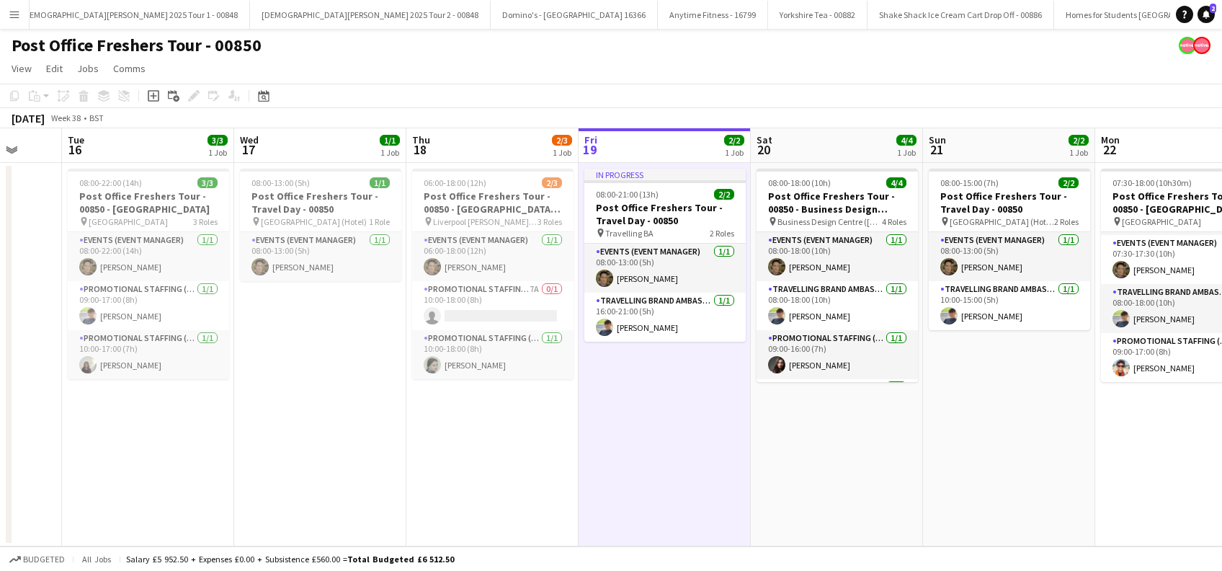
scroll to position [0, 396]
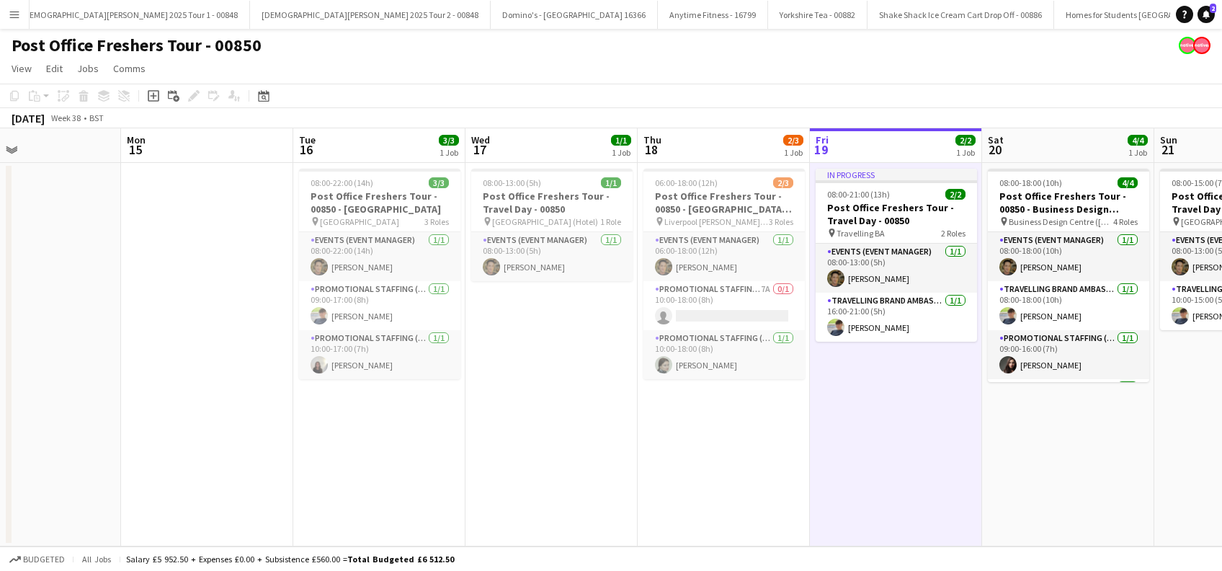
drag, startPoint x: 865, startPoint y: 472, endPoint x: 579, endPoint y: 487, distance: 285.7
click at [579, 487] on app-calendar-viewport "Fri 12 3/3 1 Job Sat 13 1/1 1 Job Sun 14 Mon 15 Tue 16 3/3 1 Job Wed 17 1/1 1 J…" at bounding box center [611, 337] width 1222 height 418
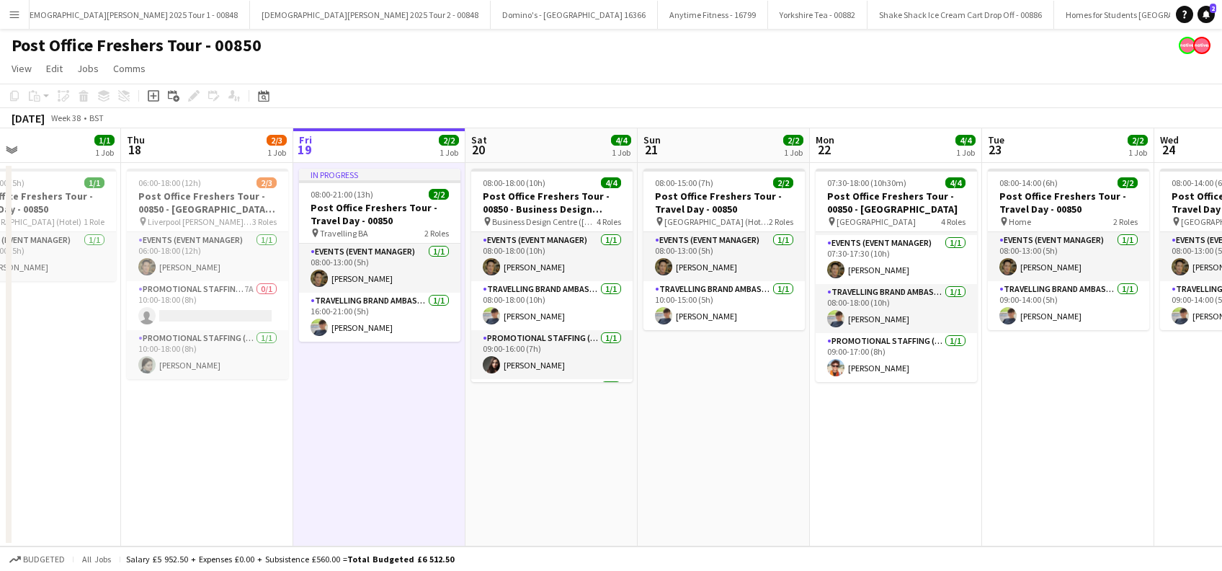
click at [374, 435] on app-date-cell "In progress 08:00-21:00 (13h) 2/2 Post Office Freshers Tour - Travel Day - 0085…" at bounding box center [379, 354] width 172 height 383
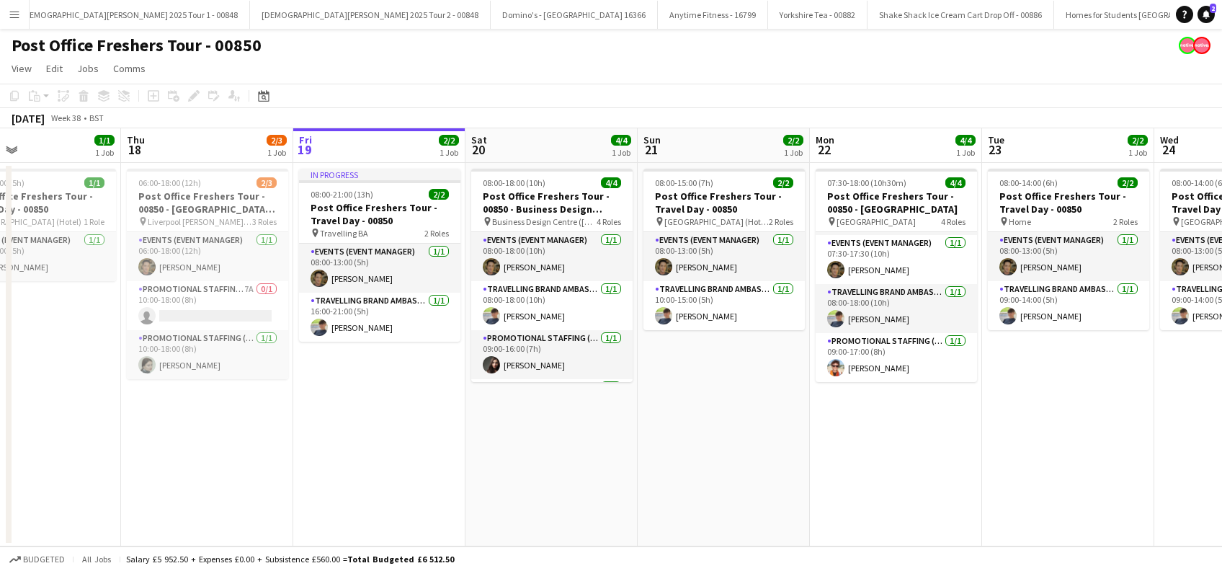
drag, startPoint x: 571, startPoint y: 439, endPoint x: 678, endPoint y: 444, distance: 106.7
click at [572, 439] on app-date-cell "08:00-18:00 (10h) 4/4 Post Office Freshers Tour - 00850 - Business Design Centr…" at bounding box center [551, 354] width 172 height 383
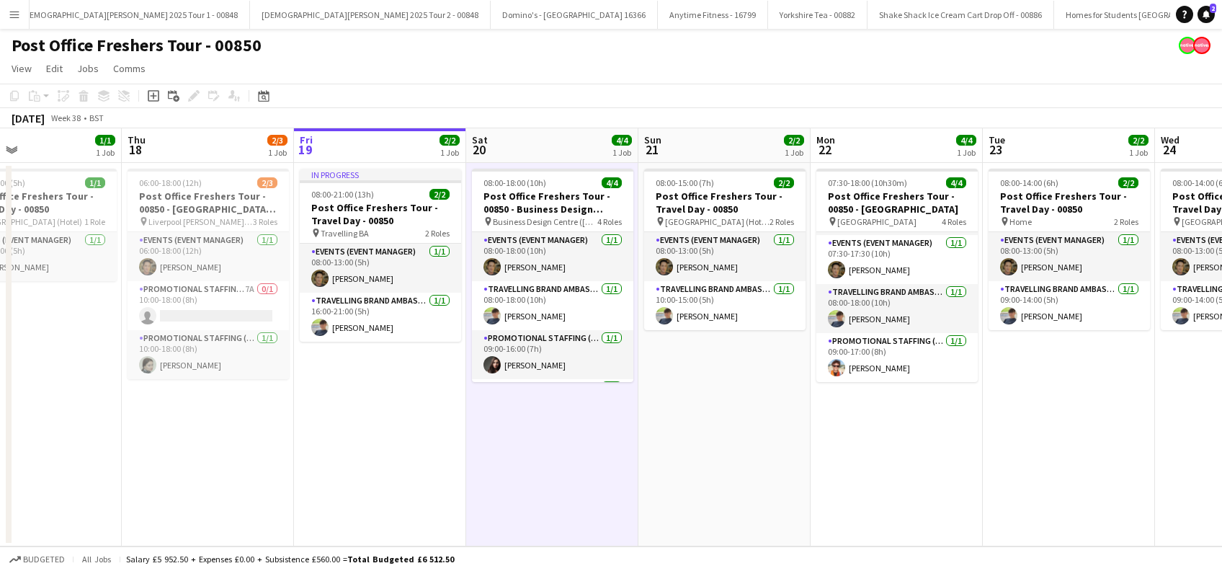
drag, startPoint x: 678, startPoint y: 444, endPoint x: 756, endPoint y: 451, distance: 78.1
click at [680, 444] on app-date-cell "08:00-15:00 (7h) 2/2 Post Office Freshers Tour - Travel Day - 00850 pin Leeds (…" at bounding box center [724, 354] width 172 height 383
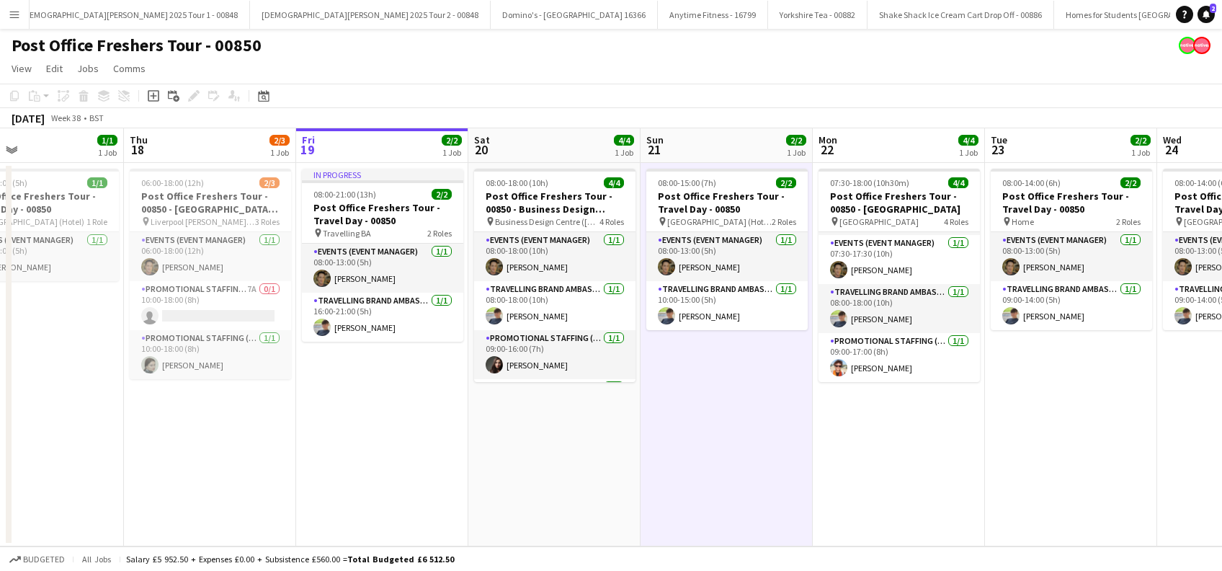
click at [862, 453] on app-date-cell "07:30-18:00 (10h30m) 4/4 Post Office Freshers Tour - 00850 - Leeds University p…" at bounding box center [899, 354] width 172 height 383
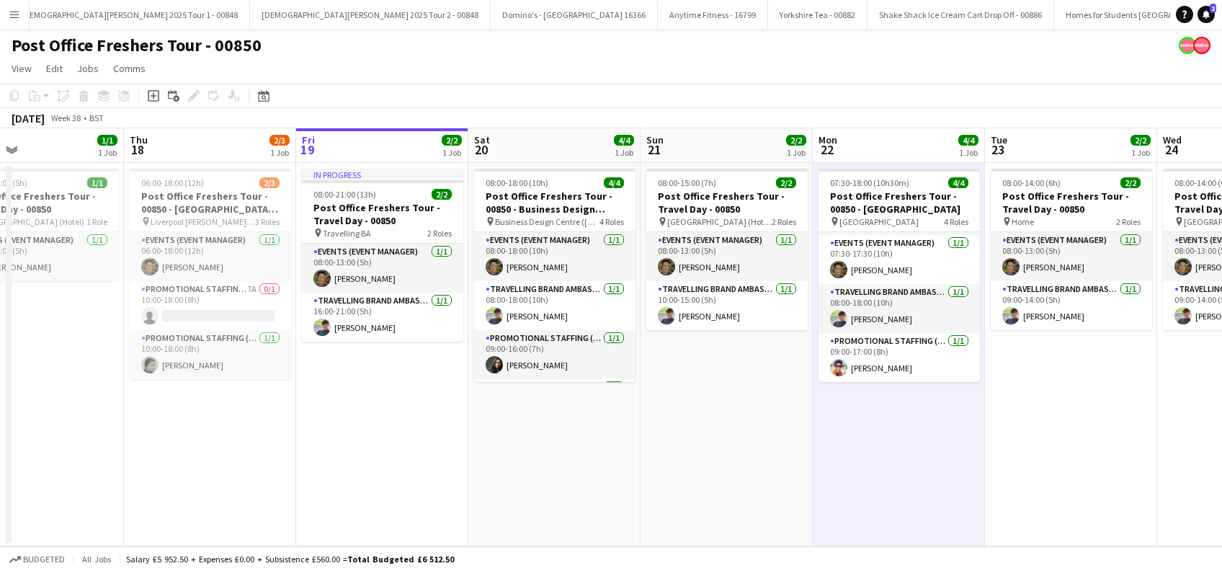
click at [561, 444] on app-date-cell "08:00-18:00 (10h) 4/4 Post Office Freshers Tour - 00850 - Business Design Centr…" at bounding box center [554, 354] width 172 height 383
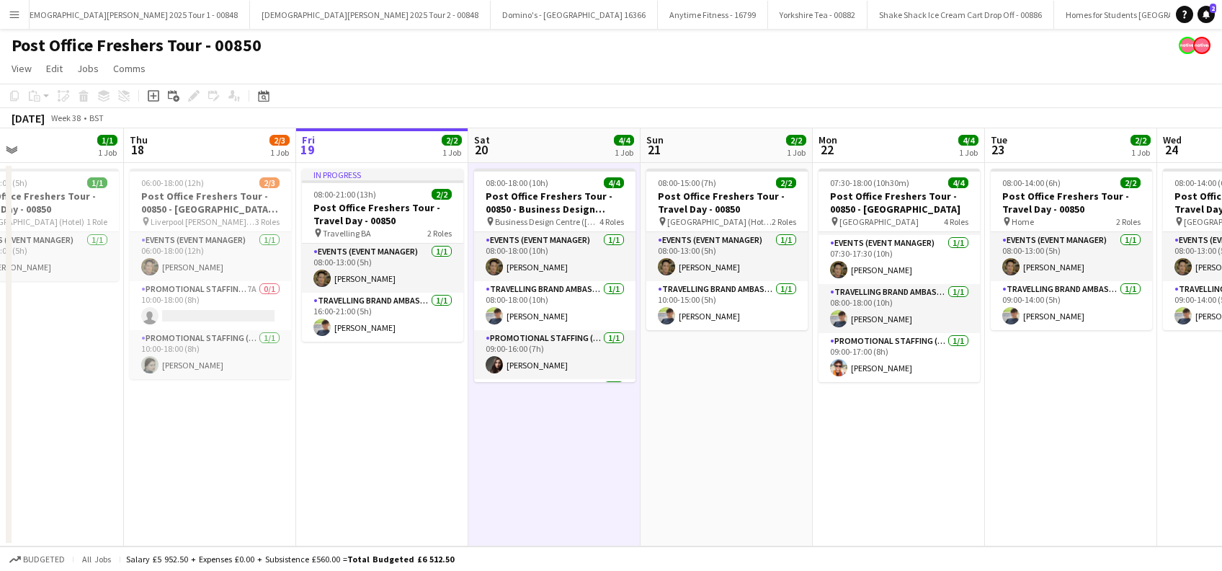
drag, startPoint x: 685, startPoint y: 426, endPoint x: 788, endPoint y: 426, distance: 103.0
click at [686, 426] on app-date-cell "08:00-15:00 (7h) 2/2 Post Office Freshers Tour - Travel Day - 00850 pin Leeds (…" at bounding box center [727, 354] width 172 height 383
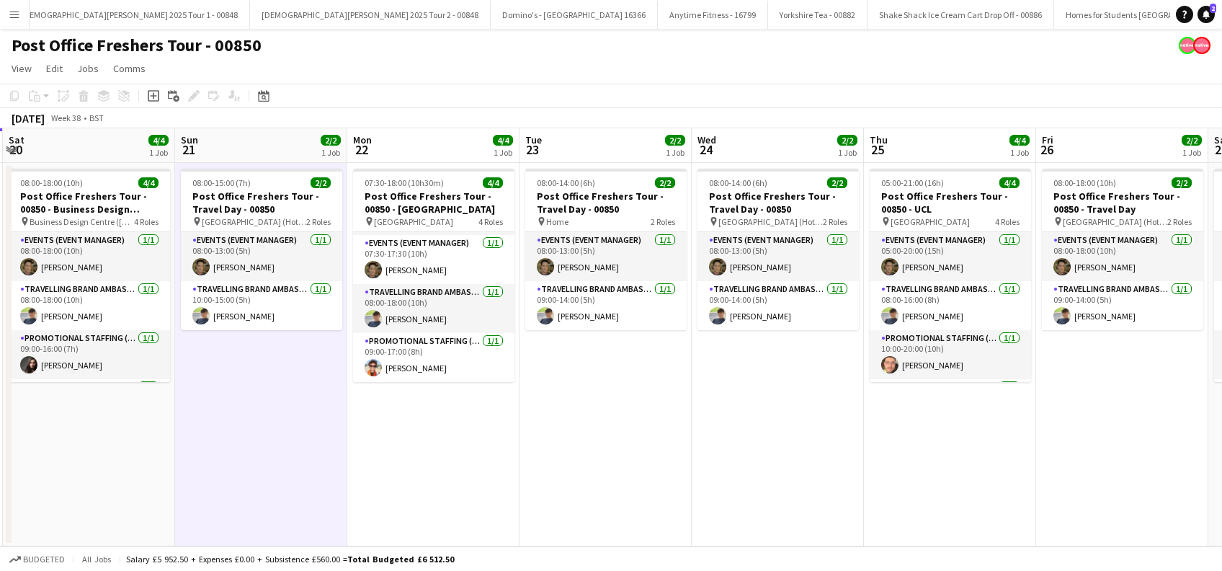
drag, startPoint x: 1058, startPoint y: 453, endPoint x: 245, endPoint y: 491, distance: 813.6
click at [245, 491] on app-calendar-viewport "Wed 17 1/1 1 Job Thu 18 2/3 1 Job Fri 19 2/2 1 Job Sat 20 4/4 1 Job Sun 21 2/2 …" at bounding box center [611, 337] width 1222 height 418
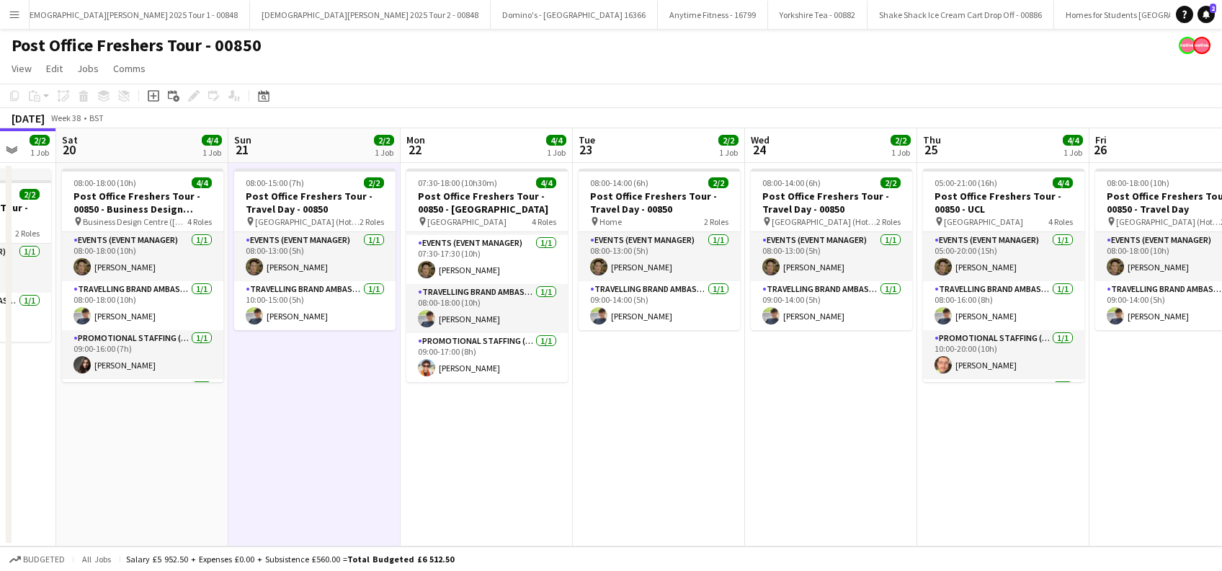
drag, startPoint x: 636, startPoint y: 476, endPoint x: 829, endPoint y: 455, distance: 194.3
click at [844, 454] on app-calendar-viewport "Thu 18 2/3 1 Job Fri 19 2/2 1 Job Sat 20 4/4 1 Job Sun 21 2/2 1 Job Mon 22 4/4 …" at bounding box center [611, 337] width 1222 height 418
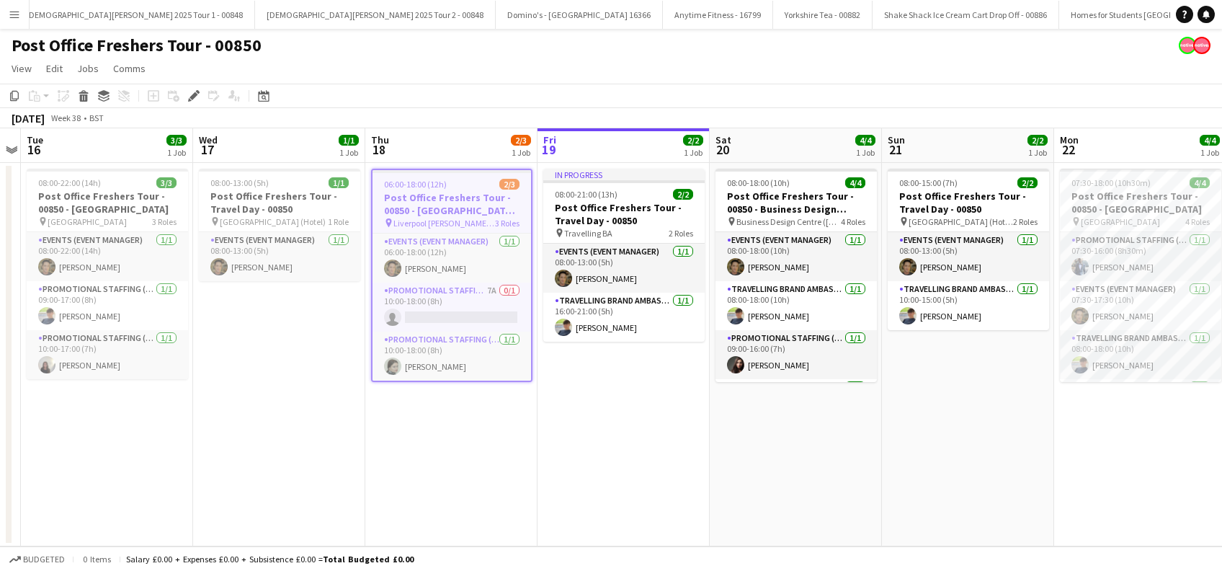
scroll to position [0, 4993]
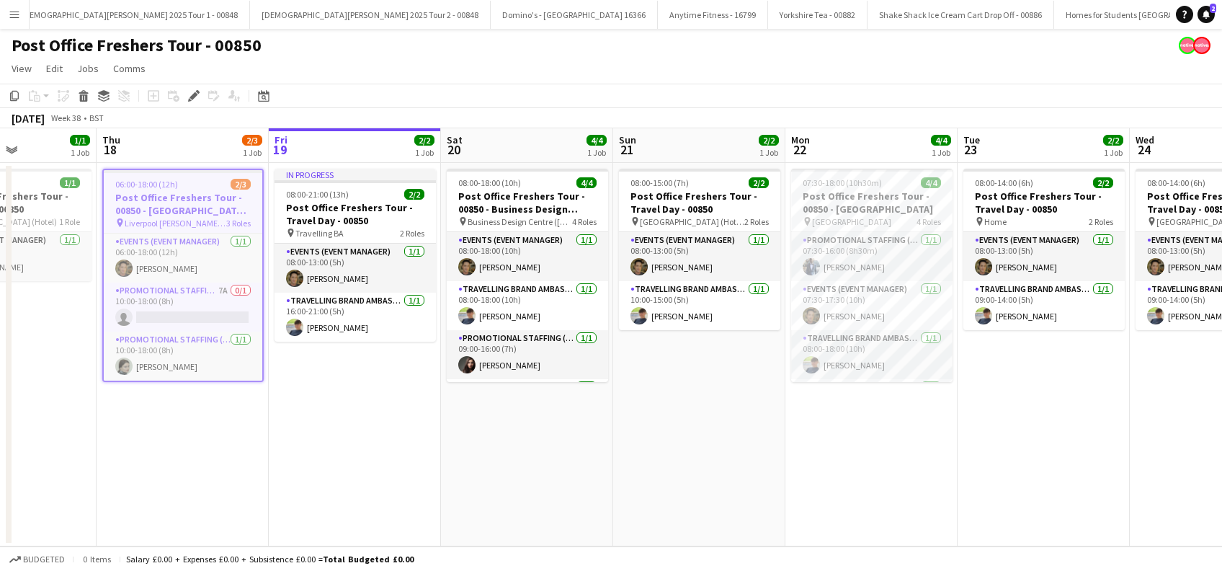
drag, startPoint x: 599, startPoint y: 425, endPoint x: 331, endPoint y: 463, distance: 271.4
click at [331, 463] on app-calendar-viewport "Mon 15 Tue 16 3/3 1 Job Wed 17 1/1 1 Job Thu 18 2/3 1 Job Fri 19 2/2 1 Job Sat …" at bounding box center [611, 337] width 1222 height 418
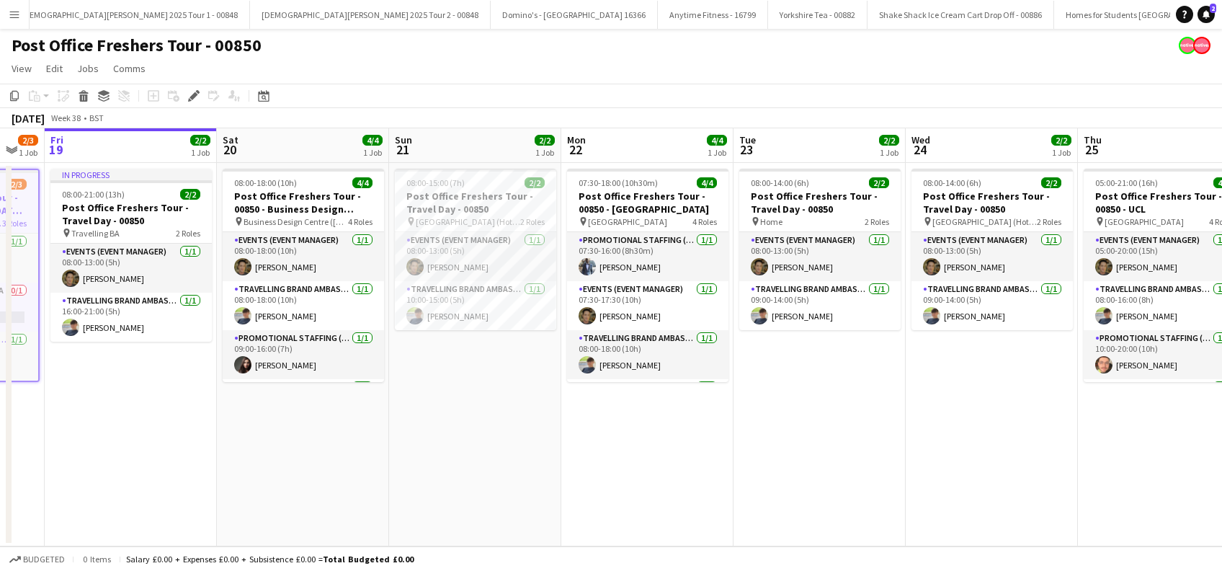
scroll to position [0, 666]
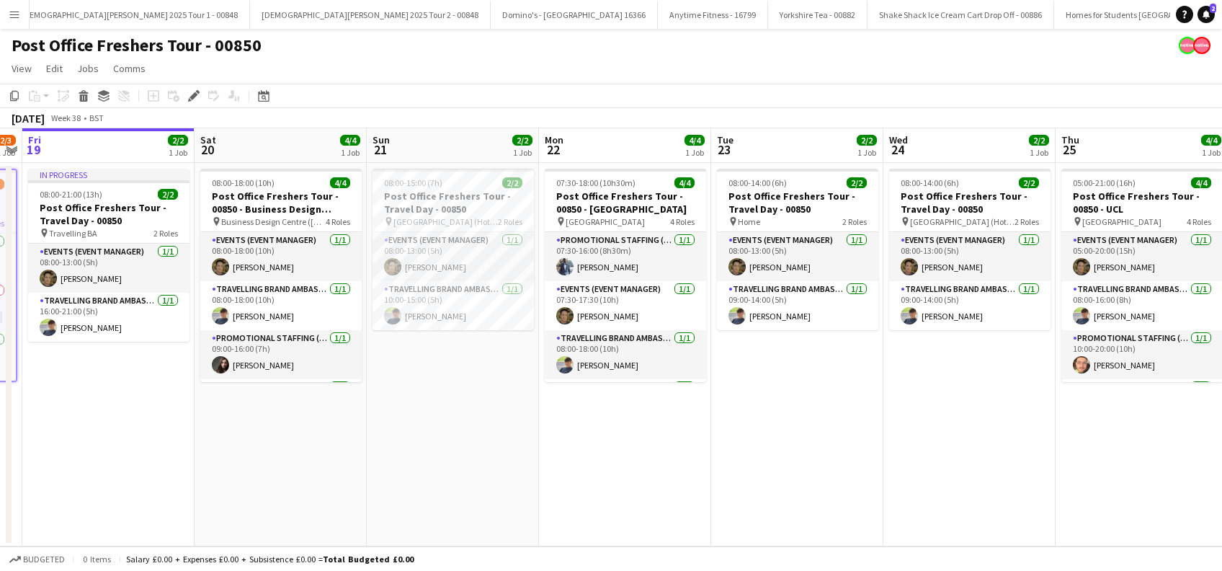
drag, startPoint x: 722, startPoint y: 432, endPoint x: 476, endPoint y: 461, distance: 247.4
click at [476, 461] on app-calendar-viewport "Mon 15 Tue 16 3/3 1 Job Wed 17 1/1 1 Job Thu 18 2/3 1 Job Fri 19 2/2 1 Job Sat …" at bounding box center [611, 337] width 1222 height 418
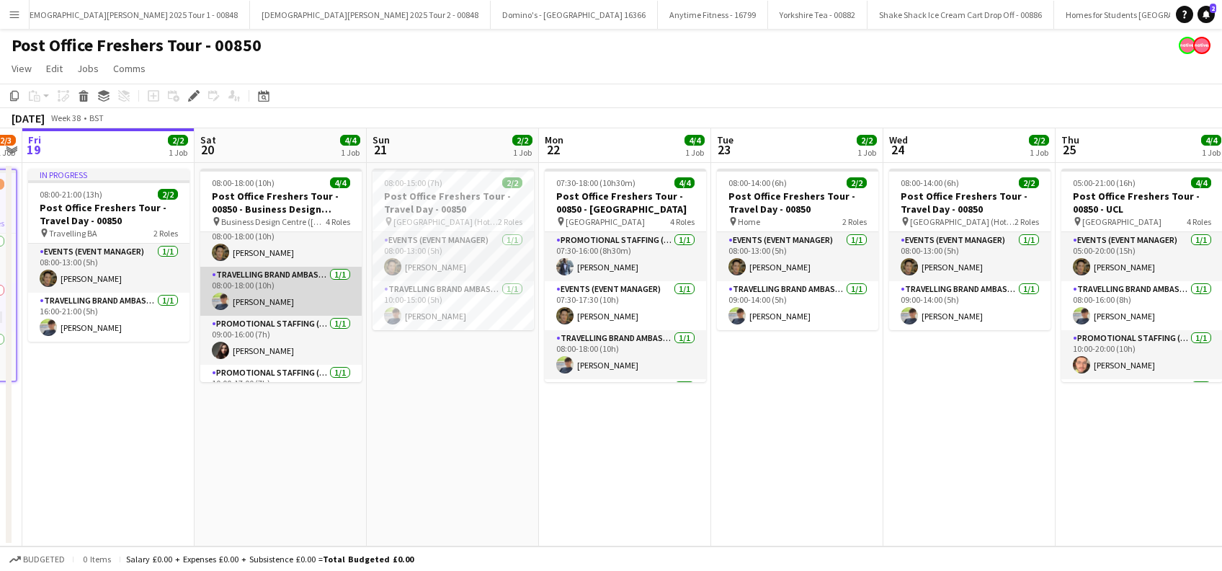
scroll to position [0, 0]
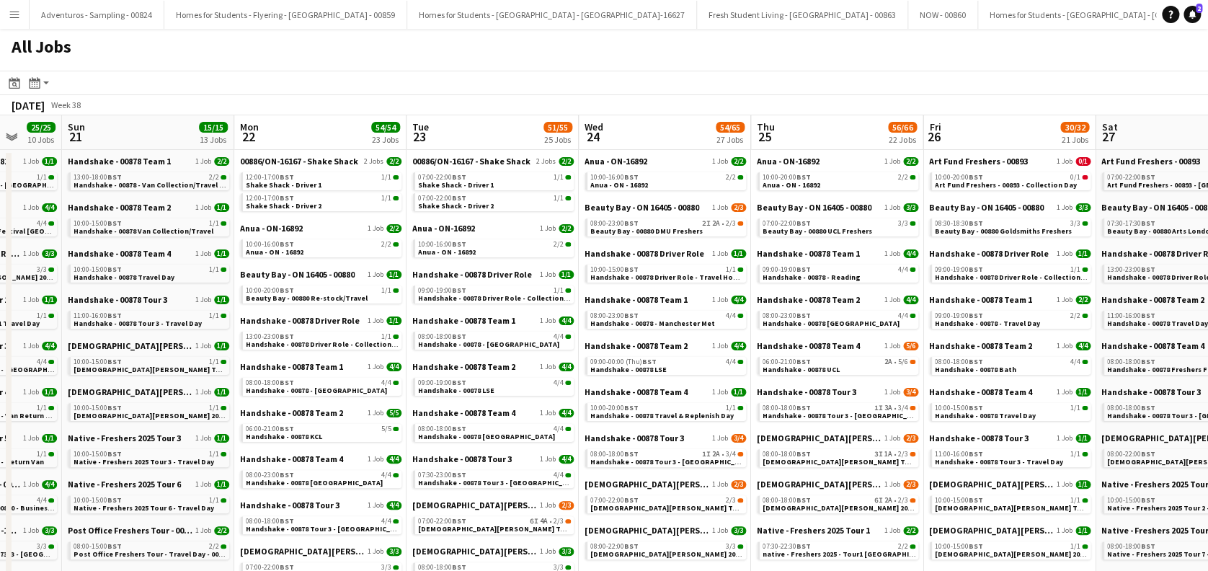
drag, startPoint x: 853, startPoint y: 355, endPoint x: 383, endPoint y: 384, distance: 470.6
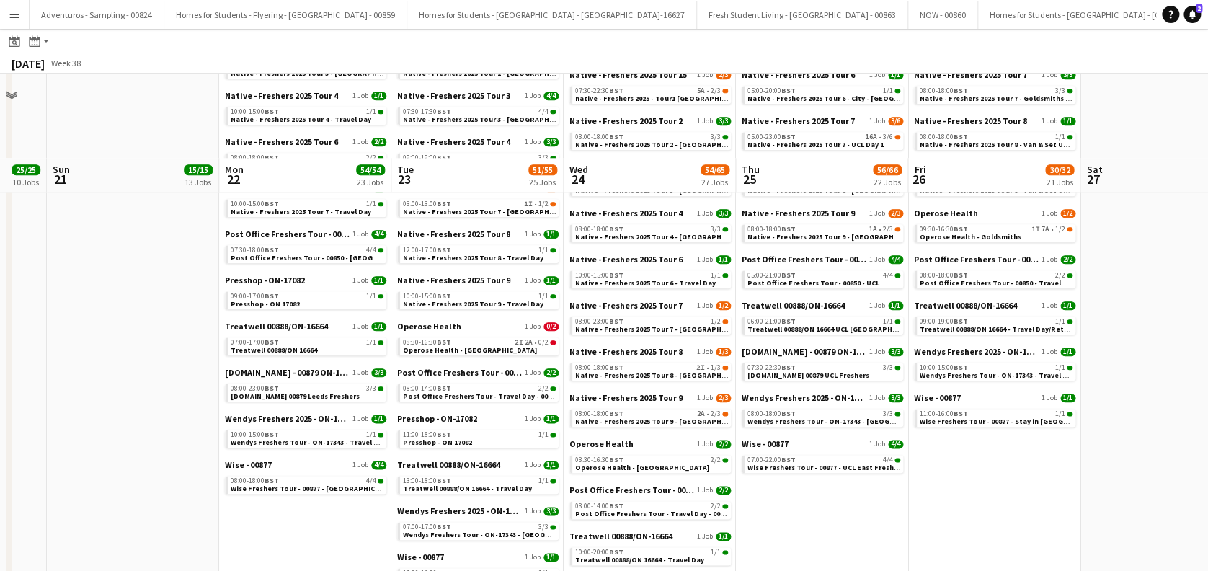
scroll to position [768, 0]
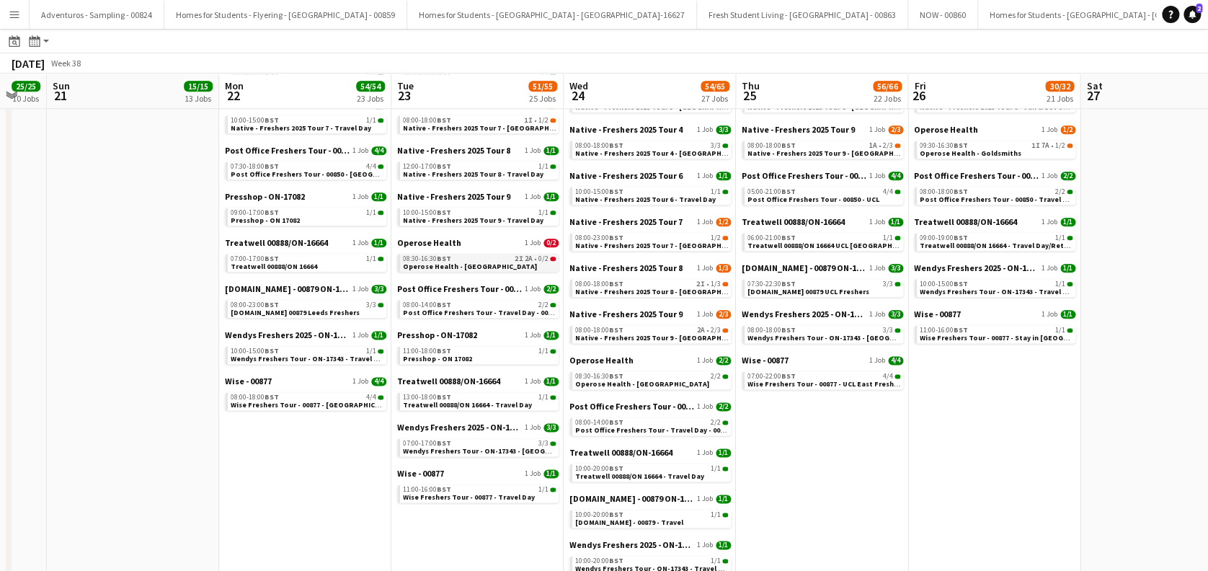
click at [484, 262] on span "Operose Health - [GEOGRAPHIC_DATA]" at bounding box center [470, 266] width 134 height 9
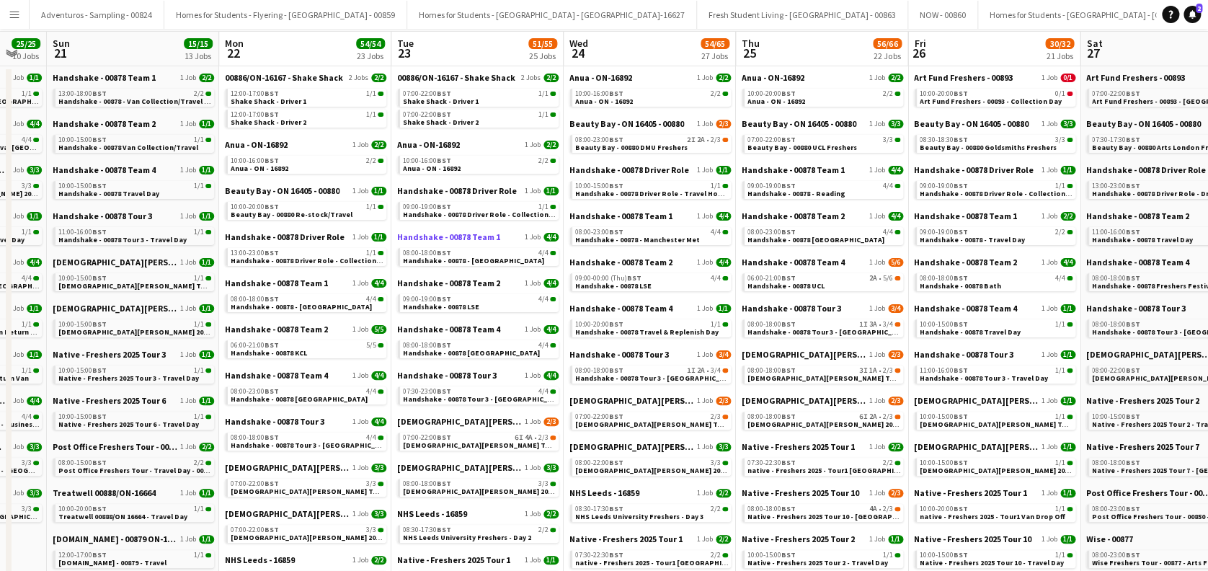
scroll to position [0, 0]
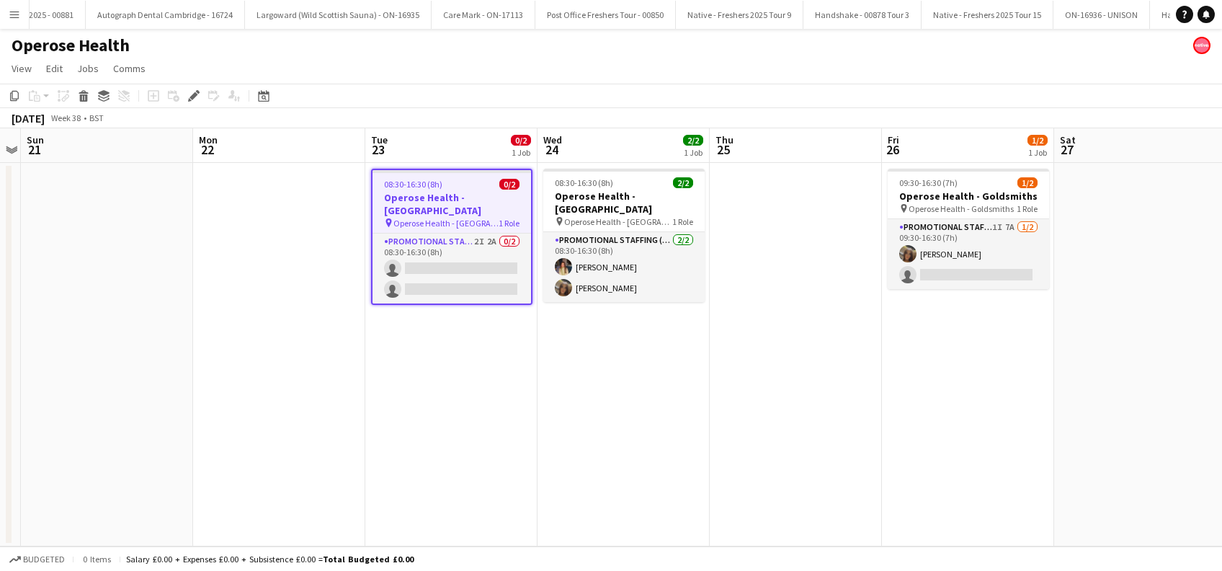
click at [495, 431] on app-date-cell "08:30-16:30 (8h) 0/2 Operose Health - [GEOGRAPHIC_DATA] pin Operose Health - Le…" at bounding box center [451, 354] width 172 height 383
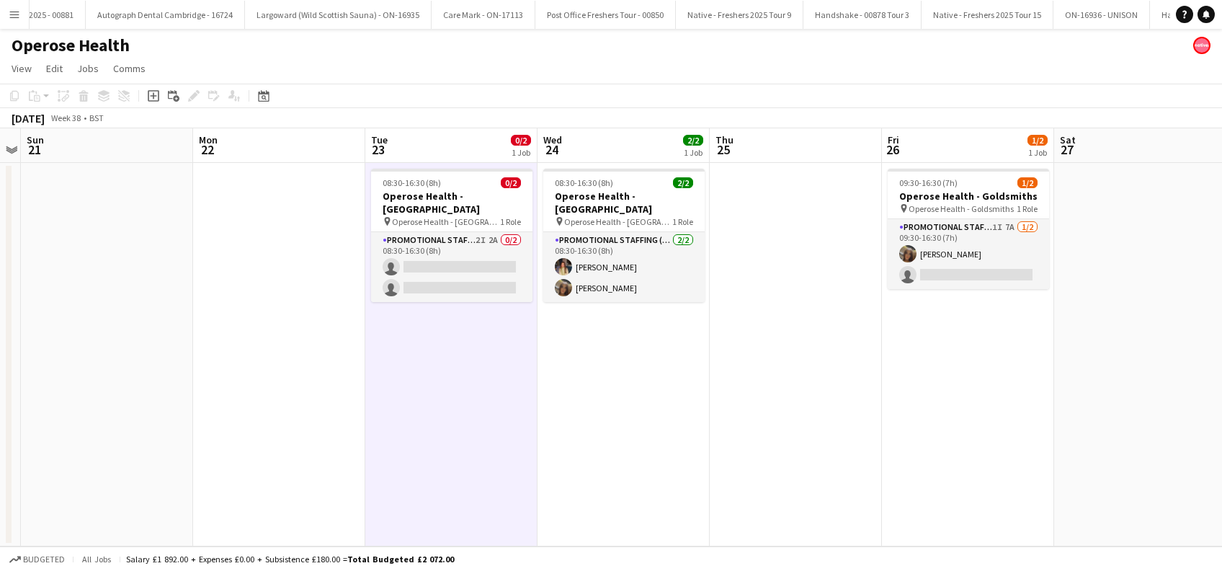
click at [669, 428] on app-date-cell "08:30-16:30 (8h) 2/2 Operose Health - [GEOGRAPHIC_DATA] pin Operose Health - Le…" at bounding box center [623, 354] width 172 height 383
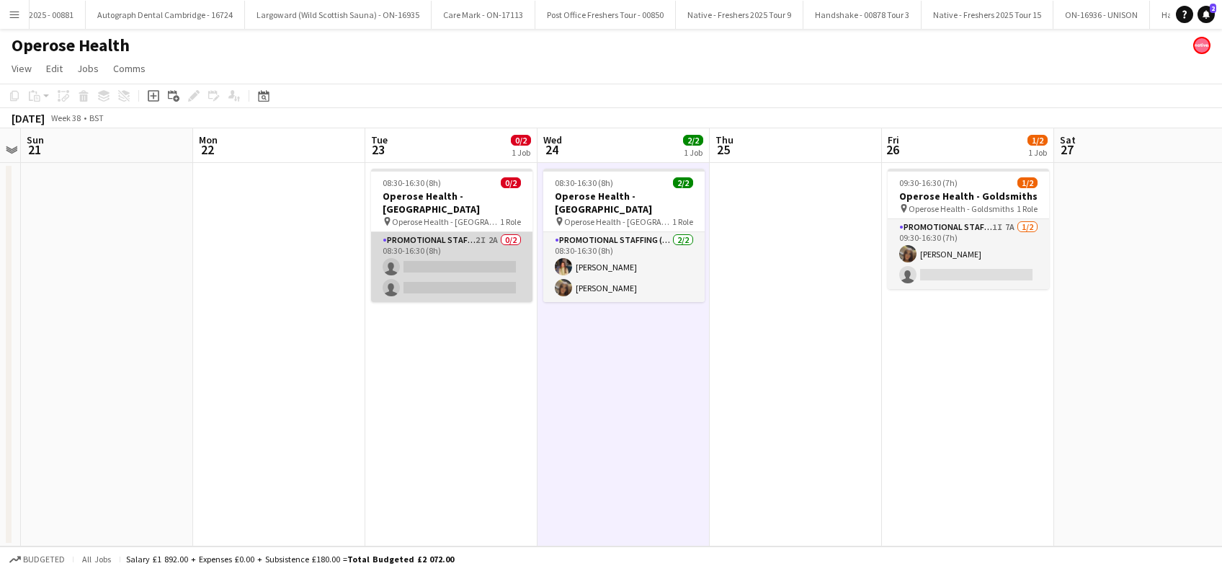
click at [463, 255] on app-card-role "Promotional Staffing (Brand Ambassadors) 2I 2A 0/2 08:30-16:30 (8h) single-neut…" at bounding box center [451, 267] width 161 height 70
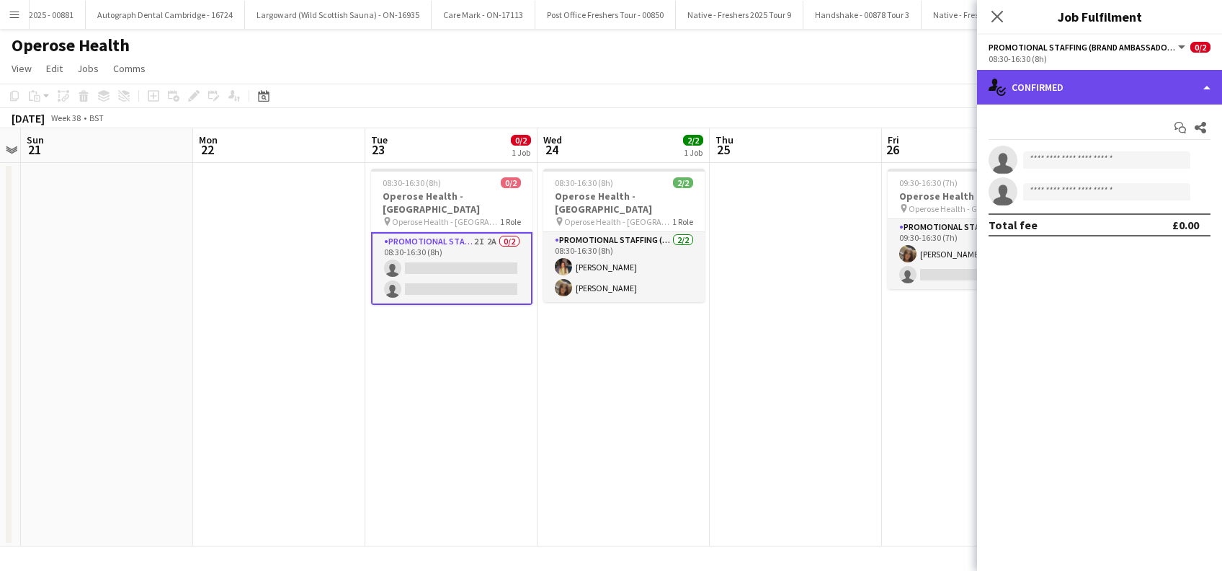
click at [1075, 82] on div "single-neutral-actions-check-2 Confirmed" at bounding box center [1099, 87] width 245 height 35
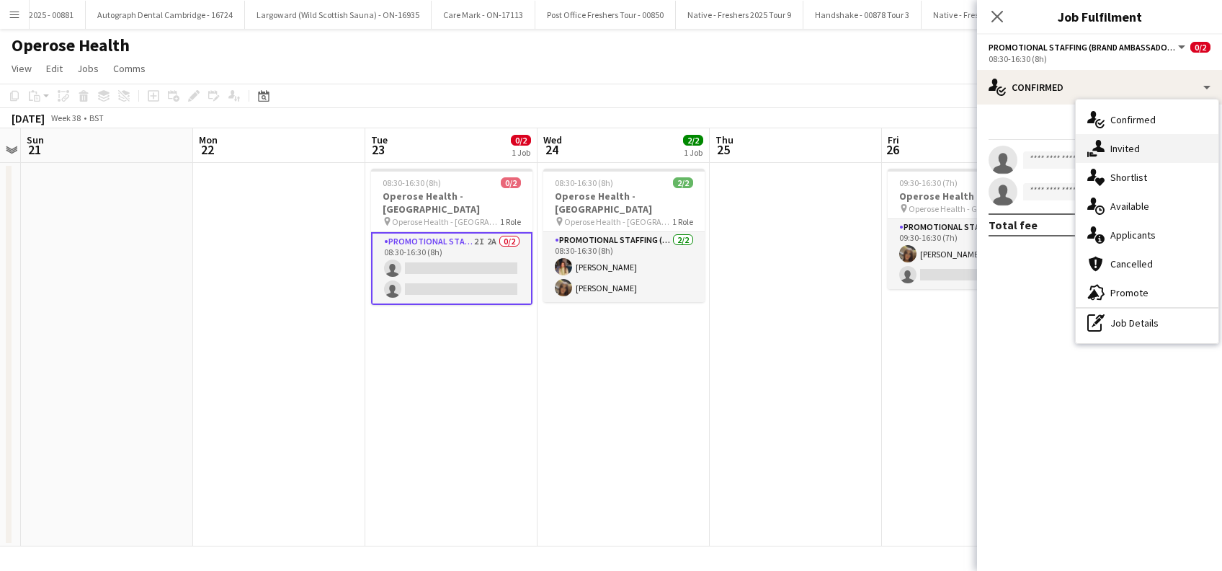
click at [1141, 145] on div "single-neutral-actions-share-1 Invited" at bounding box center [1147, 148] width 143 height 29
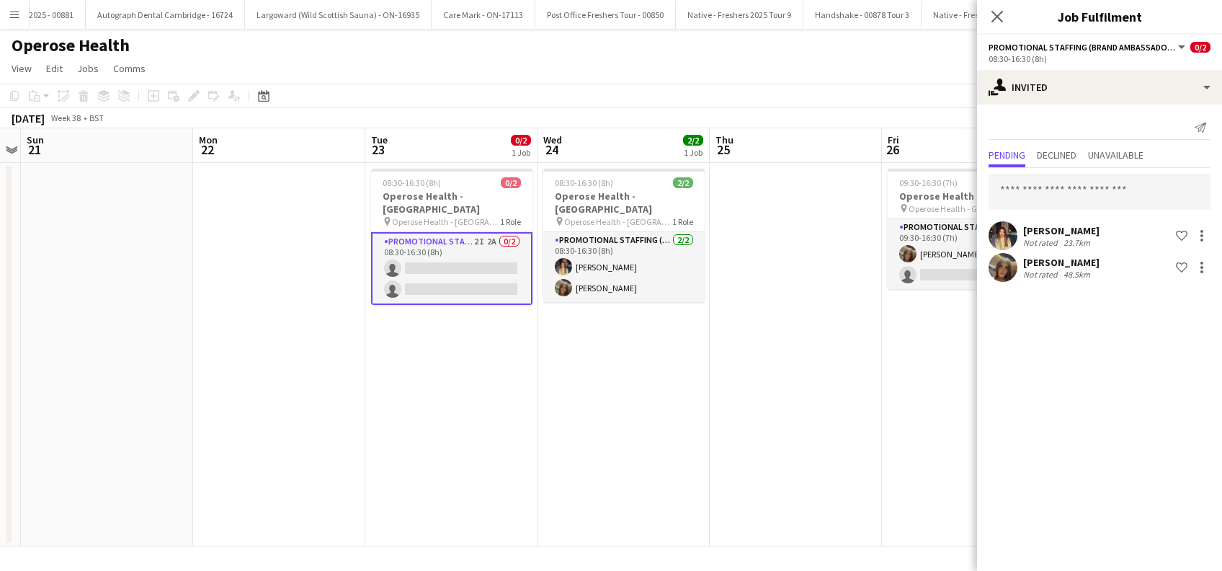
click at [612, 353] on app-date-cell "08:30-16:30 (8h) 2/2 Operose Health - [GEOGRAPHIC_DATA] pin Operose Health - Le…" at bounding box center [623, 354] width 172 height 383
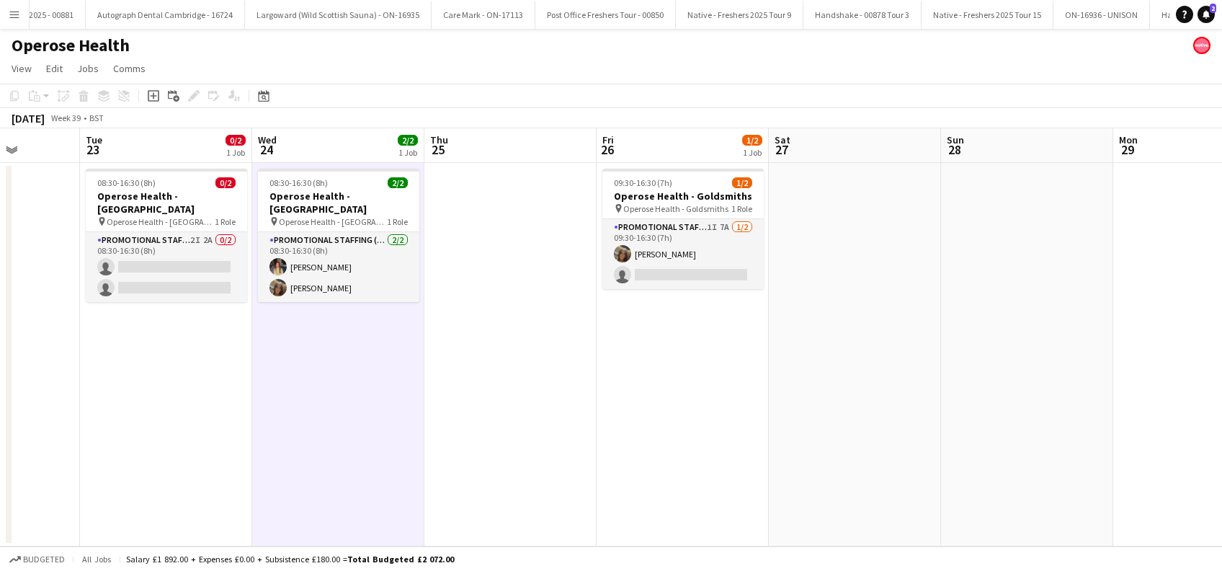
drag, startPoint x: 1035, startPoint y: 367, endPoint x: 744, endPoint y: 408, distance: 294.0
click at [732, 416] on app-calendar-viewport "Sat 20 Sun 21 Mon 22 Tue 23 0/2 1 Job Wed 24 2/2 1 Job Thu 25 Fri 26 1/2 1 Job …" at bounding box center [611, 337] width 1222 height 418
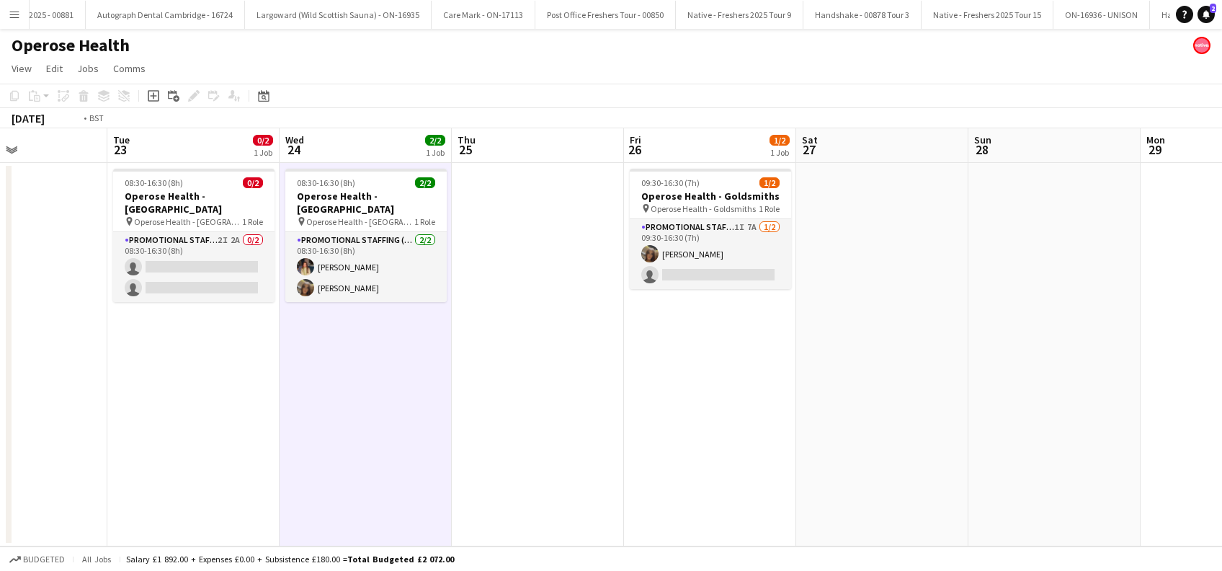
drag, startPoint x: 1003, startPoint y: 387, endPoint x: 1225, endPoint y: 383, distance: 221.9
click at [1221, 383] on html "Menu Boards Boards Boards All jobs Status Workforce Workforce My Workforce Recr…" at bounding box center [611, 285] width 1222 height 571
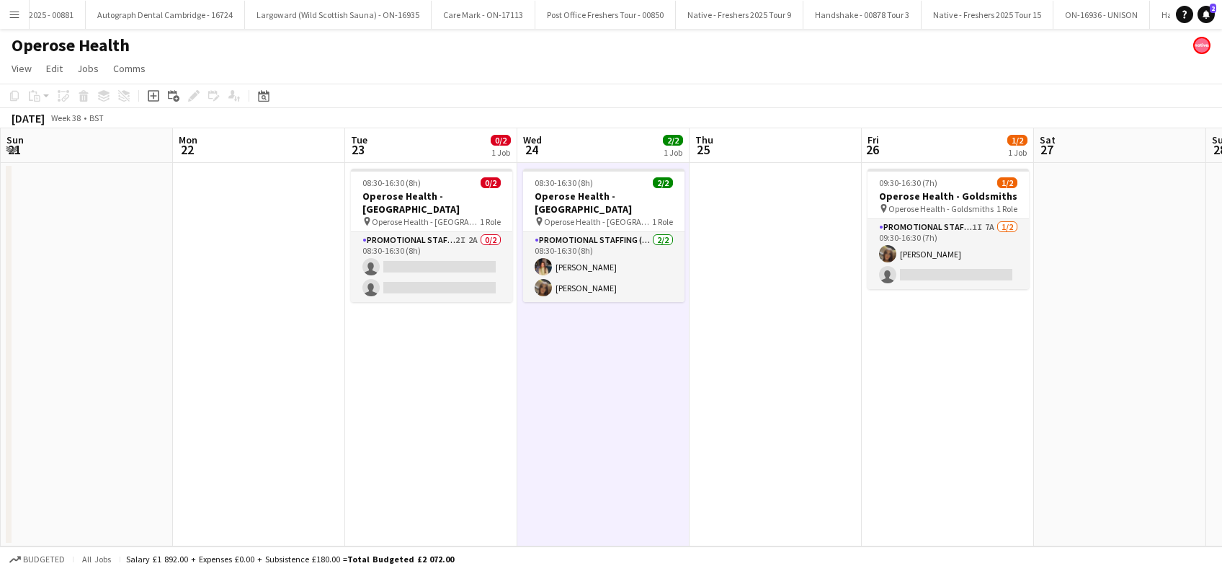
scroll to position [0, 326]
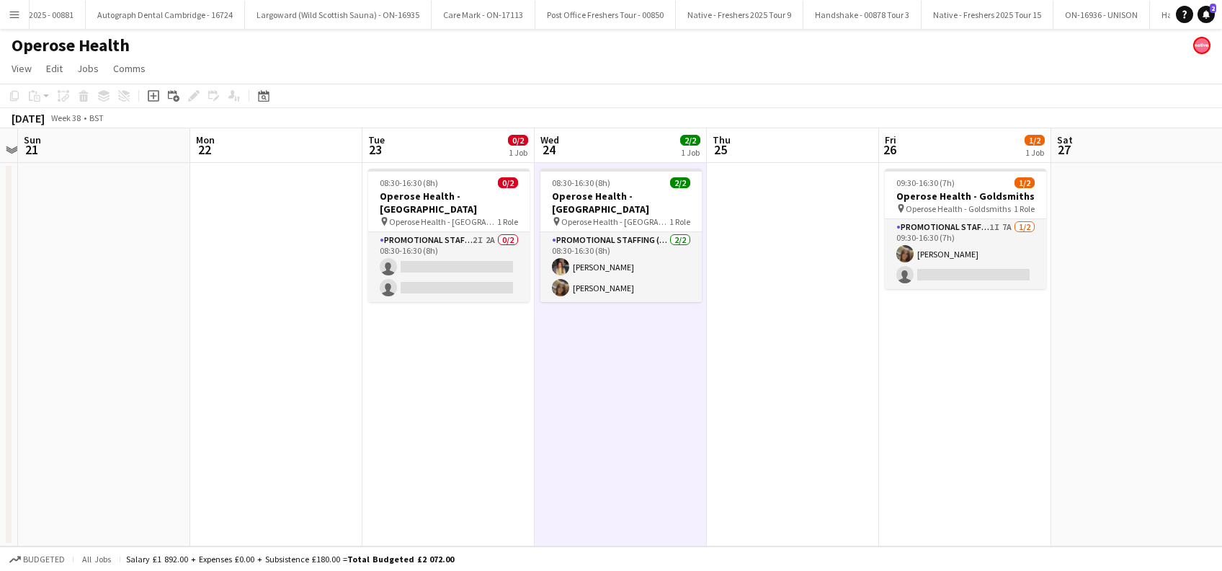
drag, startPoint x: 744, startPoint y: 390, endPoint x: 826, endPoint y: 388, distance: 82.9
click at [826, 388] on app-calendar-viewport "Fri 19 2/2 1 Job Sat 20 Sun 21 Mon 22 Tue 23 0/2 1 Job Wed 24 2/2 1 Job Thu 25 …" at bounding box center [611, 337] width 1222 height 418
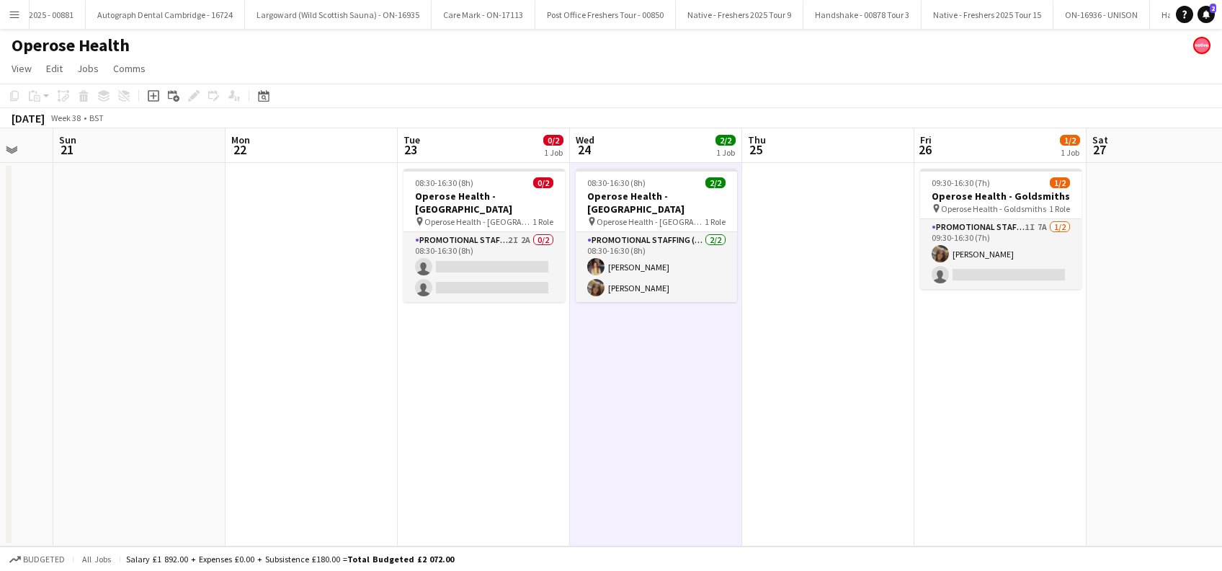
drag, startPoint x: 456, startPoint y: 412, endPoint x: 818, endPoint y: 412, distance: 361.7
click at [818, 412] on app-calendar-viewport "Fri 19 2/2 1 Job Sat 20 Sun 21 Mon 22 Tue 23 0/2 1 Job Wed 24 2/2 1 Job Thu 25 …" at bounding box center [611, 337] width 1222 height 418
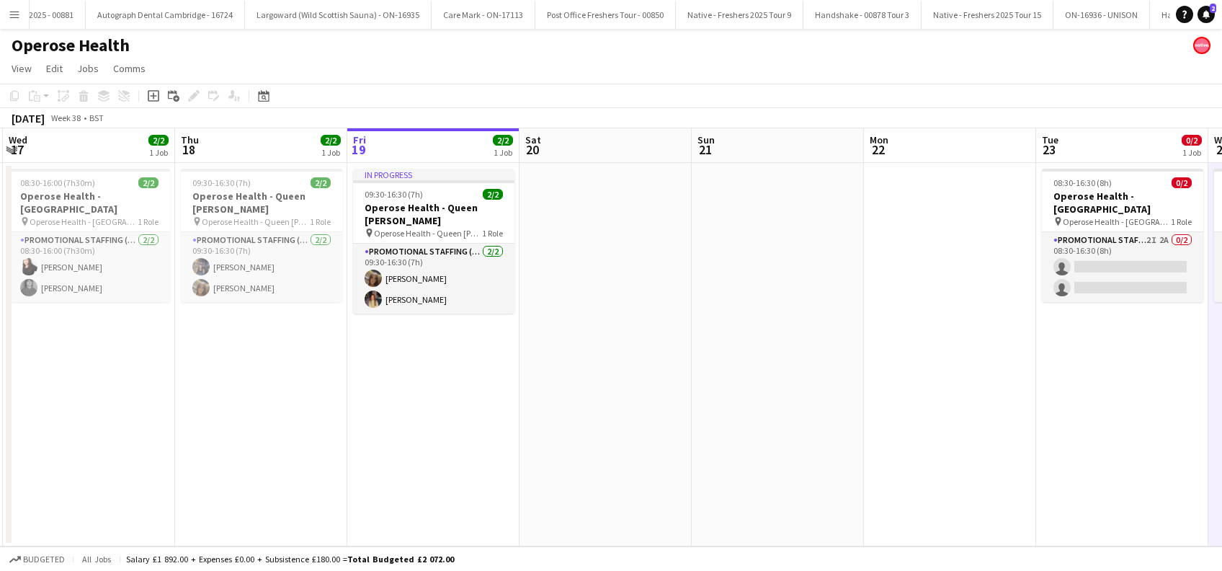
drag, startPoint x: 483, startPoint y: 422, endPoint x: 735, endPoint y: 421, distance: 251.4
click at [735, 421] on app-calendar-viewport "Mon 15 Tue 16 4/4 2 Jobs Wed 17 2/2 1 Job Thu 18 2/2 1 Job Fri 19 2/2 1 Job Sat…" at bounding box center [611, 337] width 1222 height 418
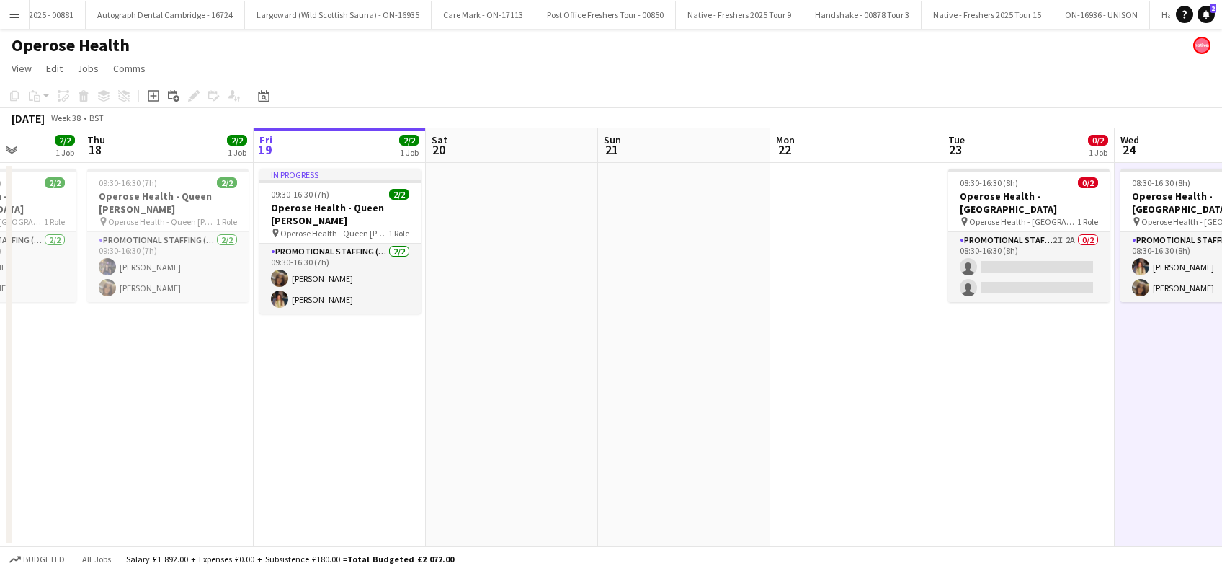
drag, startPoint x: 459, startPoint y: 423, endPoint x: 710, endPoint y: 432, distance: 250.9
click at [710, 432] on app-calendar-viewport "Mon 15 Tue 16 4/4 2 Jobs Wed 17 2/2 1 Job Thu 18 2/2 1 Job Fri 19 2/2 1 Job Sat…" at bounding box center [611, 337] width 1222 height 418
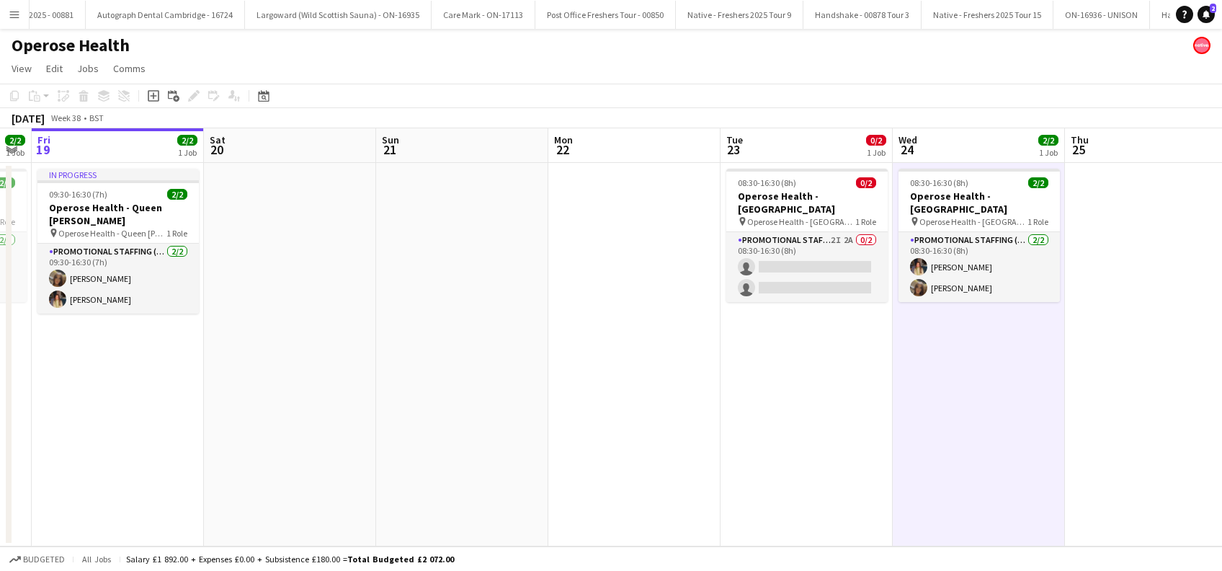
drag, startPoint x: 904, startPoint y: 409, endPoint x: 718, endPoint y: 390, distance: 187.5
click at [327, 441] on app-calendar-viewport "Mon 15 Tue 16 4/4 2 Jobs Wed 17 2/2 1 Job Thu 18 2/2 1 Job Fri 19 2/2 1 Job Sat…" at bounding box center [611, 337] width 1222 height 418
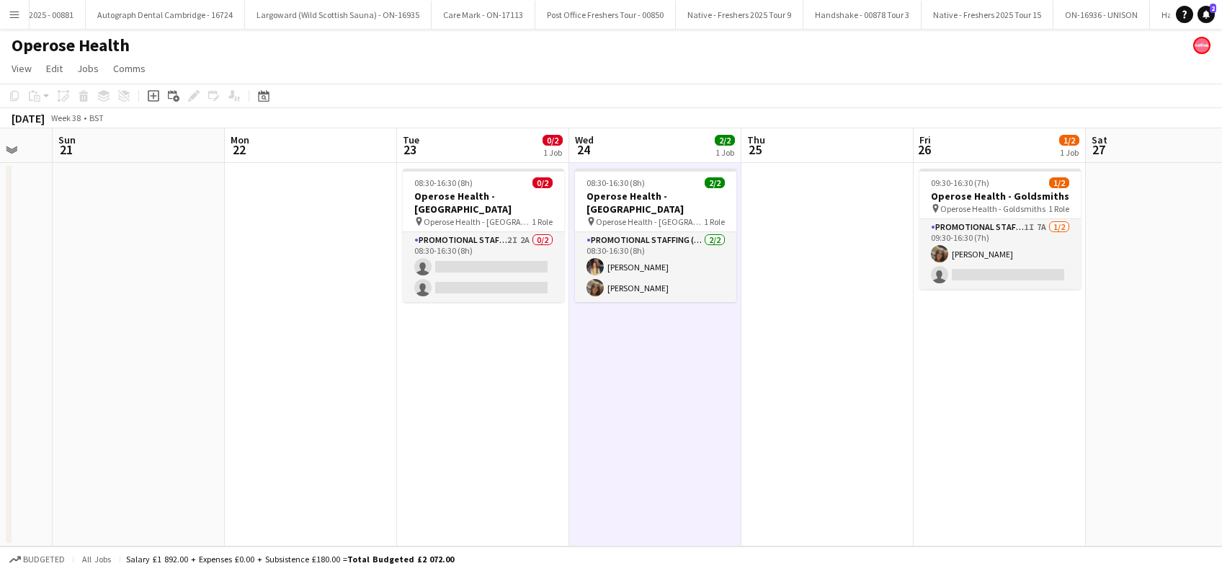
scroll to position [0, 671]
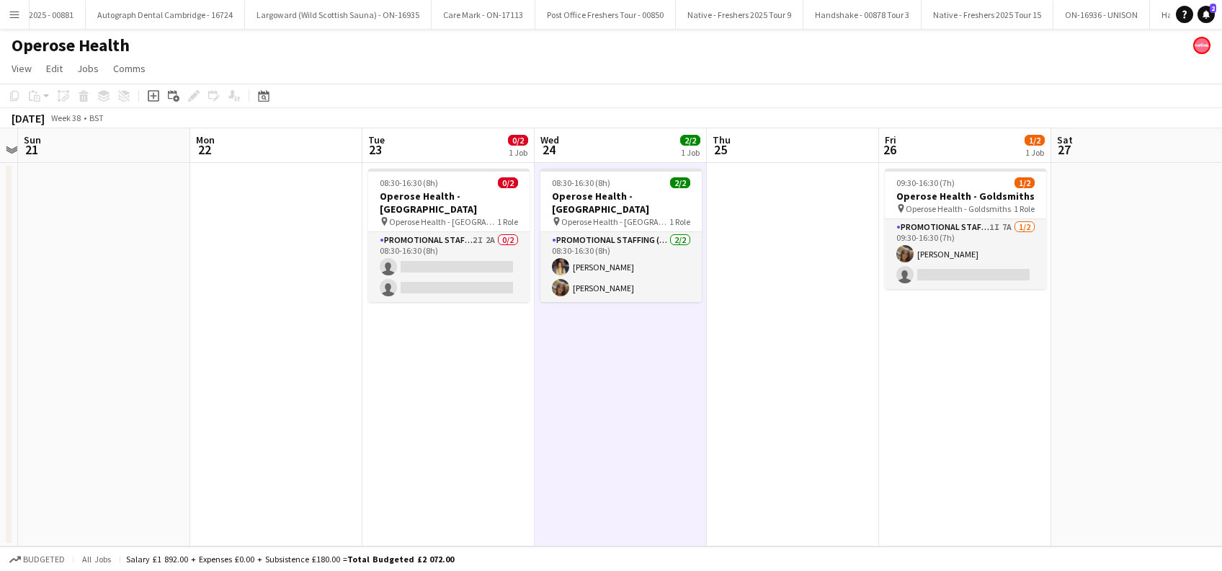
drag, startPoint x: 527, startPoint y: 419, endPoint x: 416, endPoint y: 424, distance: 111.1
click at [416, 424] on app-calendar-viewport "Wed 17 2/2 1 Job Thu 18 2/2 1 Job Fri 19 2/2 1 Job Sat 20 Sun 21 Mon 22 Tue 23 …" at bounding box center [611, 337] width 1222 height 418
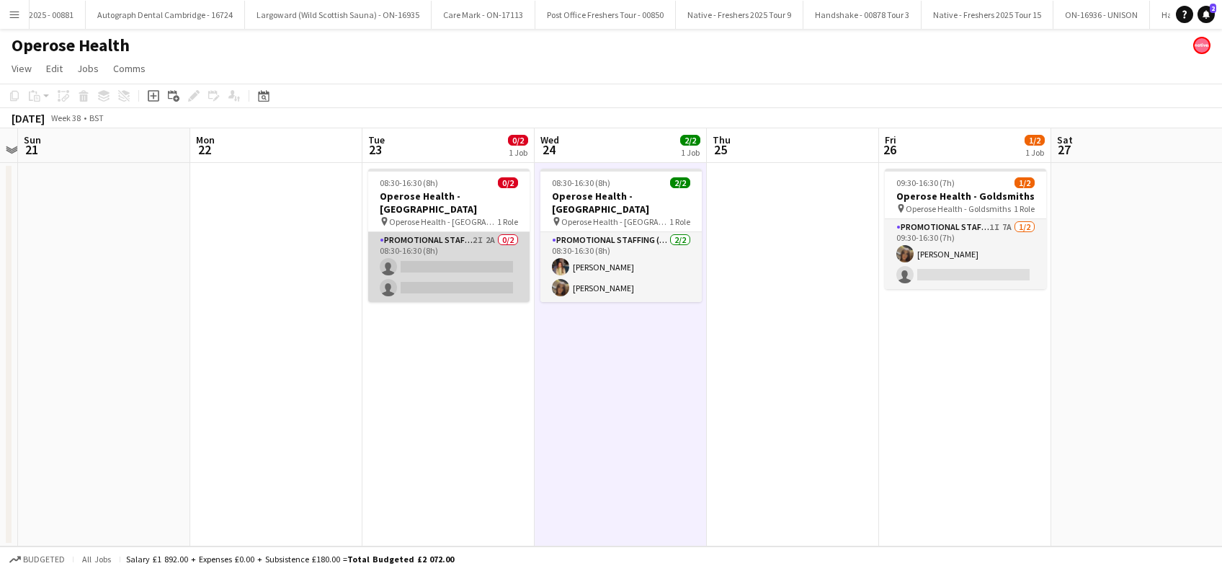
click at [460, 257] on app-card-role "Promotional Staffing (Brand Ambassadors) 2I 2A 0/2 08:30-16:30 (8h) single-neut…" at bounding box center [448, 267] width 161 height 70
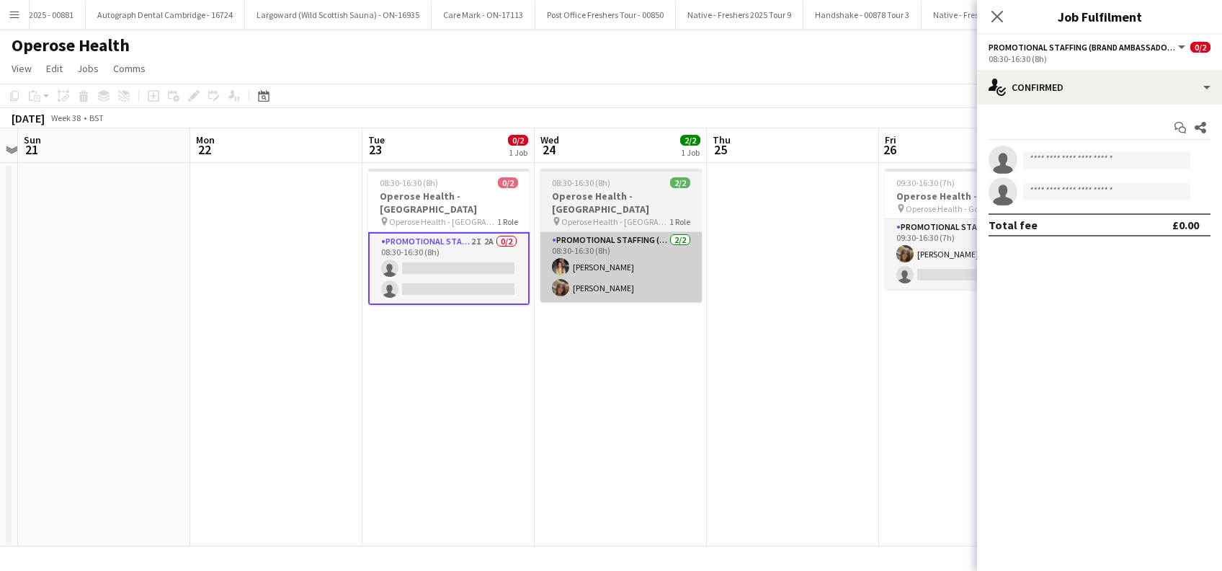
scroll to position [0, 671]
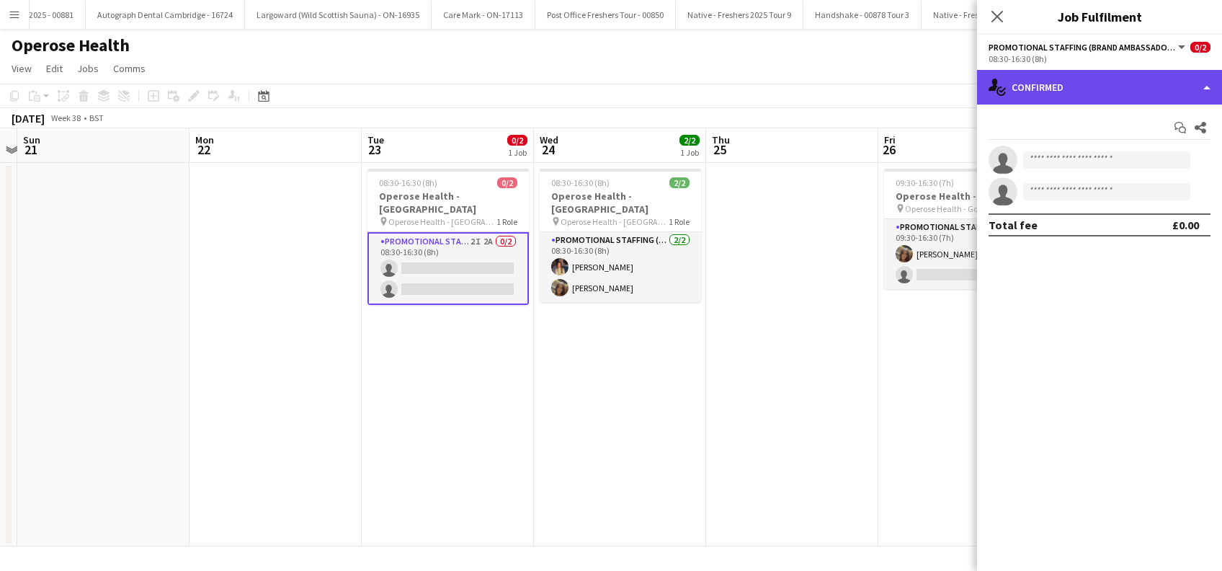
click at [1049, 81] on div "single-neutral-actions-check-2 Confirmed" at bounding box center [1099, 87] width 245 height 35
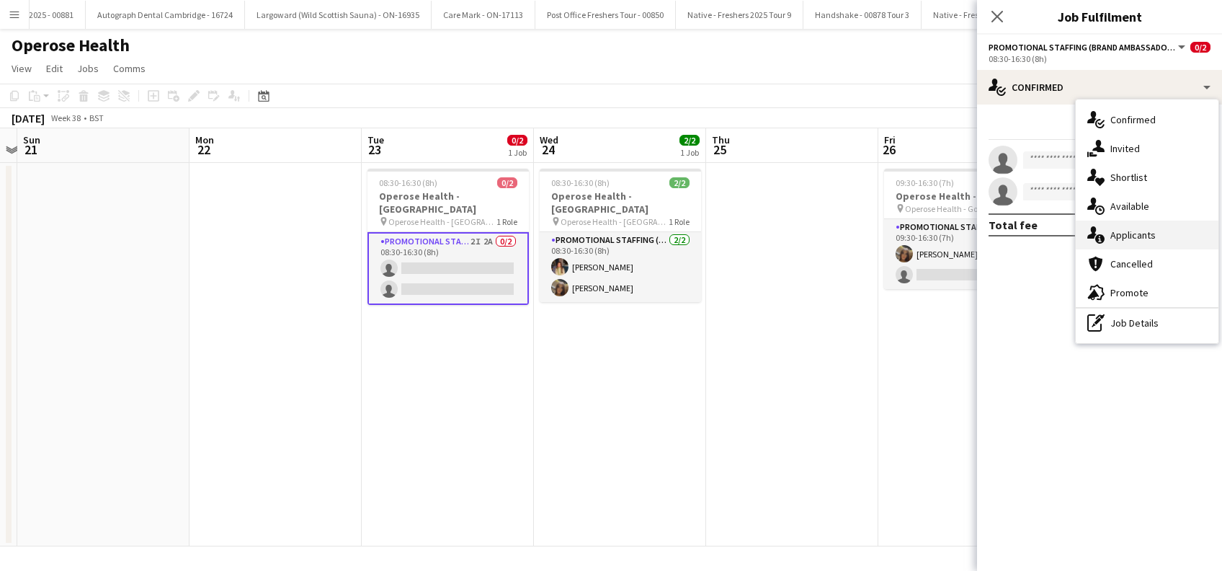
click at [1147, 240] on span "Applicants" at bounding box center [1132, 234] width 45 height 13
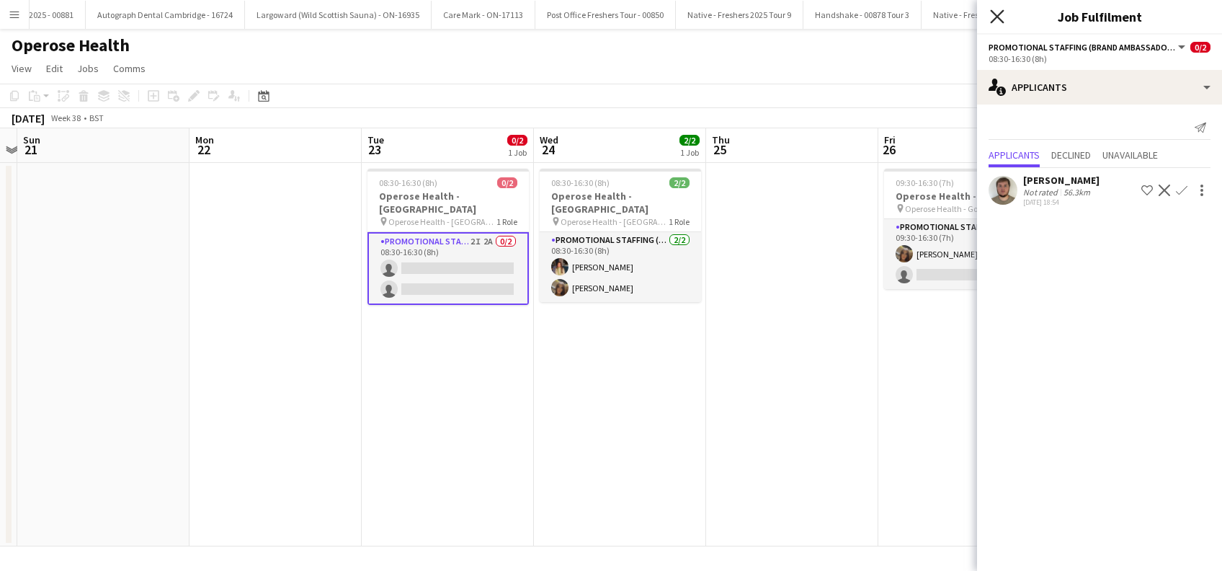
click at [998, 12] on icon "Close pop-in" at bounding box center [997, 16] width 14 height 14
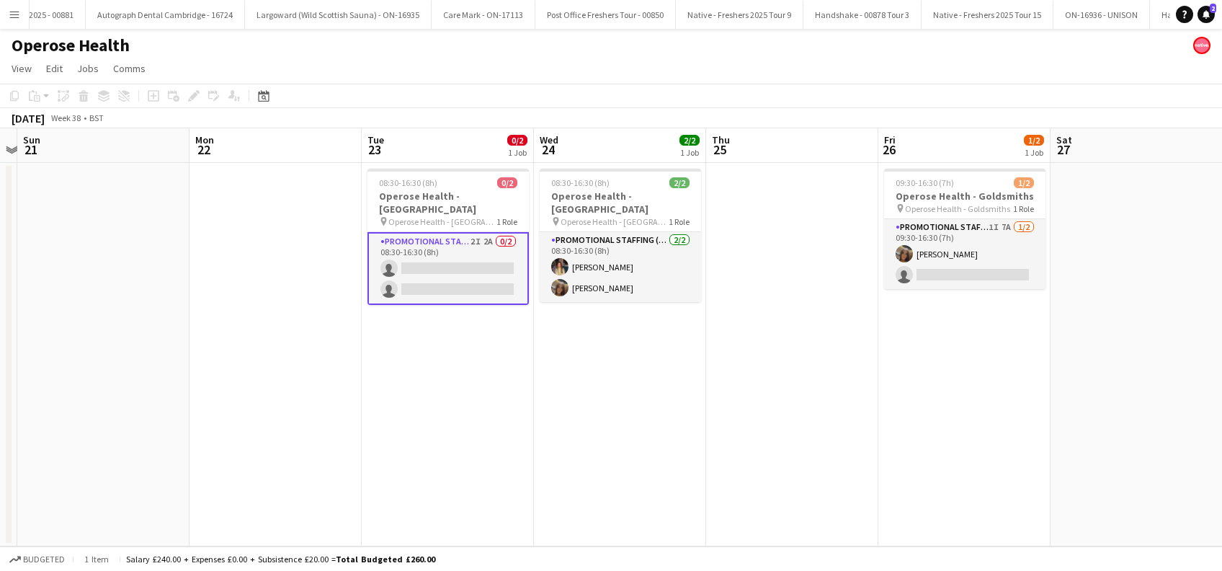
click at [439, 266] on app-card-role "Promotional Staffing (Brand Ambassadors) 2I 2A 0/2 08:30-16:30 (8h) single-neut…" at bounding box center [447, 268] width 161 height 73
